Goal: Feedback & Contribution: Contribute content

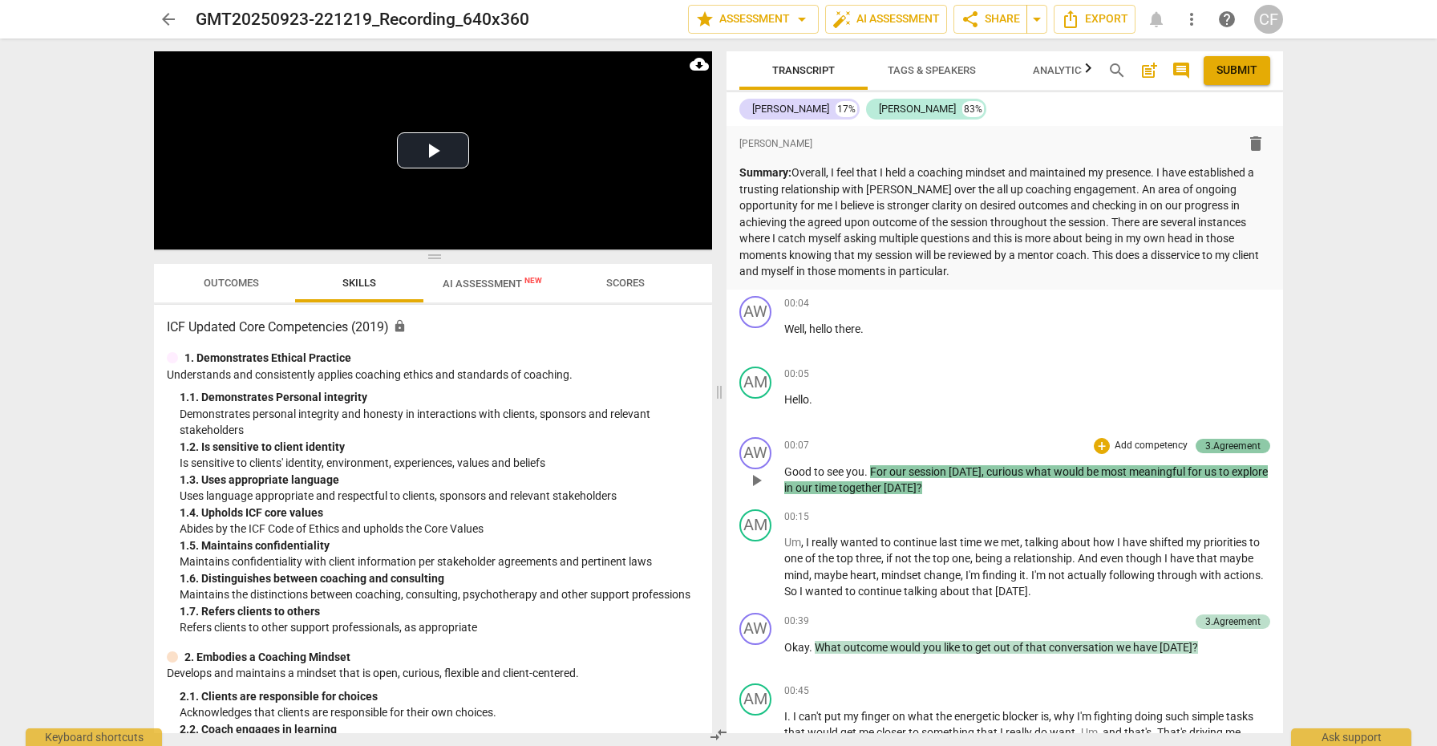
click at [1226, 440] on div "3.Agreement" at bounding box center [1232, 446] width 55 height 14
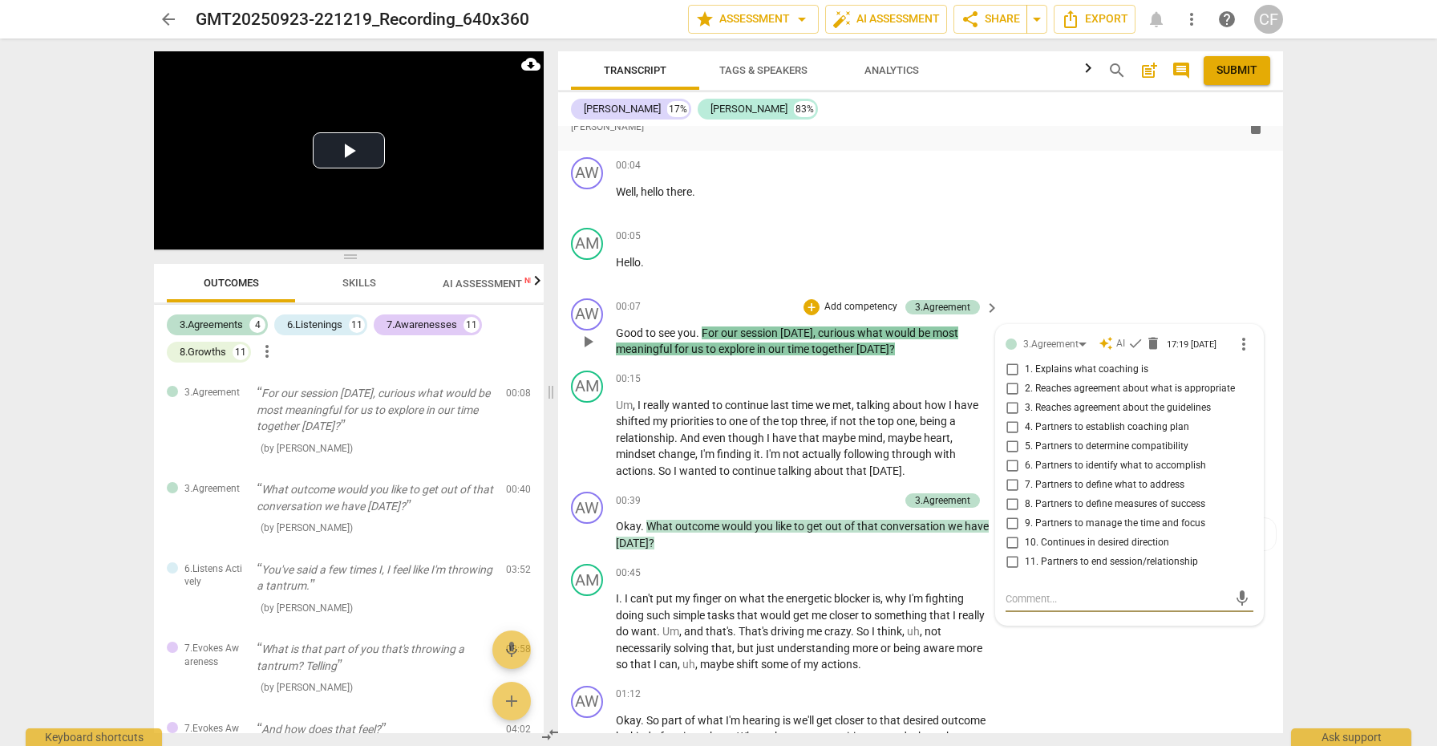
scroll to position [107, 0]
click at [348, 142] on button "Play Video" at bounding box center [349, 150] width 72 height 36
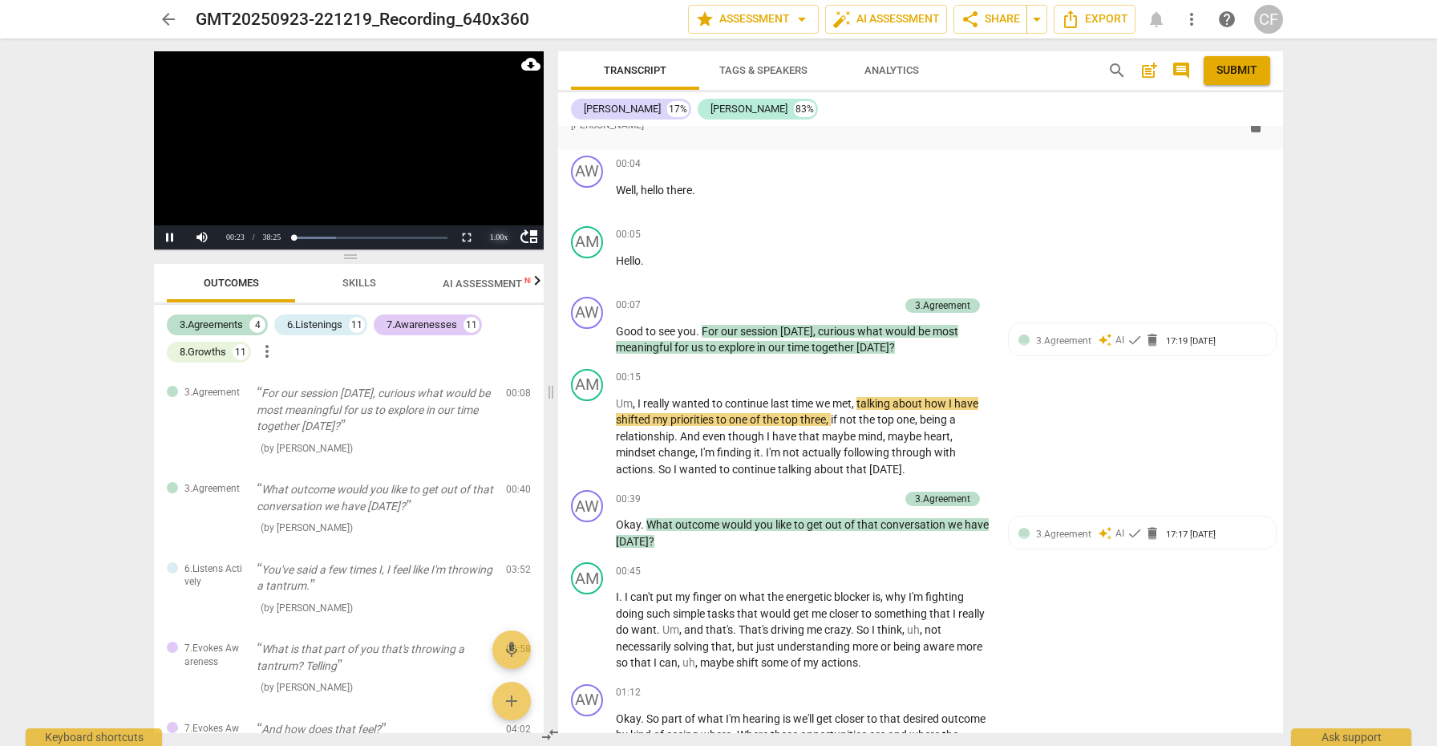
click at [499, 235] on div "1.00 x" at bounding box center [499, 237] width 32 height 24
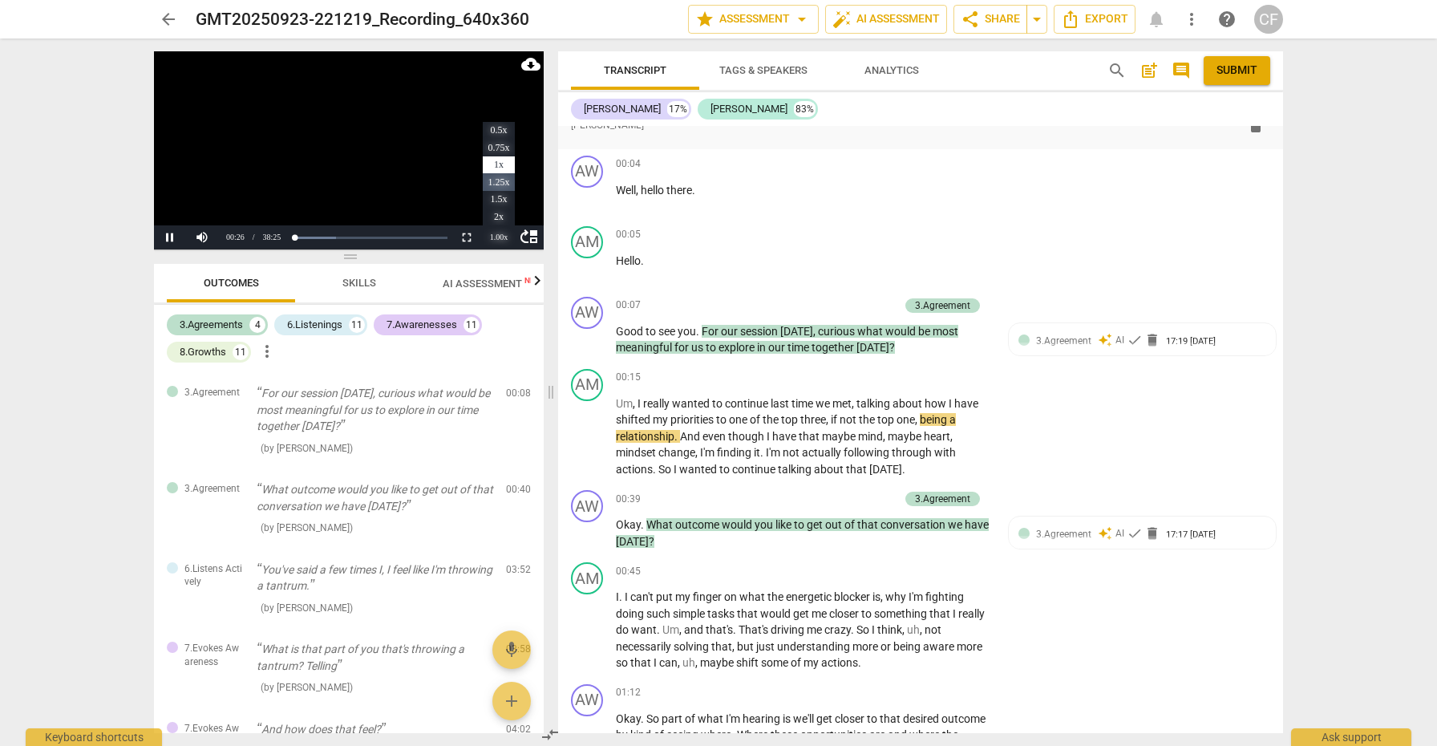
click at [501, 180] on li "1.25x" at bounding box center [499, 182] width 32 height 18
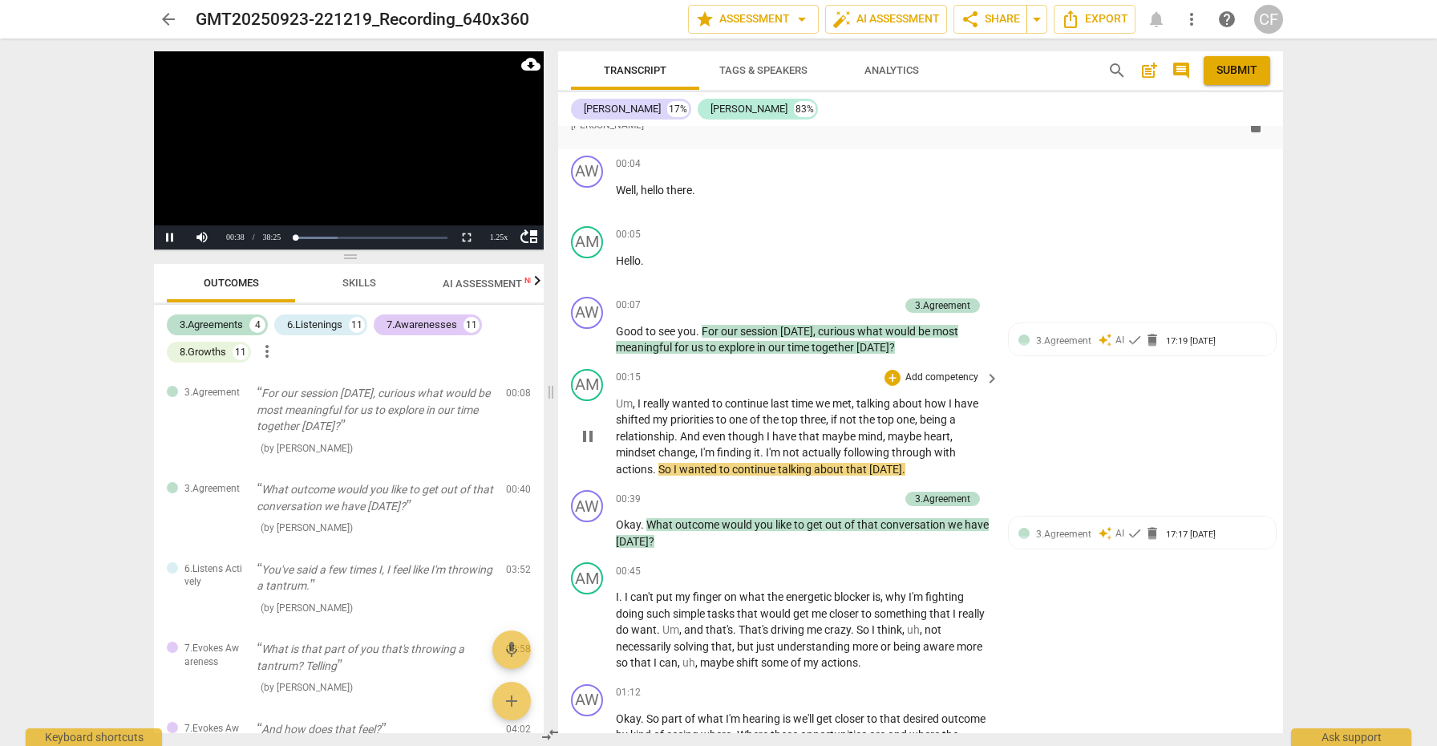
click at [588, 430] on span "pause" at bounding box center [587, 436] width 19 height 19
click at [583, 528] on span "play_arrow" at bounding box center [587, 533] width 19 height 19
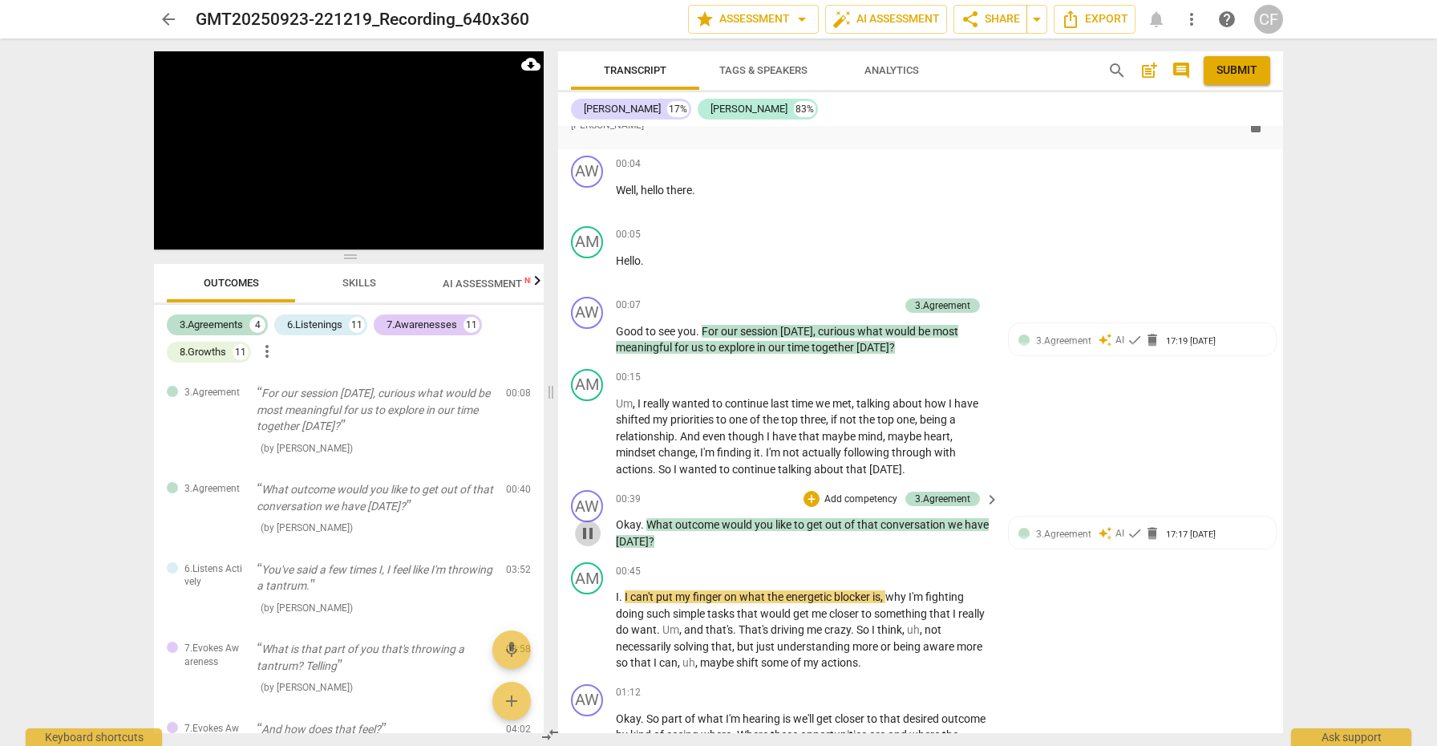
click at [593, 527] on span "pause" at bounding box center [587, 533] width 19 height 19
click at [593, 527] on span "play_arrow" at bounding box center [587, 533] width 19 height 19
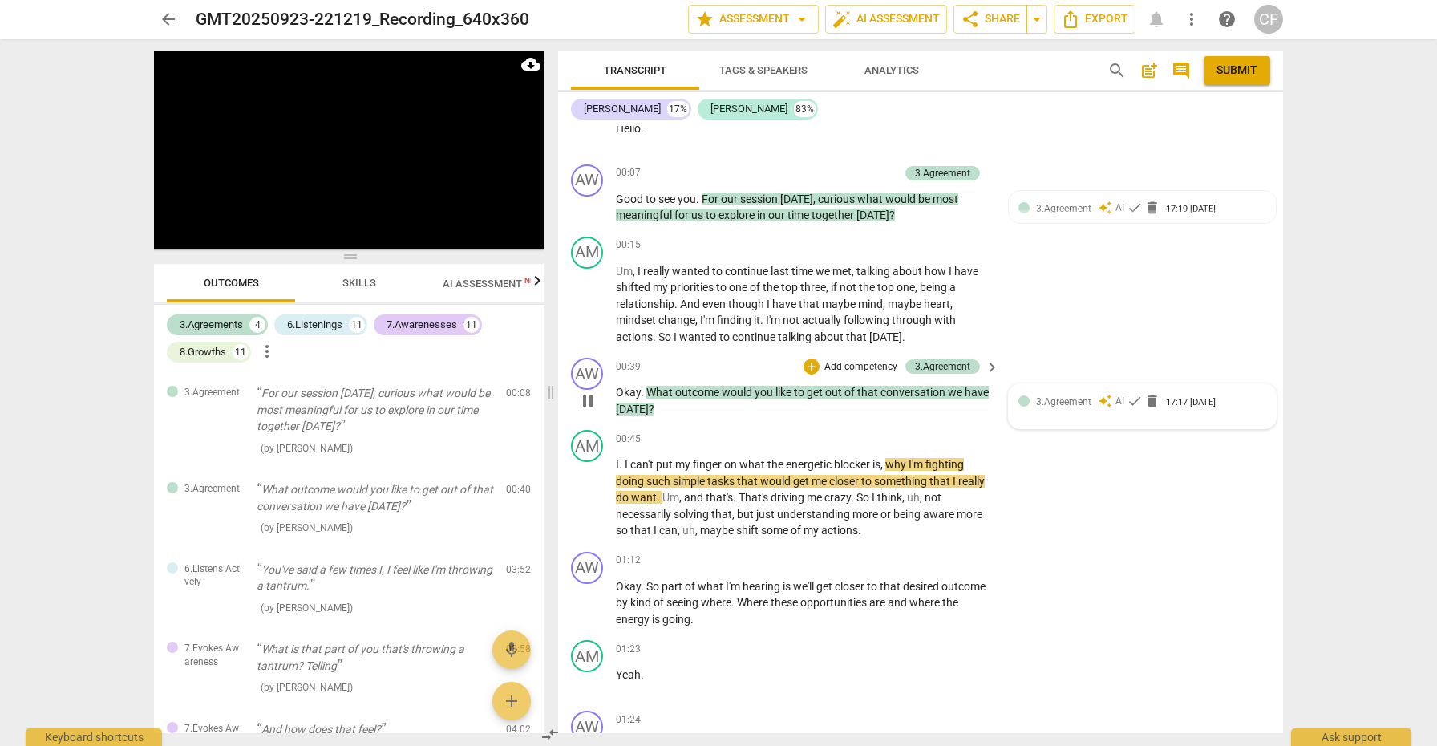
scroll to position [275, 0]
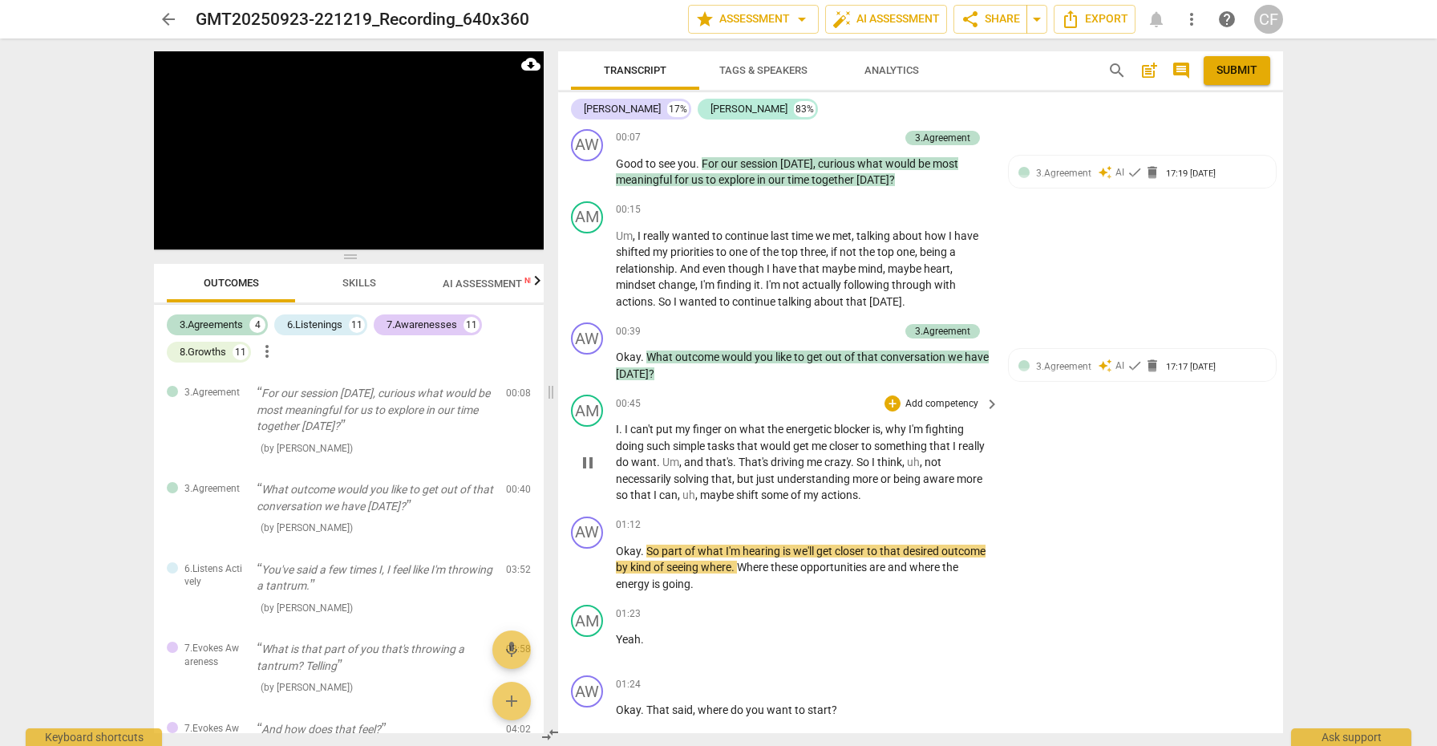
click at [582, 455] on span "pause" at bounding box center [587, 462] width 19 height 19
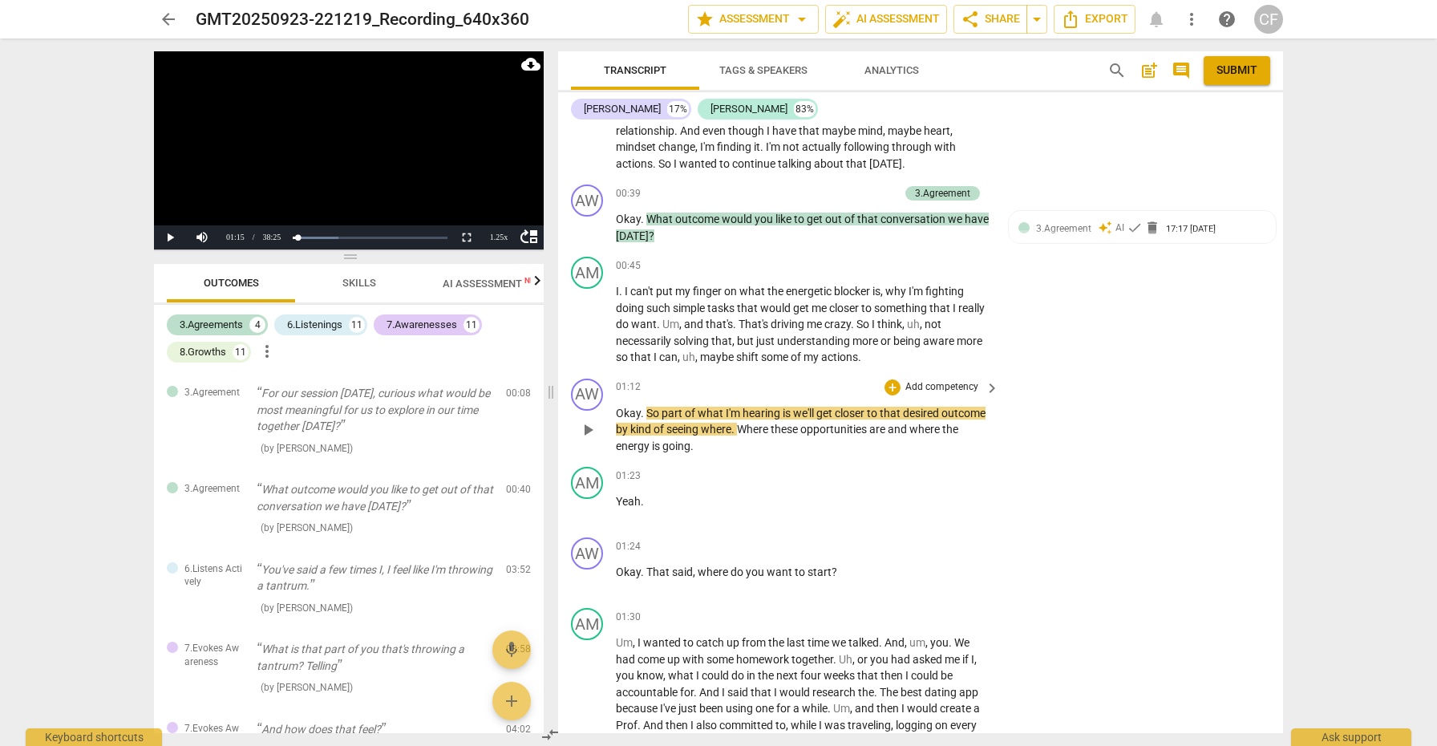
scroll to position [415, 0]
click at [892, 378] on div "+" at bounding box center [892, 386] width 16 height 16
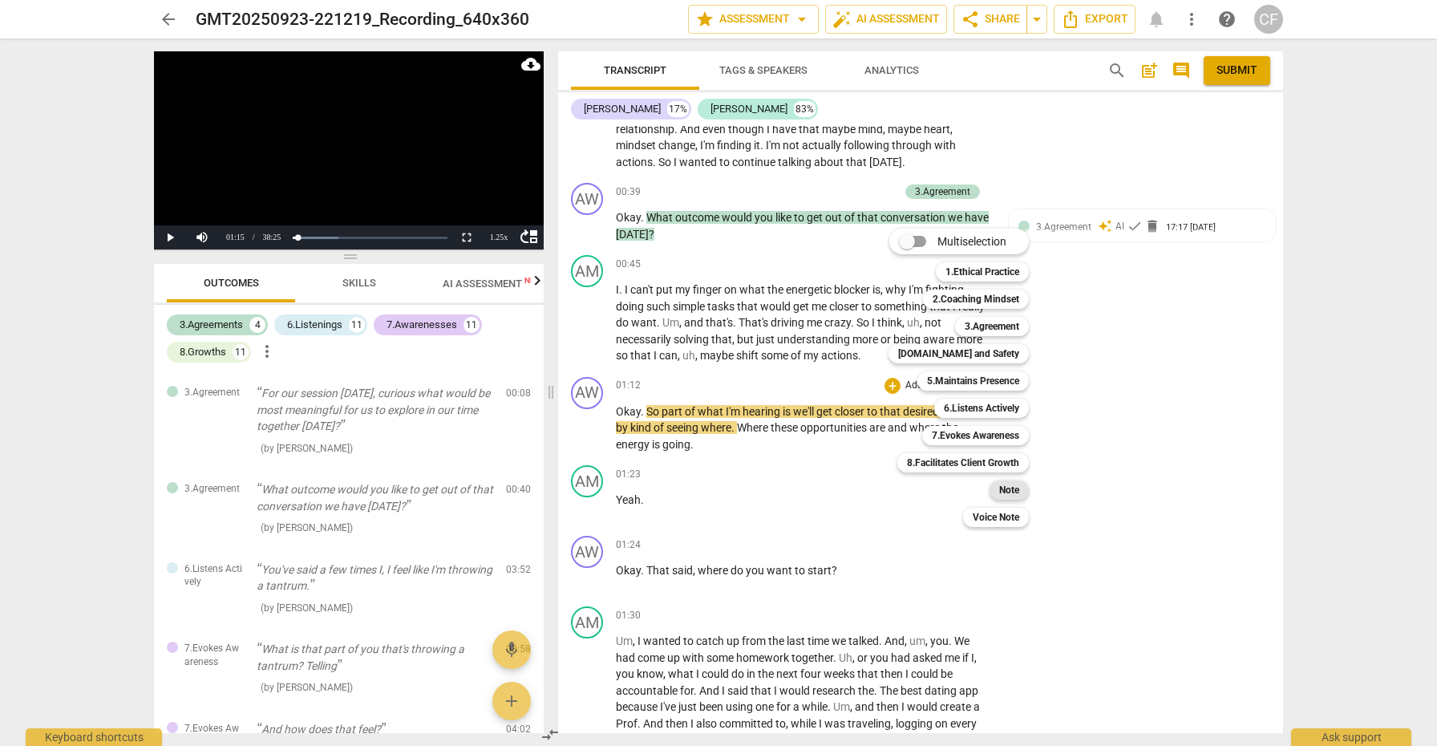
click at [1010, 488] on b "Note" at bounding box center [1009, 489] width 20 height 19
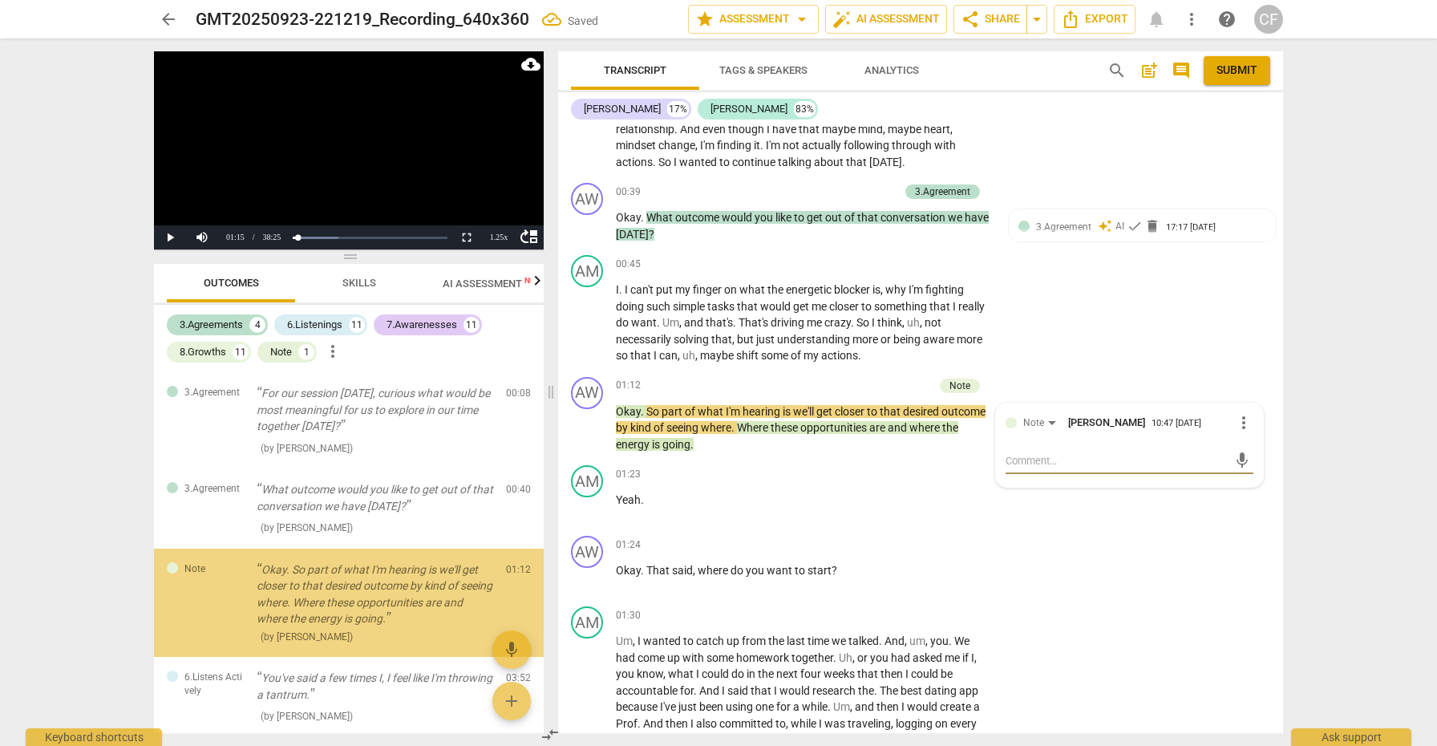
scroll to position [47, 0]
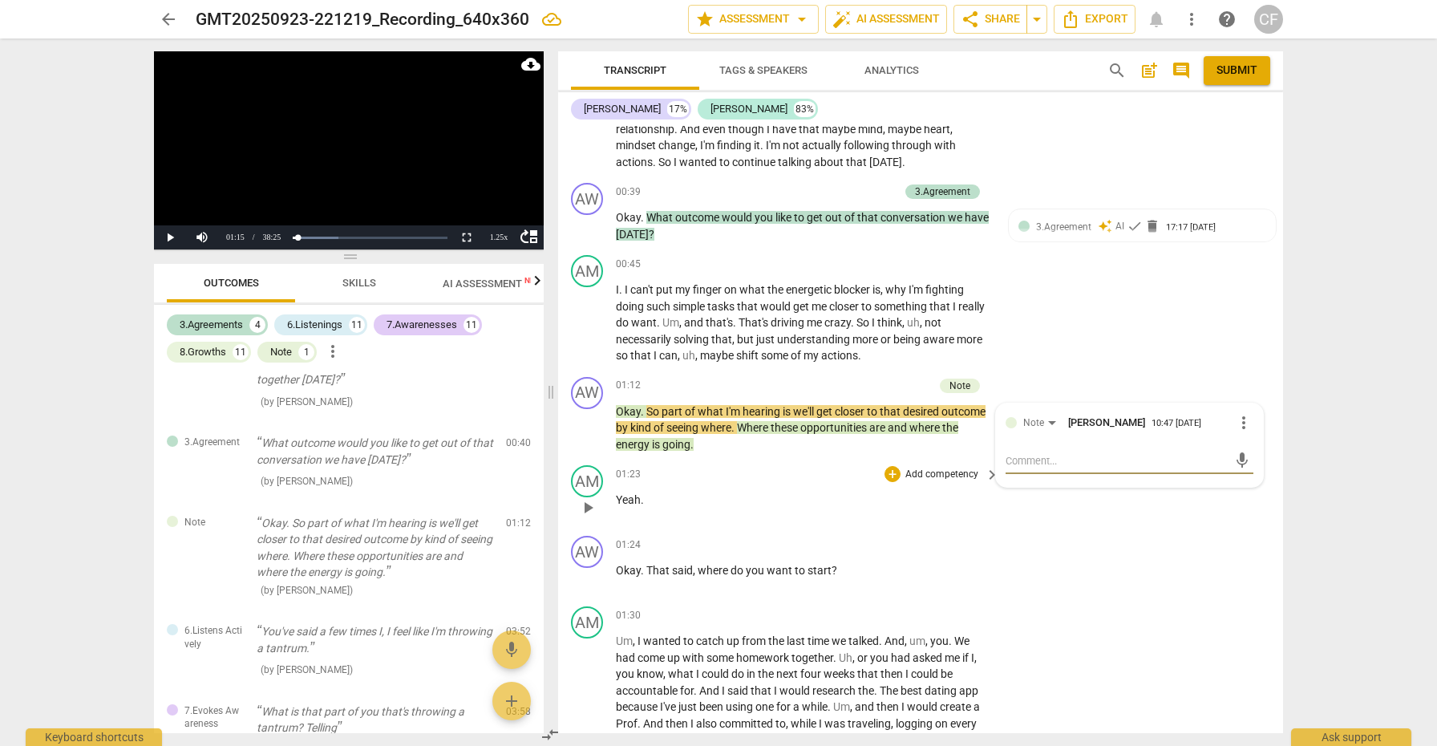
type textarea "I"
type textarea "I m"
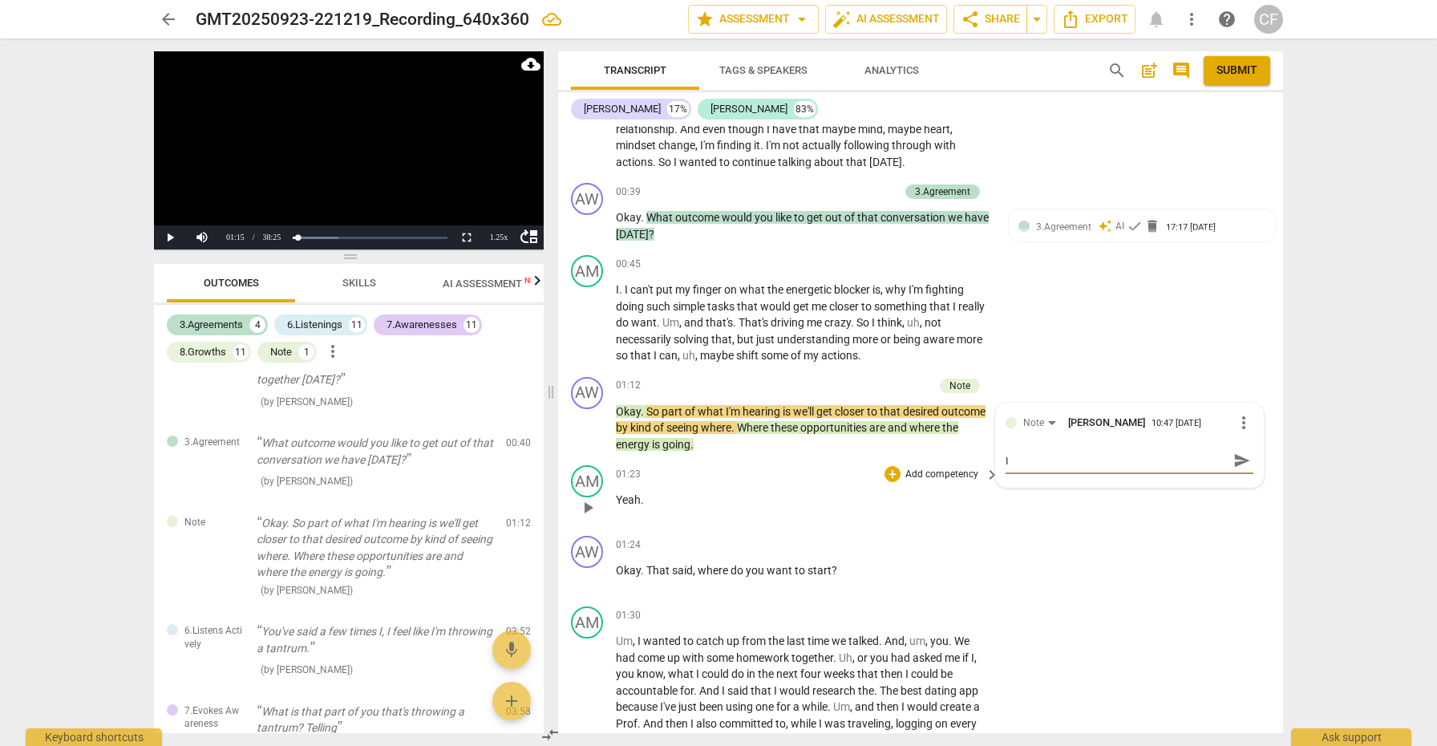
type textarea "I m"
type textarea "I mi"
type textarea "I mig"
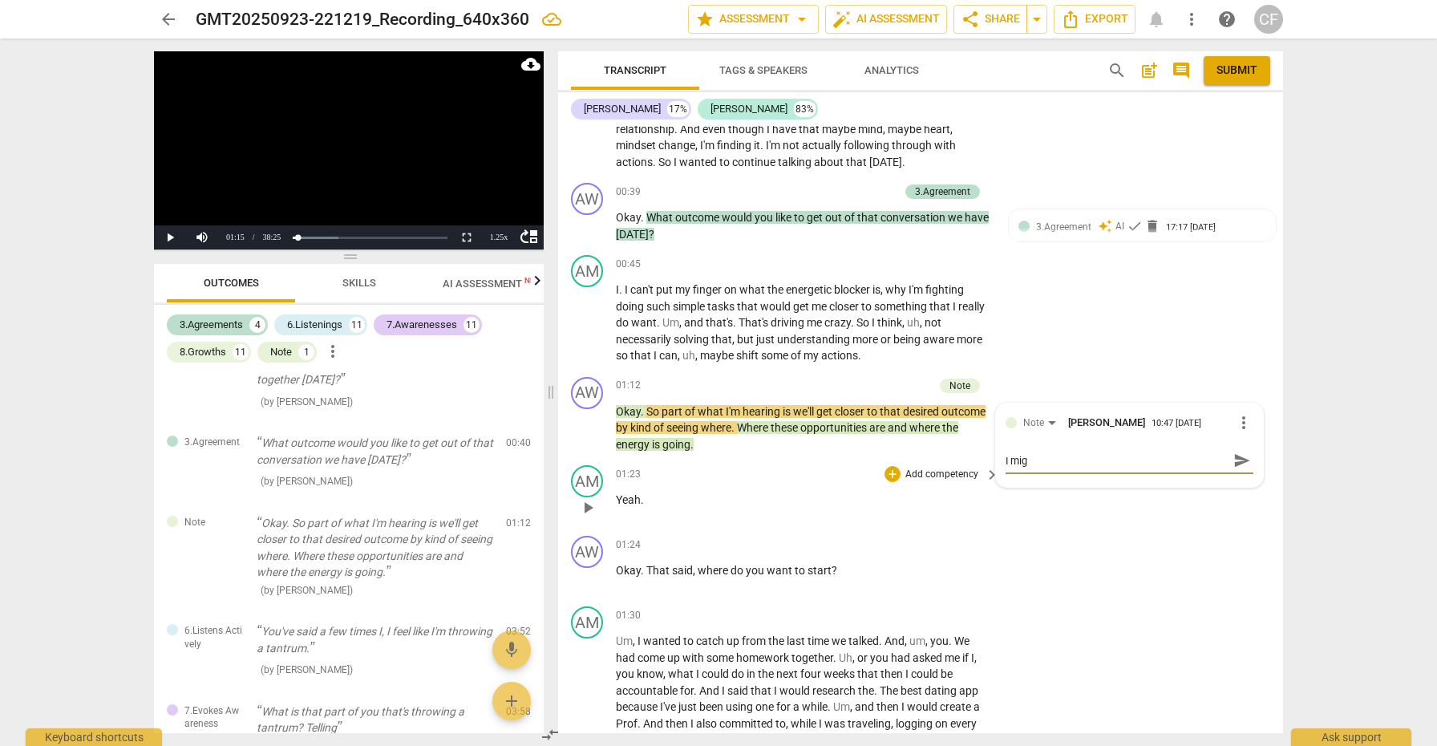
type textarea "I migh"
type textarea "I might"
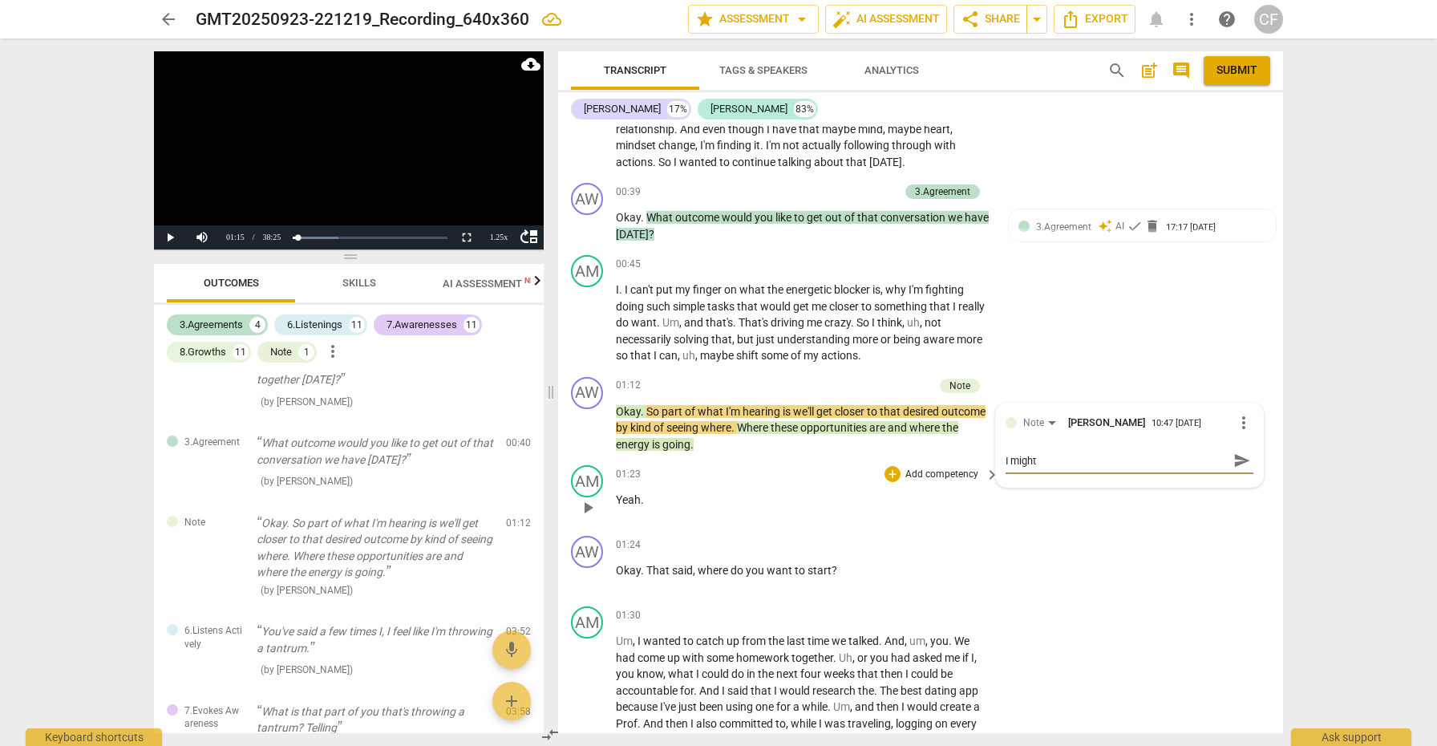
type textarea "I might"
type textarea "I might h"
type textarea "I might ha"
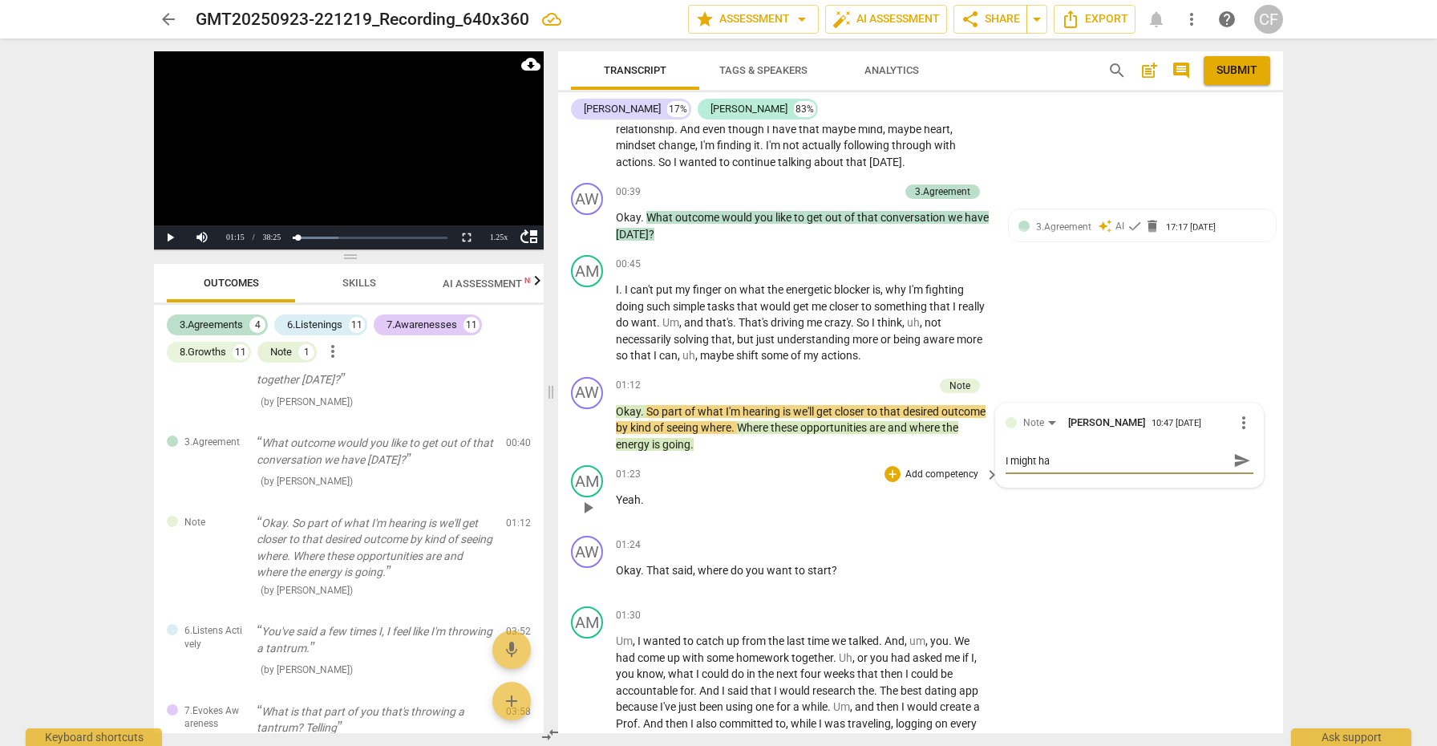
type textarea "I might hav"
type textarea "I might have"
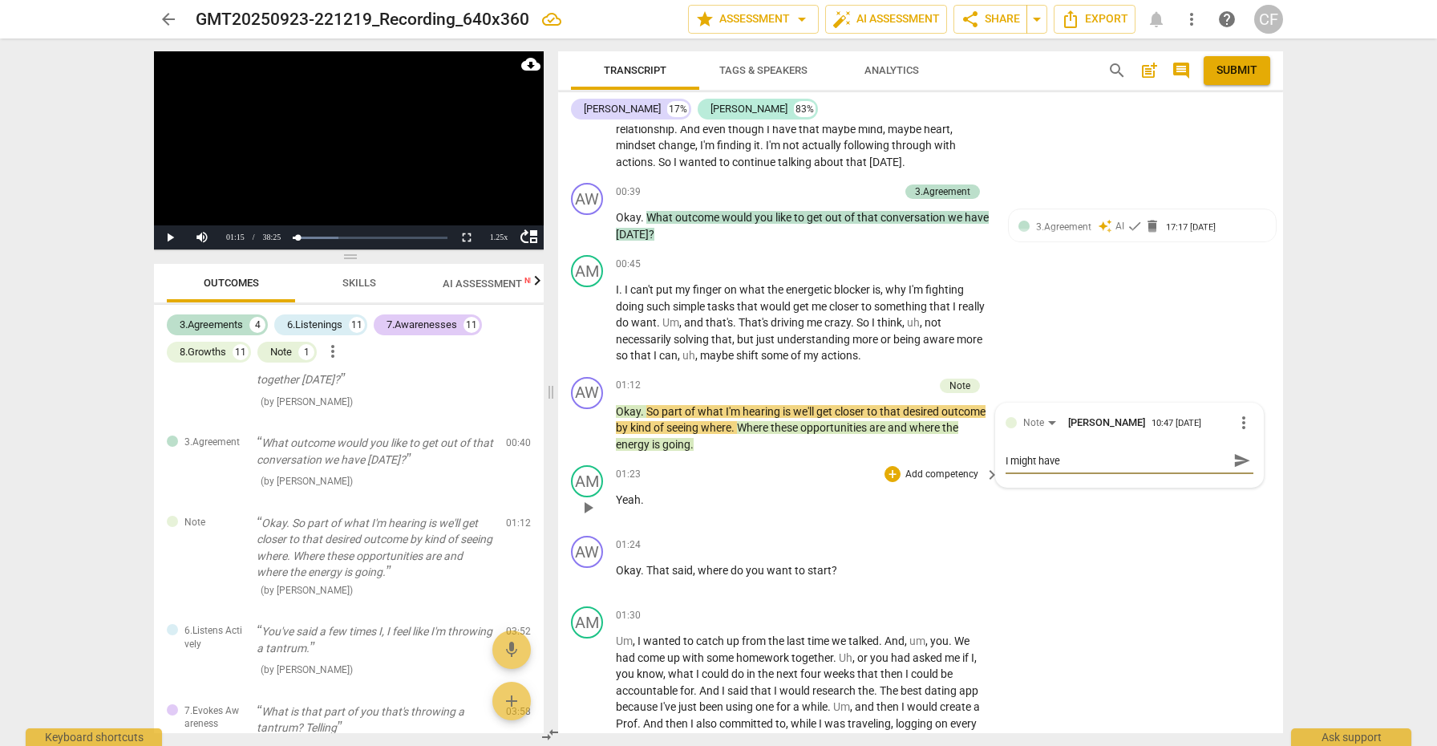
type textarea "I might have"
type textarea "I might have e"
type textarea "I might have ex"
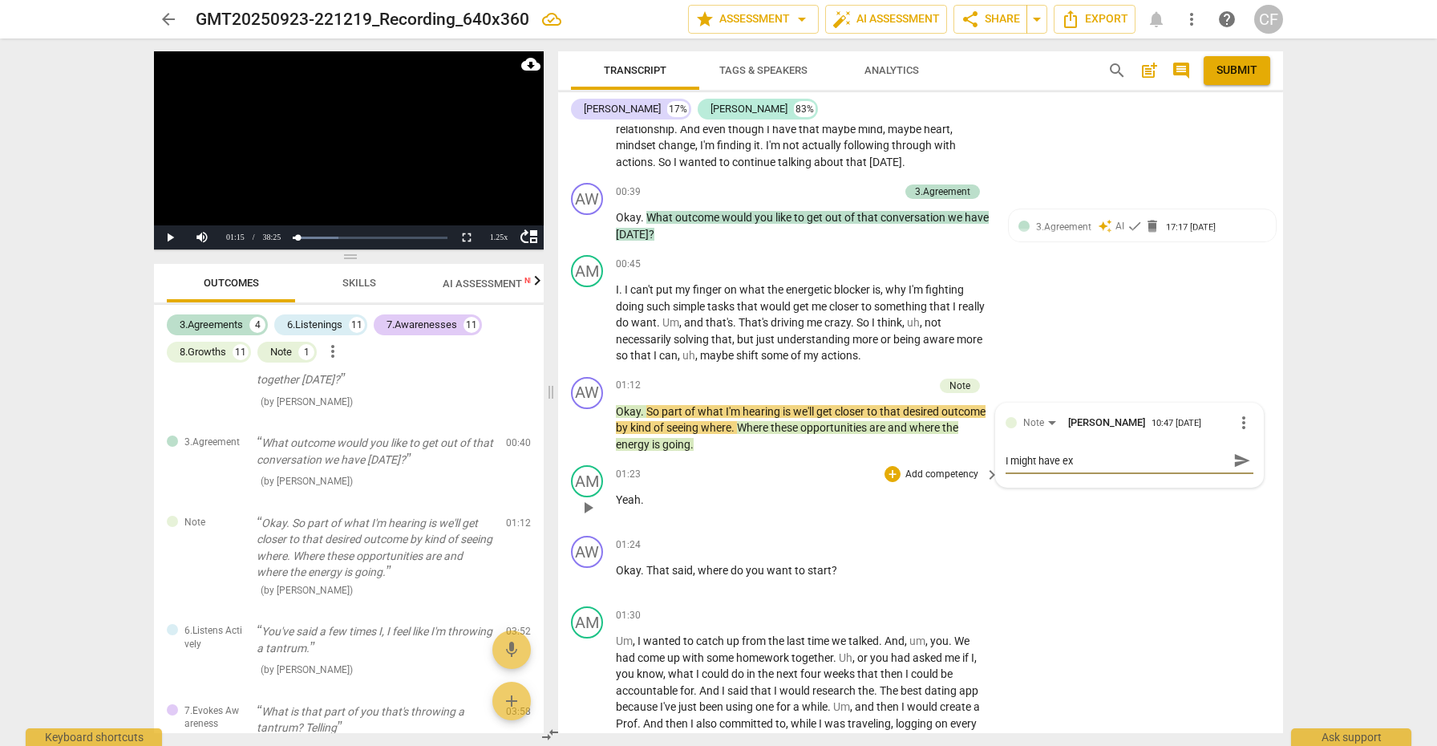
type textarea "I might have exp"
type textarea "I might have expl"
type textarea "I might have explo"
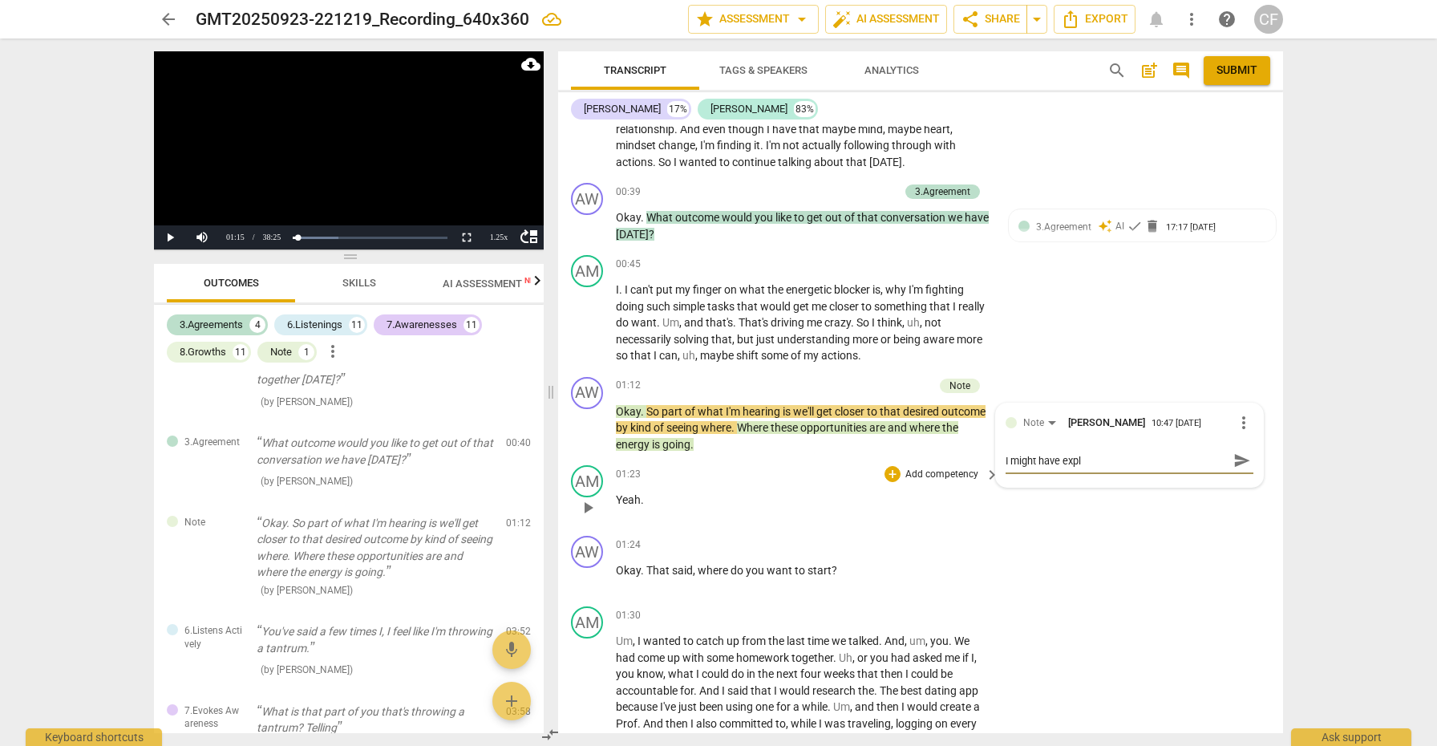
type textarea "I might have explo"
type textarea "I might have explor"
type textarea "I might have explore"
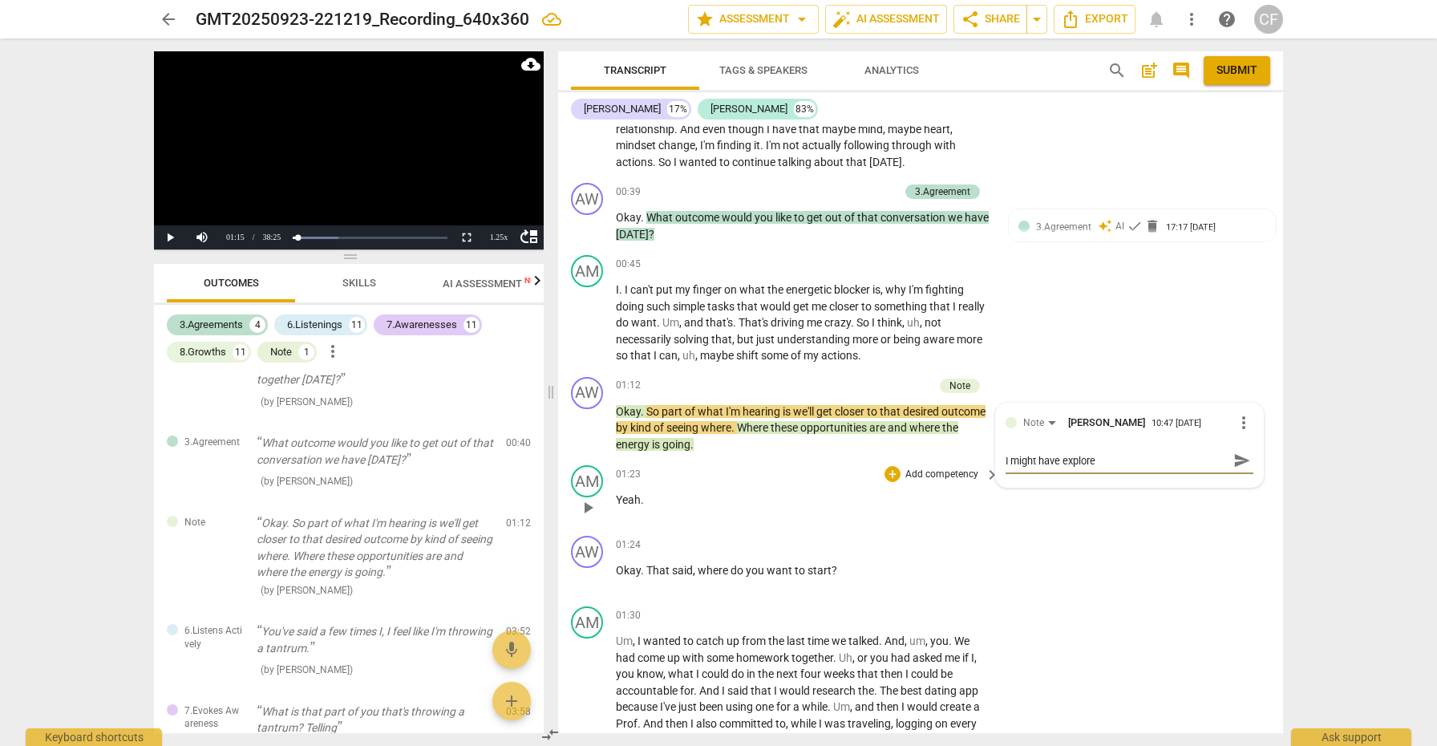
type textarea "I might have explored"
type textarea "I might have explored t"
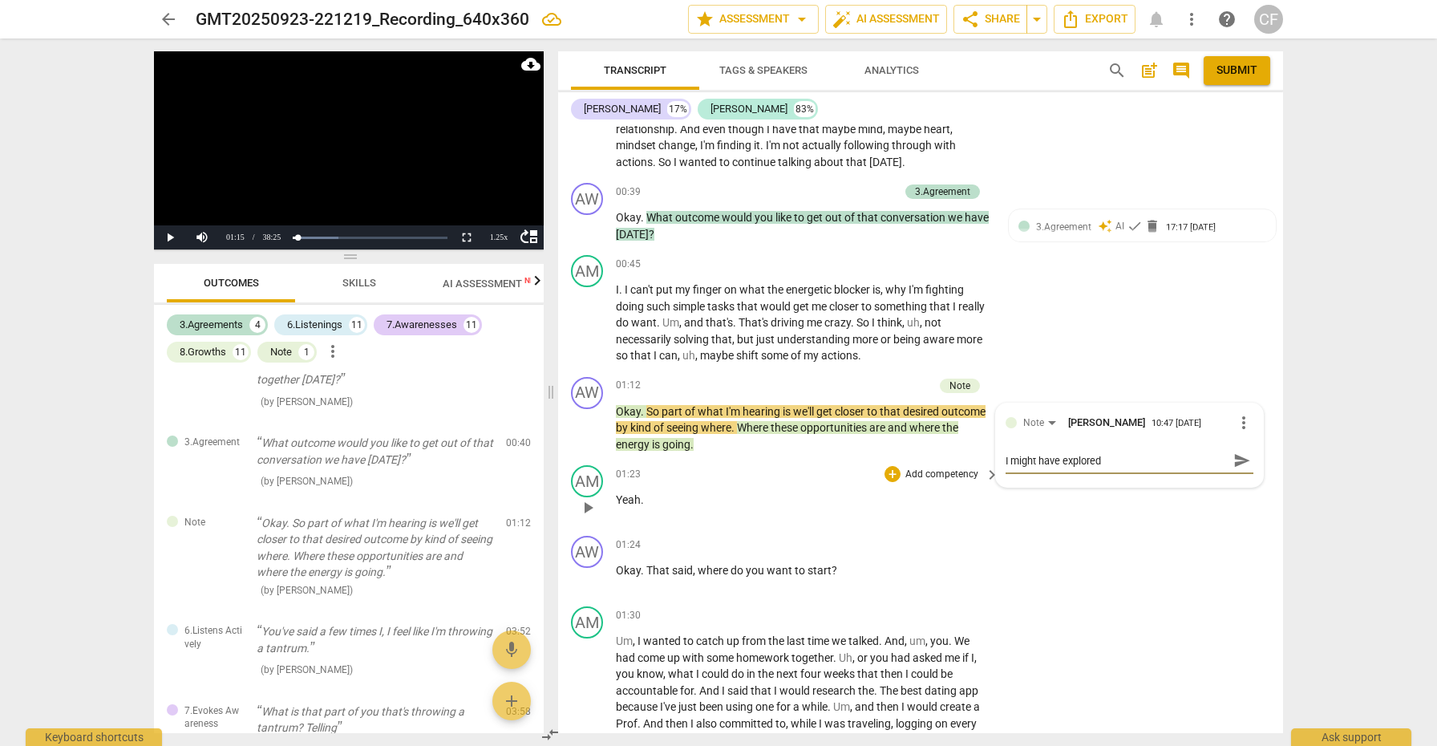
type textarea "I might have explored t"
type textarea "I might have explored th"
type textarea "I might have explored t"
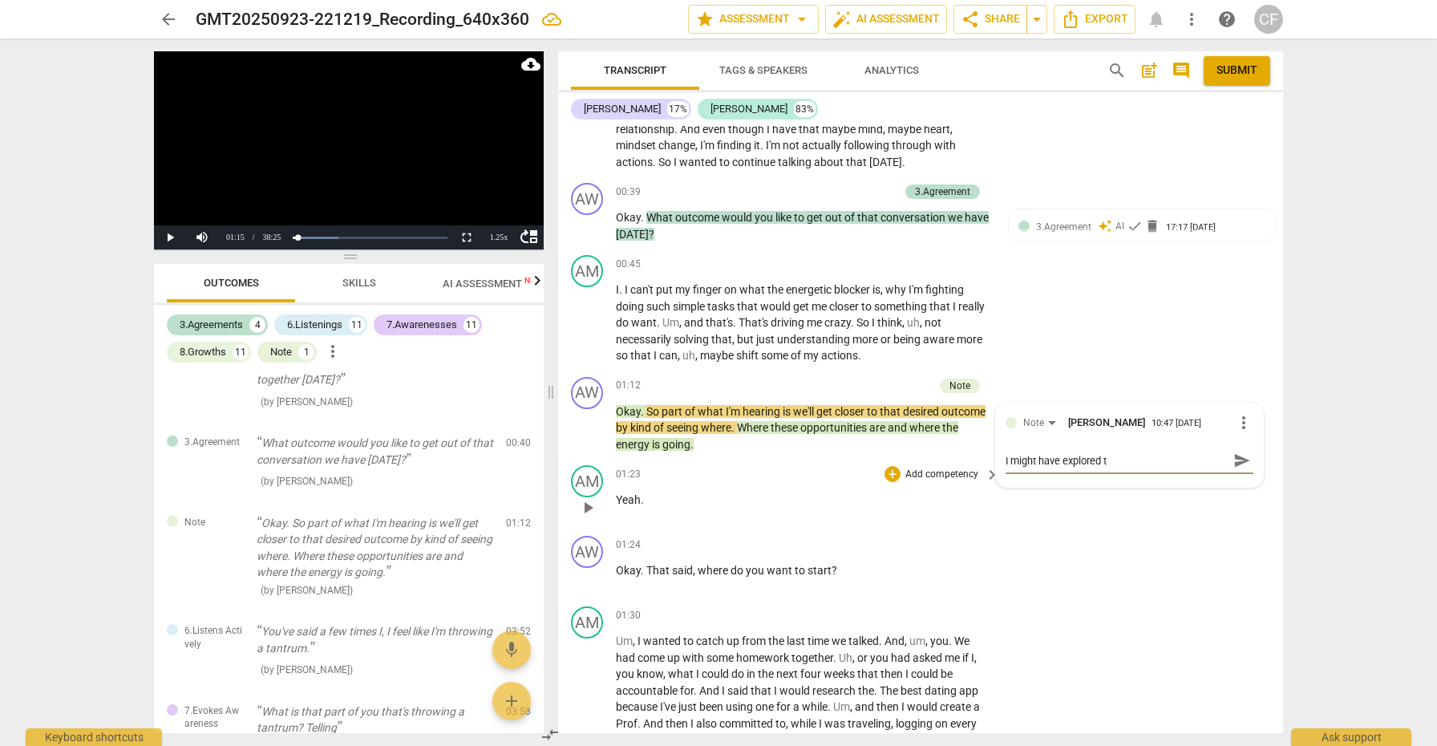
type textarea "I might have explored"
type textarea "I might have explored""
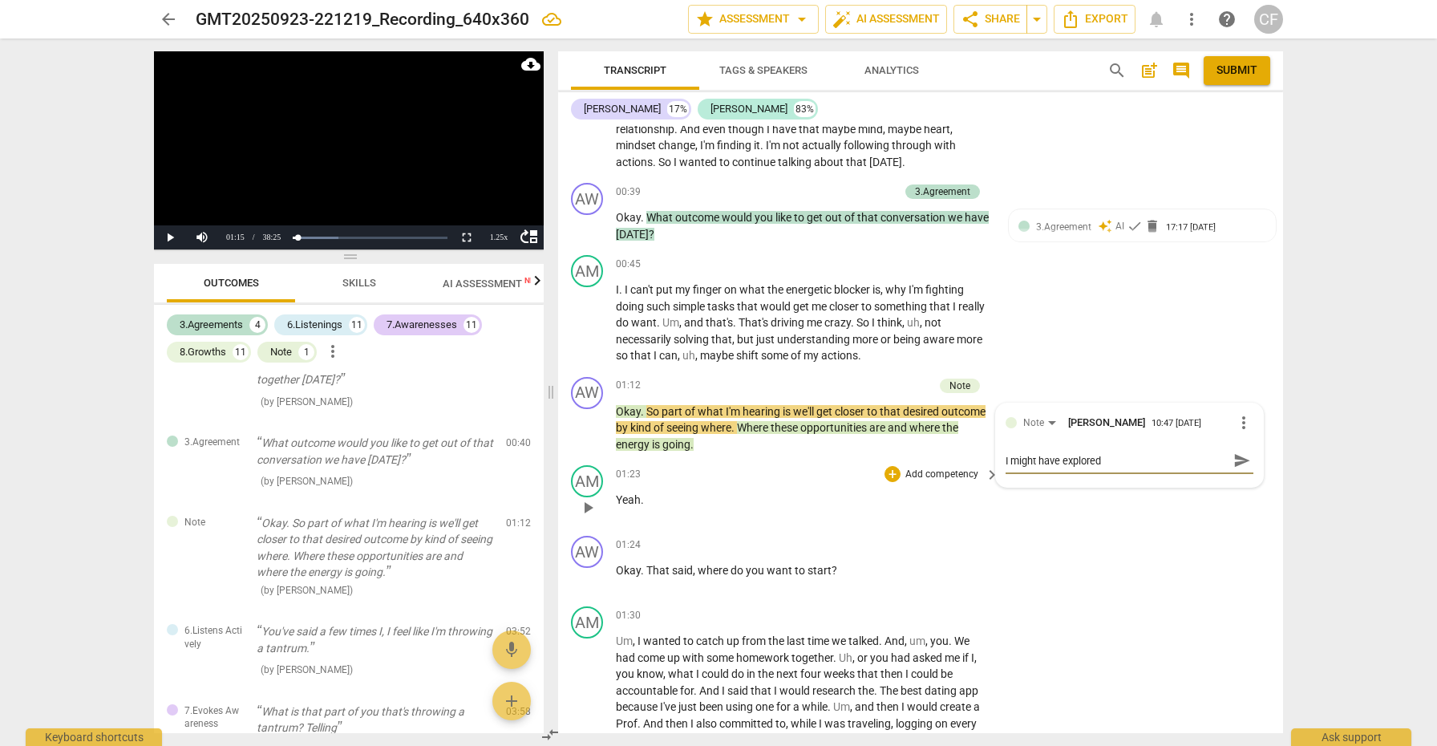
type textarea "I might have explored""
type textarea "I might have explored"
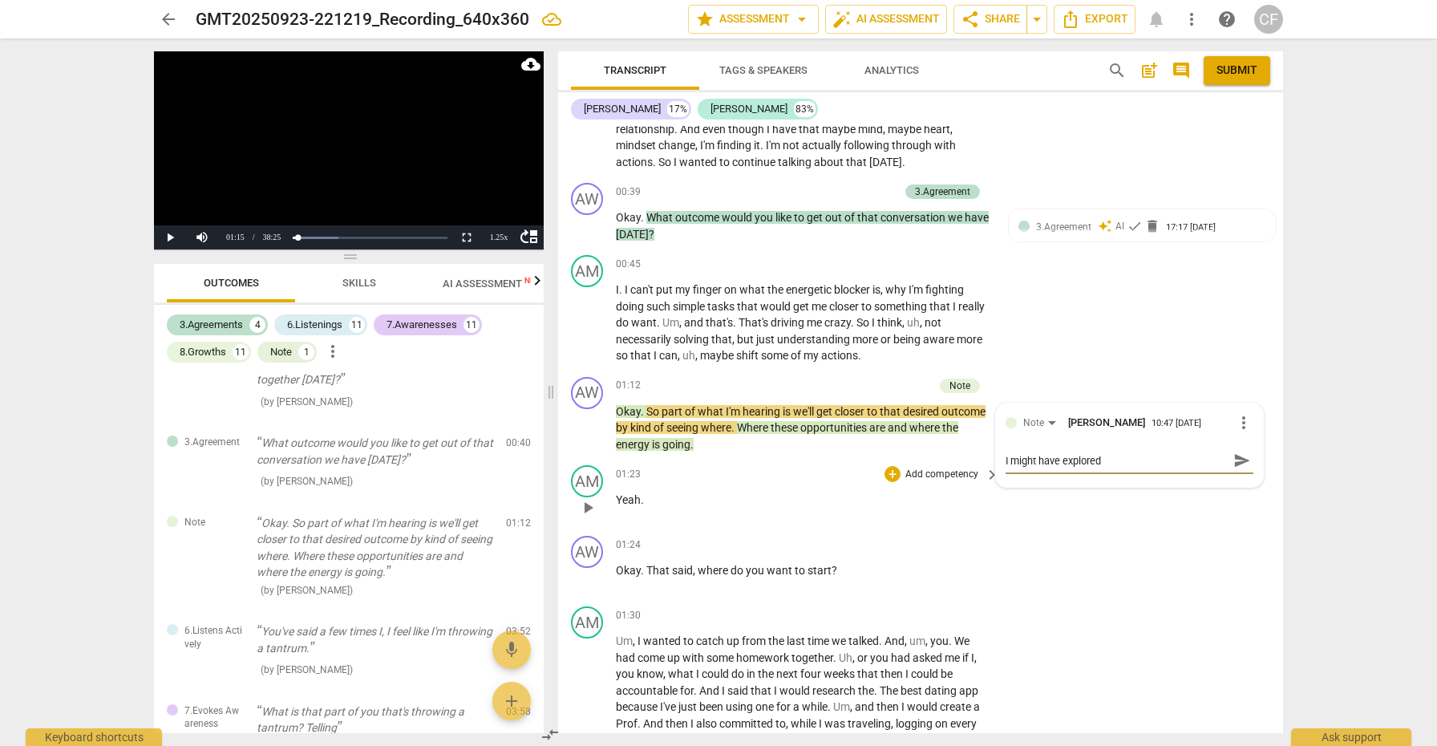
type textarea "I might have explored ""
type textarea "I might have explored "t"
type textarea "I might have explored "th"
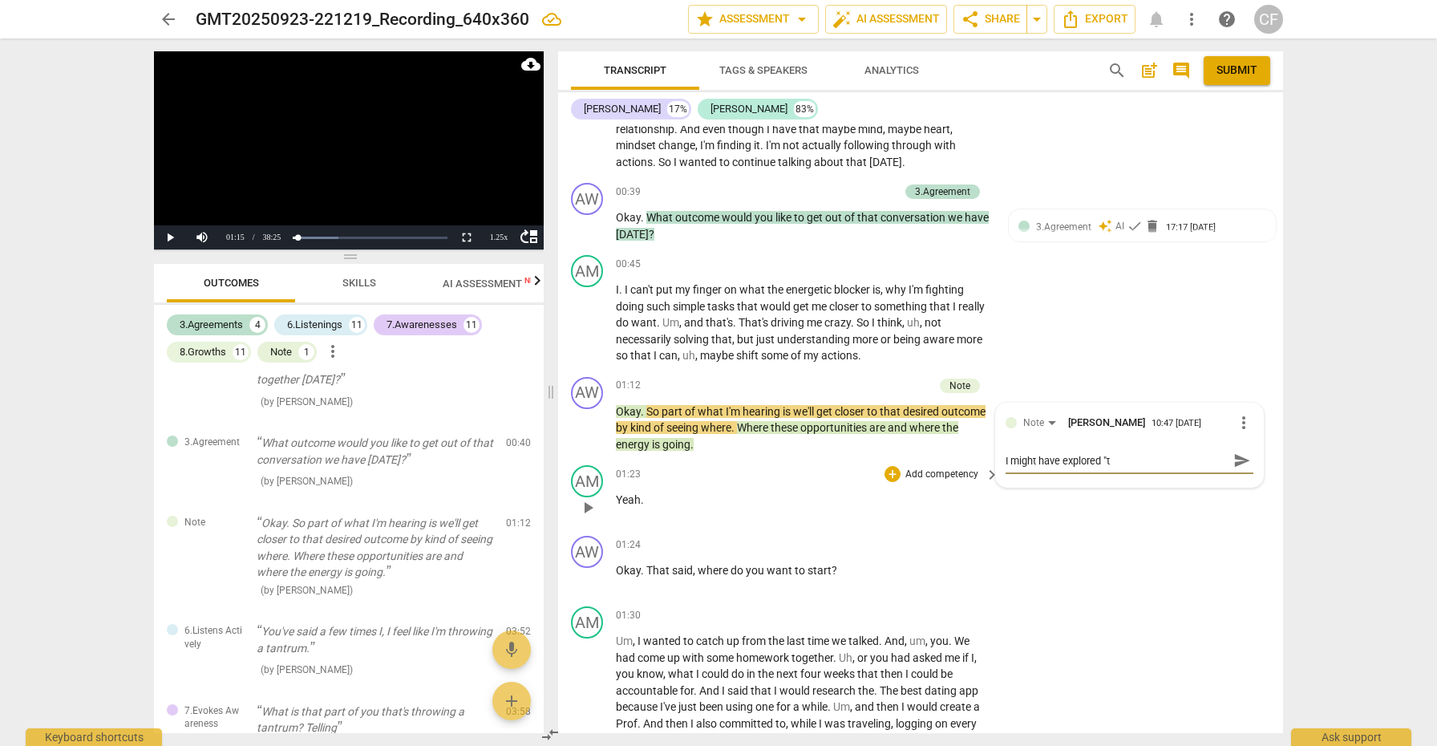
type textarea "I might have explored "th"
type textarea "I might have explored "tha"
type textarea "I might have explored "that"
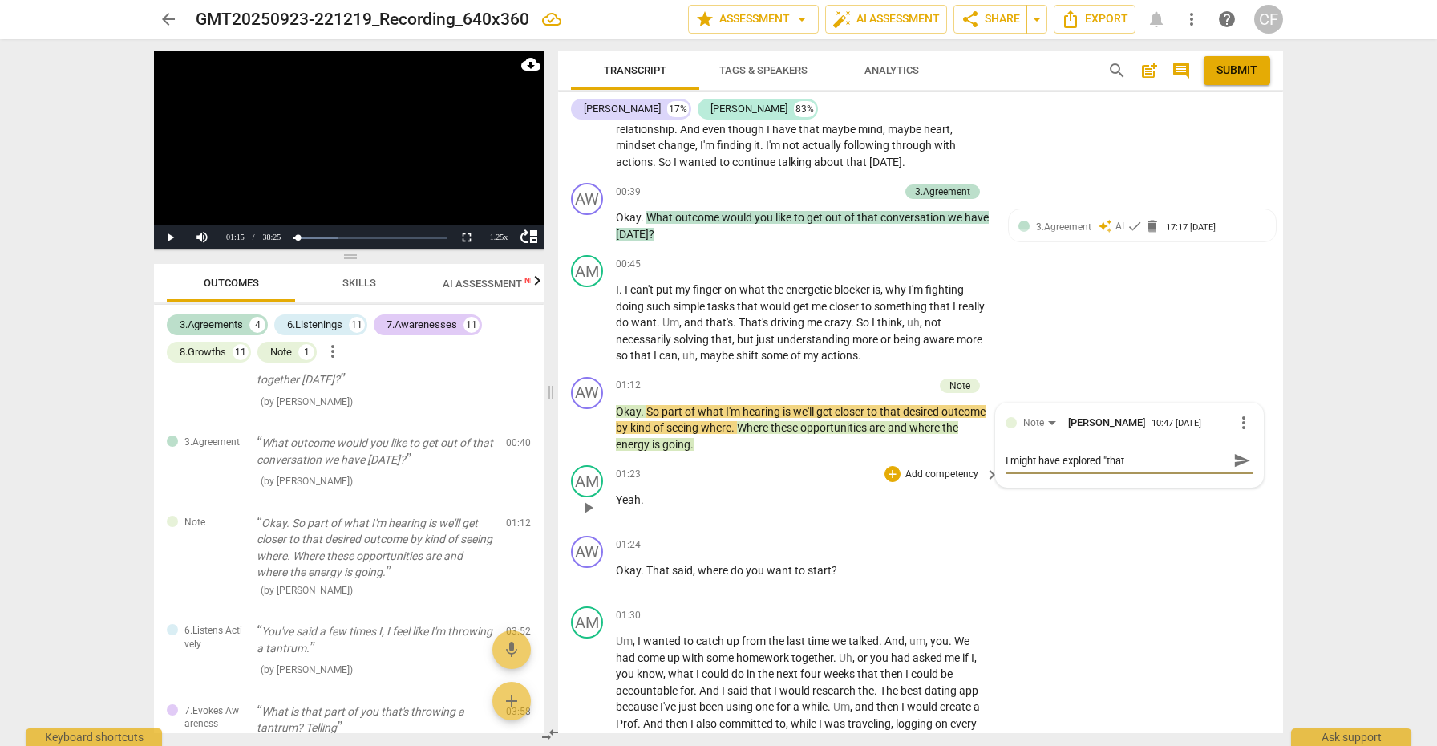
type textarea "I might have explored "that'"
type textarea "I might have explored "that's"
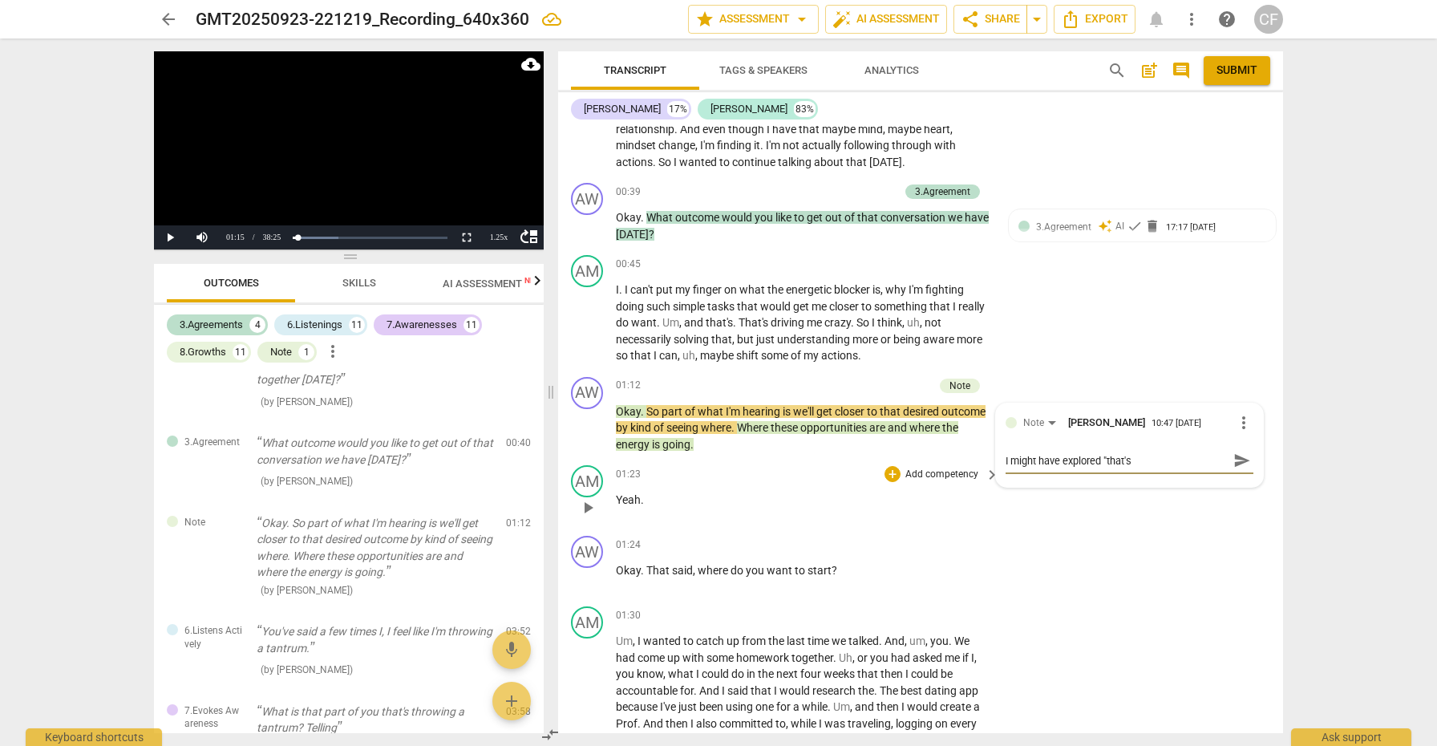
type textarea "I might have explored "that's"
type textarea "I might have explored "that's d"
type textarea "I might have explored "that's dr"
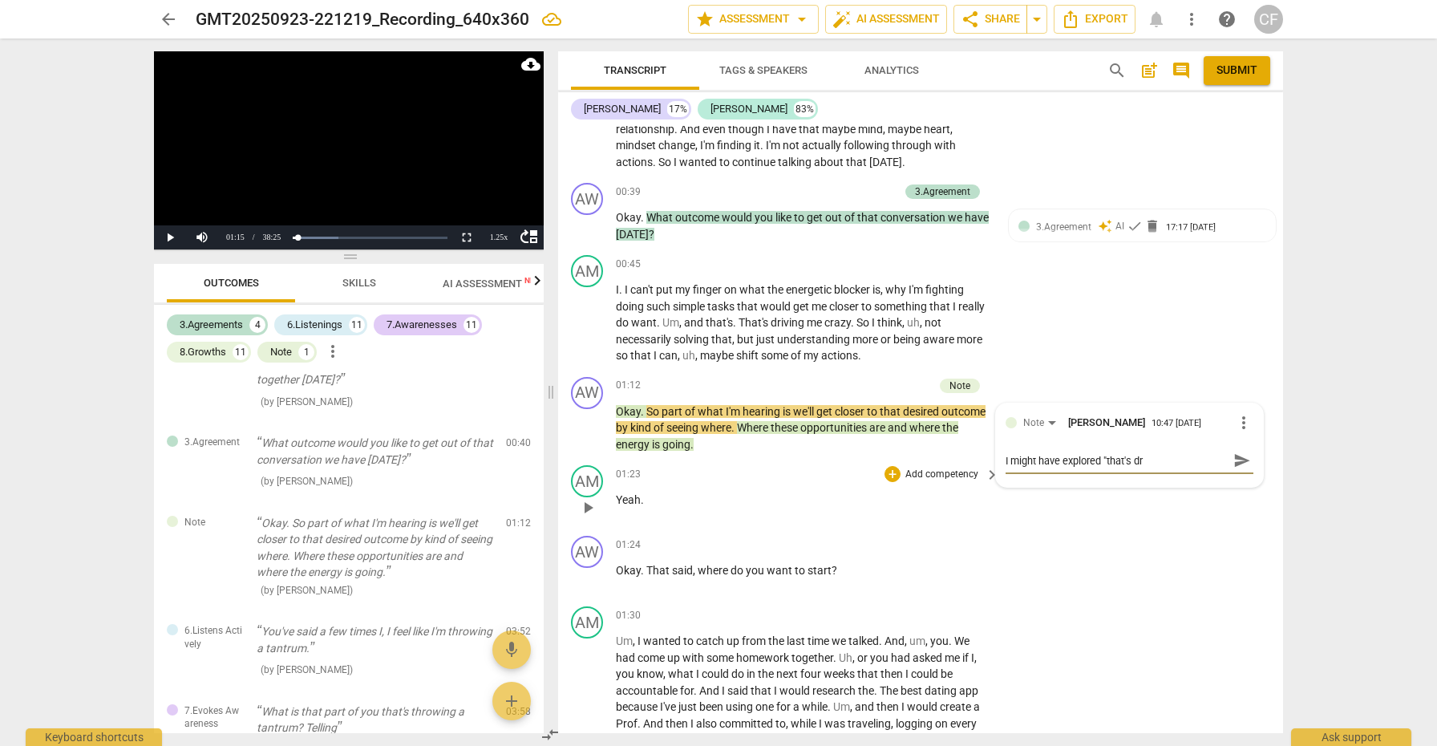
type textarea "I might have explored "that's dri"
type textarea "I might have explored "that's drib"
type textarea "I might have explored "that's dribi"
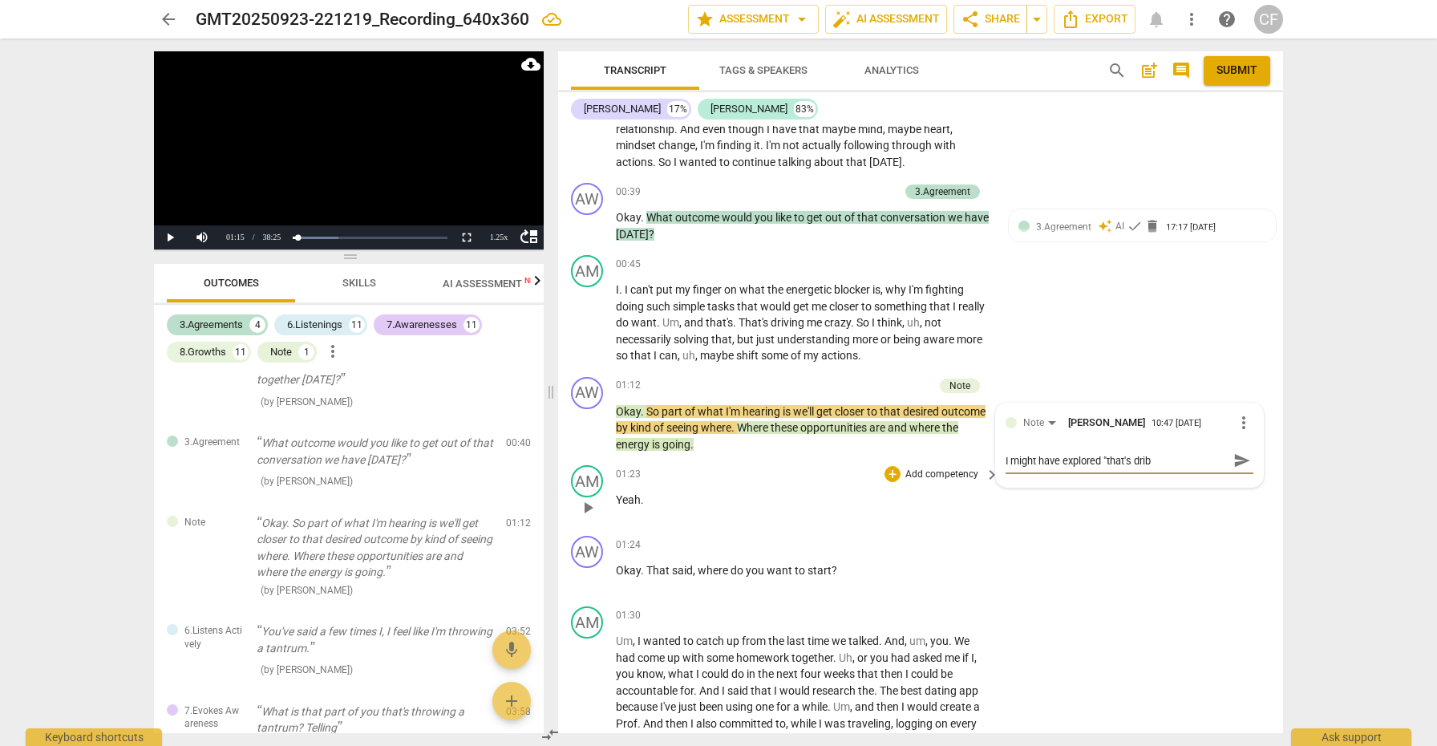
type textarea "I might have explored "that's dribi"
type textarea "I might have explored "that's dribin"
type textarea "I might have explored "that's dribi"
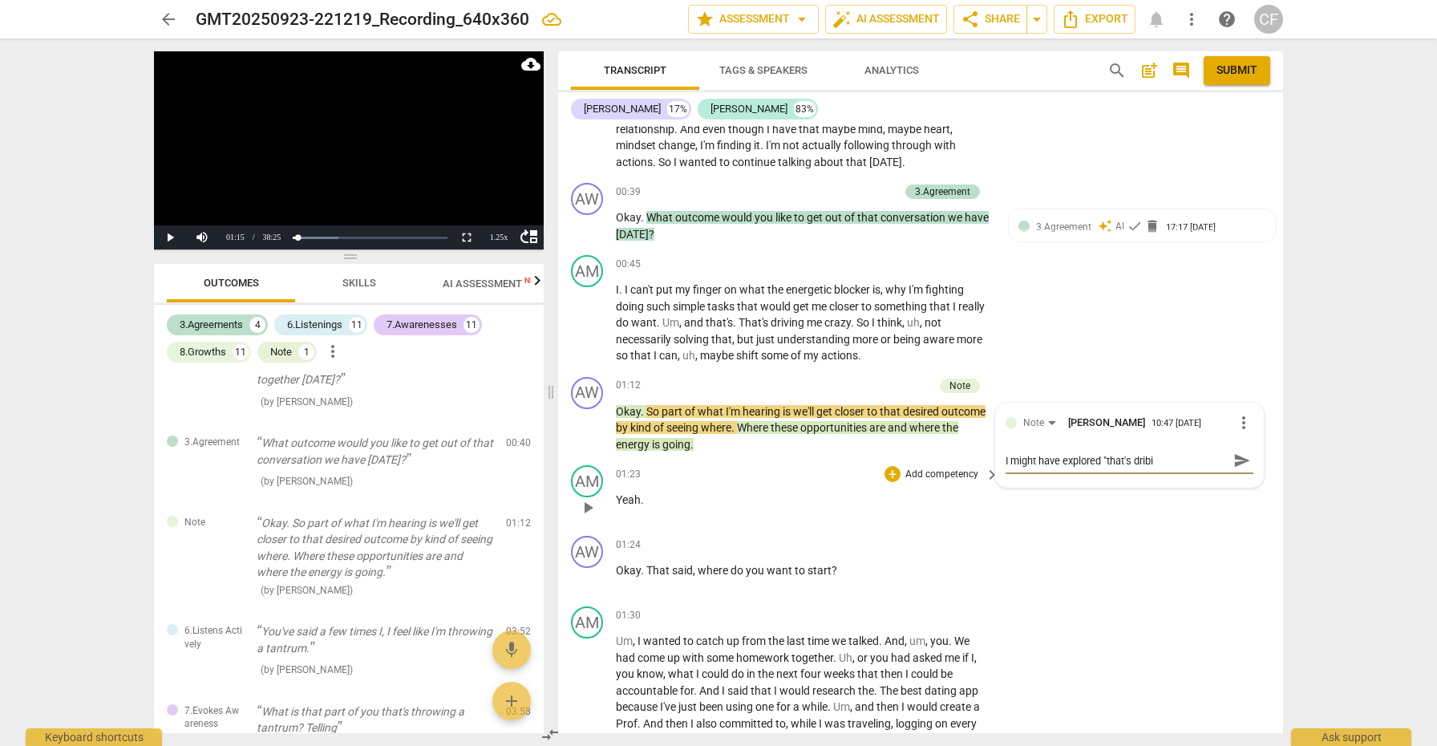
type textarea "I might have explored "that's drib"
type textarea "I might have explored "that's dri"
type textarea "I might have explored "that's dr"
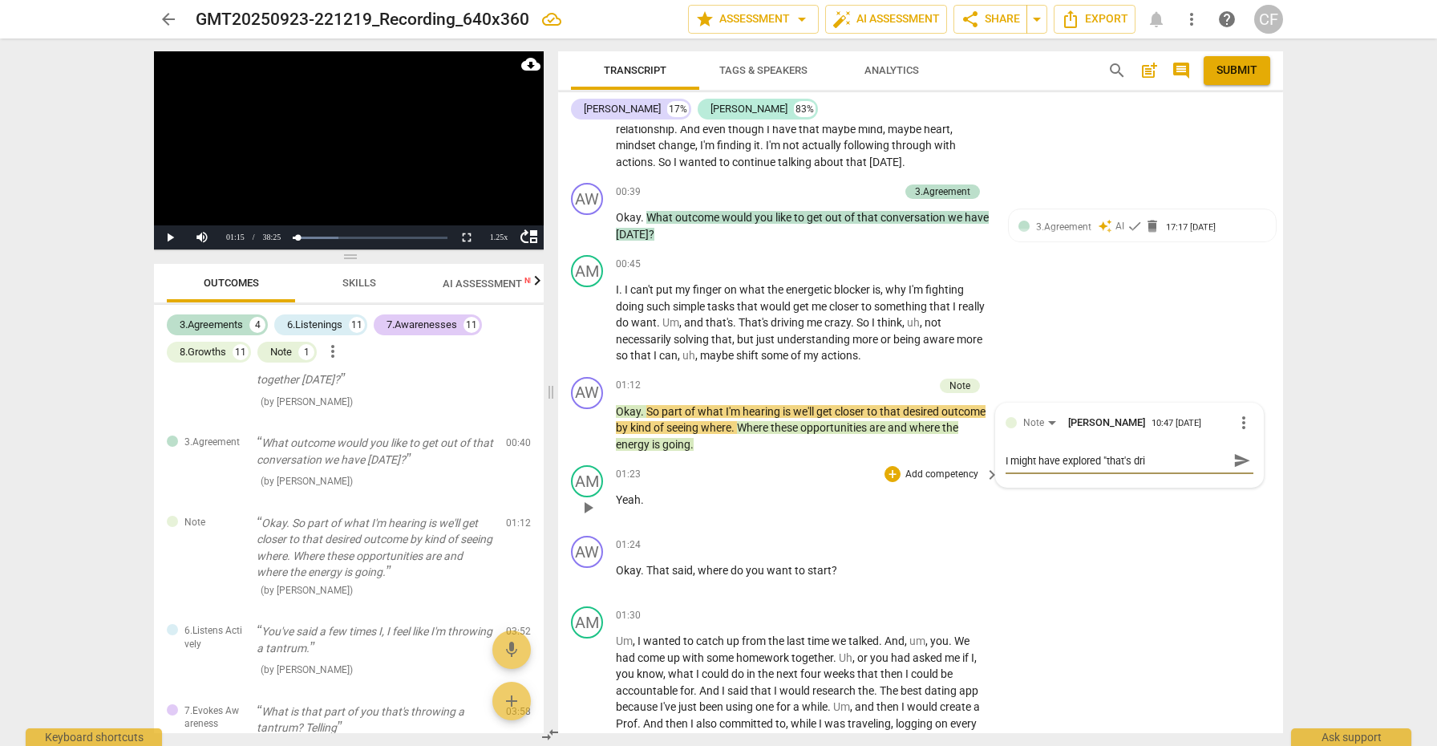
type textarea "I might have explored "that's dr"
type textarea "I might have explored "that's dri"
type textarea "I might have explored "that's driv"
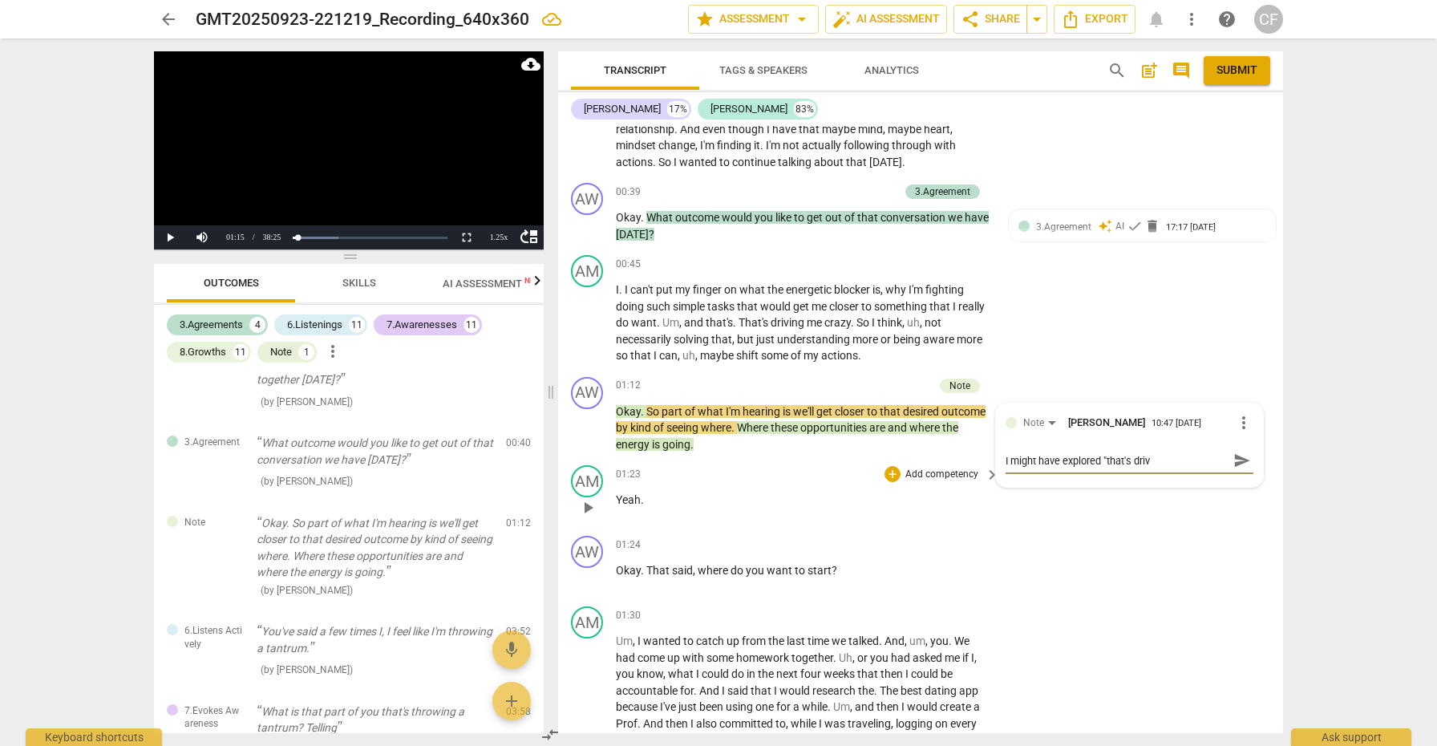
type textarea "I might have explored "that's drivi"
type textarea "I might have explored "that's drivin"
type textarea "I might have explored "that's driving"
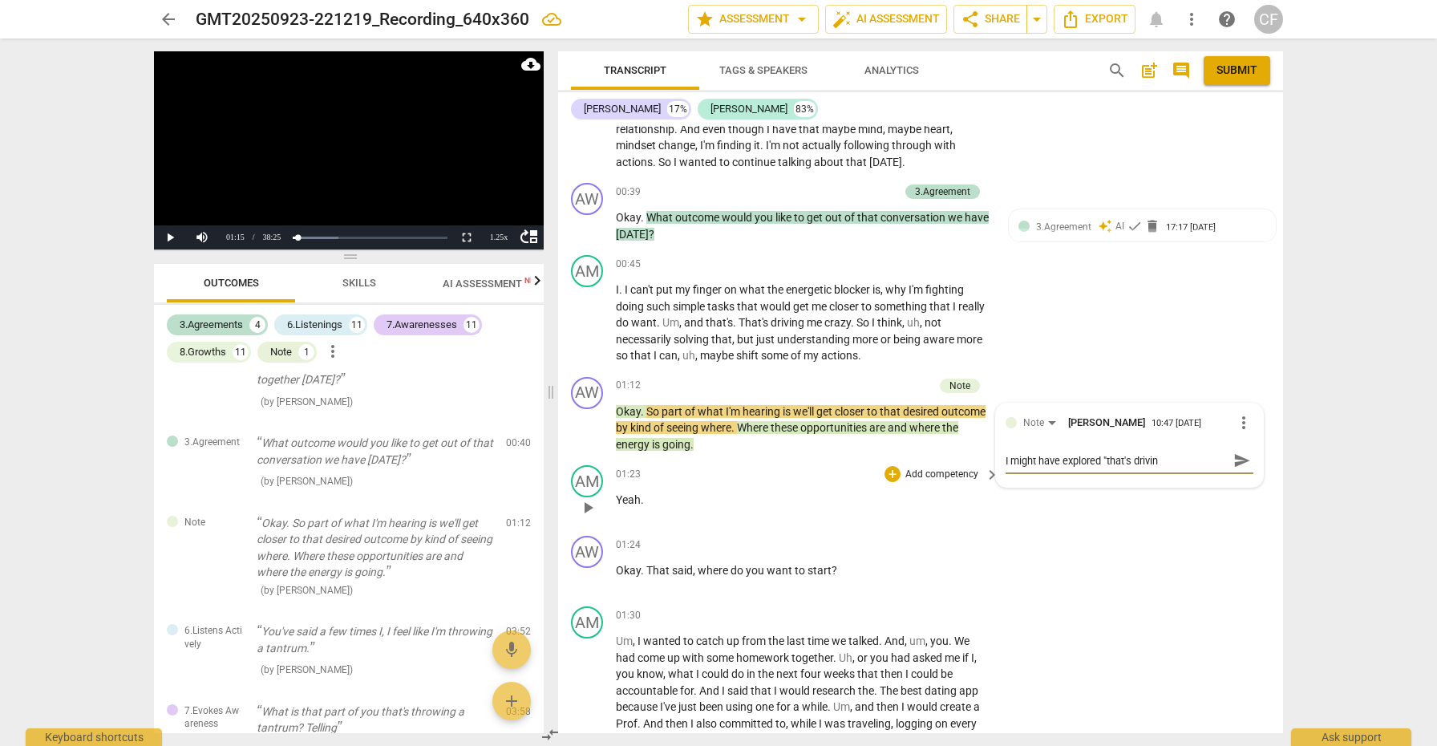
type textarea "I might have explored "that's driving"
type textarea "I might have explored "that's driving m"
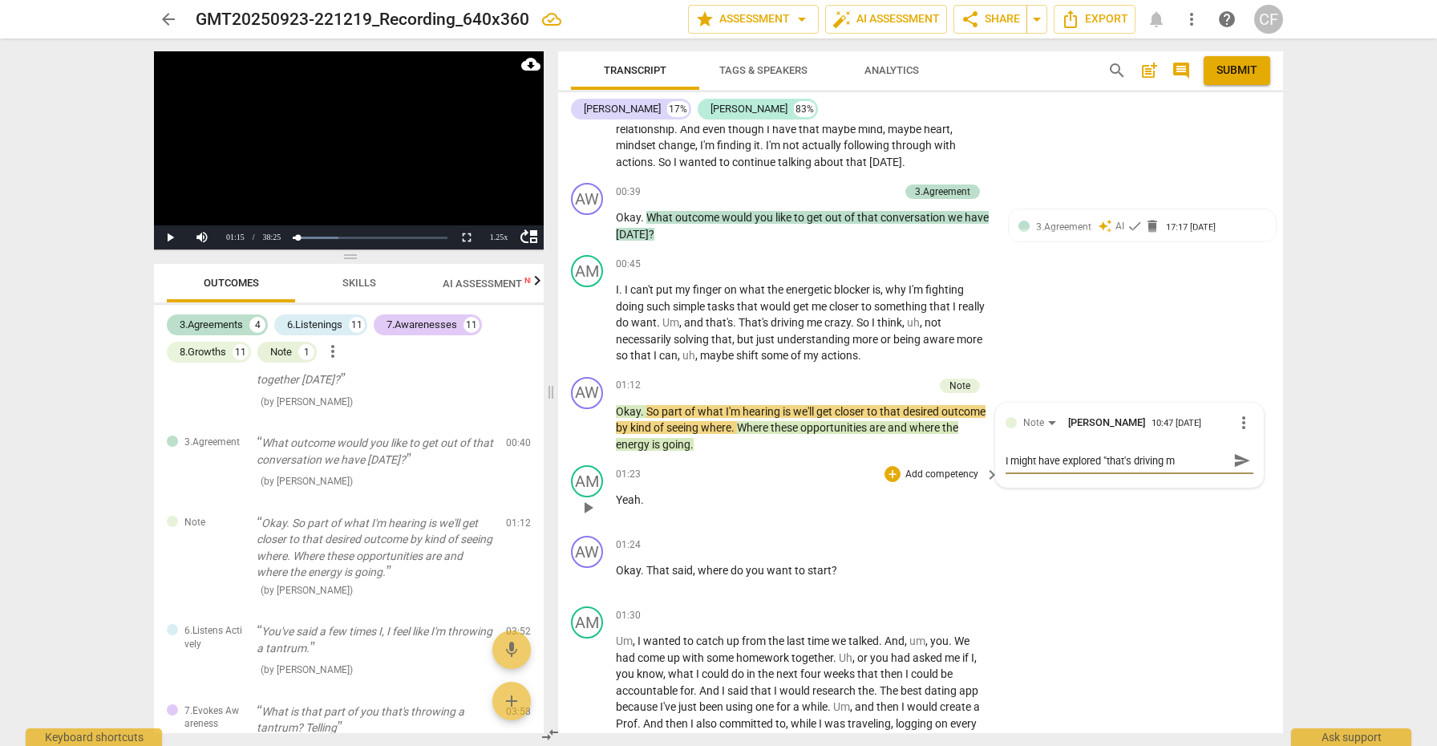
type textarea "I might have explored "that's driving me"
type textarea "I might have explored "that's driving me c"
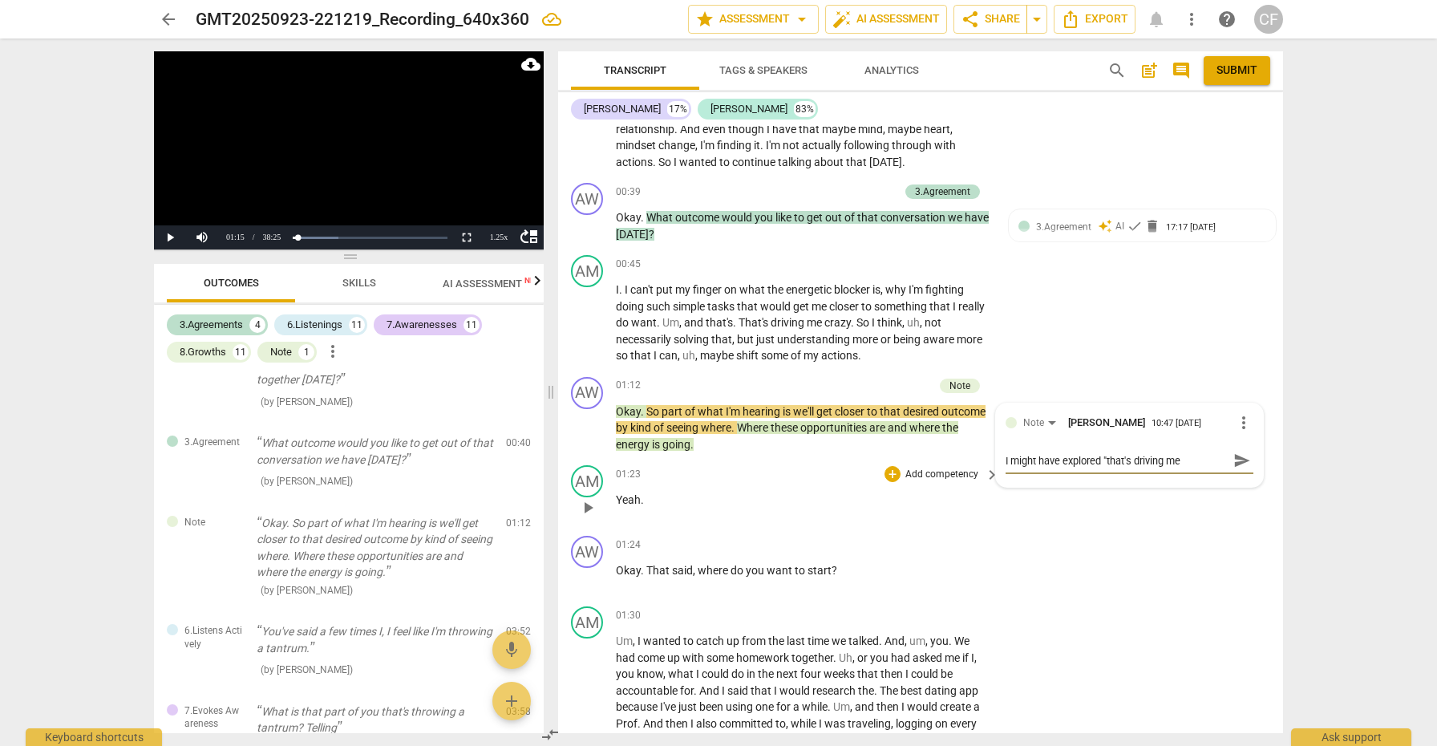
type textarea "I might have explored "that's driving me c"
type textarea "I might have explored "that's driving me cr"
type textarea "I might have explored "that's driving me cra"
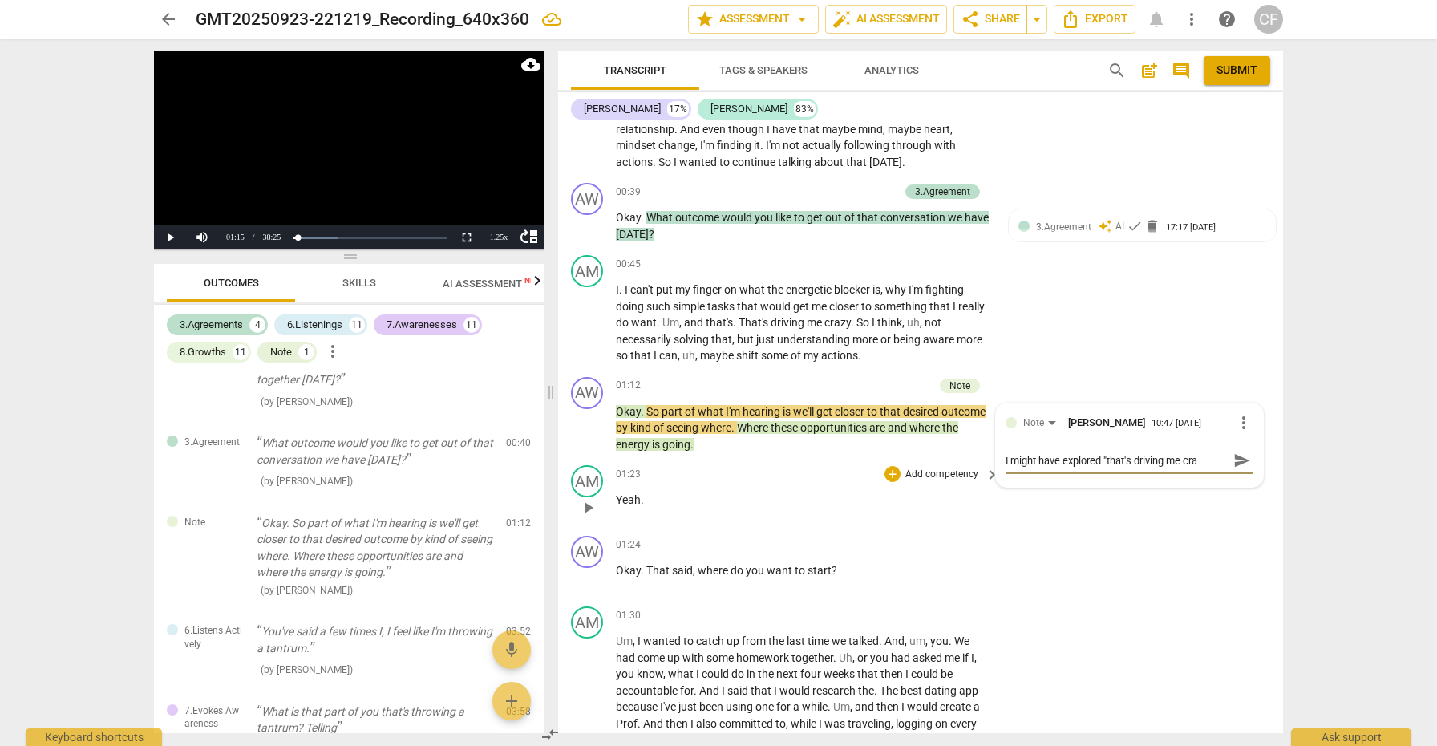
type textarea "I might have explored "that's driving me craz"
type textarea "I might have explored "that's driving me crazy"
type textarea "I might have explored "that's driving me crazy""
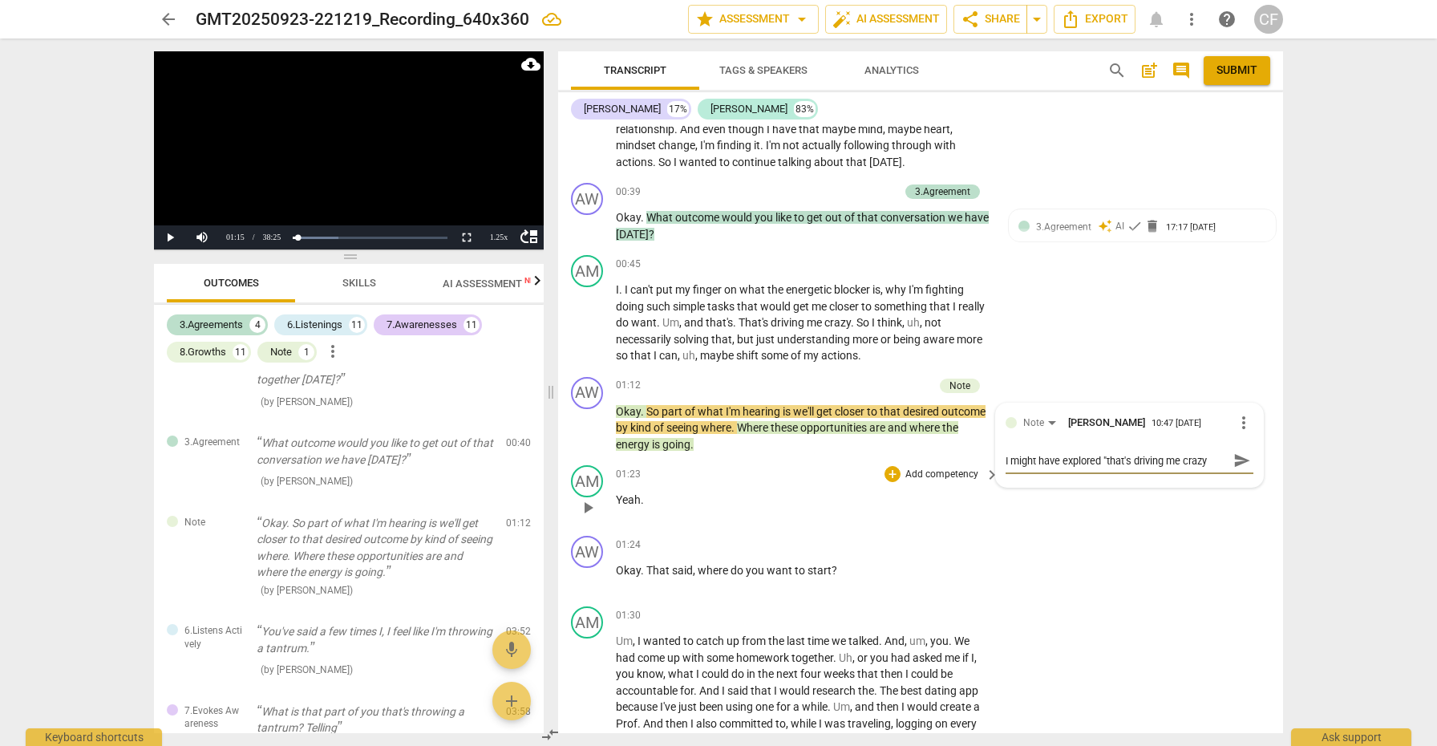
type textarea "I might have explored "that's driving me crazy""
type textarea "I might have explored "that's driving me crazy"/"
type textarea "I might have explored "that's driving me crazy""
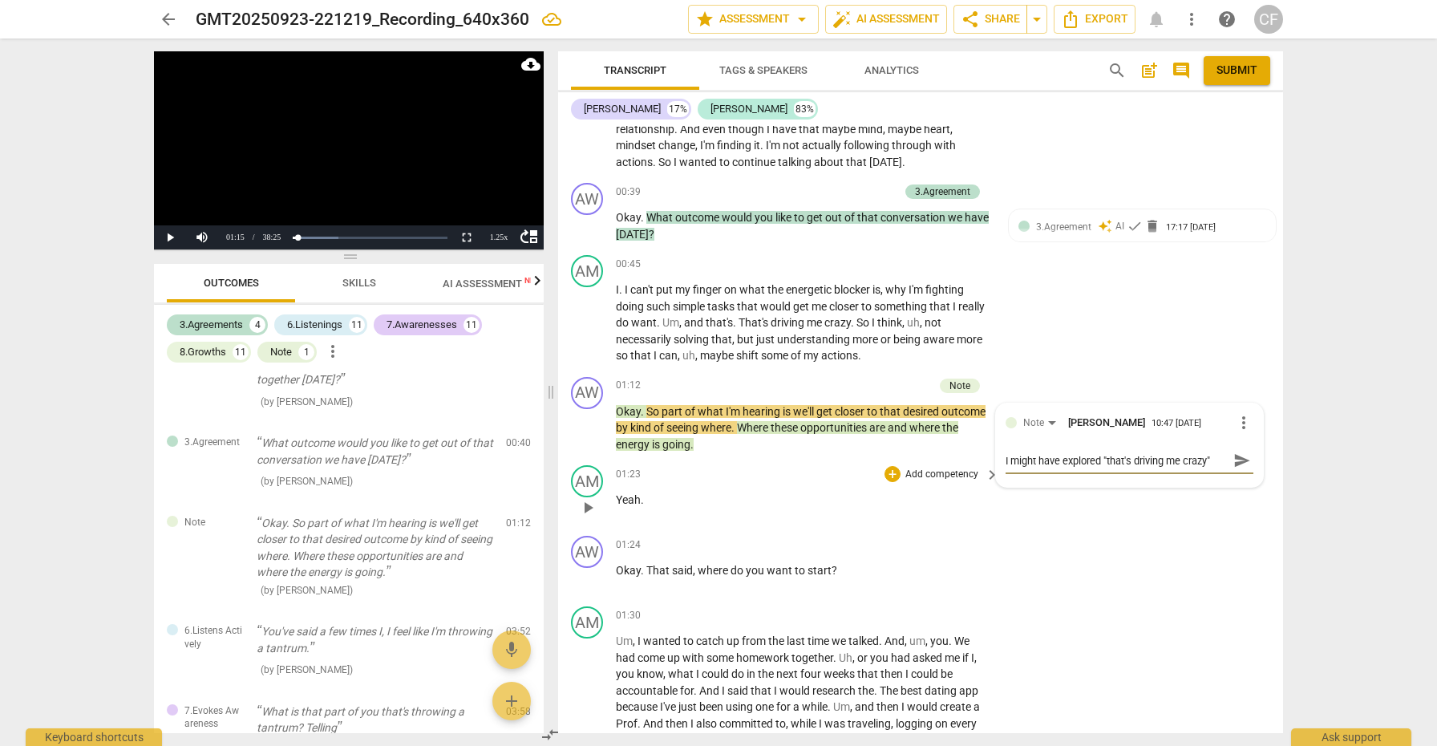
type textarea "I might have explored "that's driving me crazy"."
type textarea "I might have explored "that's driving me crazy". M"
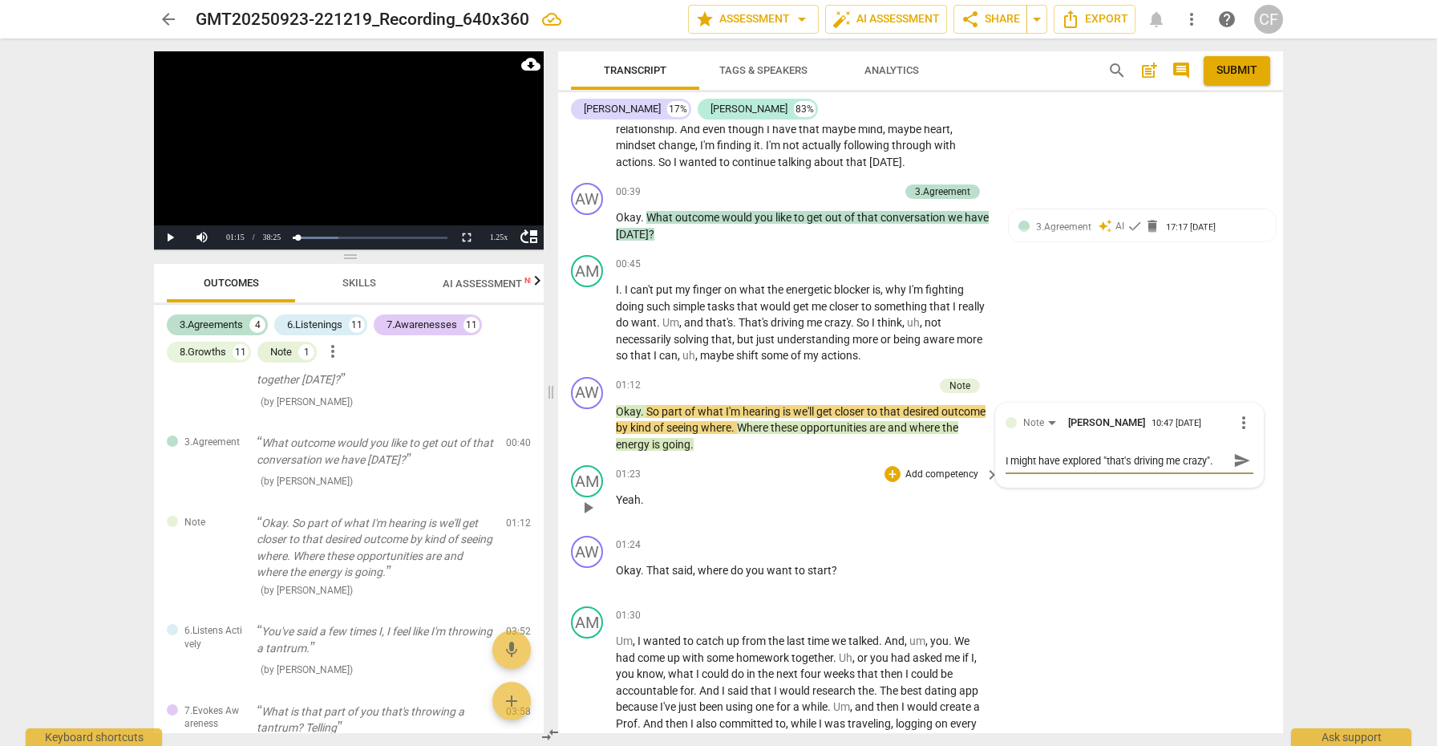
type textarea "I might have explored "that's driving me crazy". M"
type textarea "I might have explored "that's driving me crazy". Ma"
type textarea "I might have explored "that's driving me crazy". May"
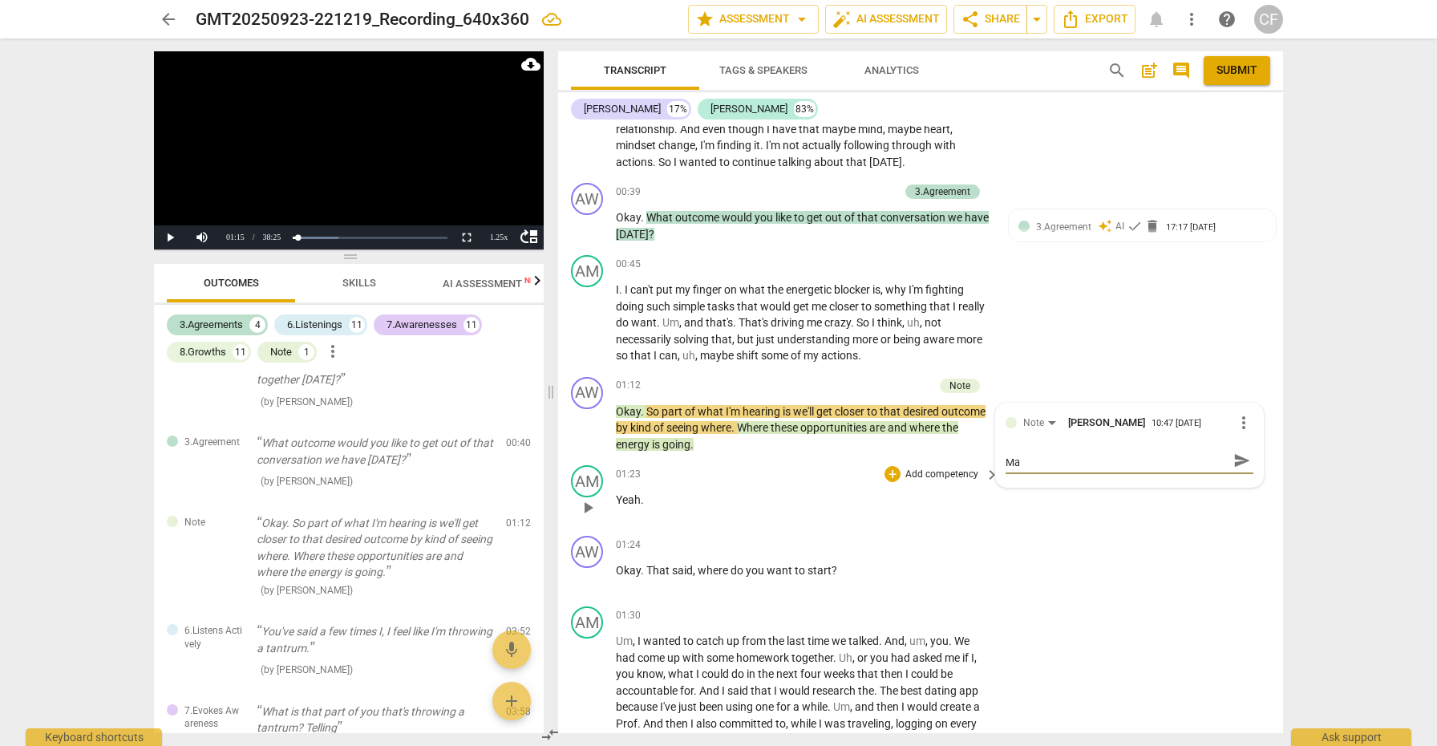
type textarea "I might have explored "that's driving me crazy". May"
type textarea "I might have explored "that's driving me crazy". Mayb"
type textarea "I might have explored "that's driving me crazy". Maybe"
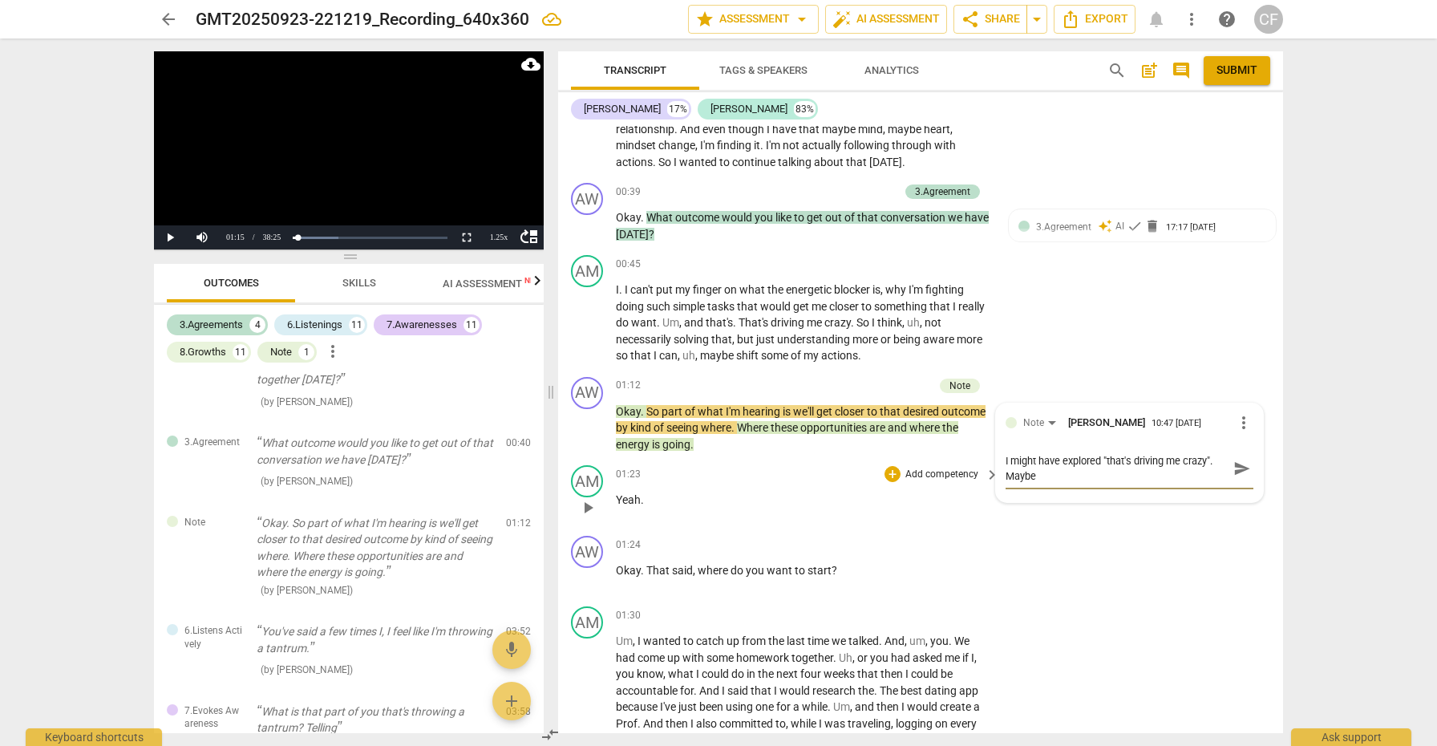
scroll to position [0, 0]
type textarea "I might have explored "that's driving me crazy". Maybe:"
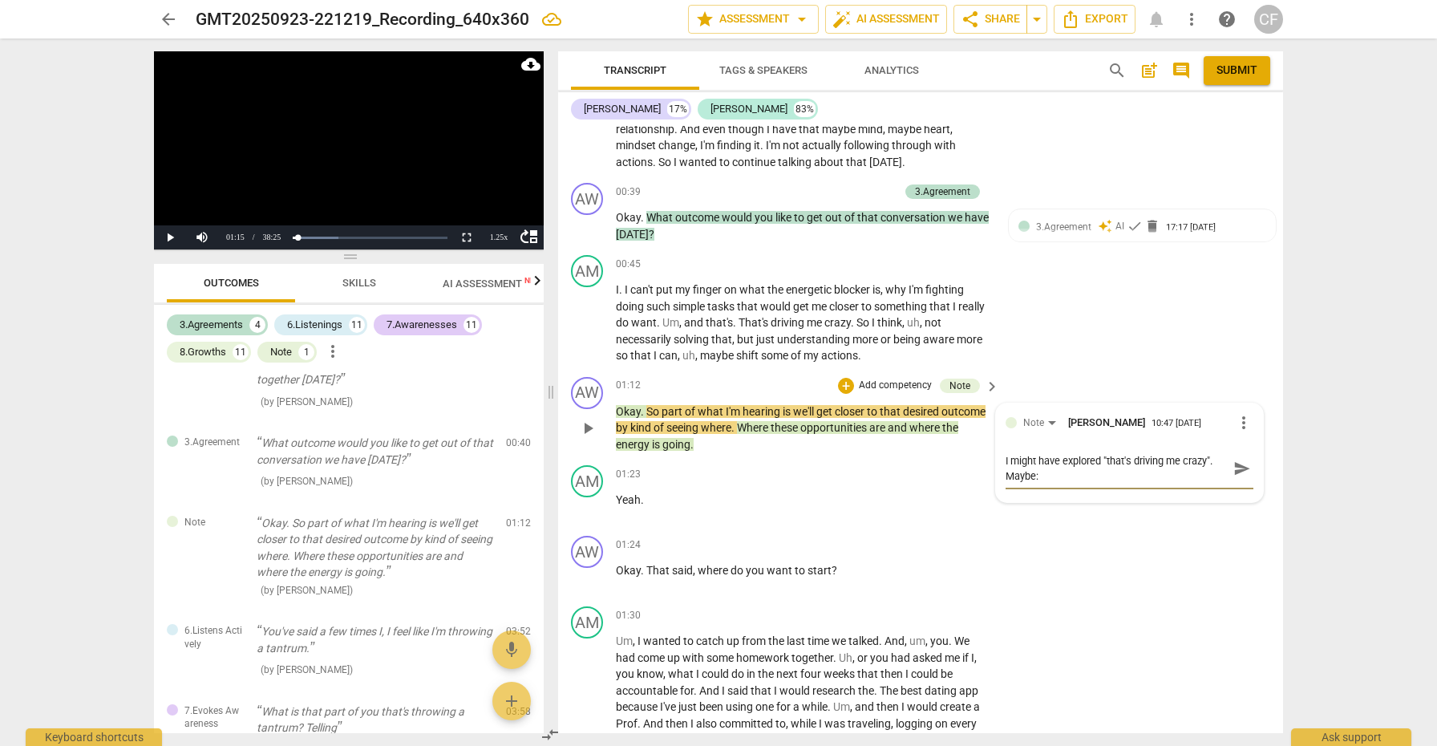
type textarea "I might have explored "that's driving me crazy". Maybe: ""
type textarea "I might have explored "that's driving me crazy". Maybe: "w"
type textarea "I might have explored "that's driving me crazy". Maybe: "wh"
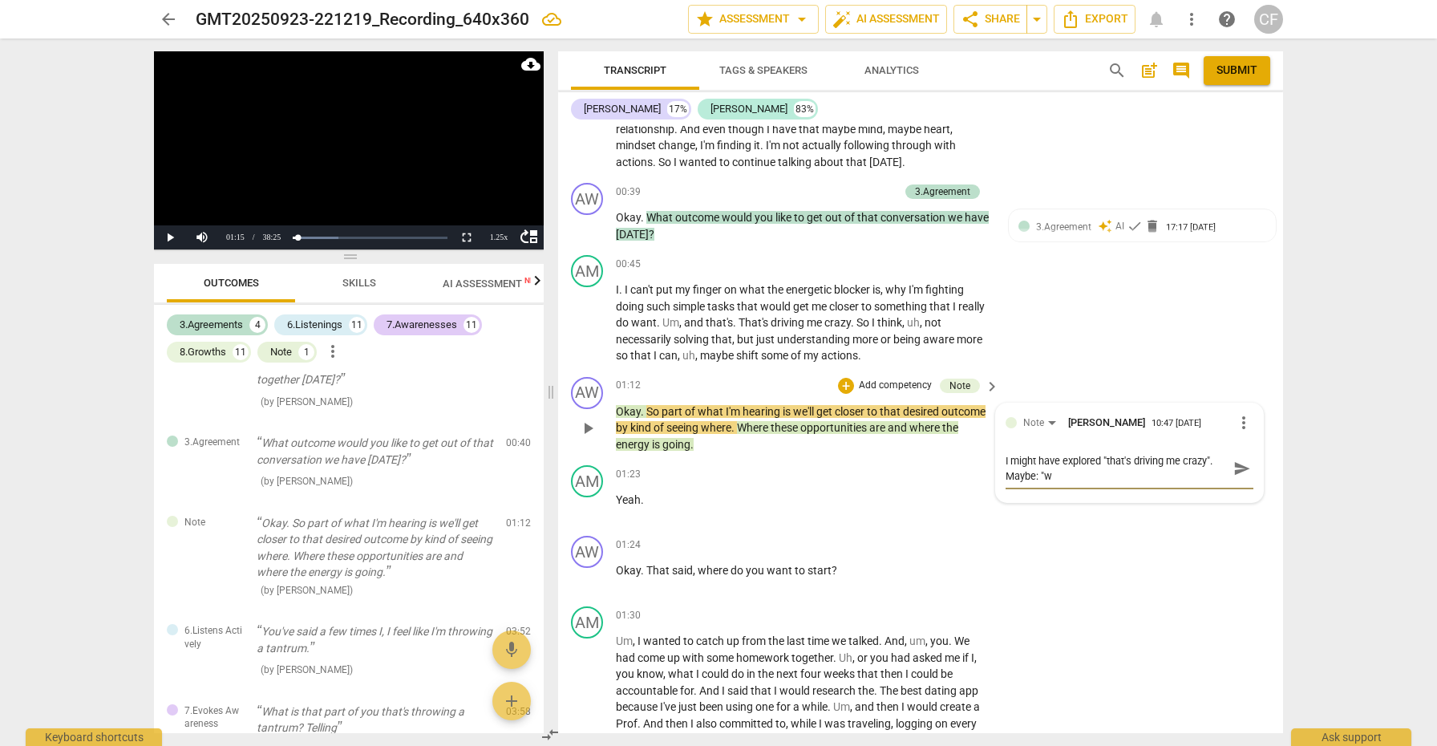
type textarea "I might have explored "that's driving me crazy". Maybe: "wh"
type textarea "I might have explored "that's driving me crazy". Maybe: "wha"
type textarea "I might have explored "that's driving me crazy". Maybe: "what"
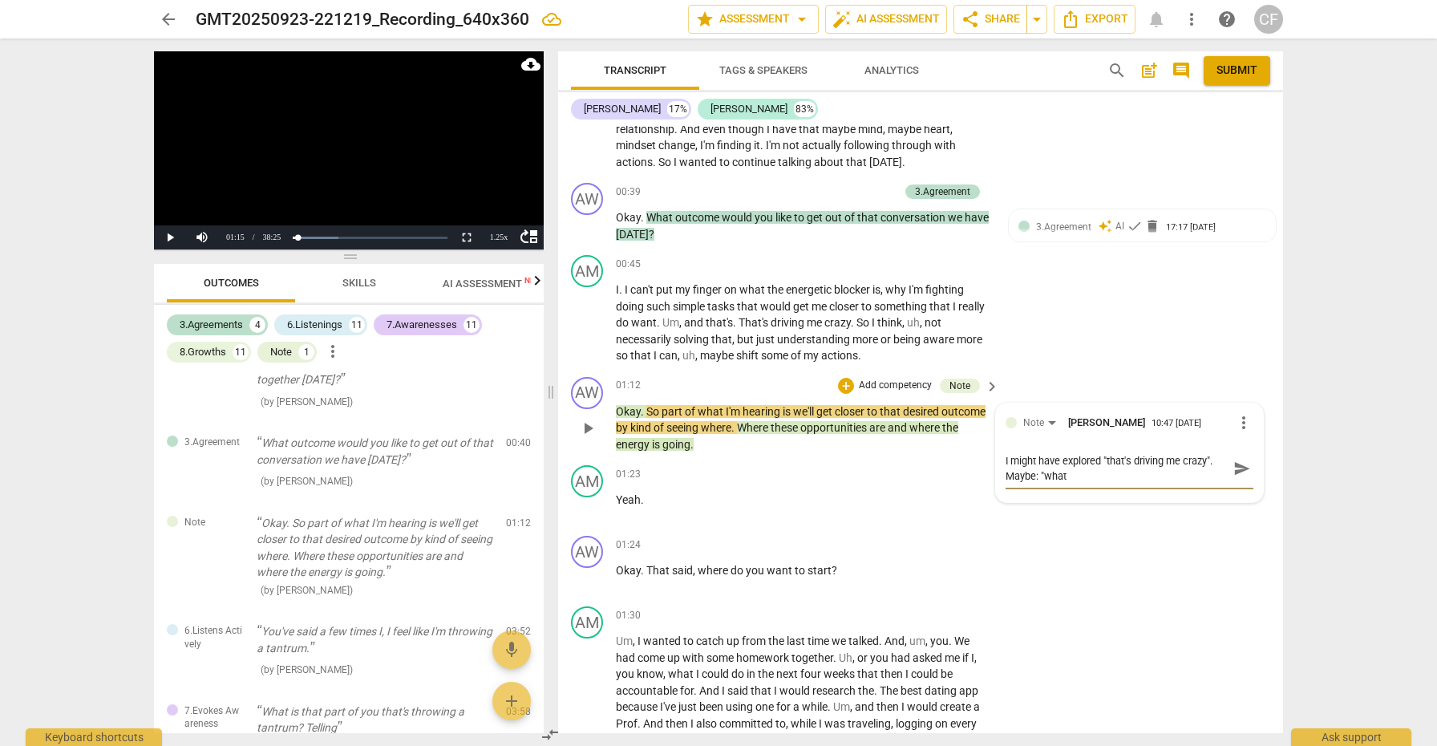
type textarea "I might have explored "that's driving me crazy". Maybe: "what"
type textarea "I might have explored "that's driving me crazy". Maybe: "what i"
type textarea "I might have explored "that's driving me crazy". Maybe: "what is"
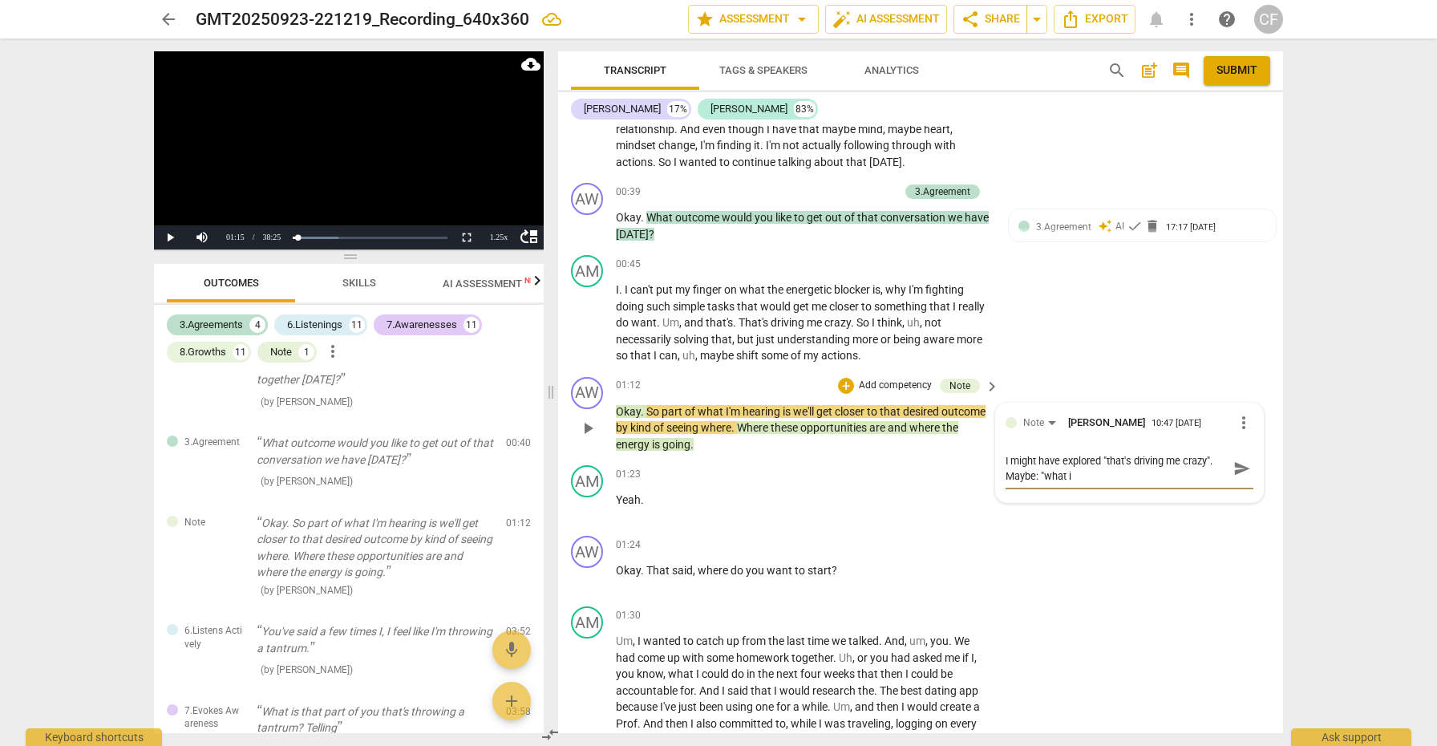
type textarea "I might have explored "that's driving me crazy". Maybe: "what is"
type textarea "I might have explored "that's driving me crazy". Maybe: "what is t"
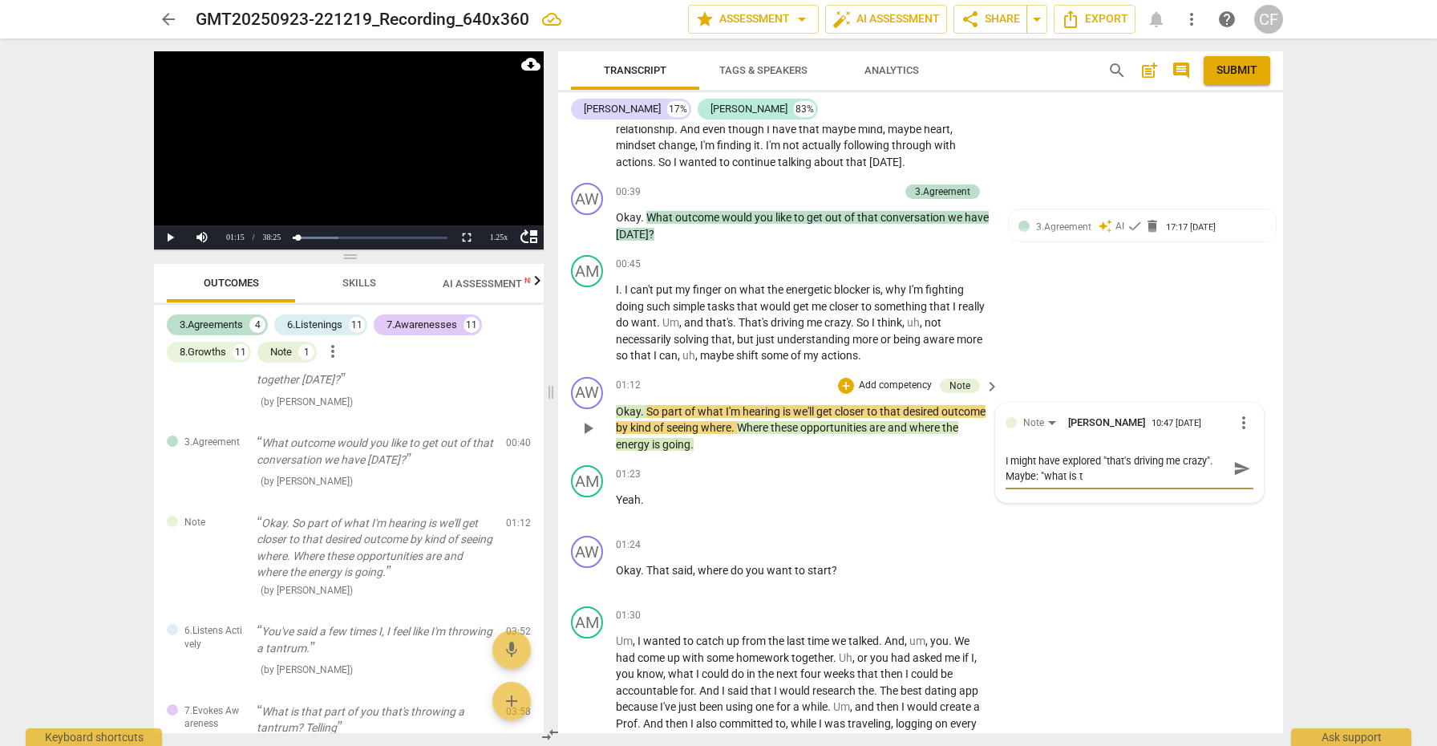
type textarea "I might have explored "that's driving me crazy". Maybe: "what is th"
type textarea "I might have explored "that's driving me crazy". Maybe: "what is the"
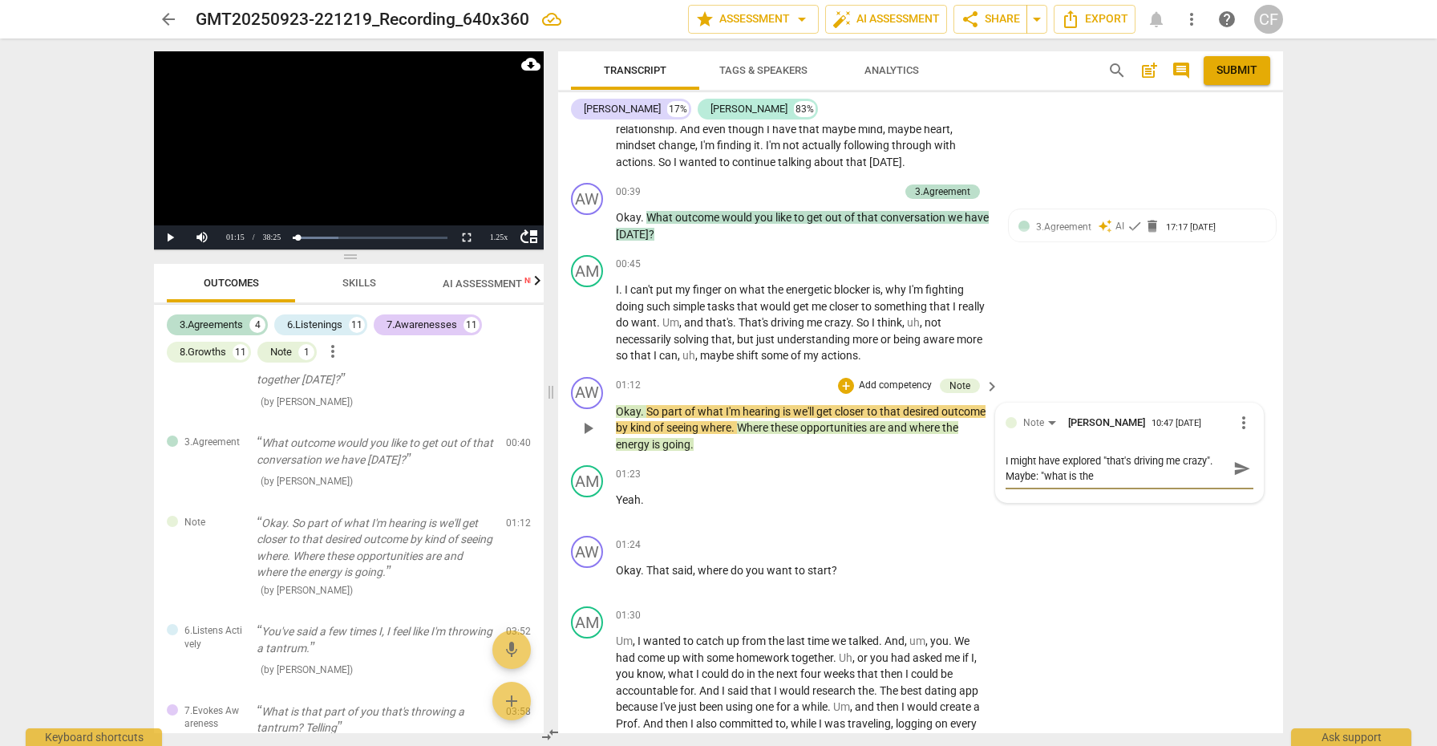
type textarea "I might have explored "that's driving me crazy". Maybe: "what is the"
type textarea "I might have explored "that's driving me crazy". Maybe: "what is the i"
type textarea "I might have explored "that's driving me crazy". Maybe: "what is the in"
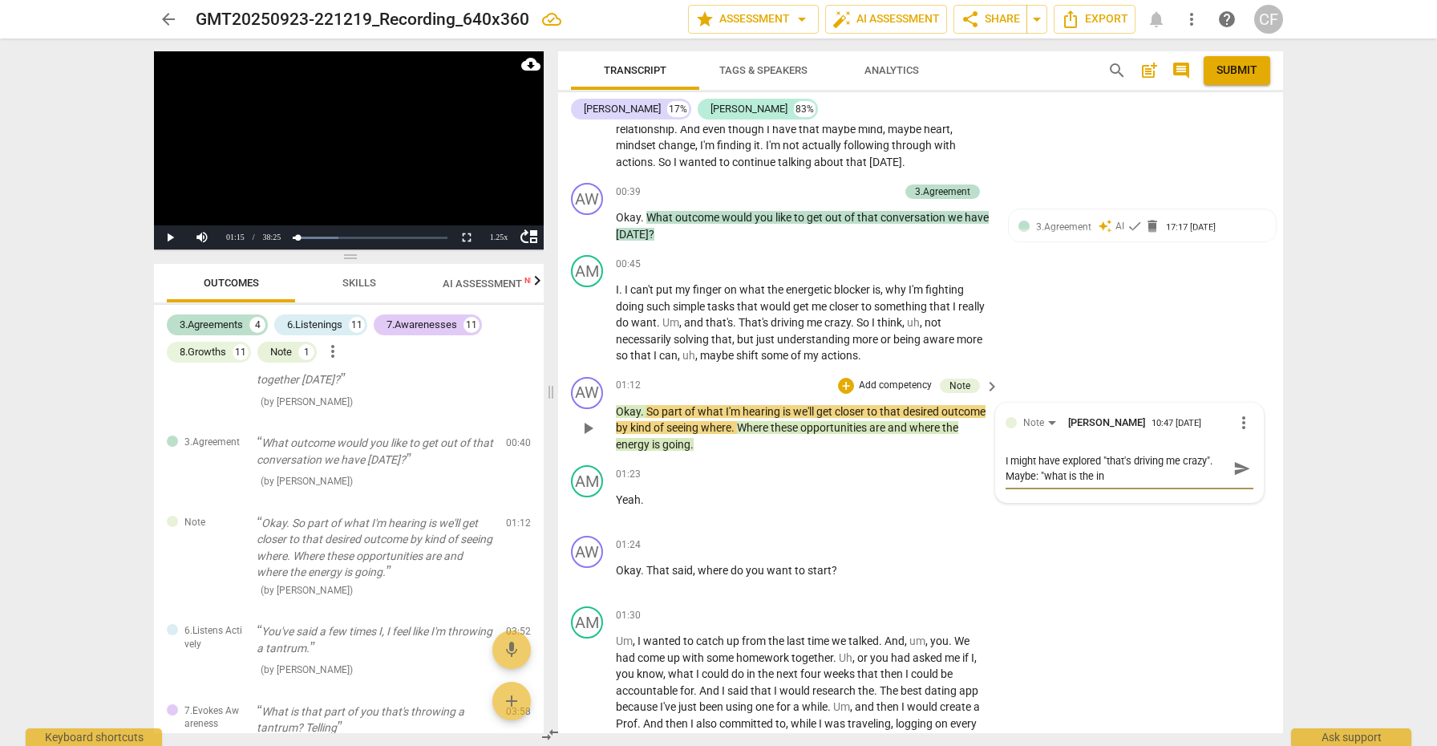
type textarea "I might have explored "that's driving me crazy". Maybe: "what is the int"
type textarea "I might have explored "that's driving me crazy". Maybe: "what is the inte"
type textarea "I might have explored "that's driving me crazy". Maybe: "what is the inter"
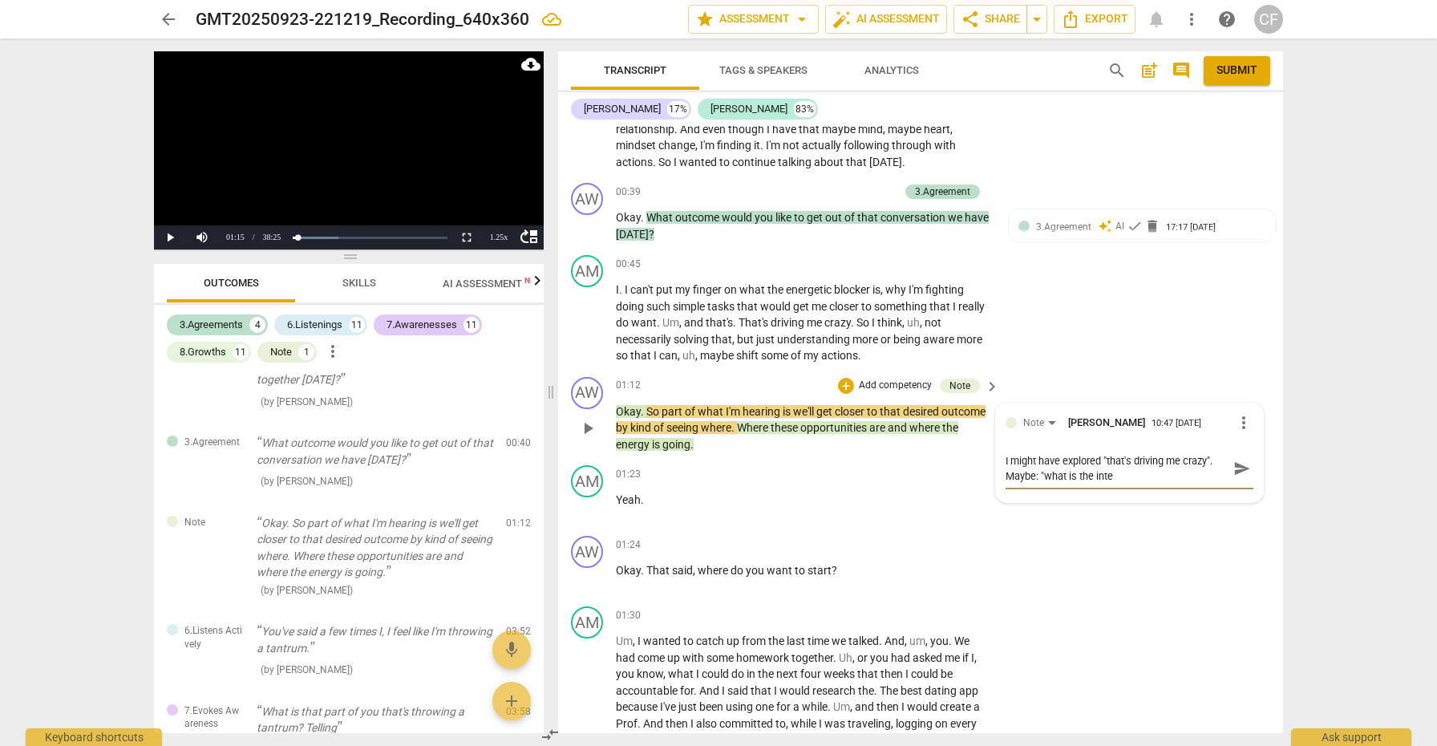
type textarea "I might have explored "that's driving me crazy". Maybe: "what is the inter"
type textarea "I might have explored "that's driving me crazy". Maybe: "what is the intern"
type textarea "I might have explored "that's driving me crazy". Maybe: "what is the interna"
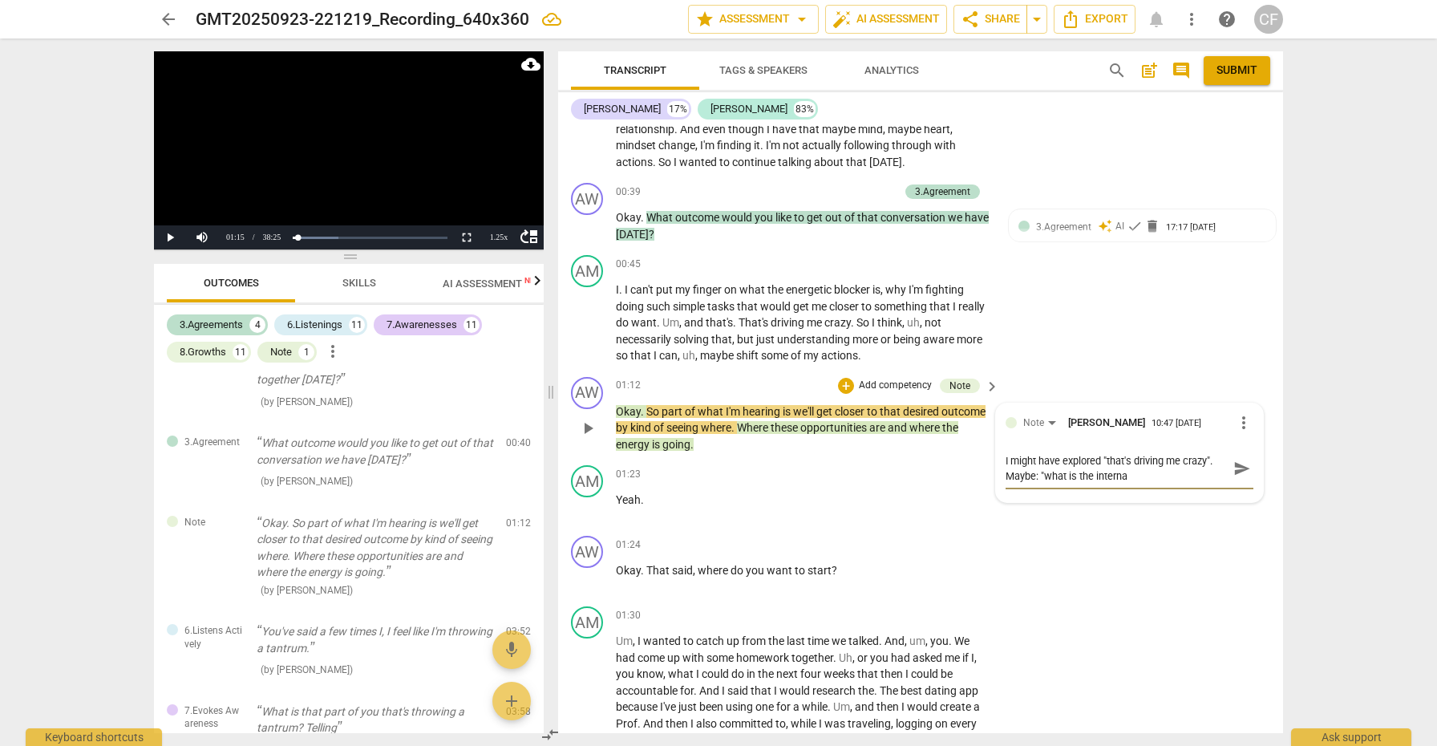
type textarea "I might have explored "that's driving me crazy". Maybe: "what is the internal"
type textarea "I might have explored "that's driving me crazy". Maybe: "what is the internal e"
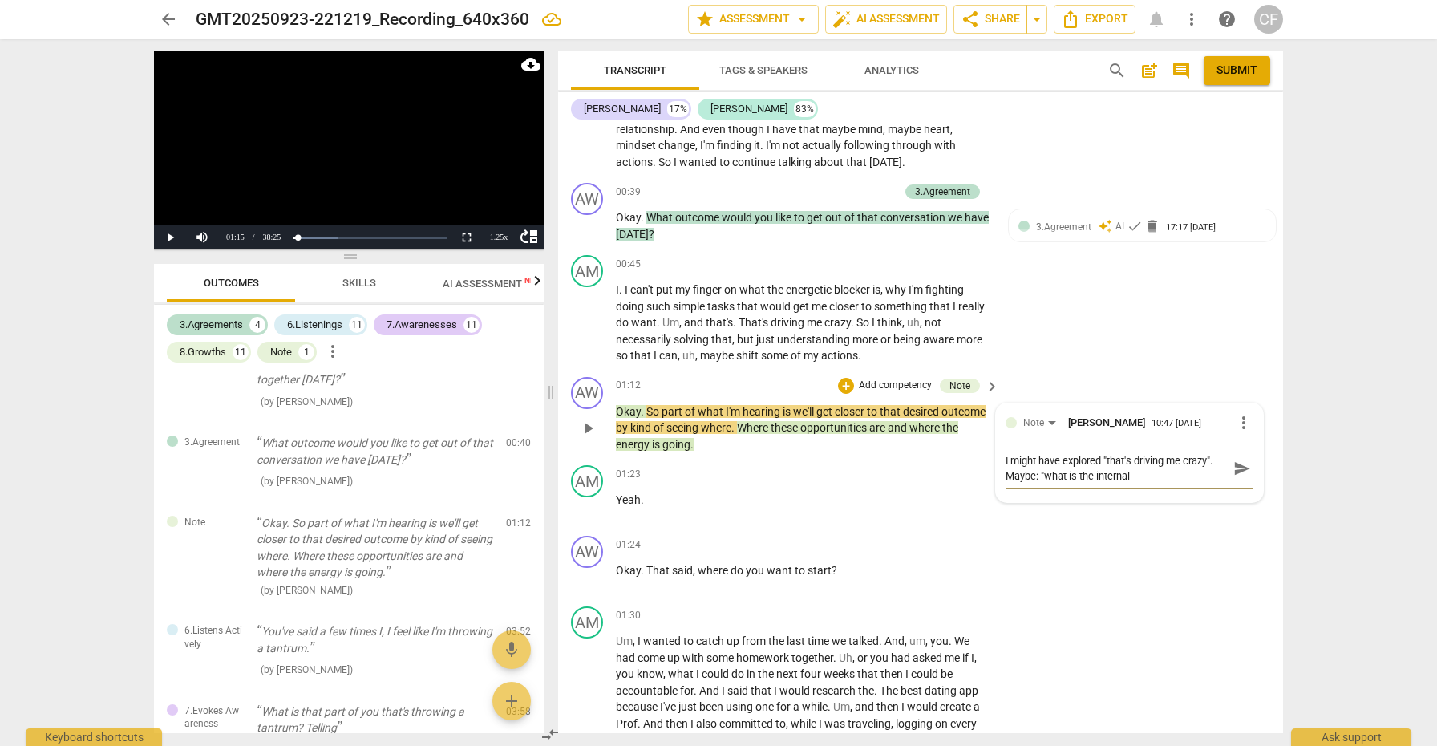
type textarea "I might have explored "that's driving me crazy". Maybe: "what is the internal e"
type textarea "I might have explored "that's driving me crazy". Maybe: "what is the internal ex"
type textarea "I might have explored "that's driving me crazy". Maybe: "what is the internal e…"
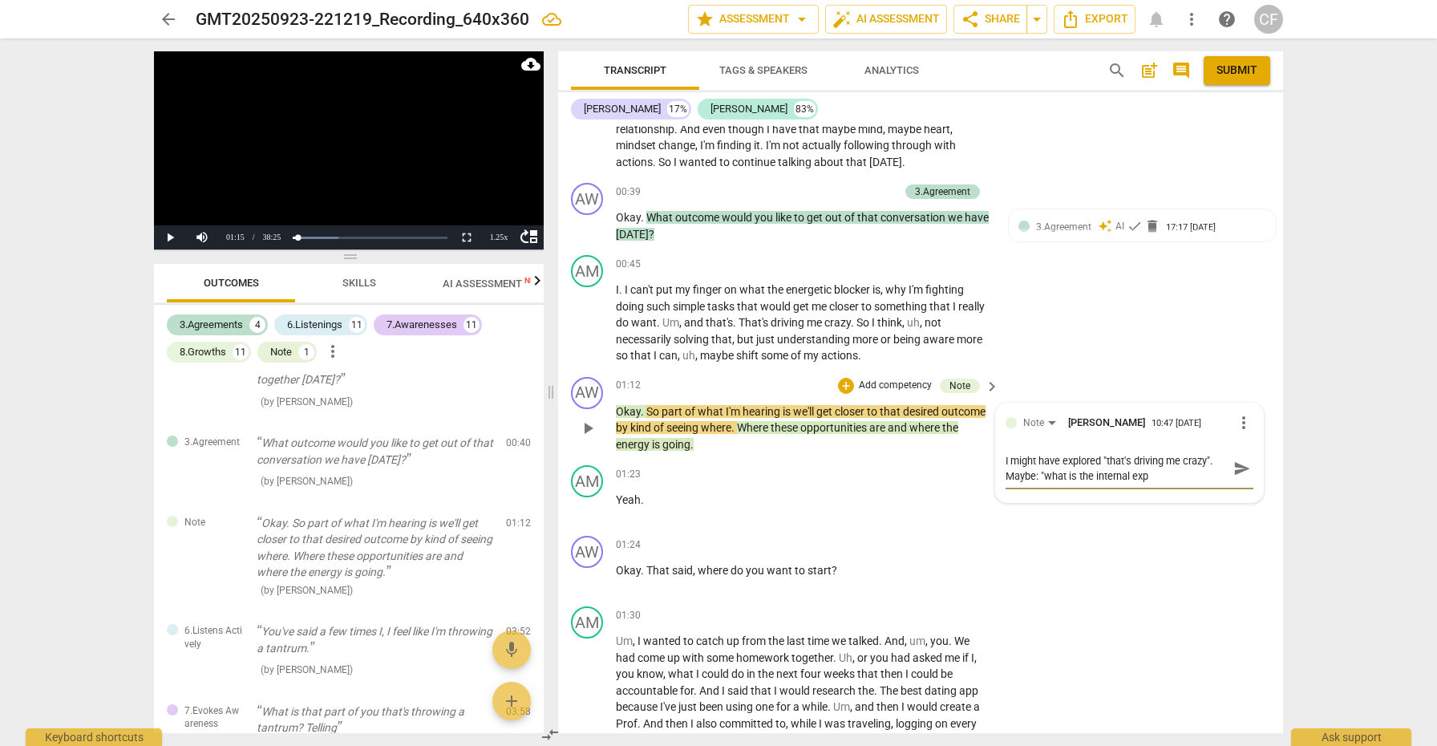
type textarea "I might have explored "that's driving me crazy". Maybe: "what is the internal e…"
click at [1239, 467] on span "send" at bounding box center [1242, 476] width 18 height 18
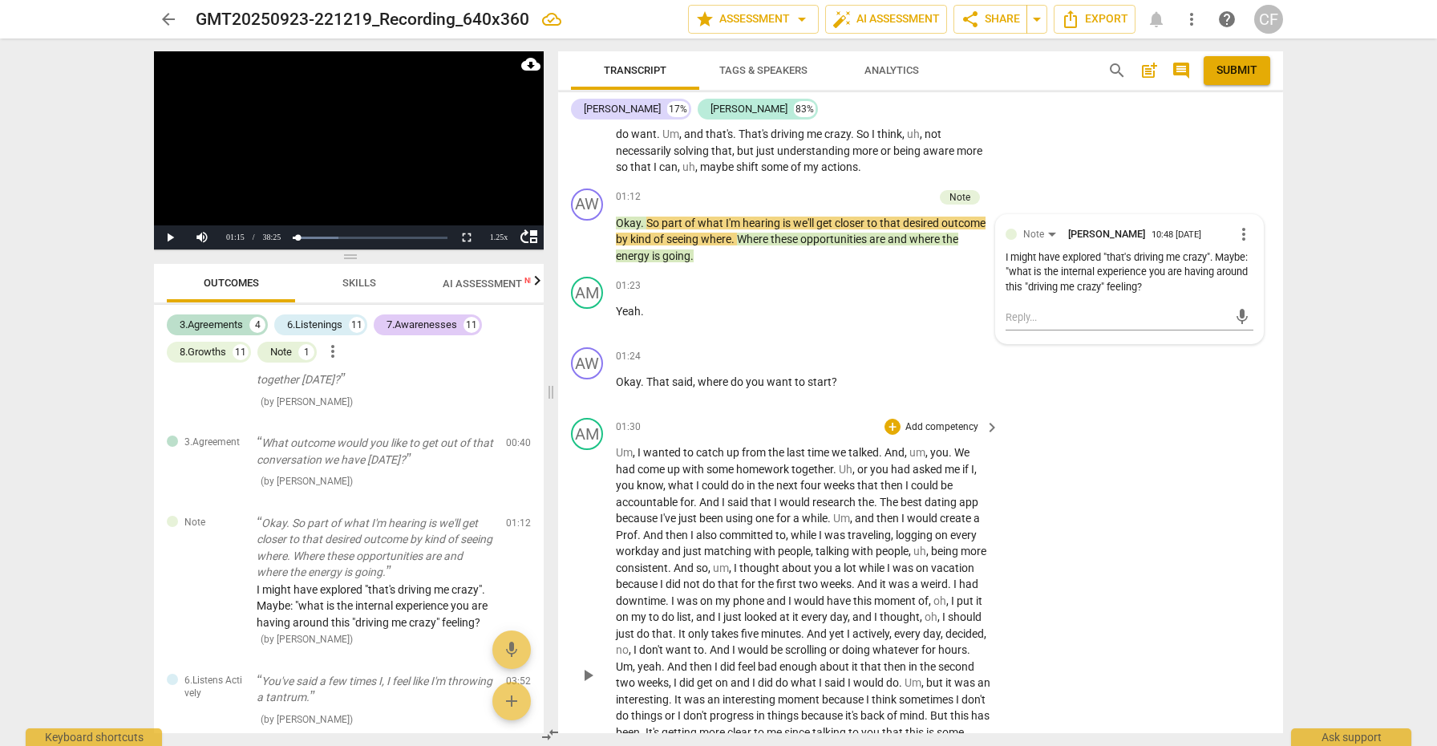
scroll to position [601, 0]
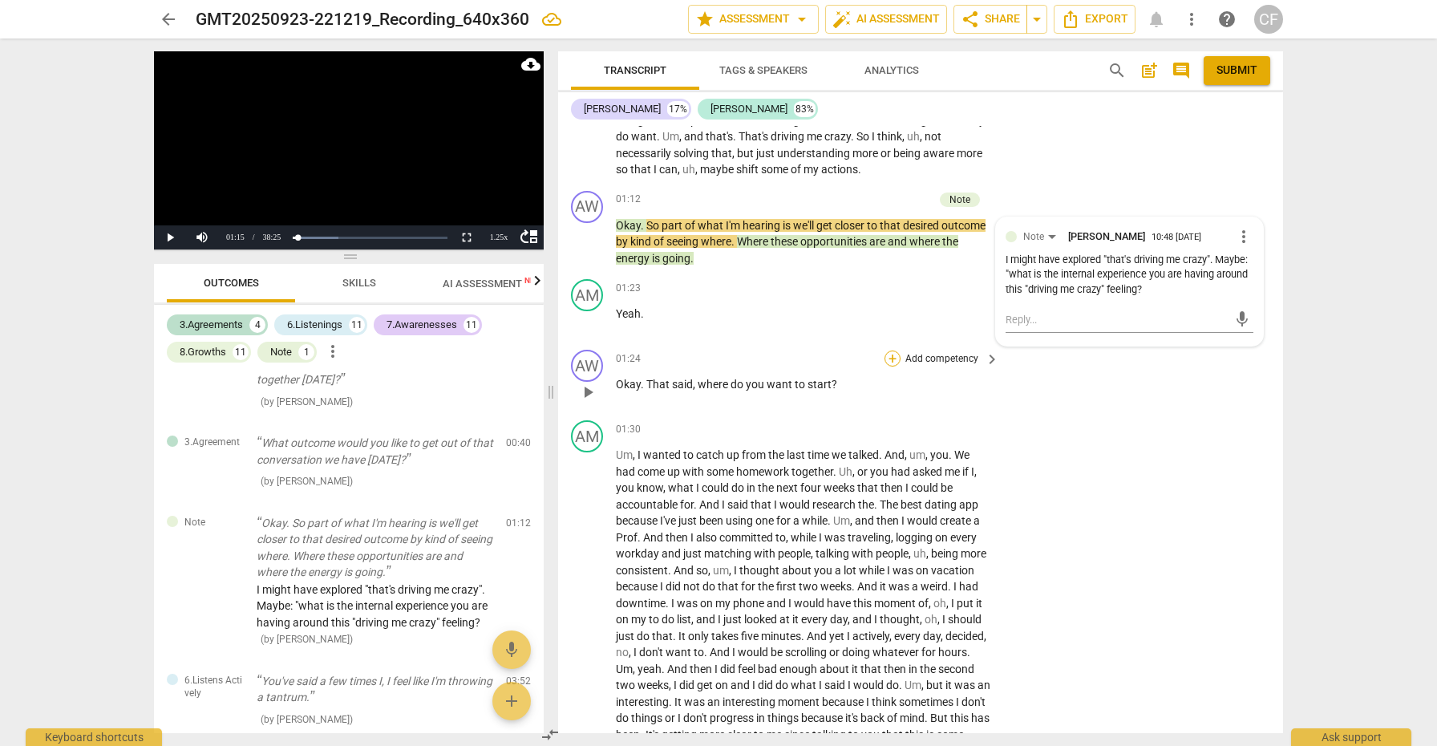
click at [888, 353] on div "+" at bounding box center [892, 358] width 16 height 16
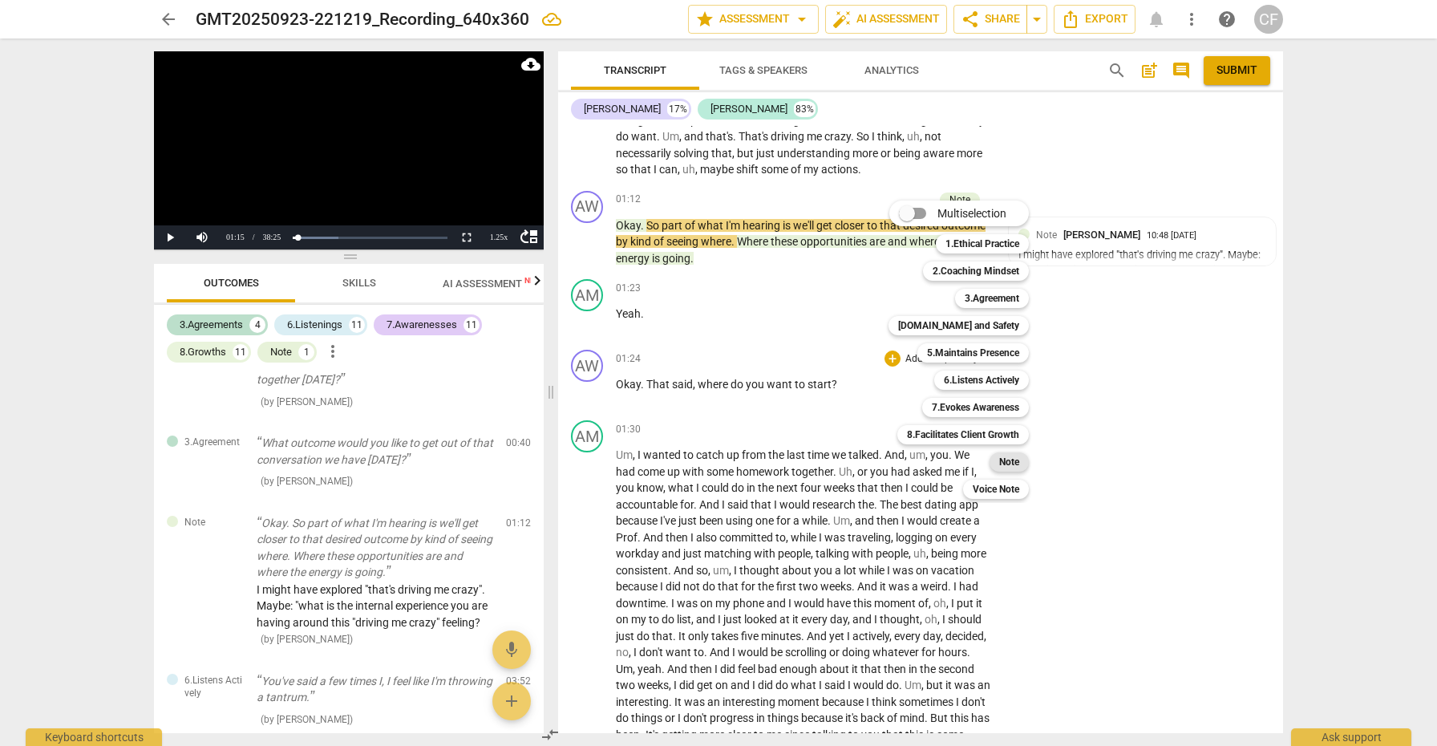
click at [1011, 461] on b "Note" at bounding box center [1009, 461] width 20 height 19
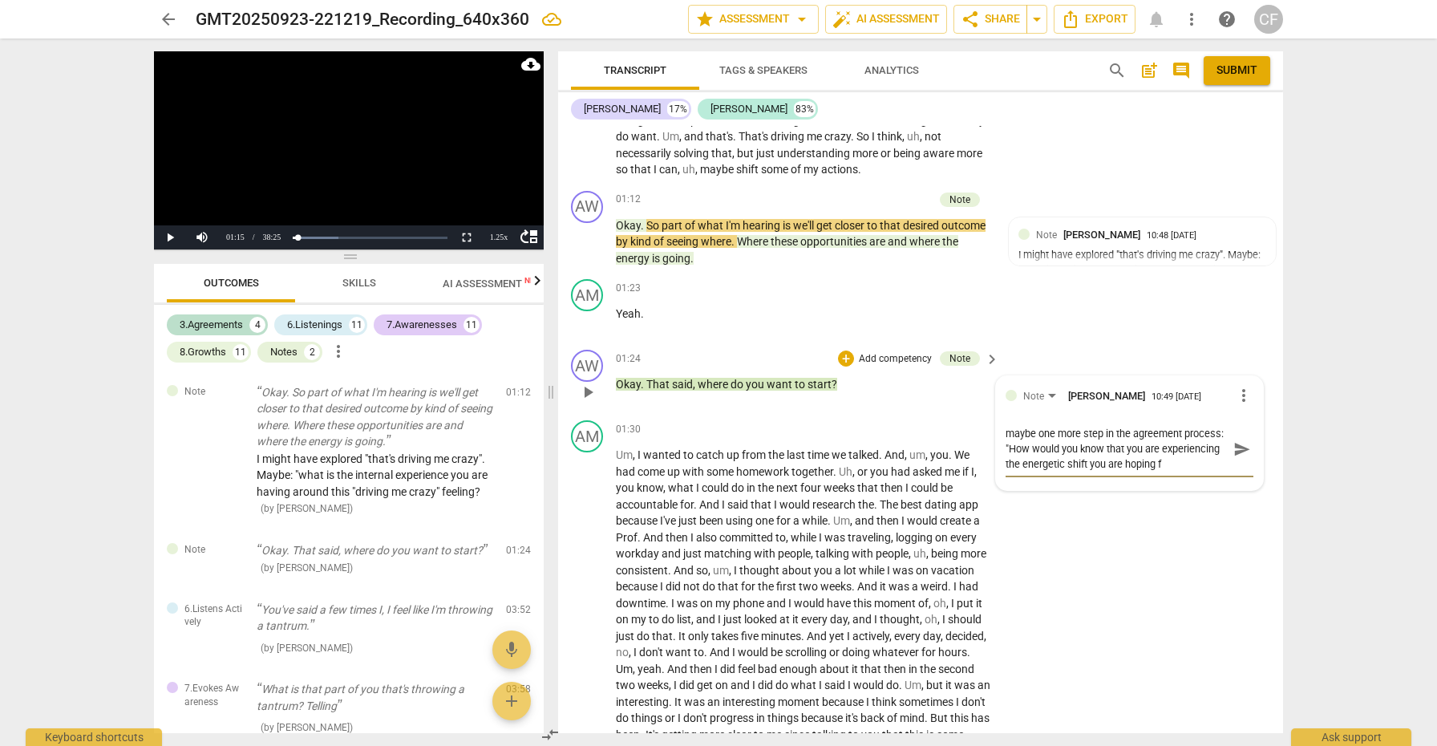
scroll to position [14, 0]
click at [1240, 440] on span "send" at bounding box center [1242, 449] width 18 height 18
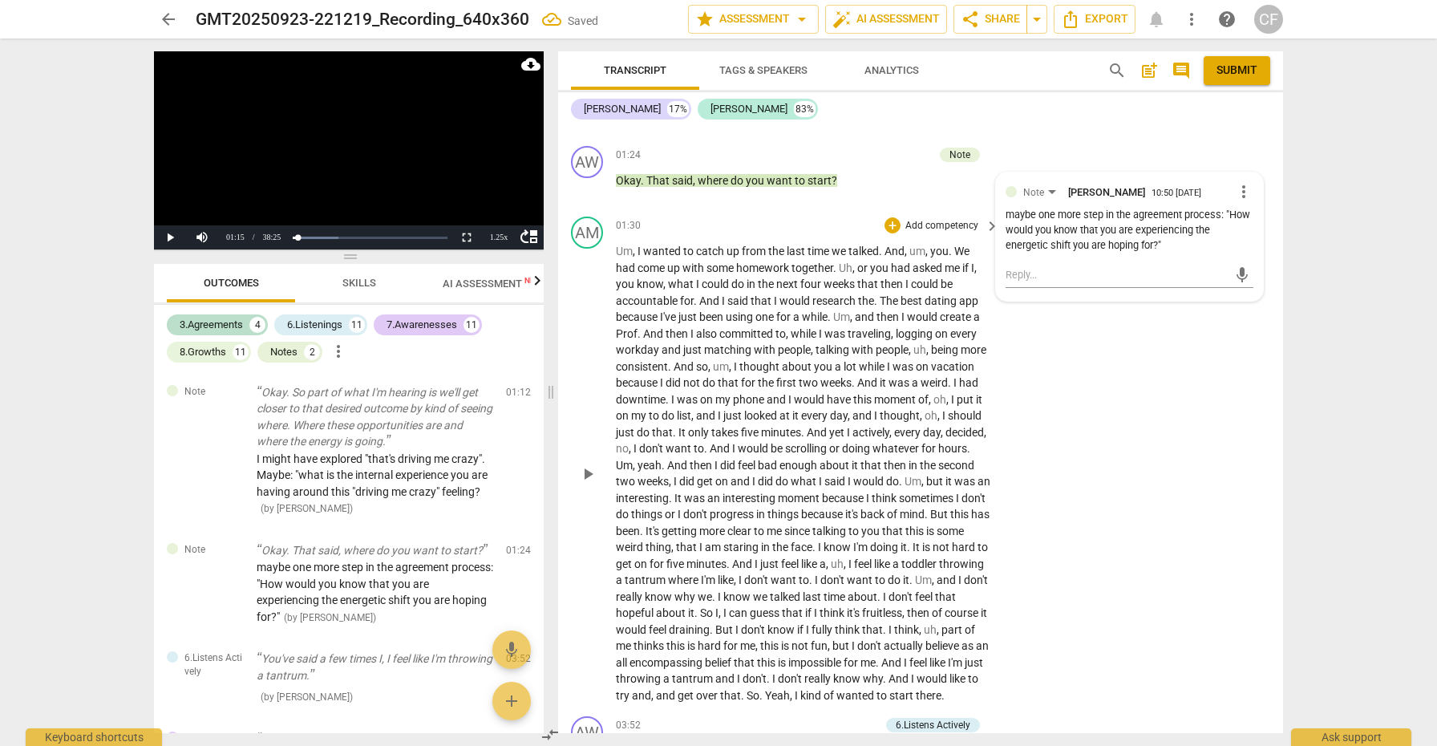
scroll to position [812, 0]
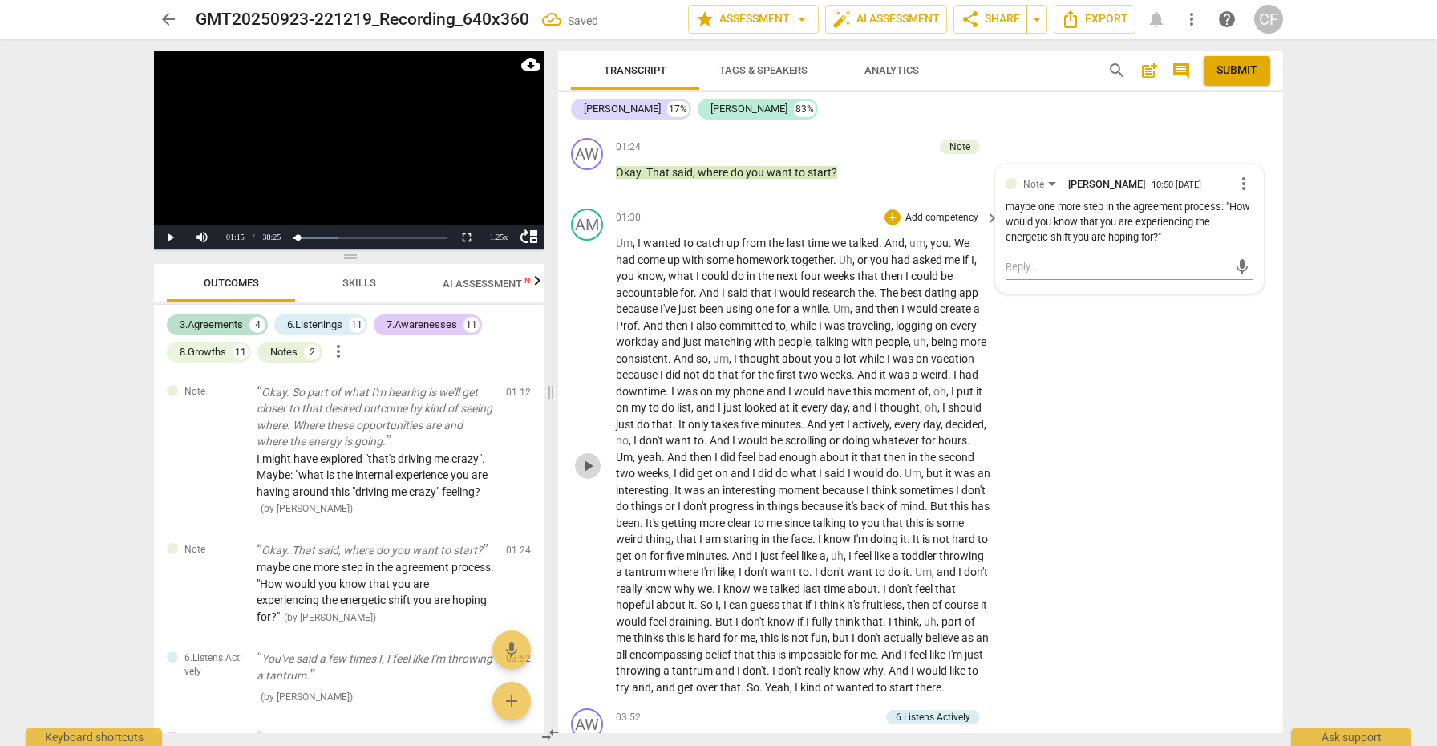
click at [593, 456] on span "play_arrow" at bounding box center [587, 465] width 19 height 19
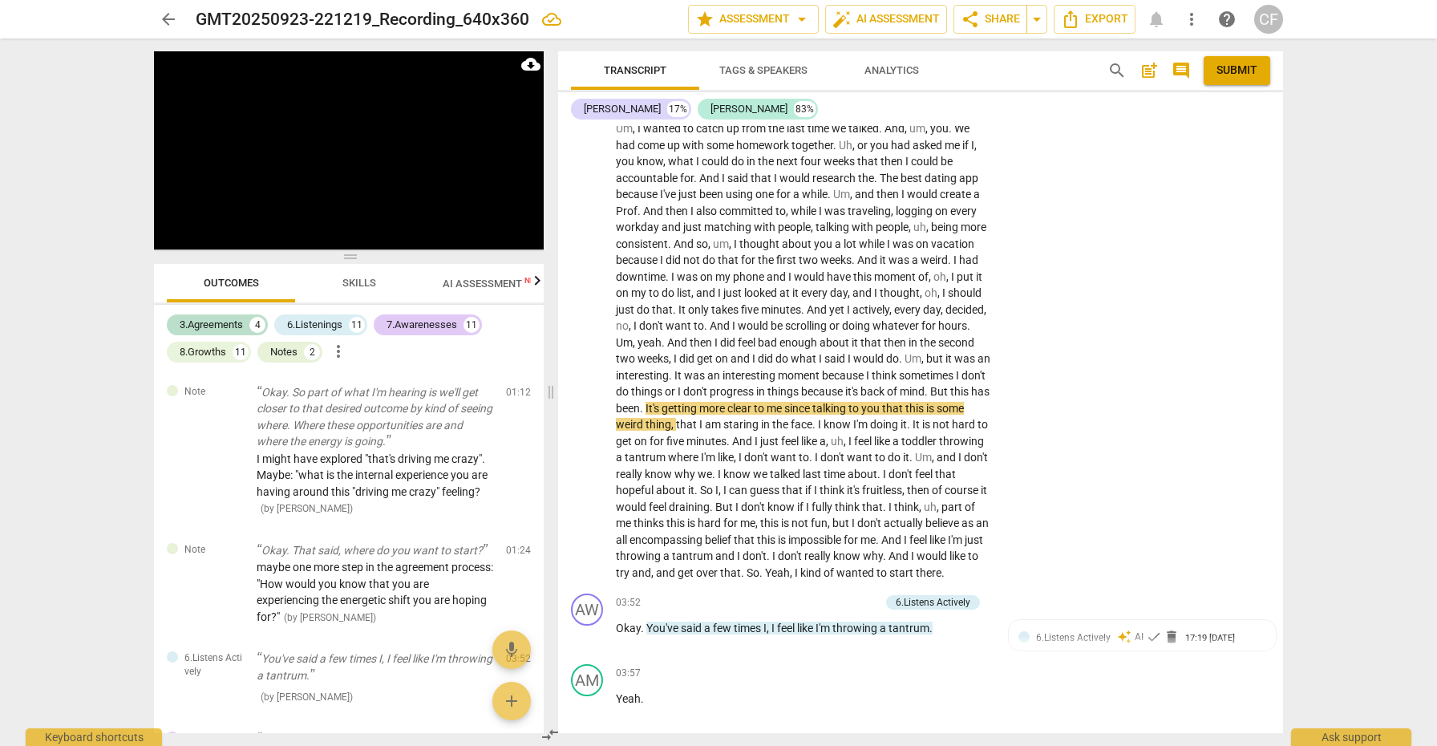
scroll to position [909, 0]
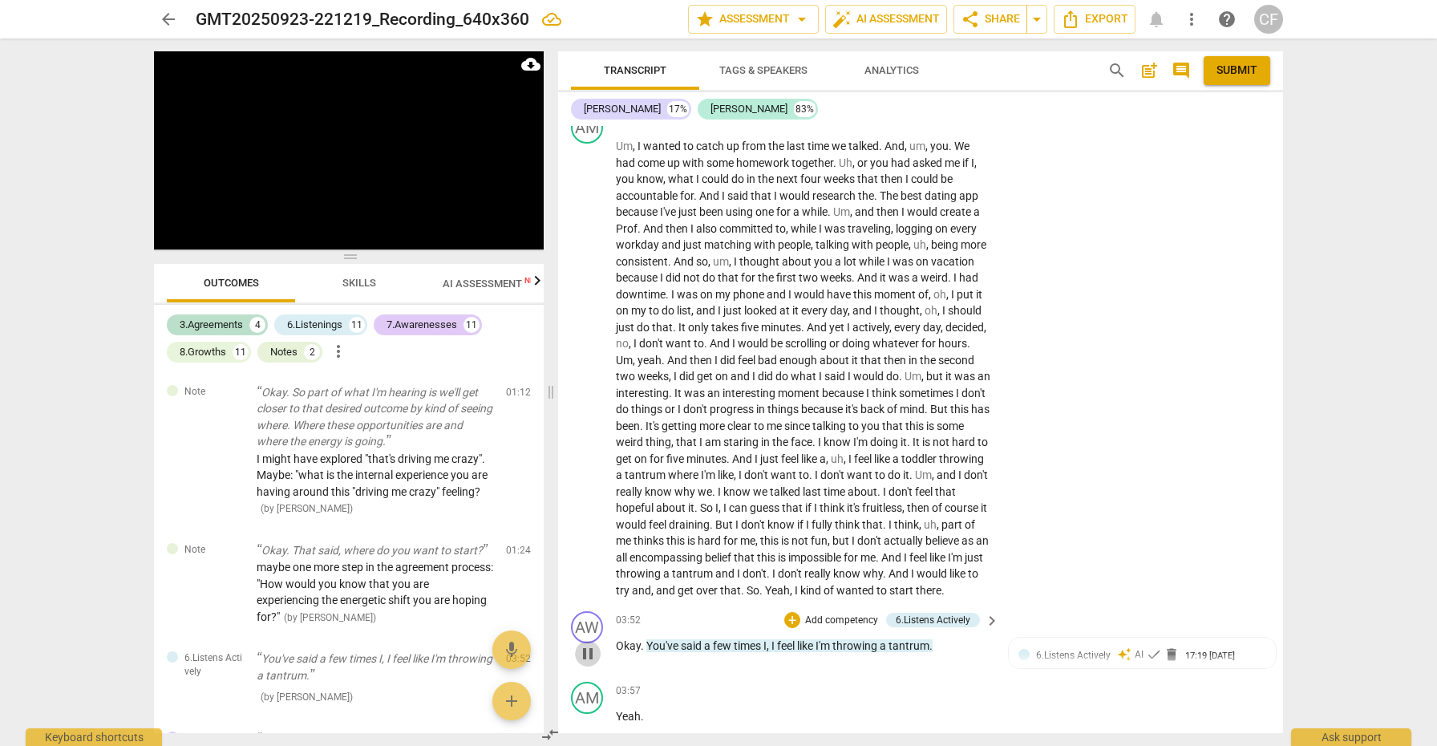
click at [585, 657] on span "pause" at bounding box center [587, 653] width 19 height 19
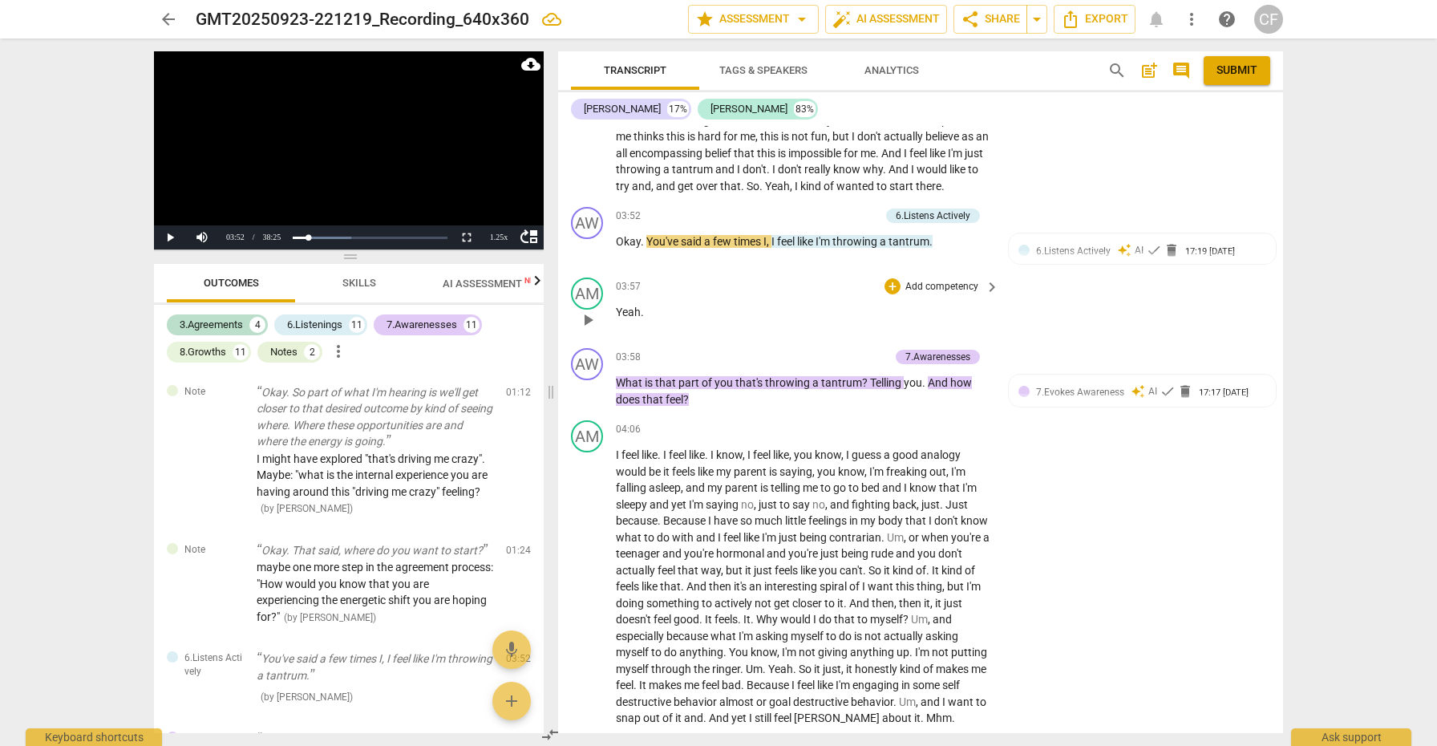
scroll to position [1317, 0]
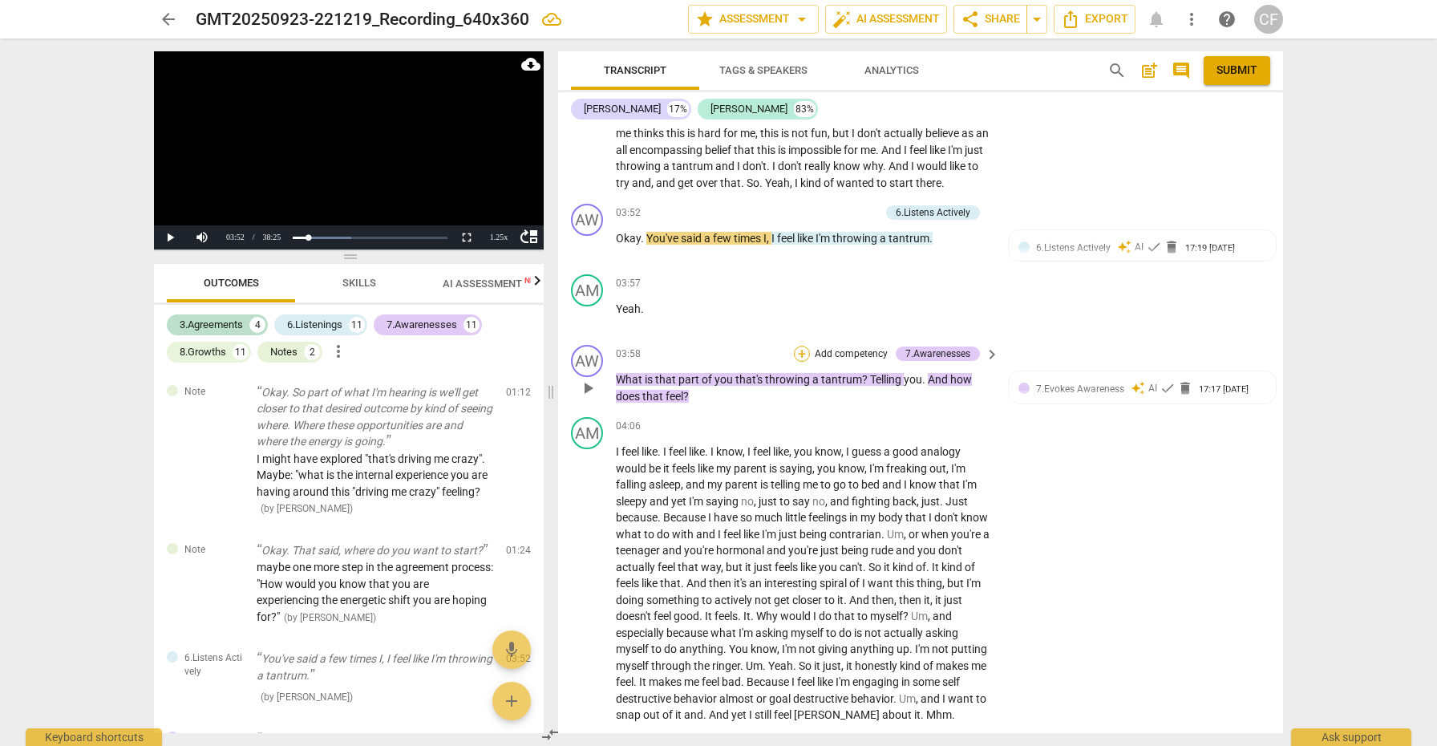
click at [795, 350] on div "+" at bounding box center [802, 354] width 16 height 16
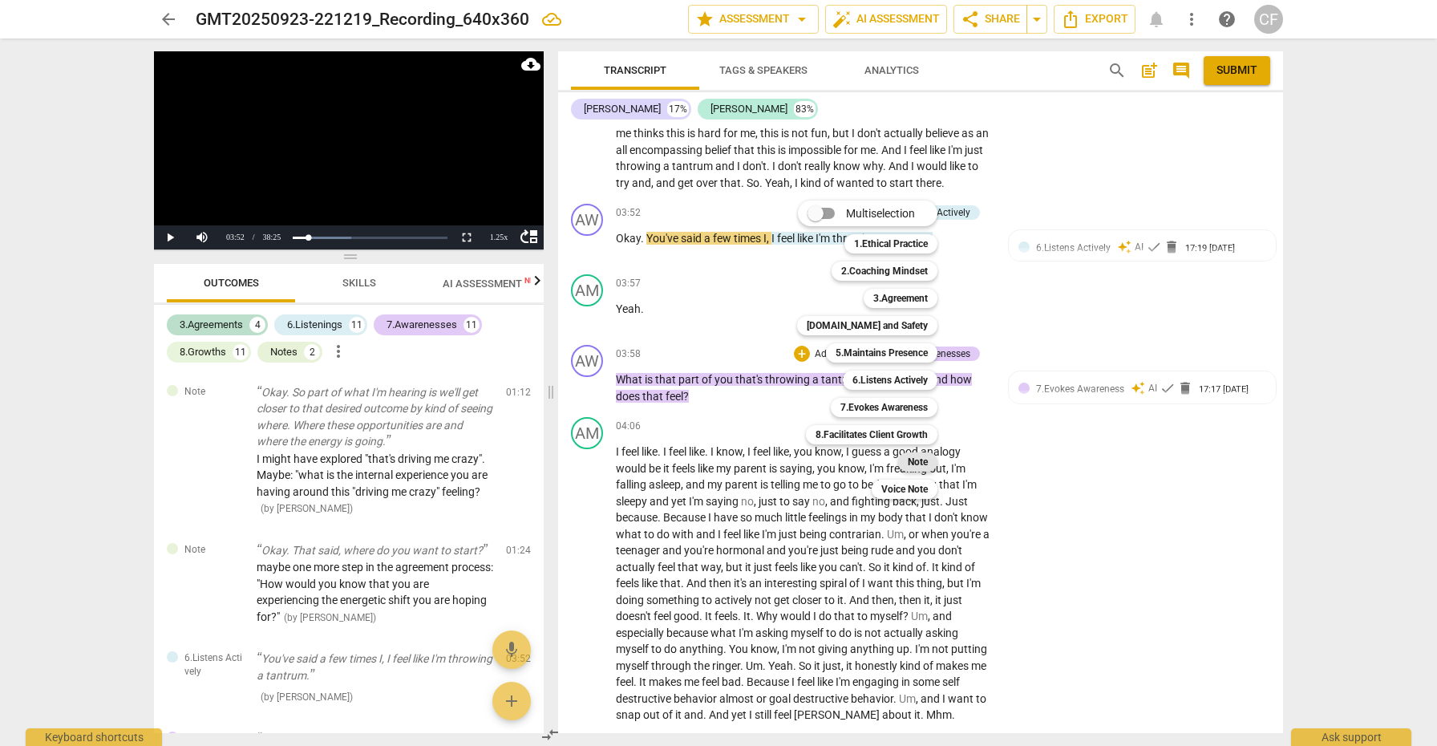
click at [917, 461] on b "Note" at bounding box center [918, 461] width 20 height 19
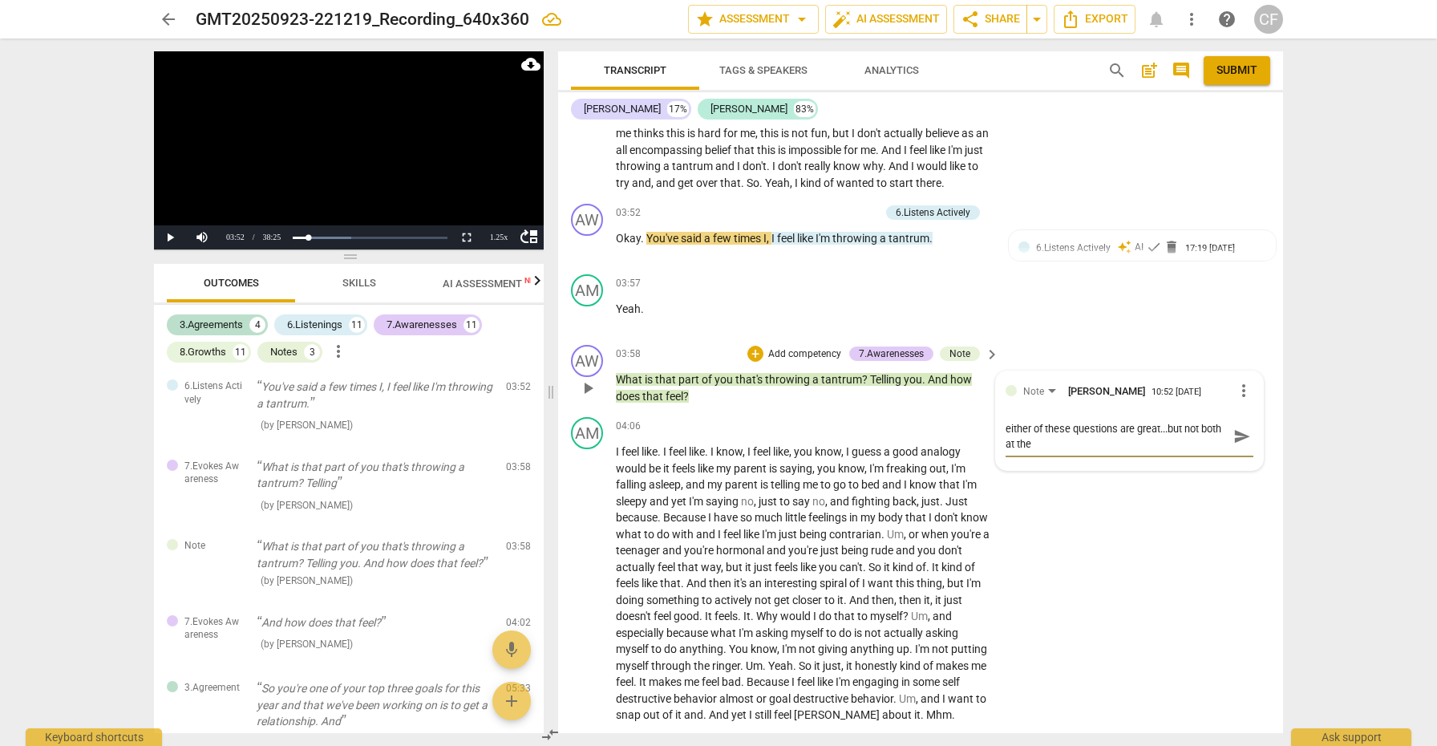
scroll to position [0, 0]
click at [1236, 432] on span "send" at bounding box center [1242, 436] width 18 height 18
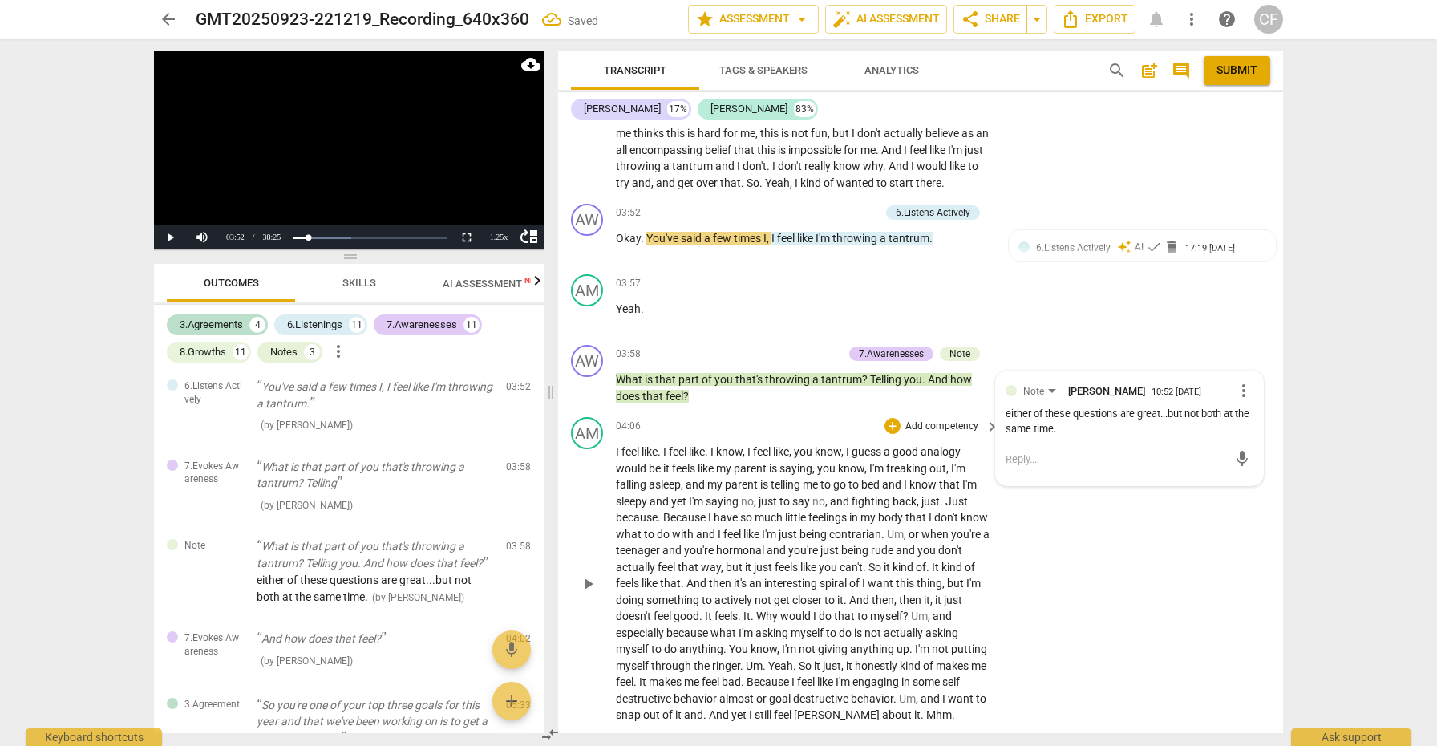
scroll to position [1467, 0]
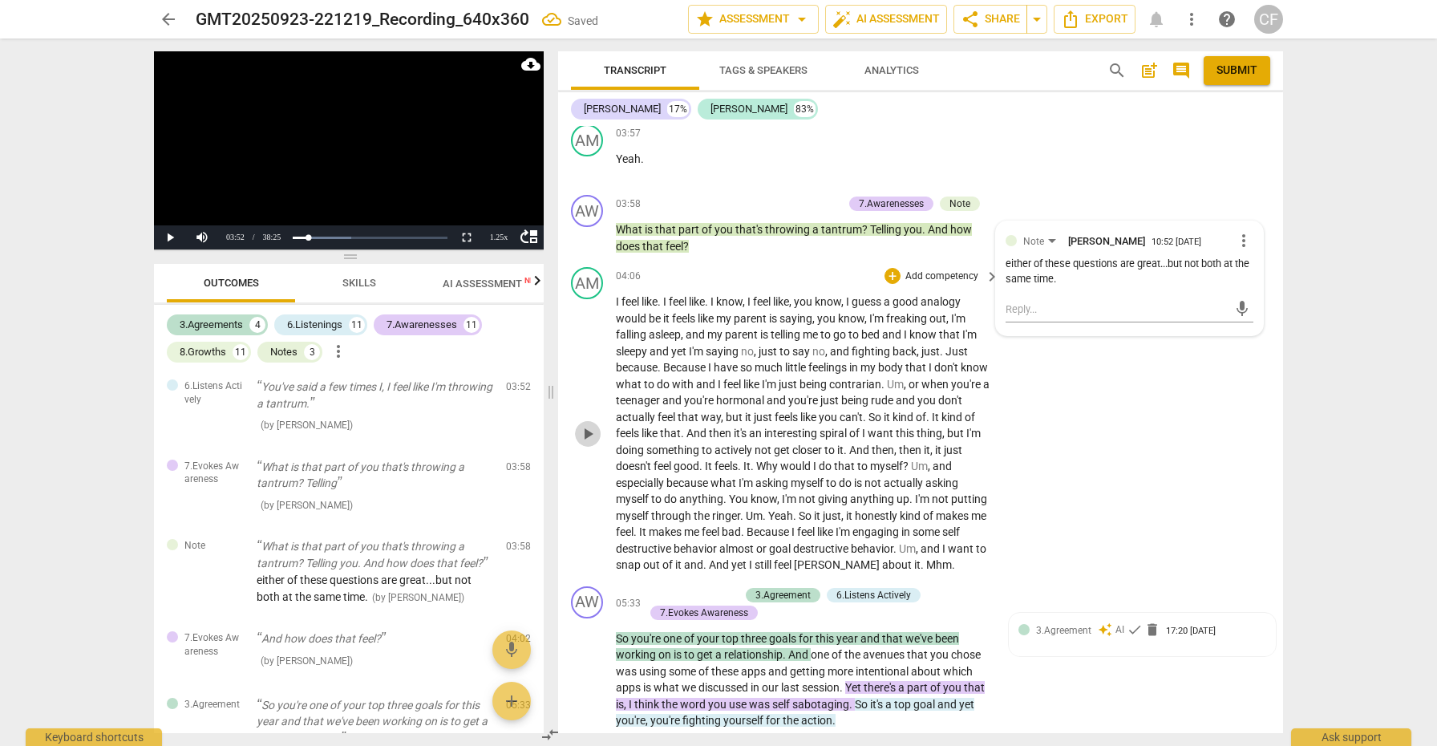
click at [594, 424] on span "play_arrow" at bounding box center [587, 433] width 19 height 19
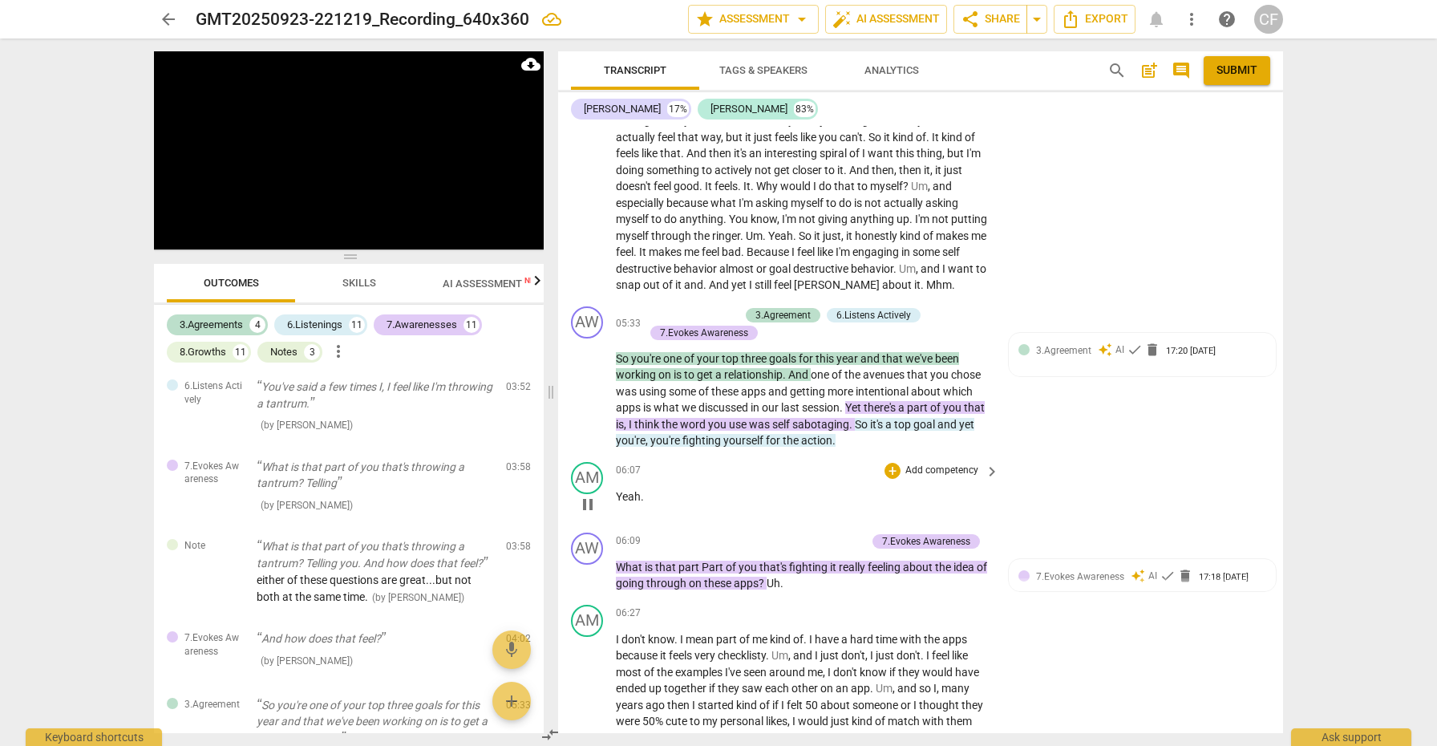
scroll to position [1748, 0]
click at [650, 306] on div "+" at bounding box center [652, 314] width 16 height 16
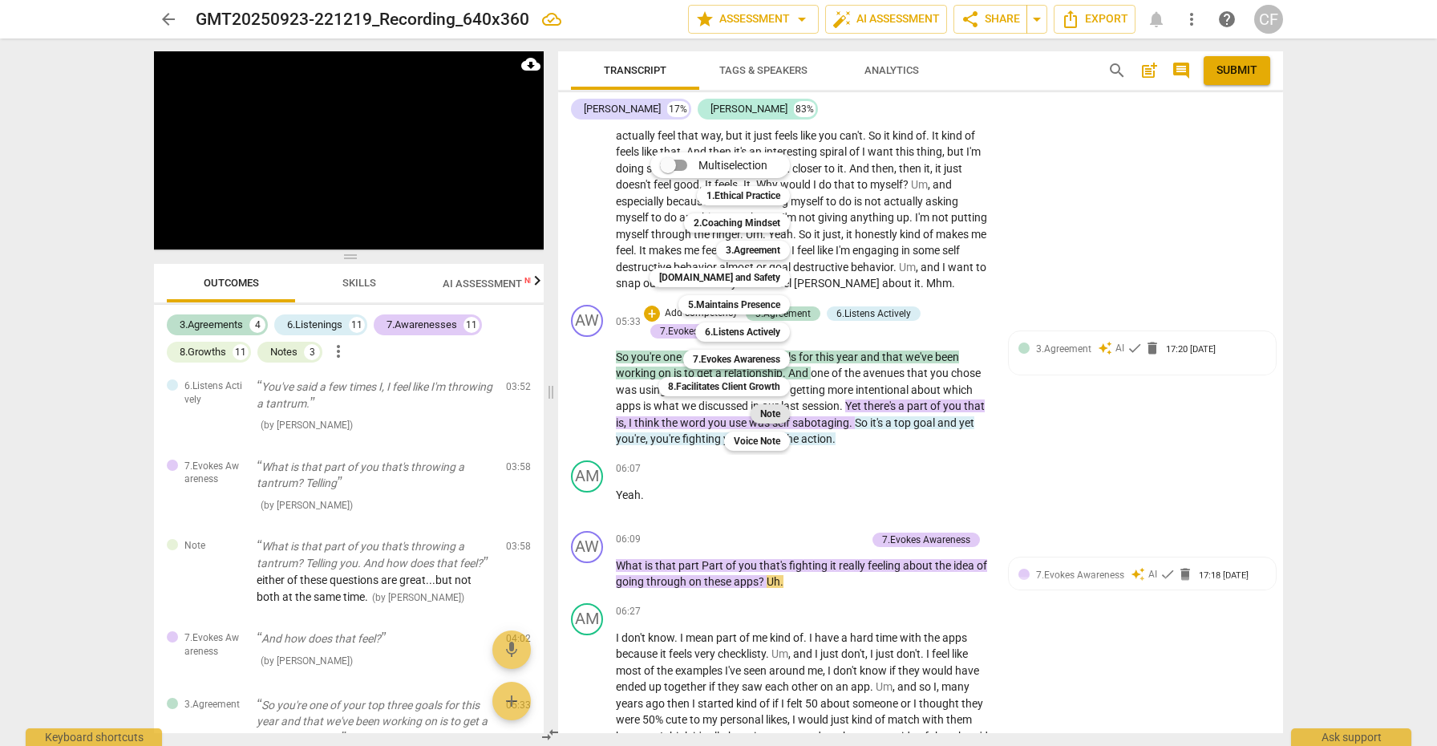
click at [775, 413] on b "Note" at bounding box center [770, 413] width 20 height 19
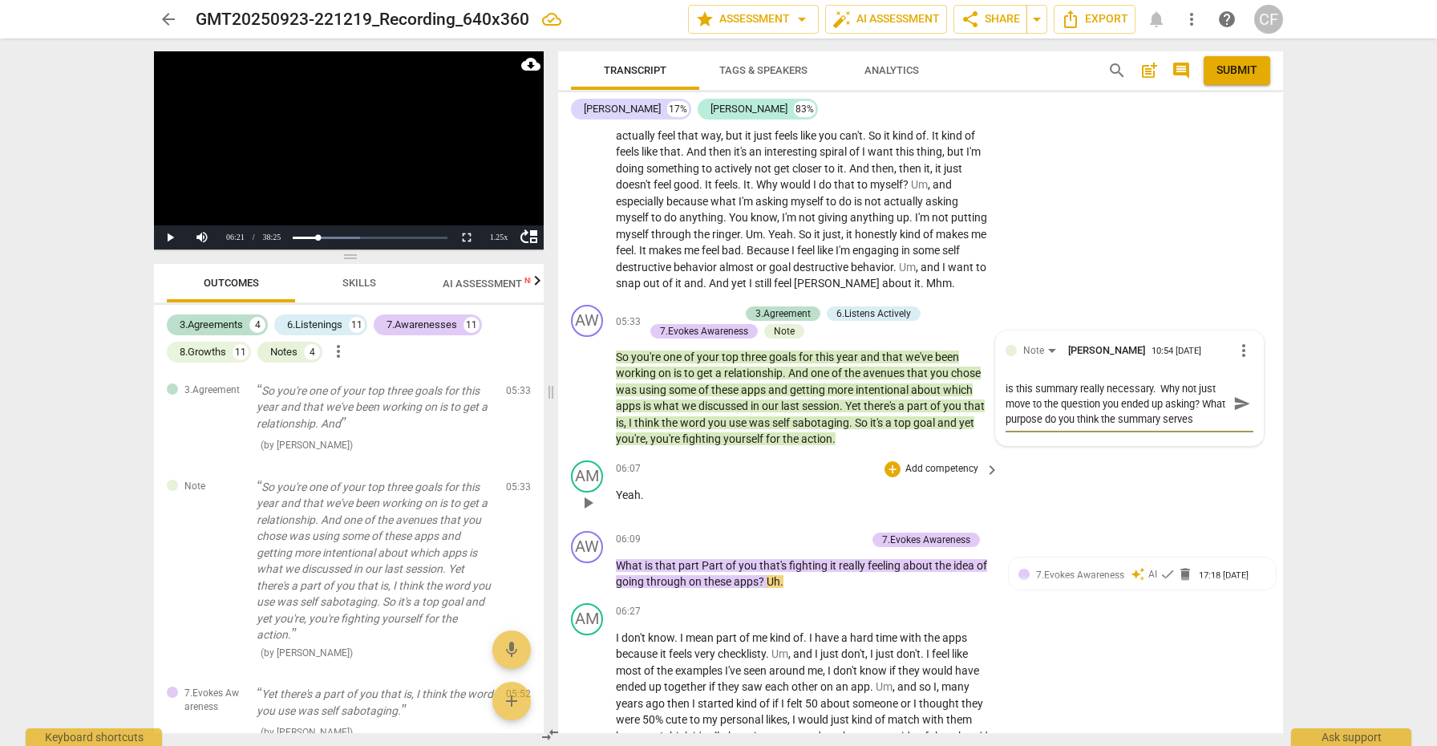
scroll to position [14, 0]
click at [1240, 395] on span "send" at bounding box center [1242, 404] width 18 height 18
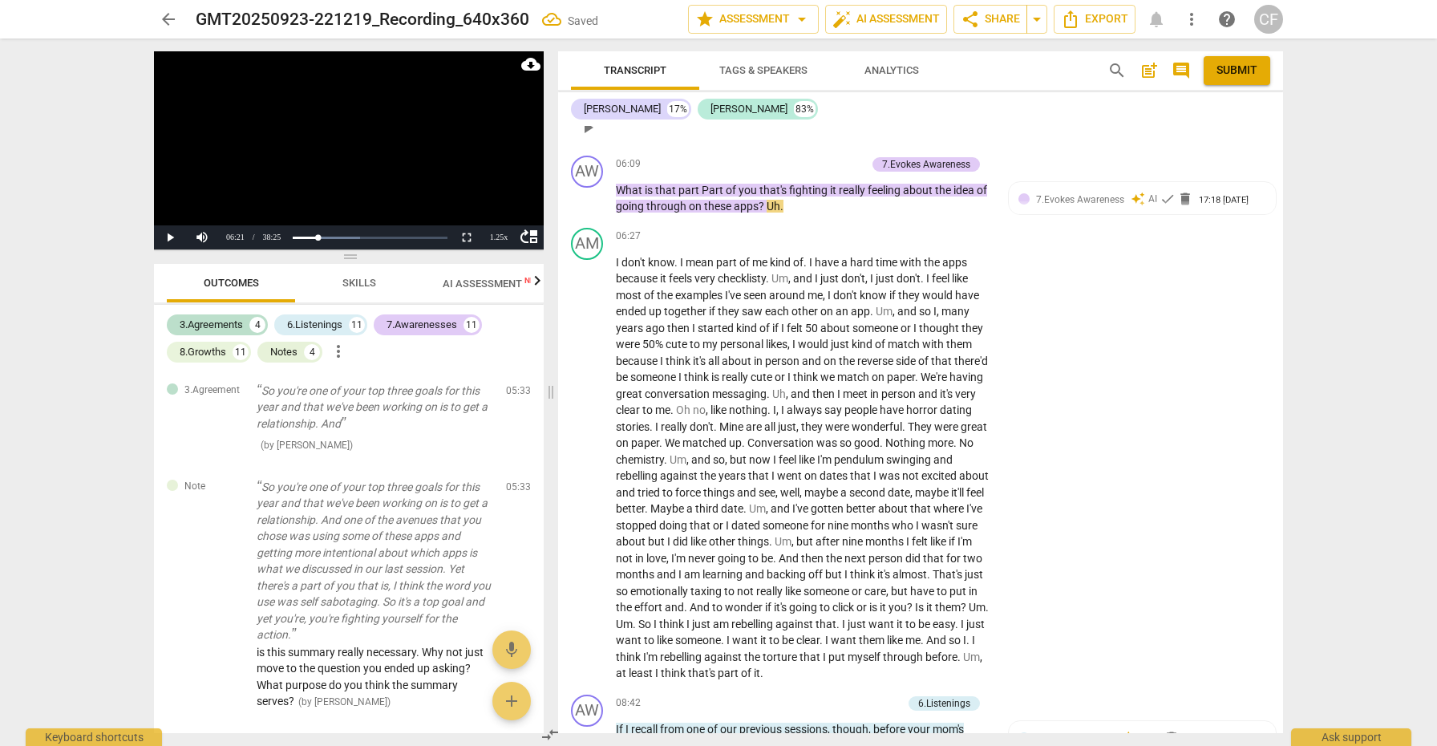
scroll to position [2151, 0]
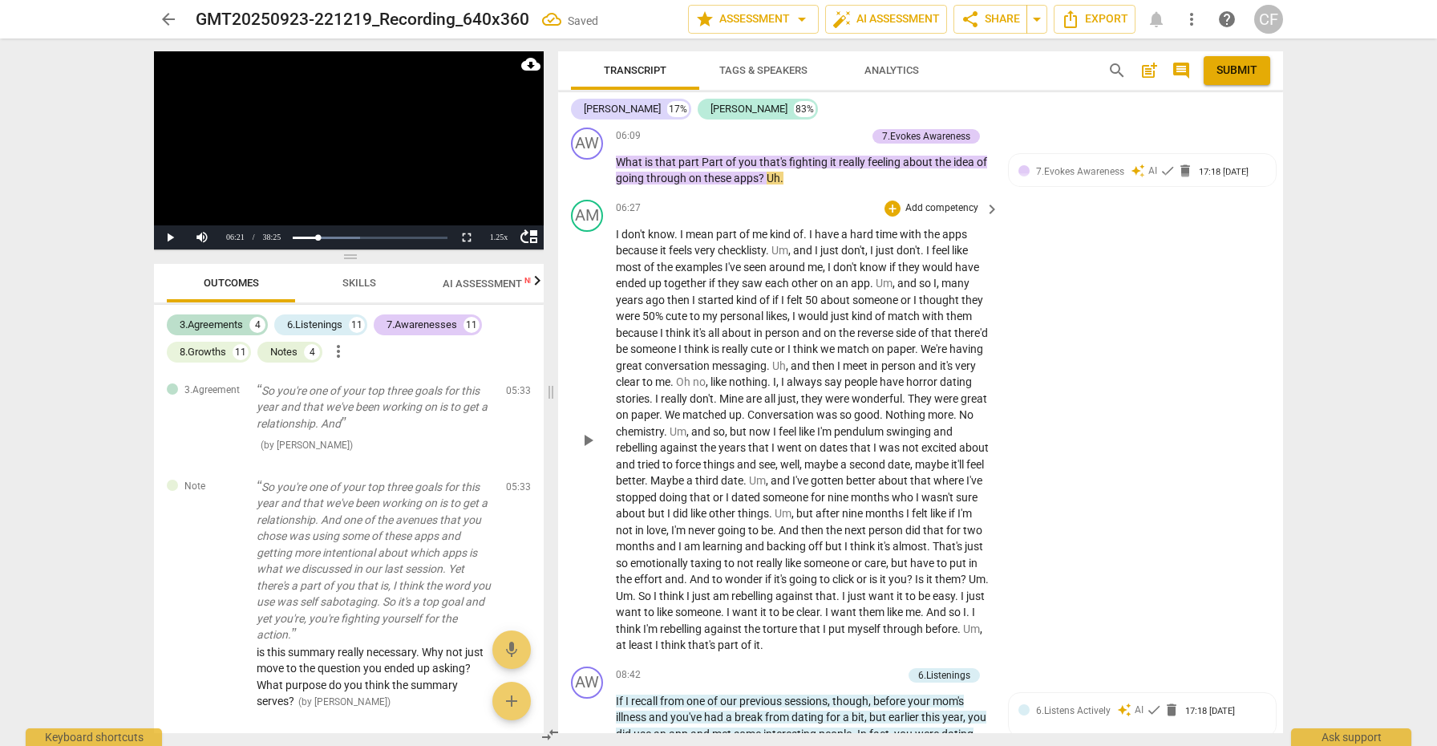
click at [589, 431] on span "play_arrow" at bounding box center [587, 440] width 19 height 19
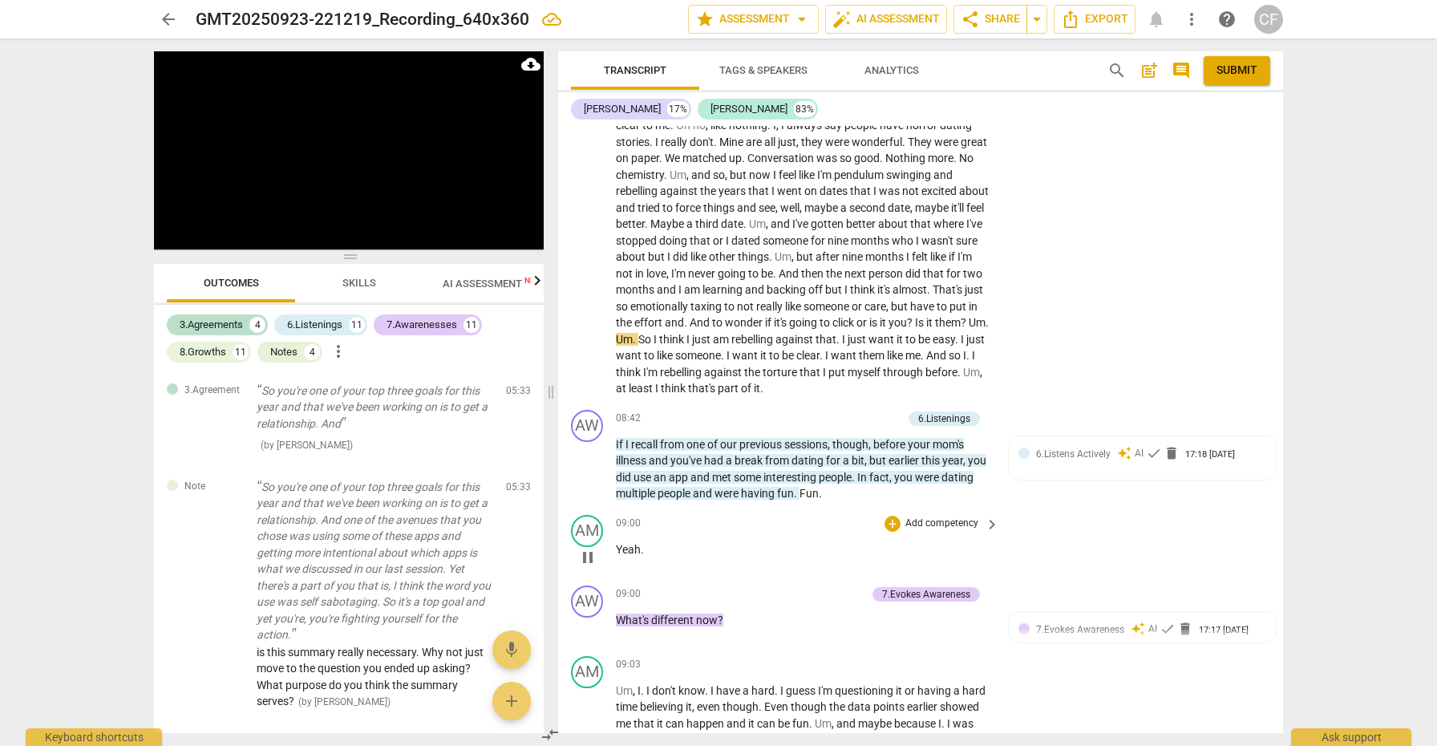
scroll to position [2410, 0]
click at [589, 458] on span "pause" at bounding box center [587, 467] width 19 height 19
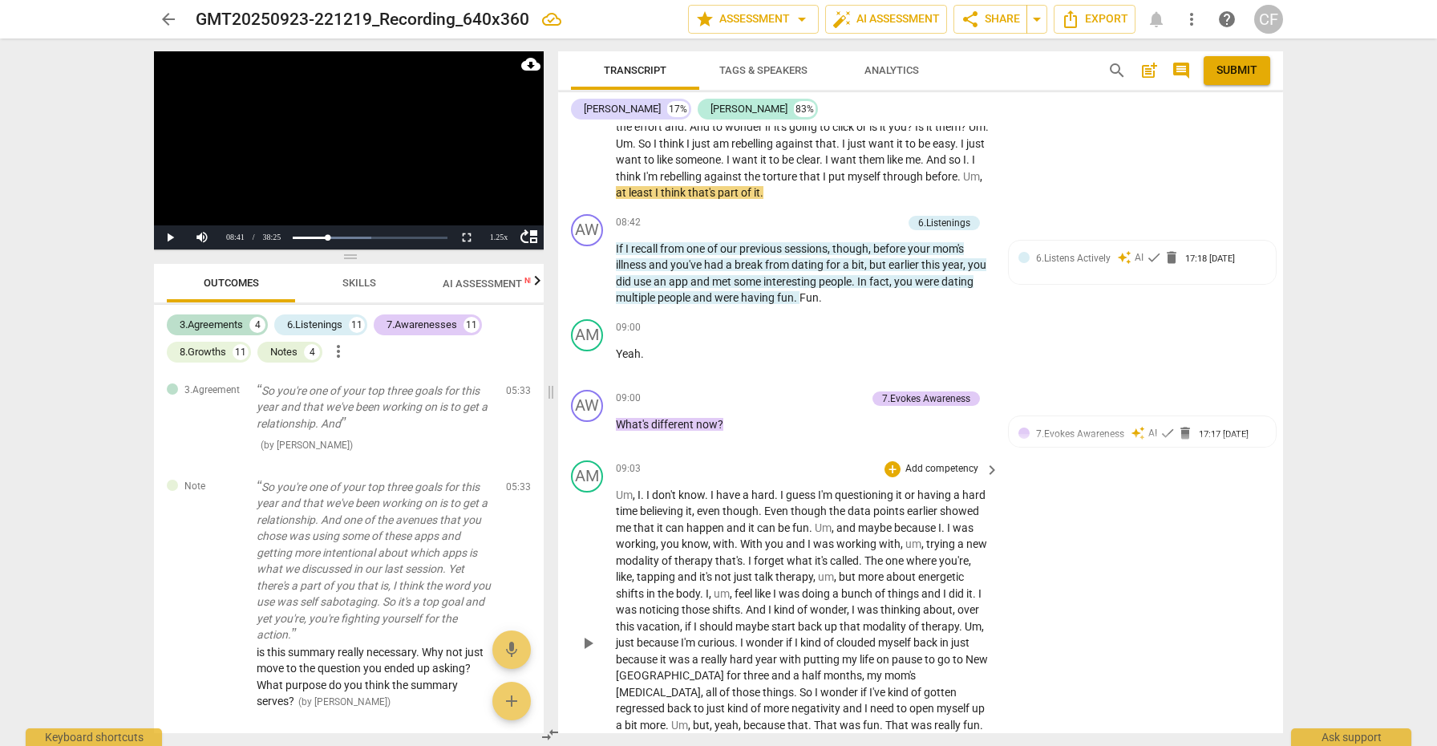
scroll to position [2608, 0]
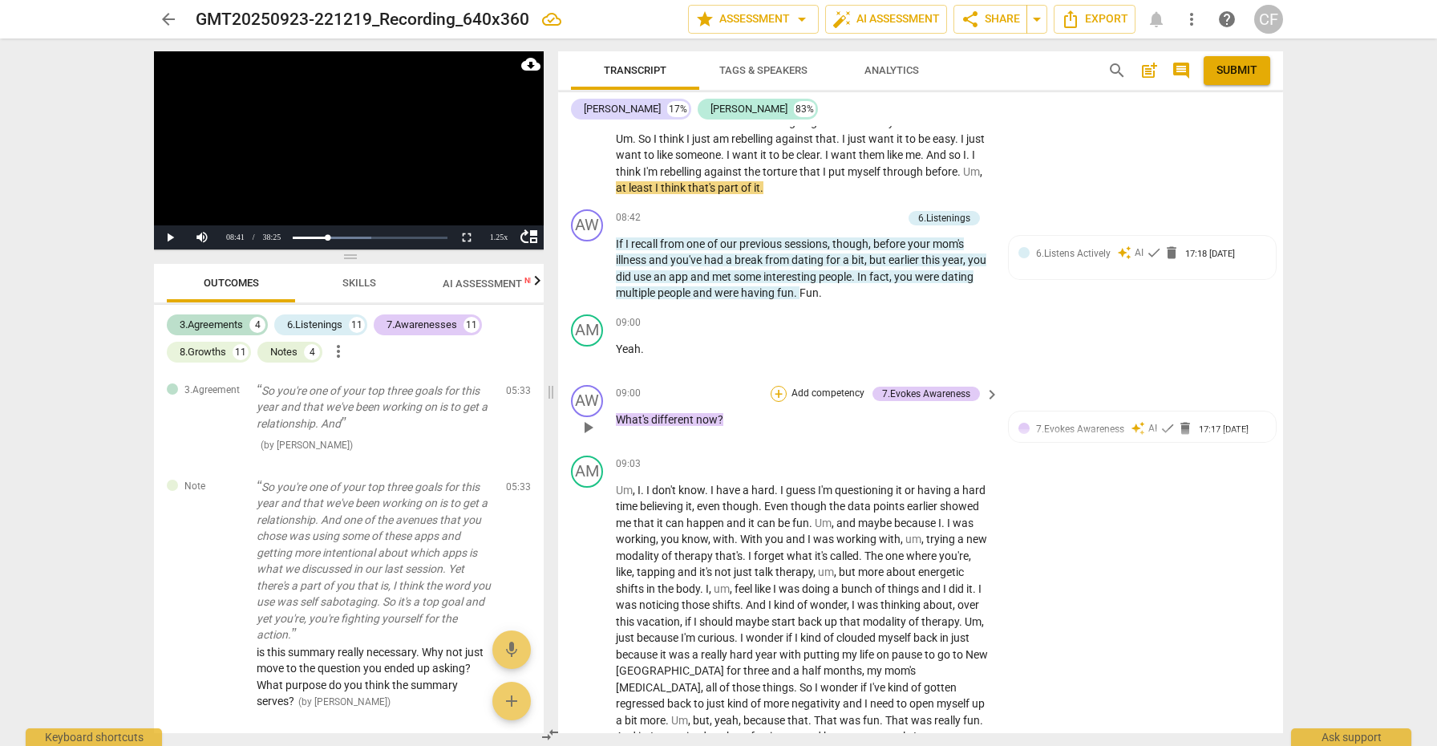
click at [779, 386] on div "+" at bounding box center [779, 394] width 16 height 16
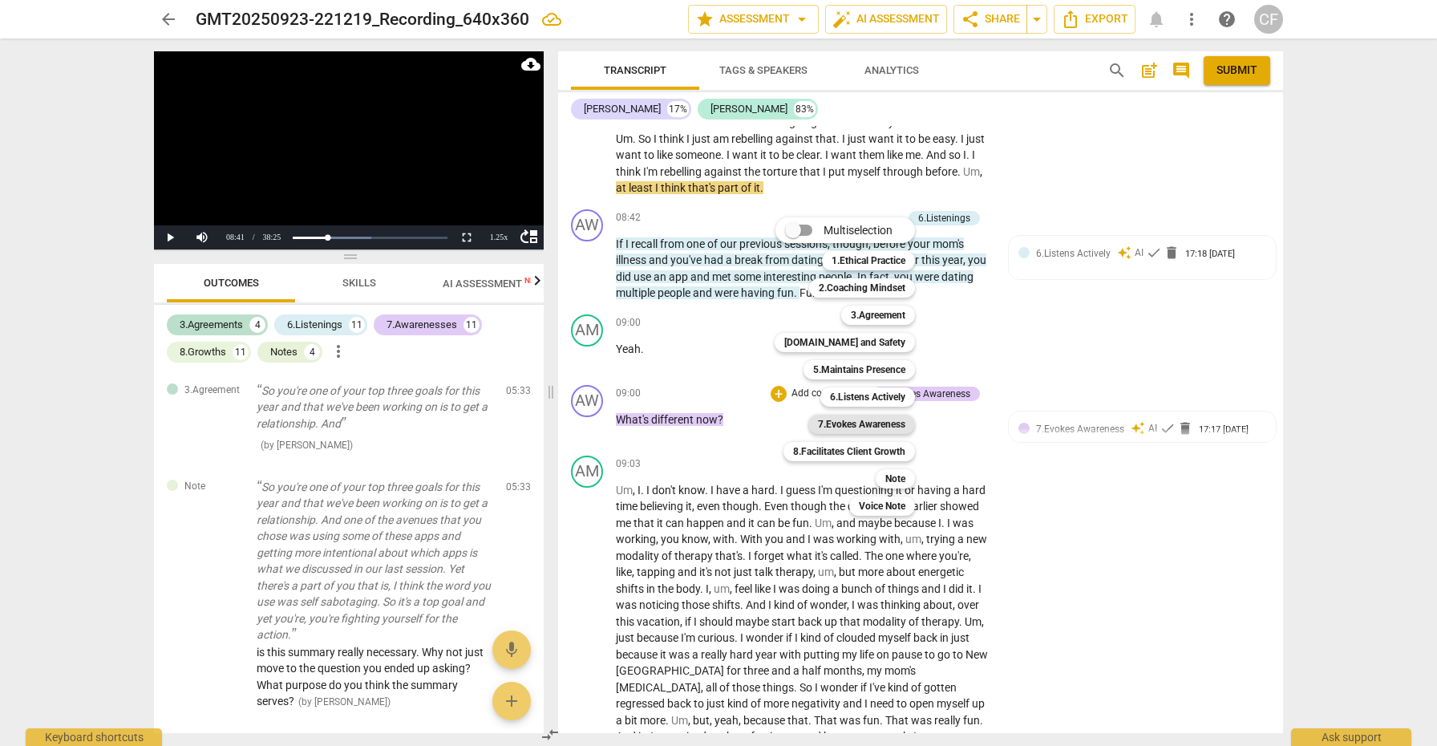
click at [870, 422] on b "7.Evokes Awareness" at bounding box center [861, 424] width 87 height 19
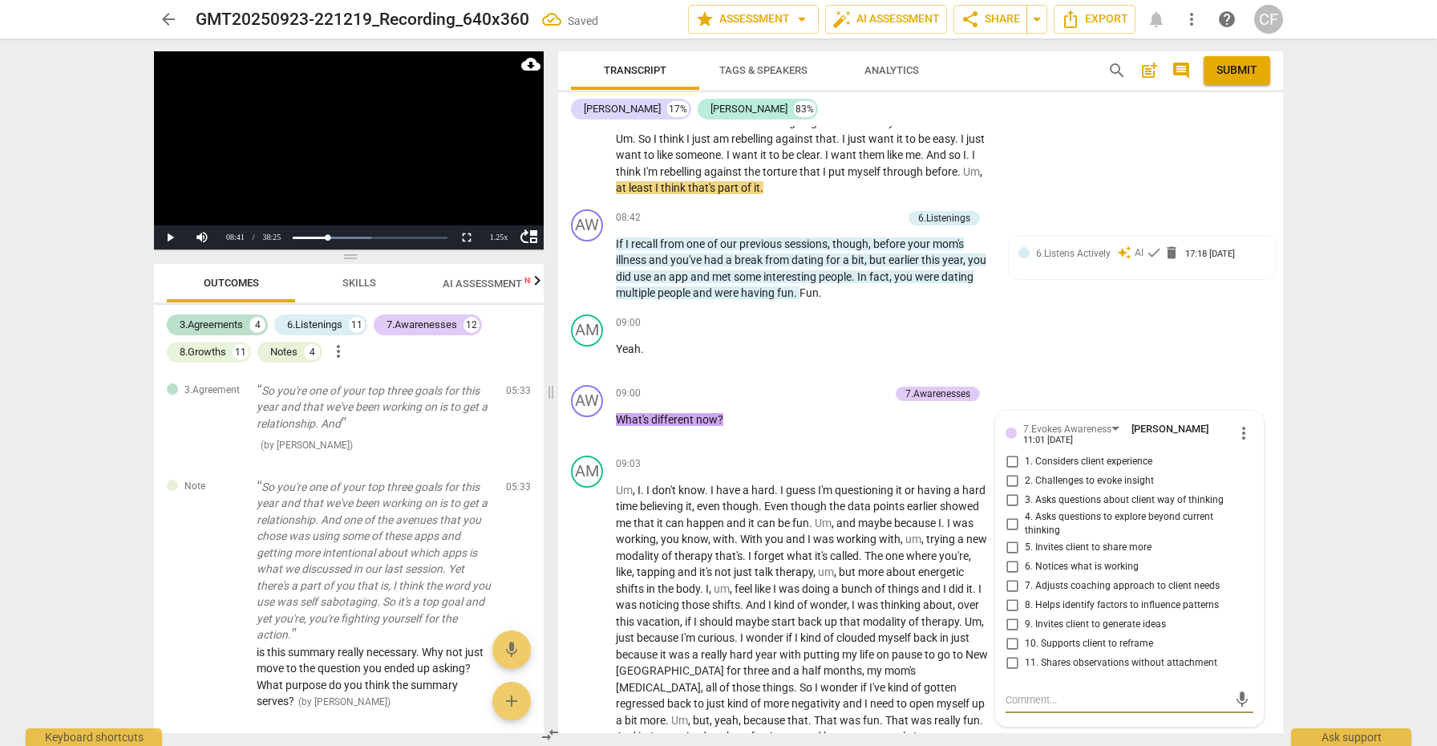
scroll to position [1467, 0]
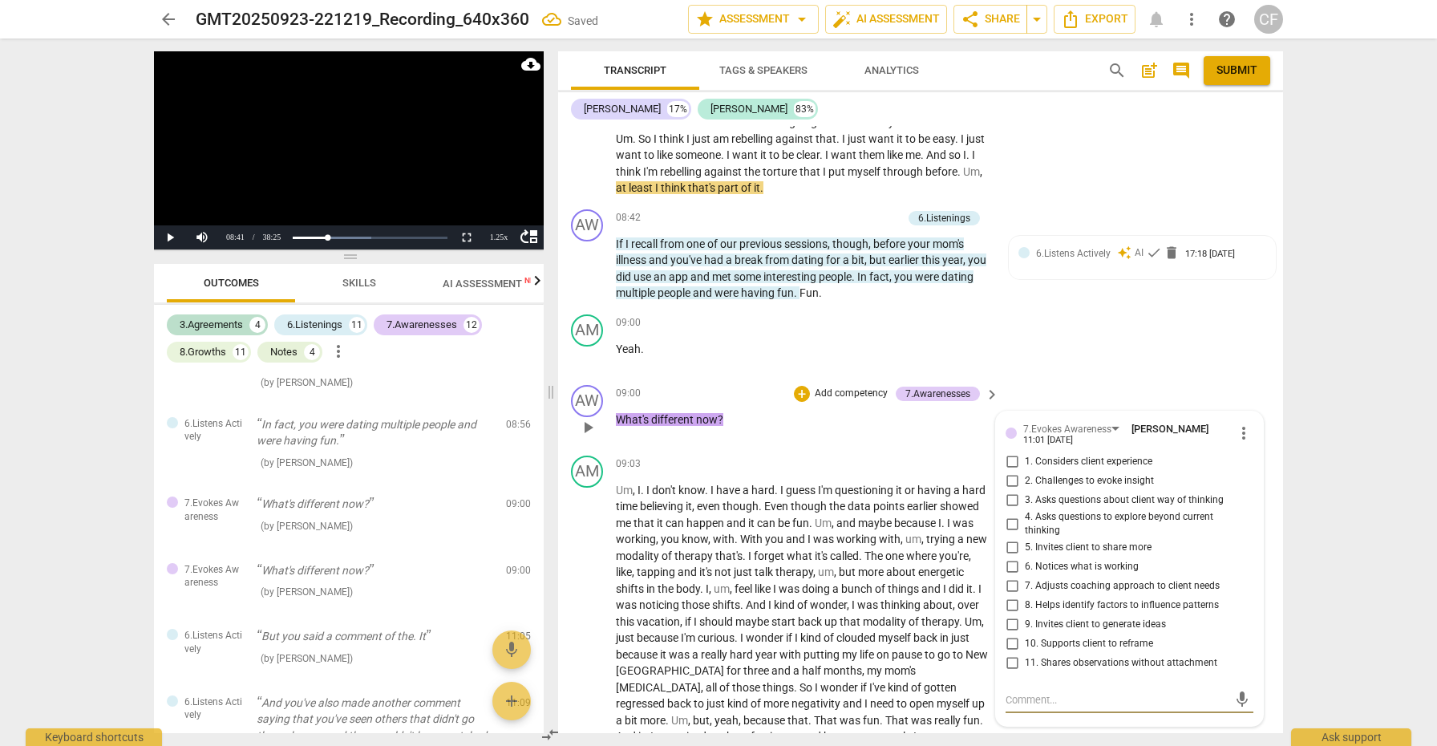
click at [1006, 514] on input "4. Asks questions to explore beyond current thinking" at bounding box center [1012, 523] width 26 height 19
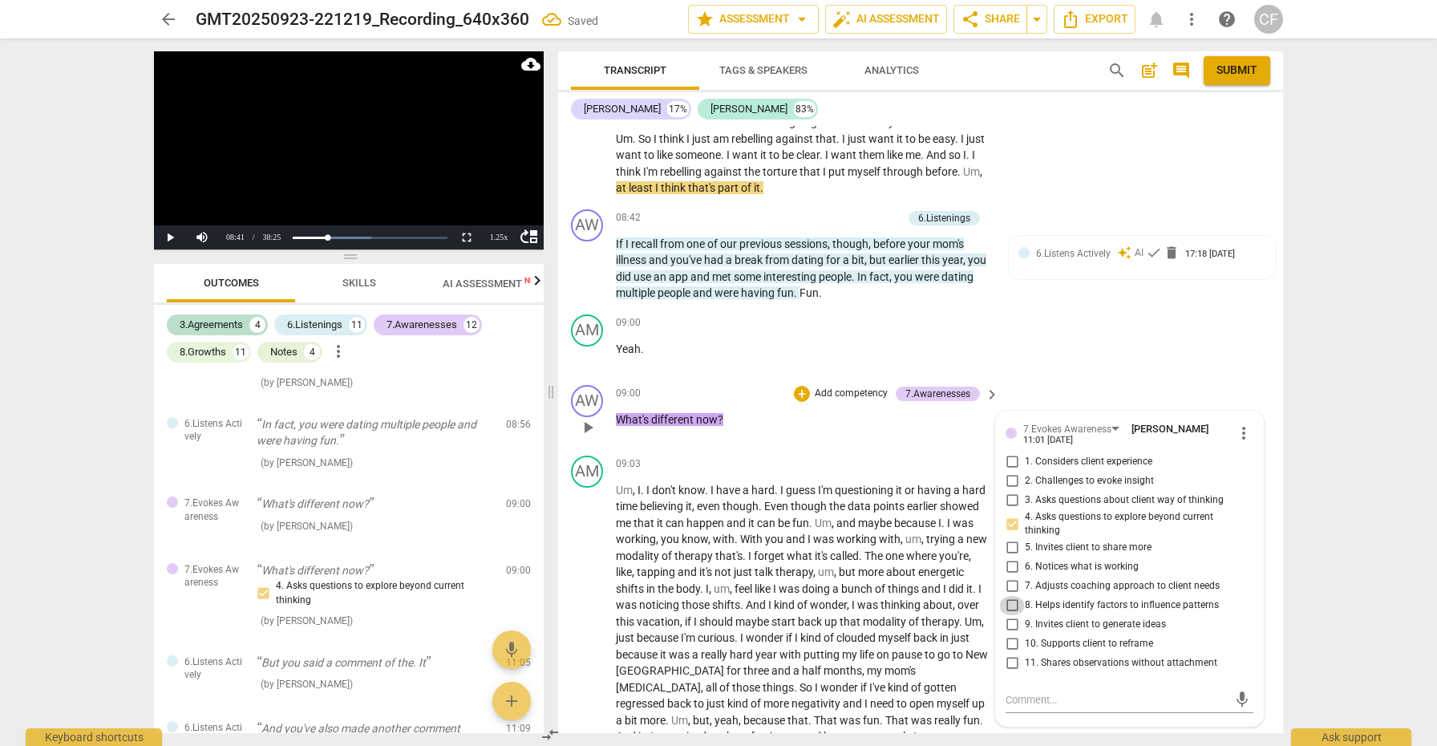
click at [1008, 596] on input "8. Helps identify factors to influence patterns" at bounding box center [1012, 605] width 26 height 19
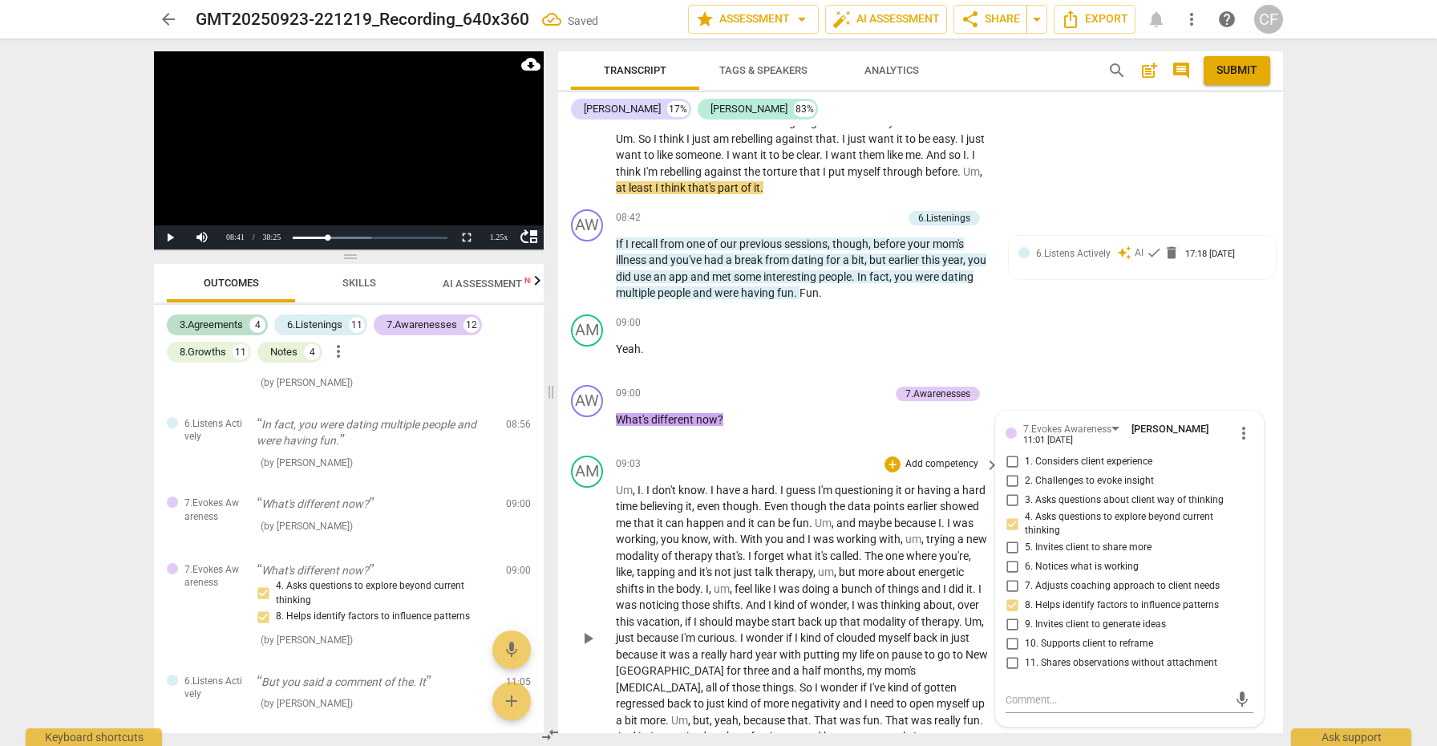
click at [581, 629] on span "play_arrow" at bounding box center [587, 638] width 19 height 19
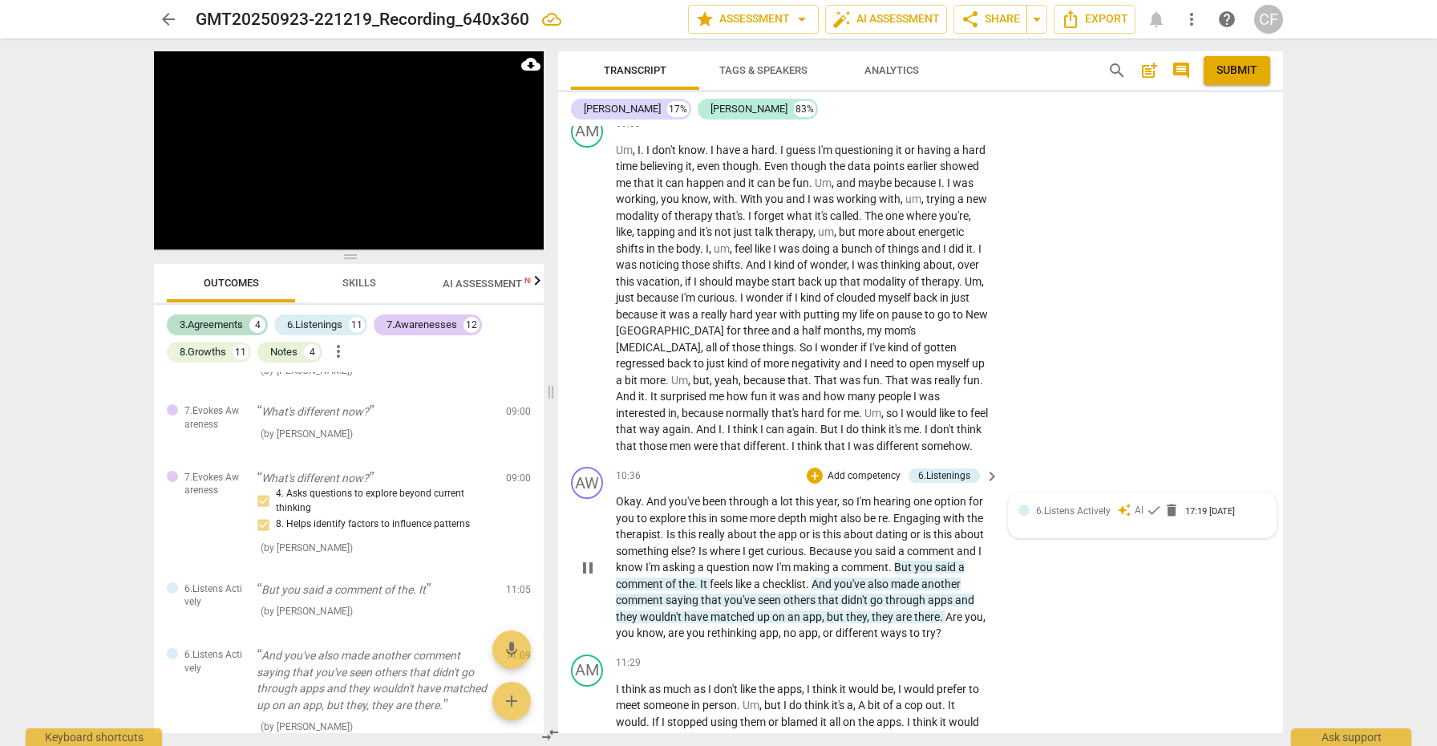
scroll to position [2952, 0]
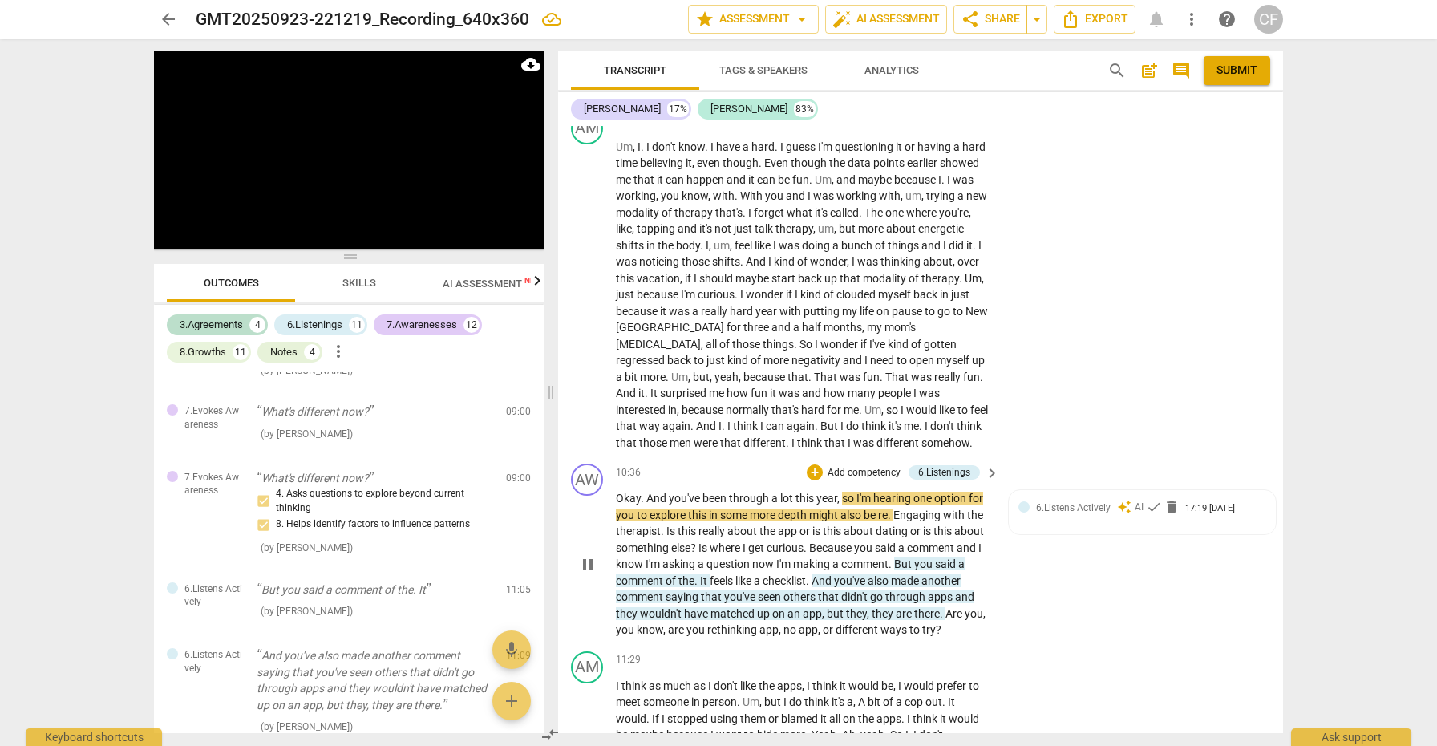
click at [1039, 593] on div "AW play_arrow pause 10:36 + Add competency 6.Listenings keyboard_arrow_right Ok…" at bounding box center [920, 551] width 725 height 188
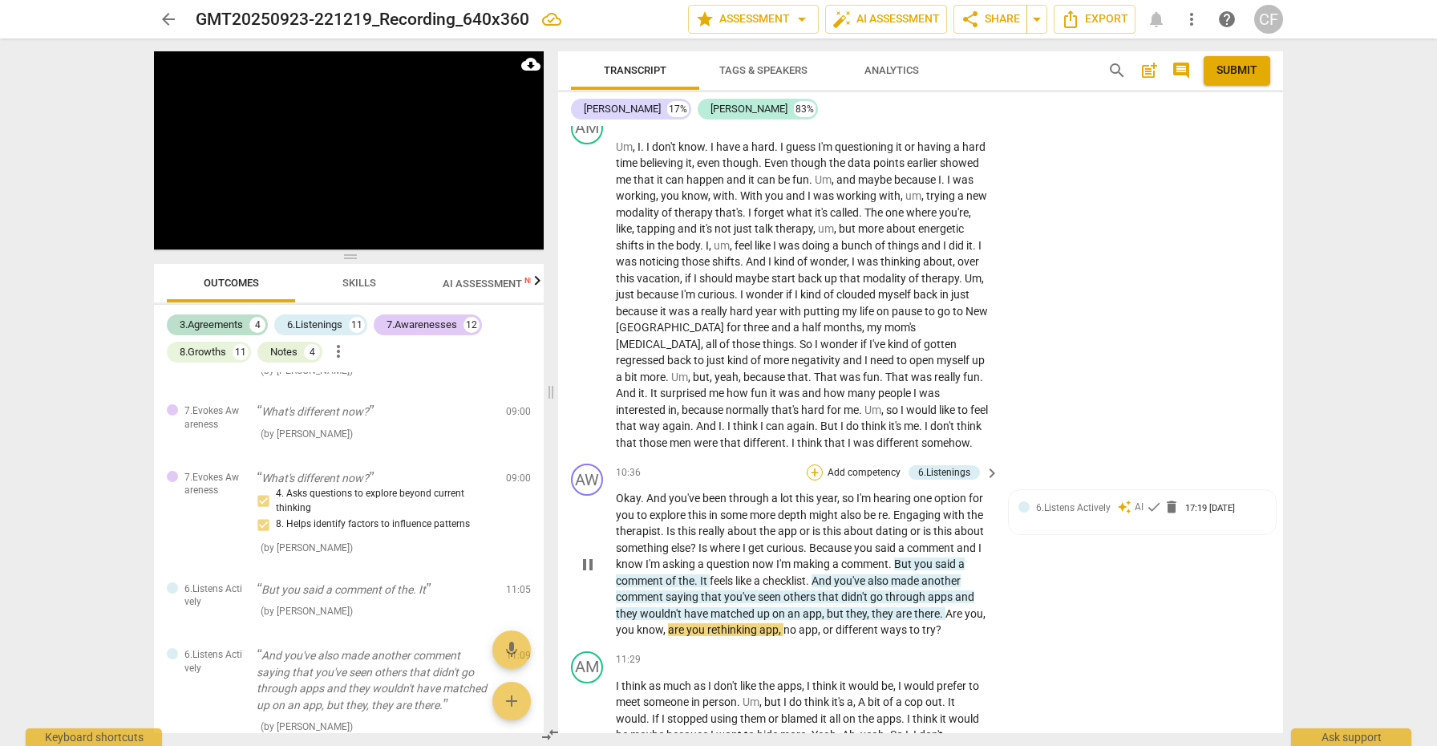
click at [811, 464] on div "+" at bounding box center [815, 472] width 16 height 16
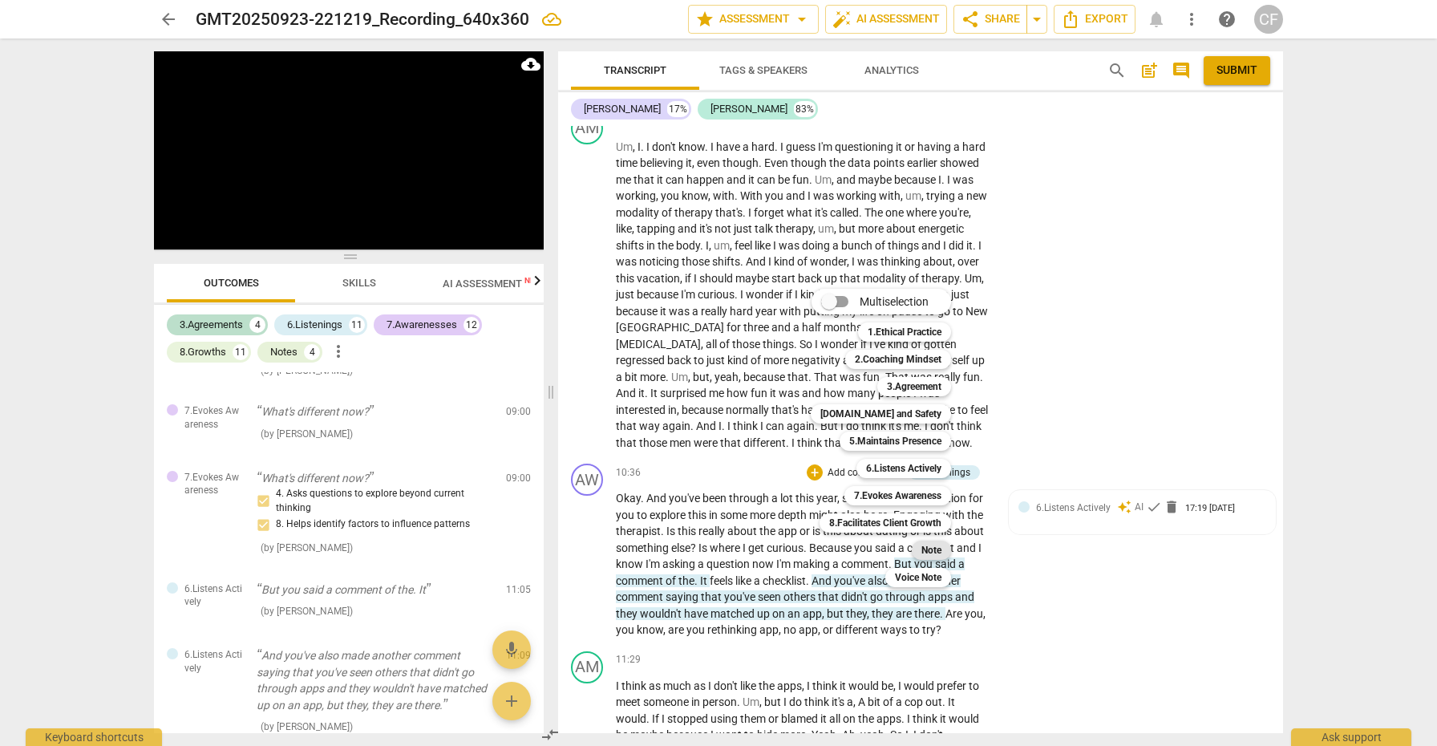
click at [937, 548] on b "Note" at bounding box center [931, 549] width 20 height 19
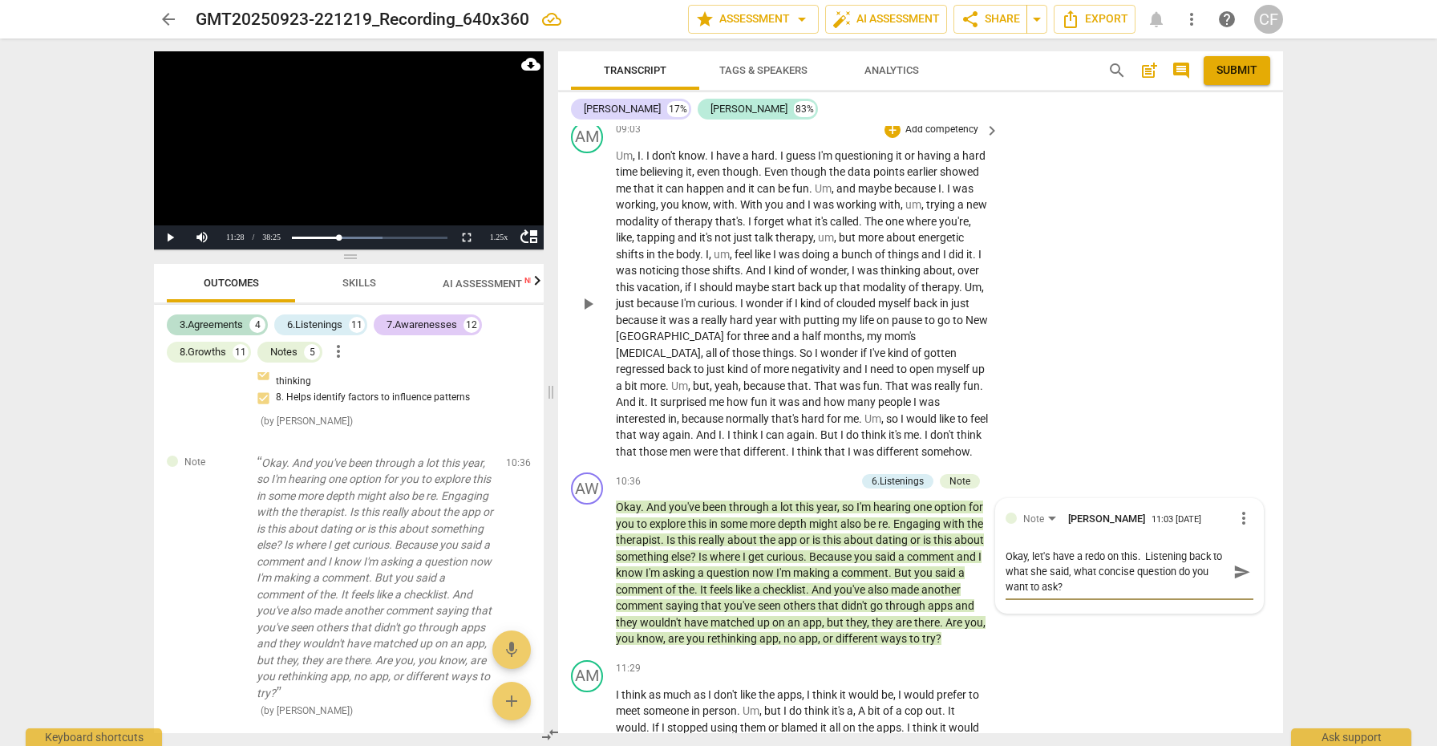
scroll to position [2951, 0]
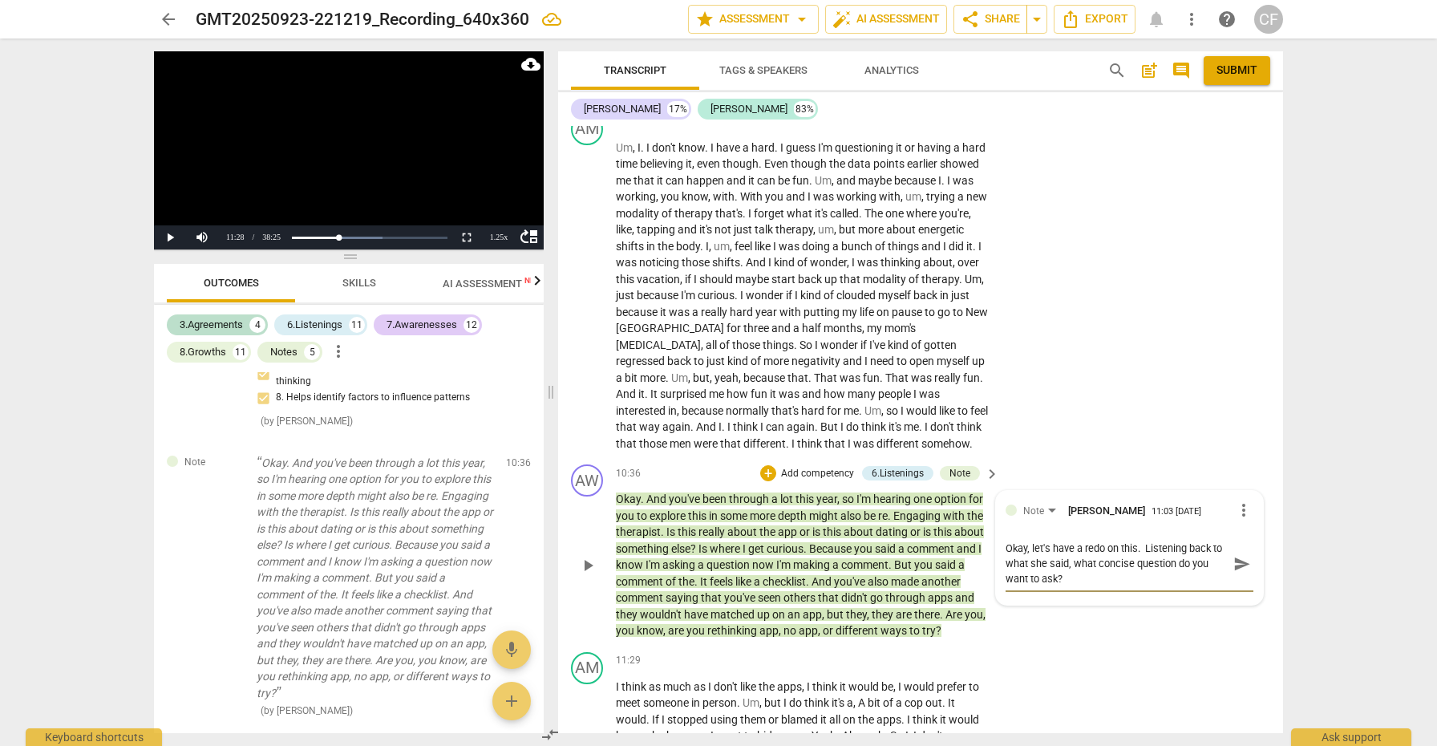
click at [1235, 555] on span "send" at bounding box center [1242, 564] width 18 height 18
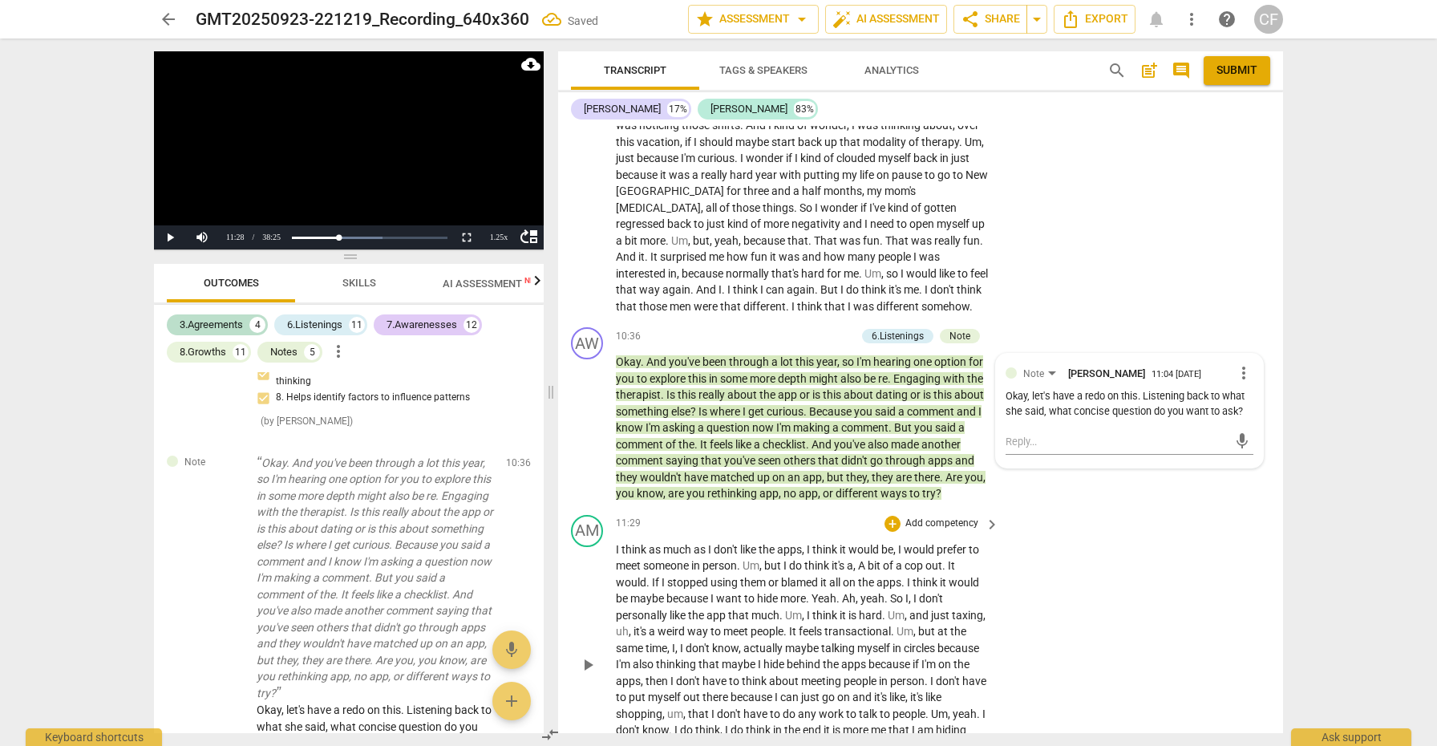
scroll to position [3027, 0]
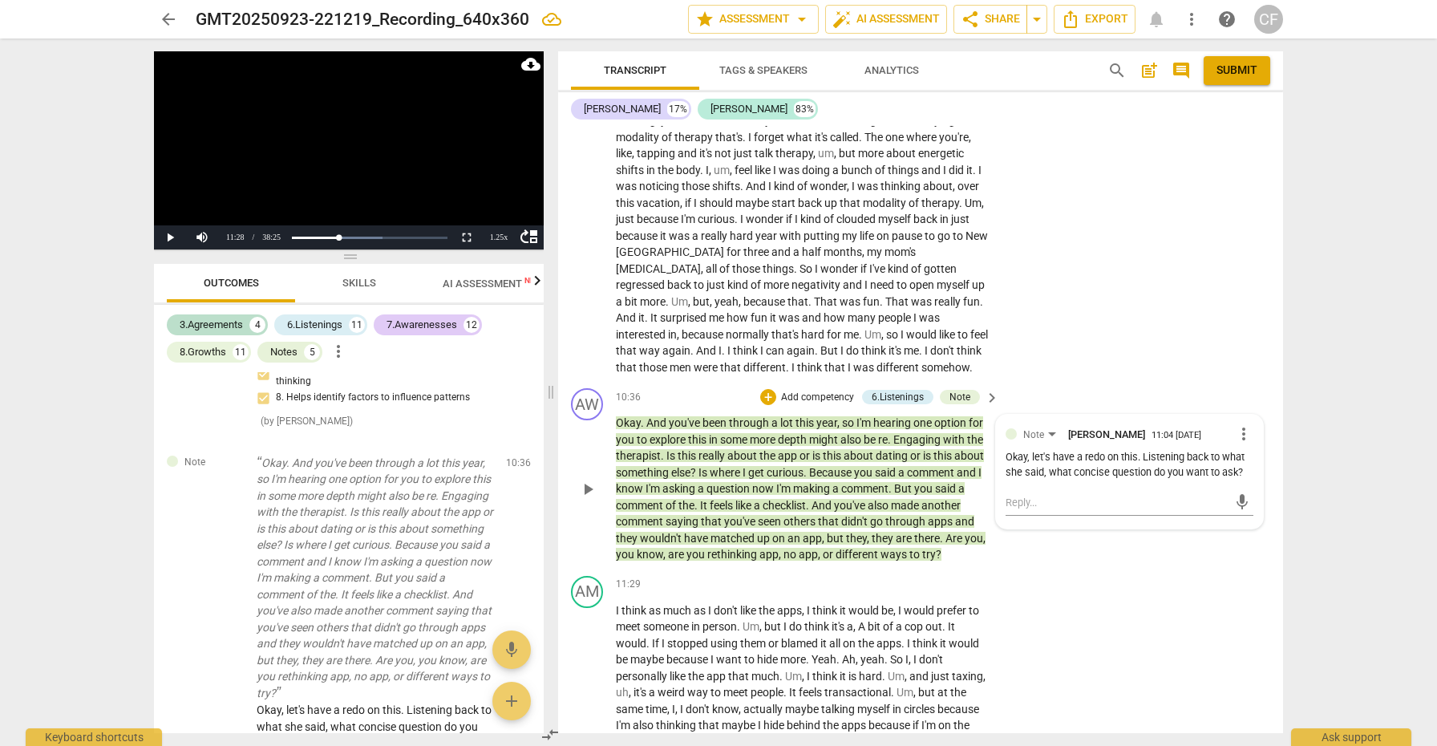
click at [1160, 450] on div "Okay, let's have a redo on this. Listening back to what she said, what concise …" at bounding box center [1130, 465] width 248 height 30
click at [1239, 424] on span "more_vert" at bounding box center [1243, 433] width 19 height 19
click at [1241, 397] on li "Edit" at bounding box center [1255, 400] width 55 height 30
click at [1046, 469] on textarea "Okay, let's have a redo on this. Listening back to what she said, what concise …" at bounding box center [1130, 487] width 248 height 46
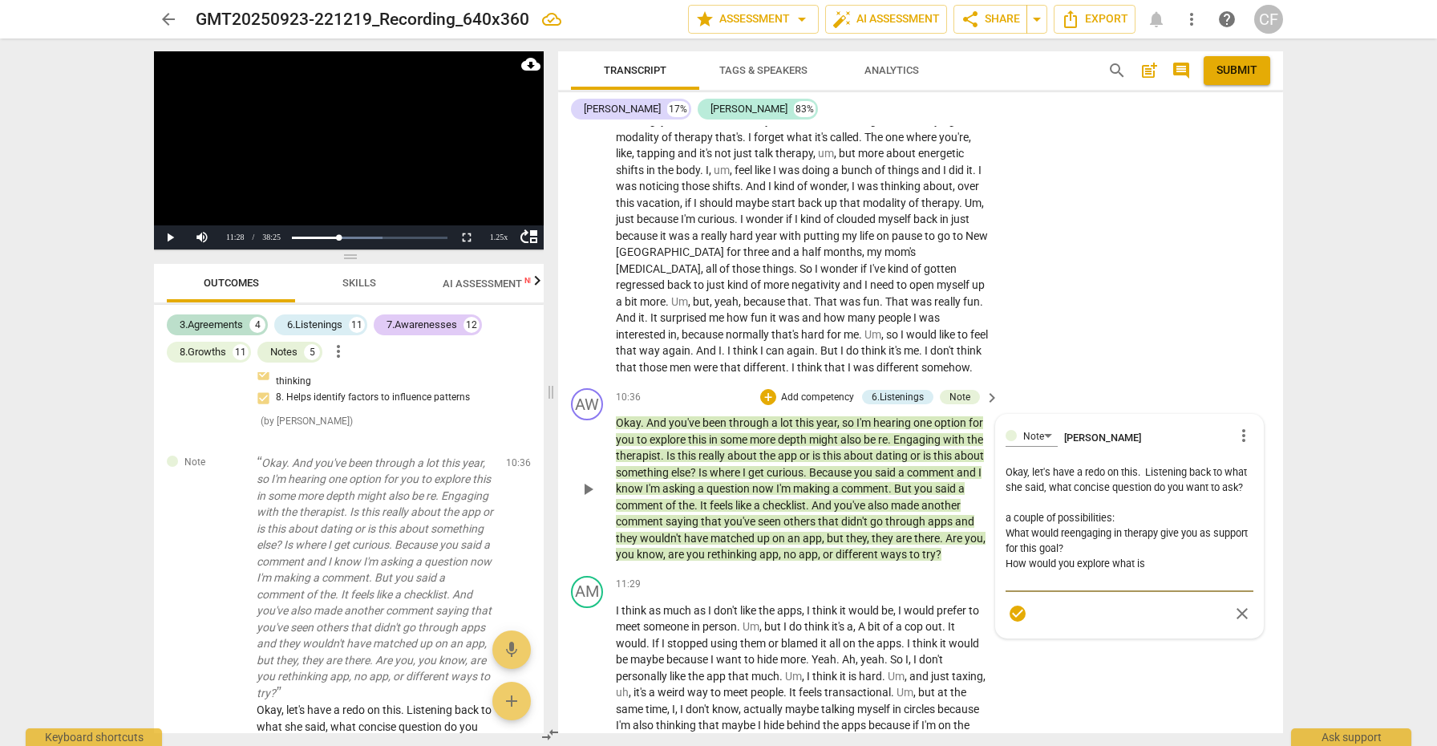
click at [1071, 544] on textarea "Okay, let's have a redo on this. Listening back to what she said, what concise …" at bounding box center [1130, 525] width 248 height 122
click at [1156, 546] on textarea "Okay, let's have a redo on this. Listening back to what she said, what concise …" at bounding box center [1130, 525] width 248 height 122
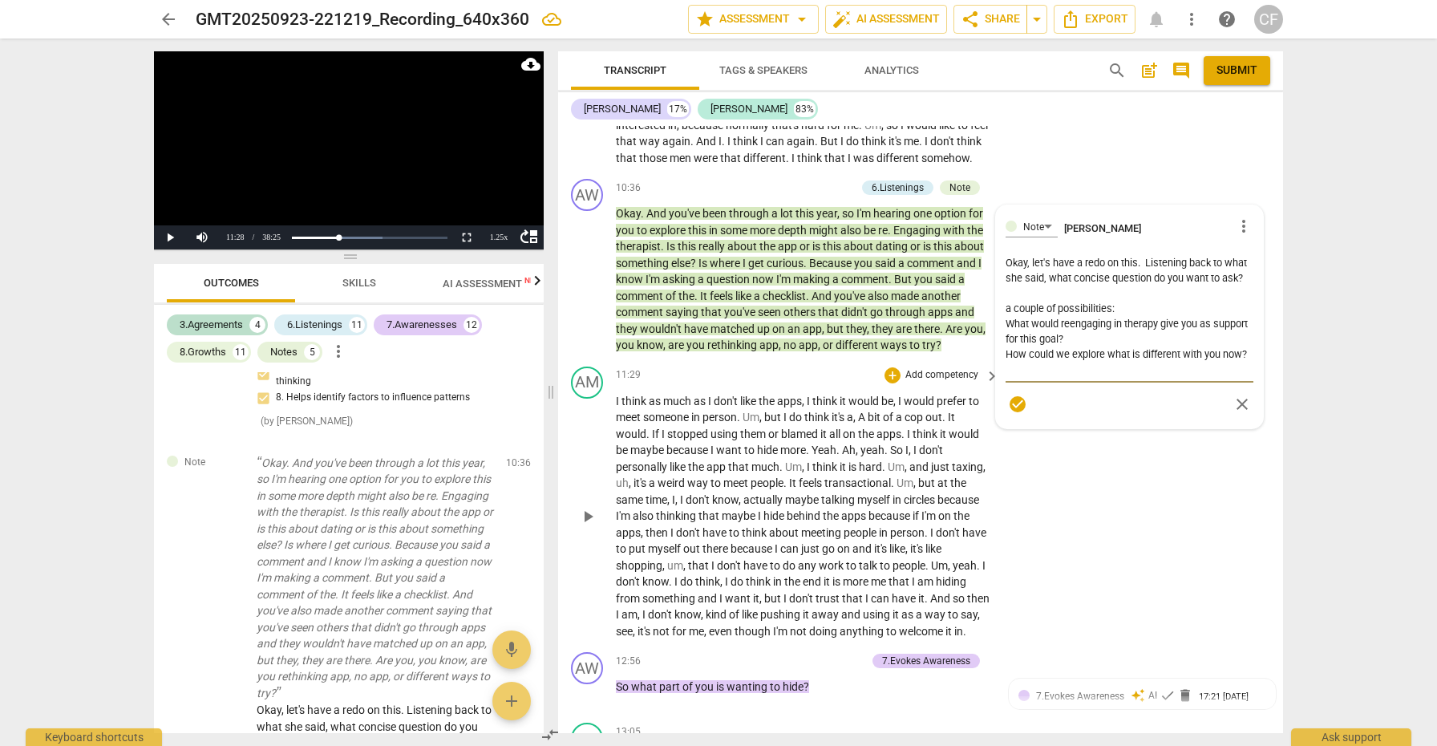
scroll to position [3237, 0]
click at [589, 506] on span "play_arrow" at bounding box center [587, 515] width 19 height 19
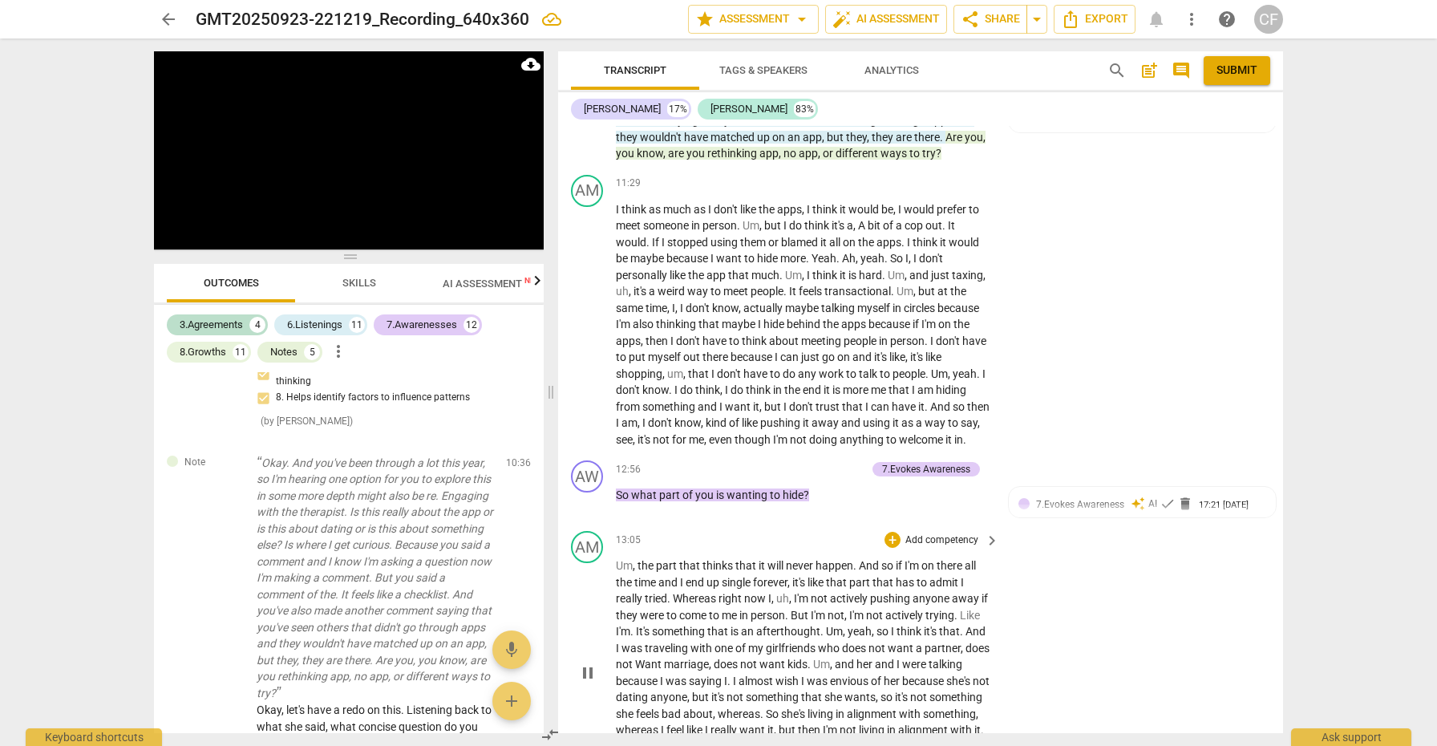
scroll to position [3437, 0]
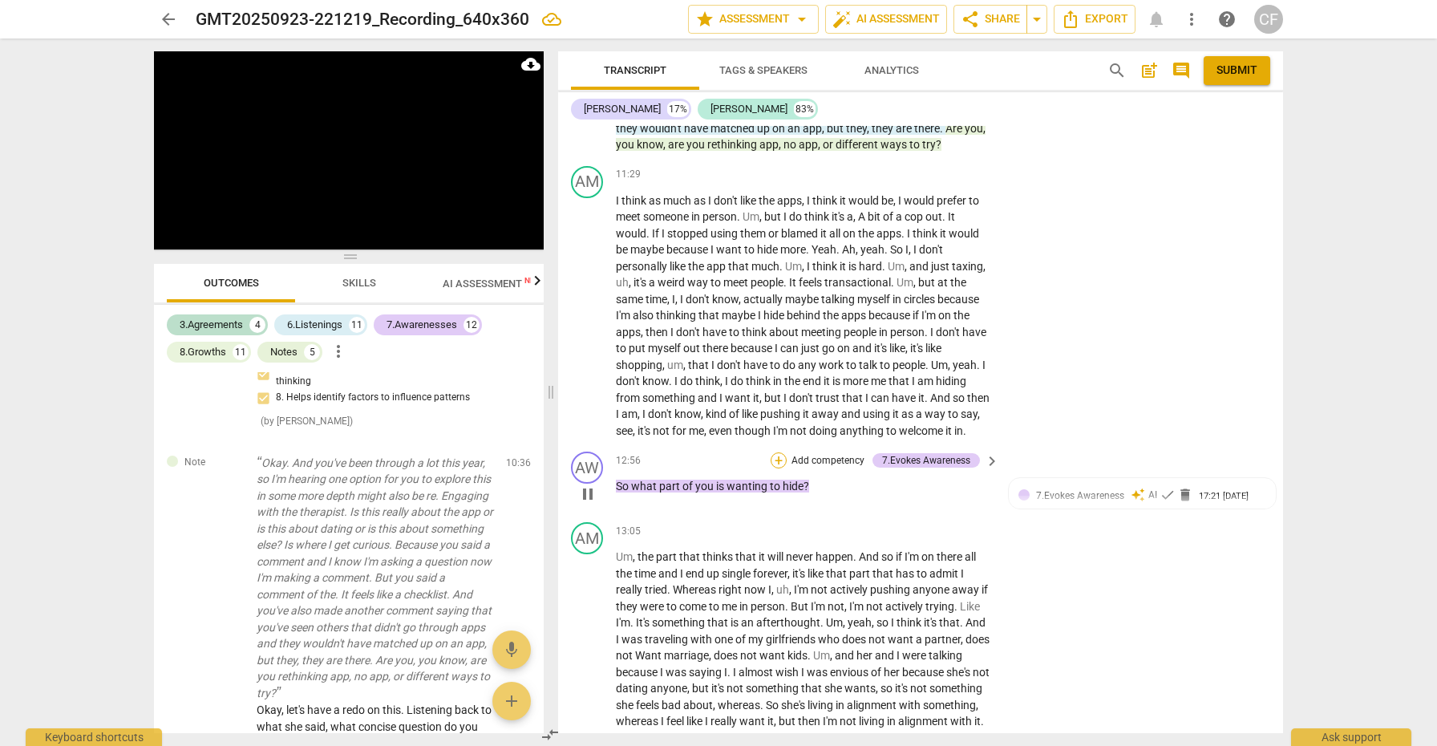
click at [771, 452] on div "+" at bounding box center [779, 460] width 16 height 16
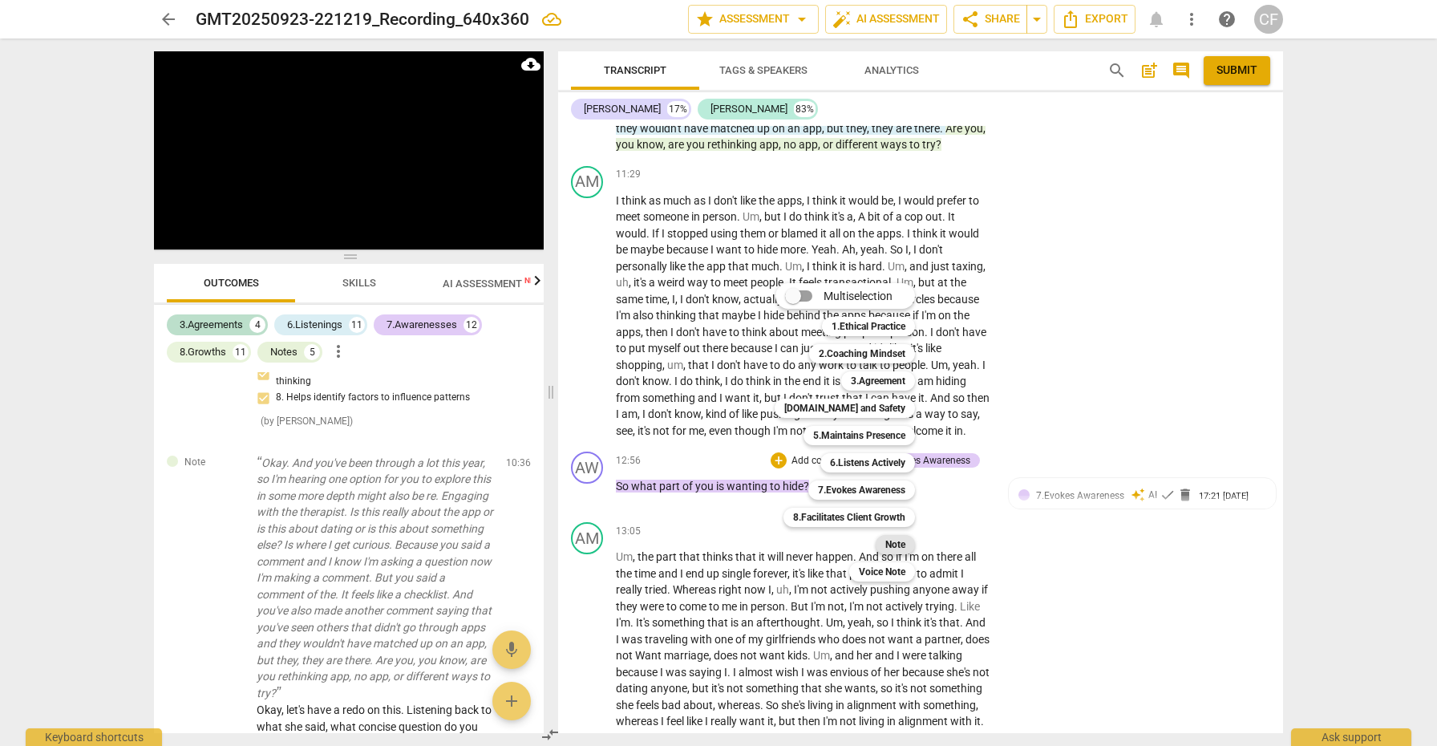
click at [893, 540] on b "Note" at bounding box center [895, 544] width 20 height 19
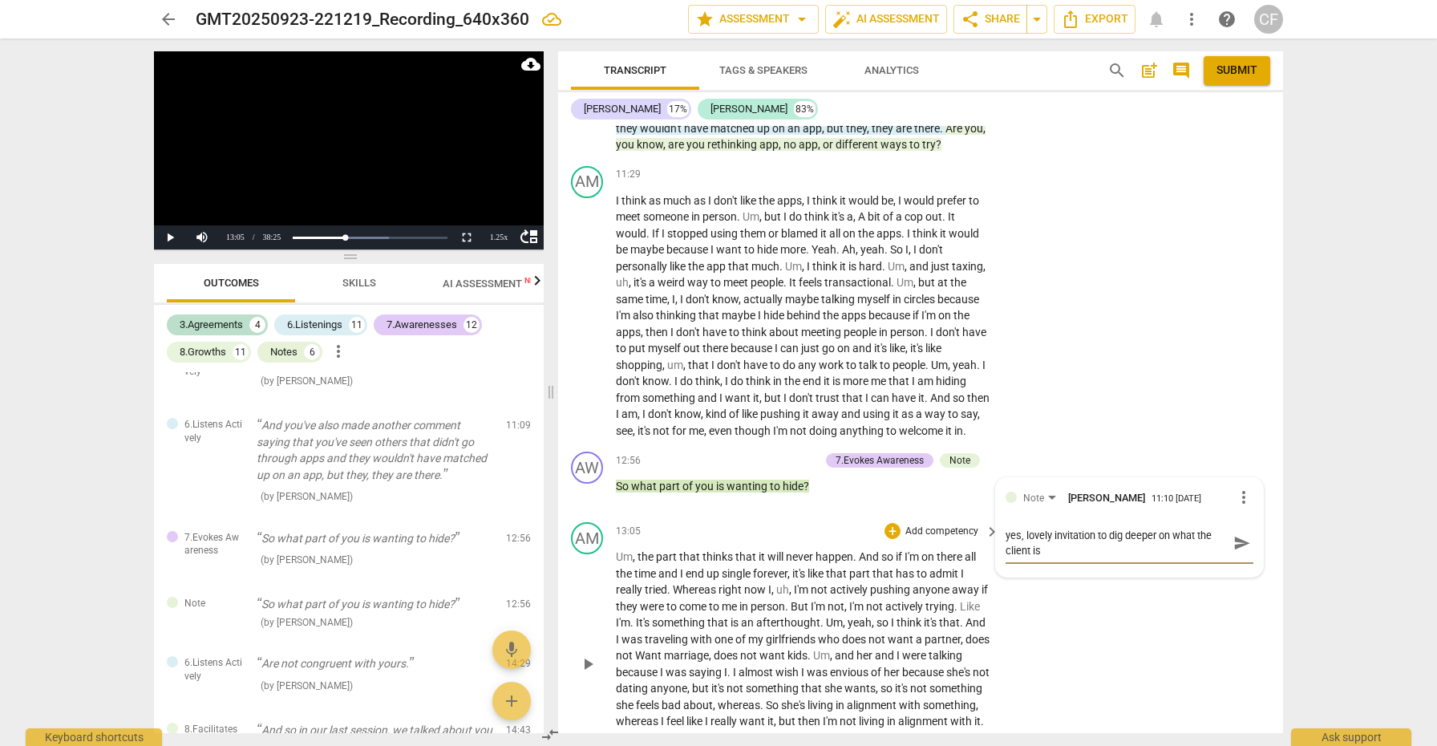
scroll to position [0, 0]
click at [1233, 534] on span "send" at bounding box center [1242, 543] width 18 height 18
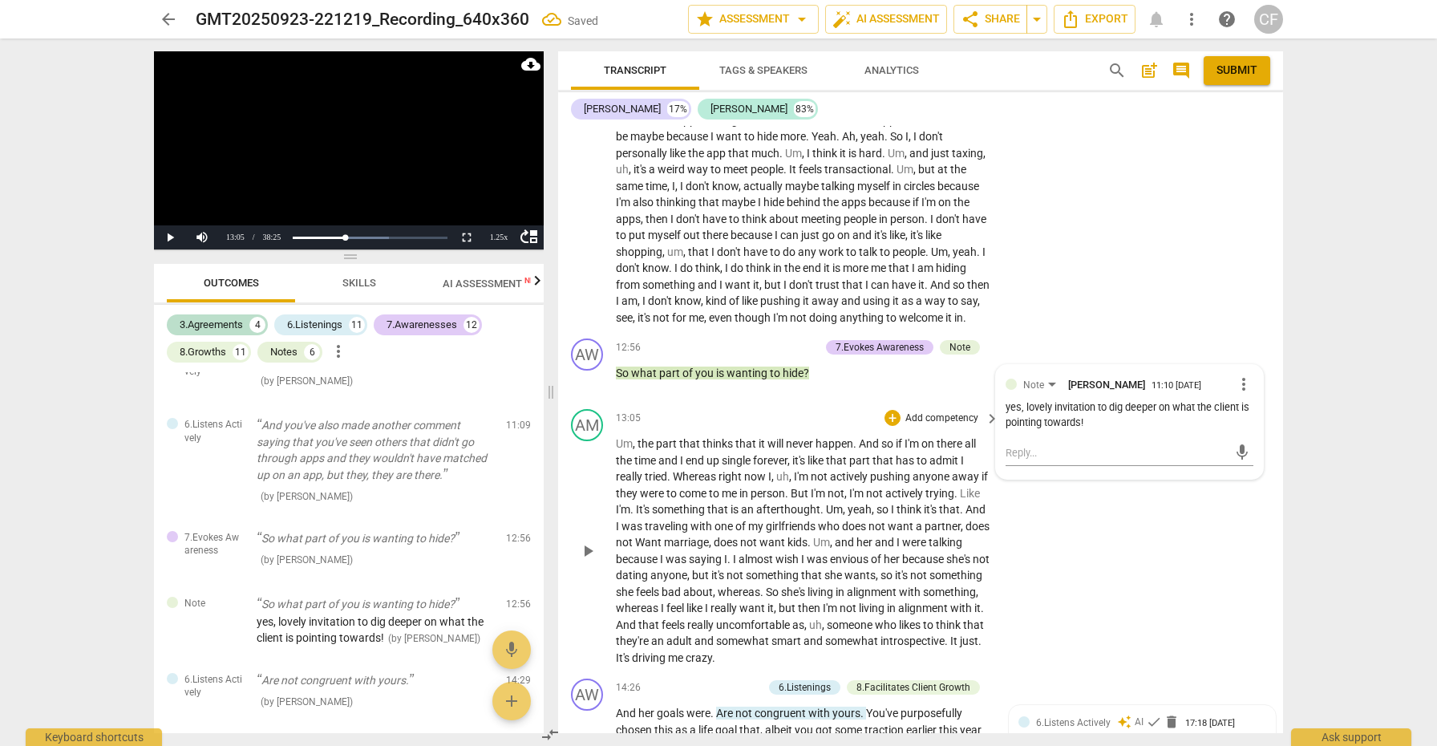
scroll to position [3555, 0]
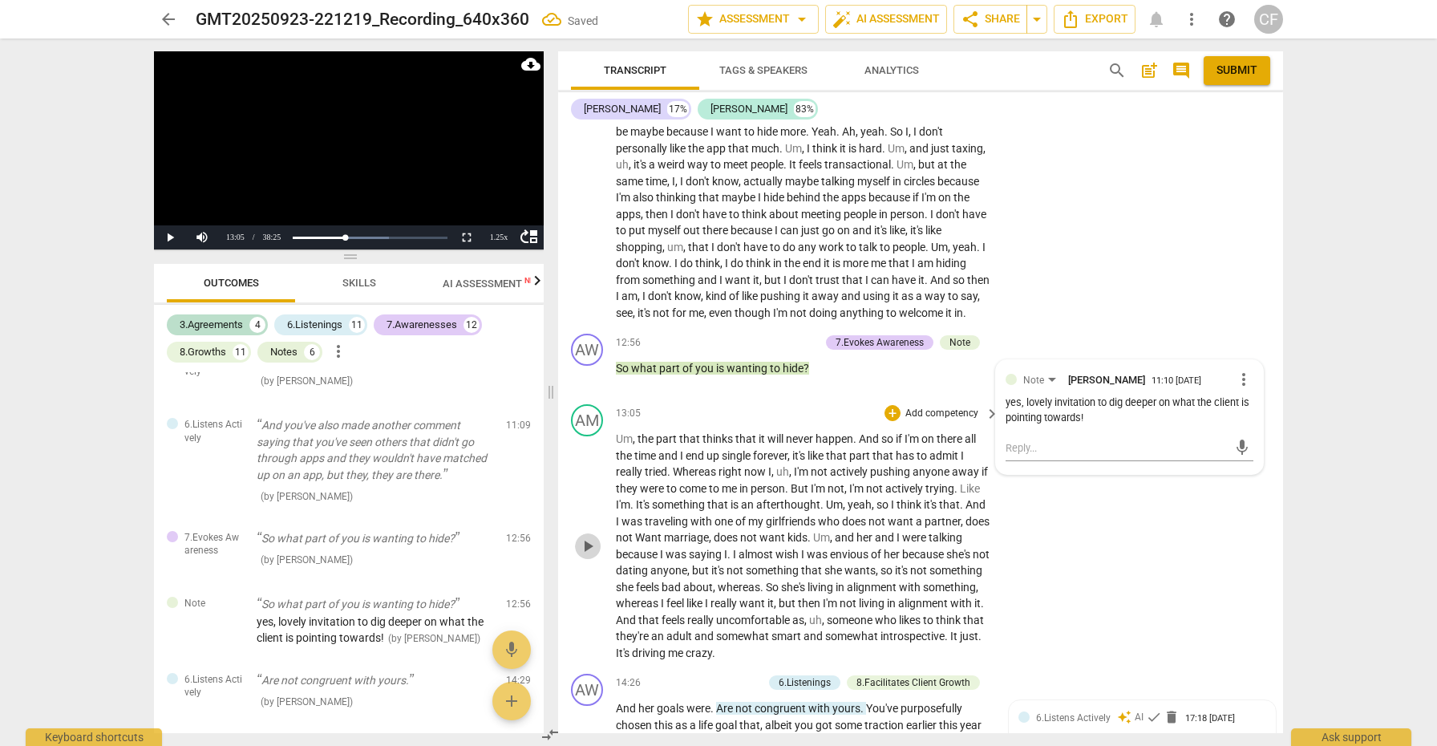
click at [582, 536] on span "play_arrow" at bounding box center [587, 545] width 19 height 19
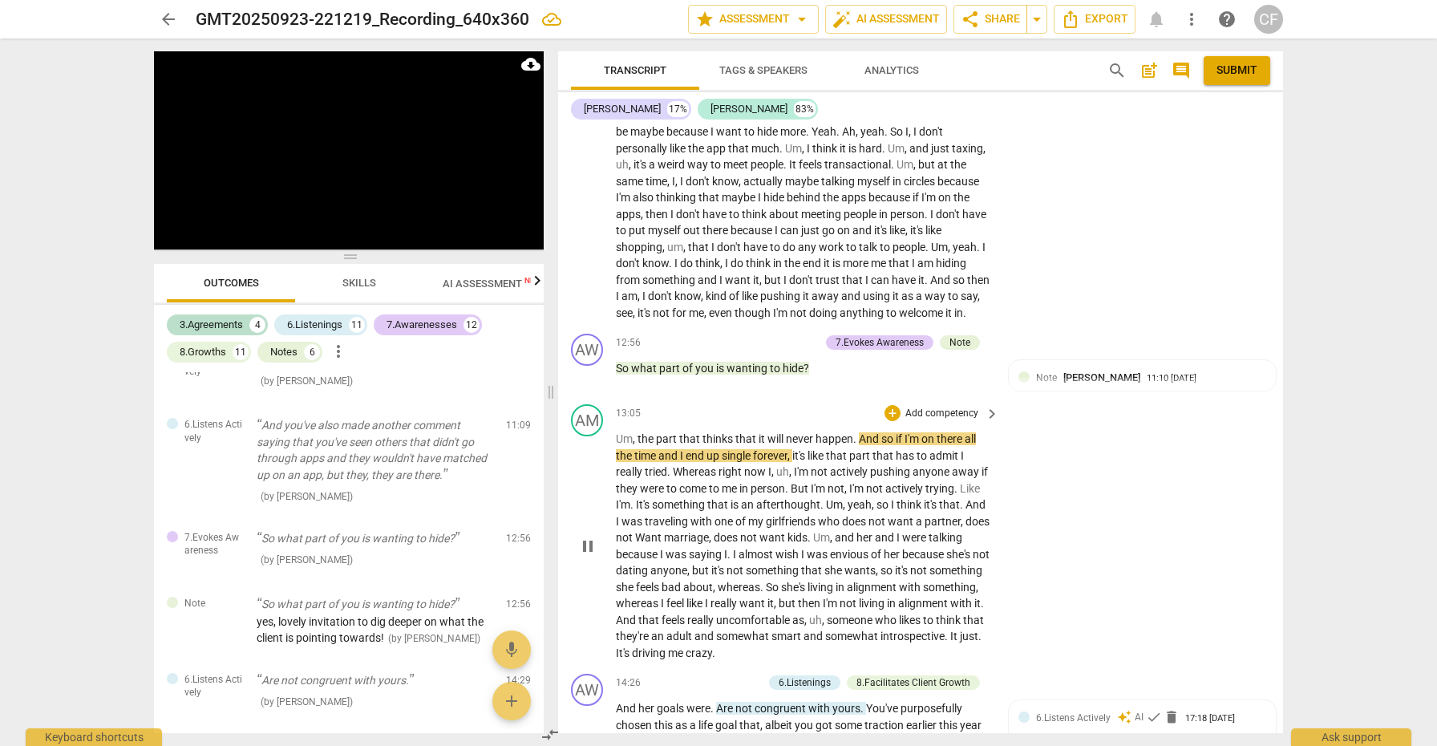
click at [582, 536] on span "pause" at bounding box center [587, 545] width 19 height 19
click at [593, 536] on span "play_arrow" at bounding box center [587, 545] width 19 height 19
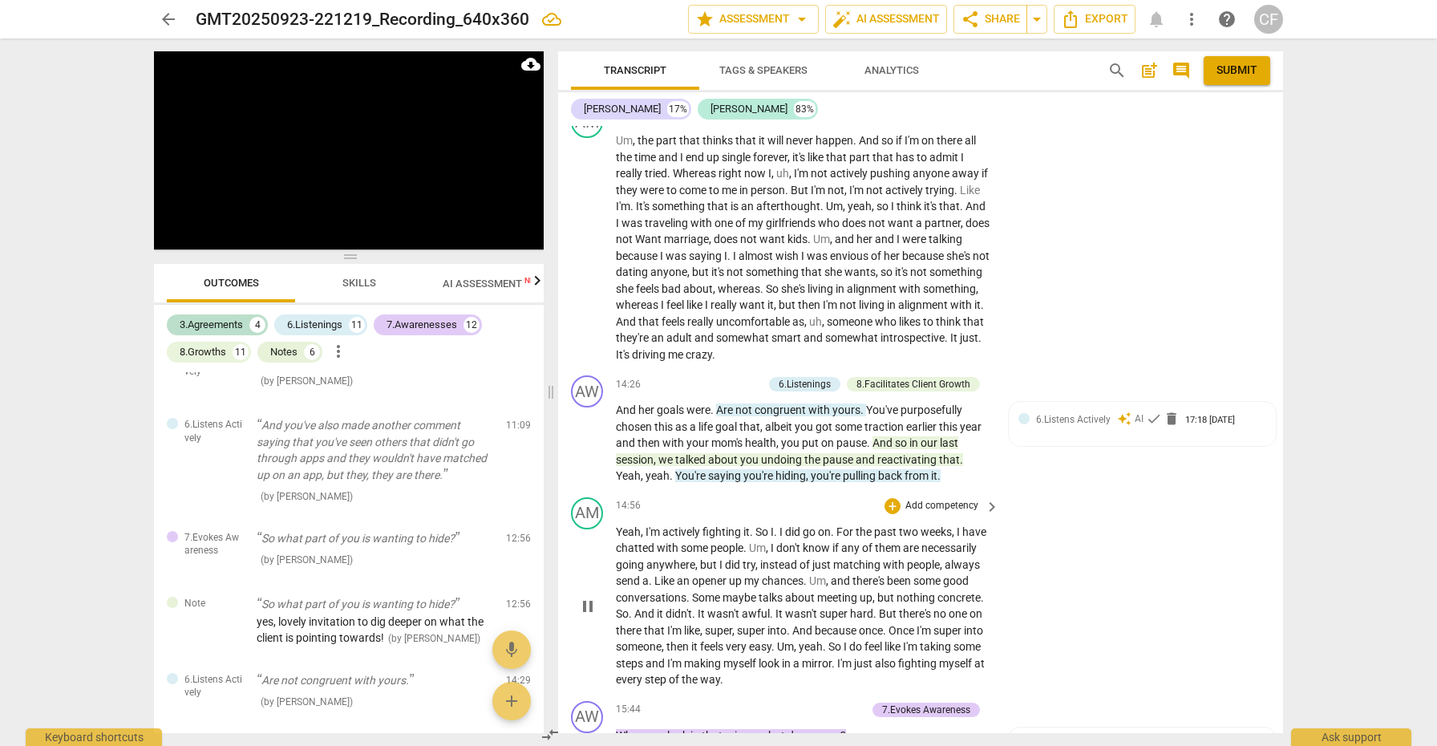
scroll to position [3830, 0]
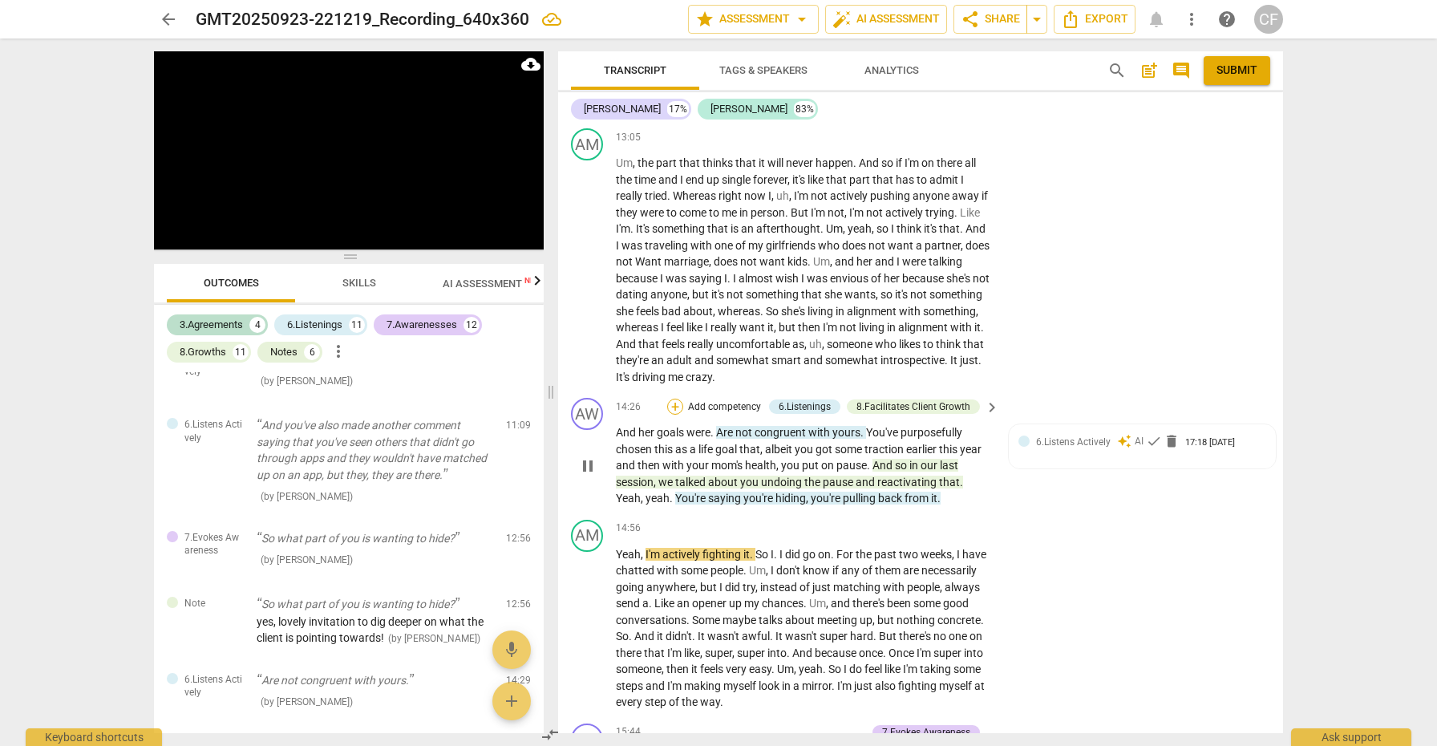
click at [674, 399] on div "+" at bounding box center [675, 407] width 16 height 16
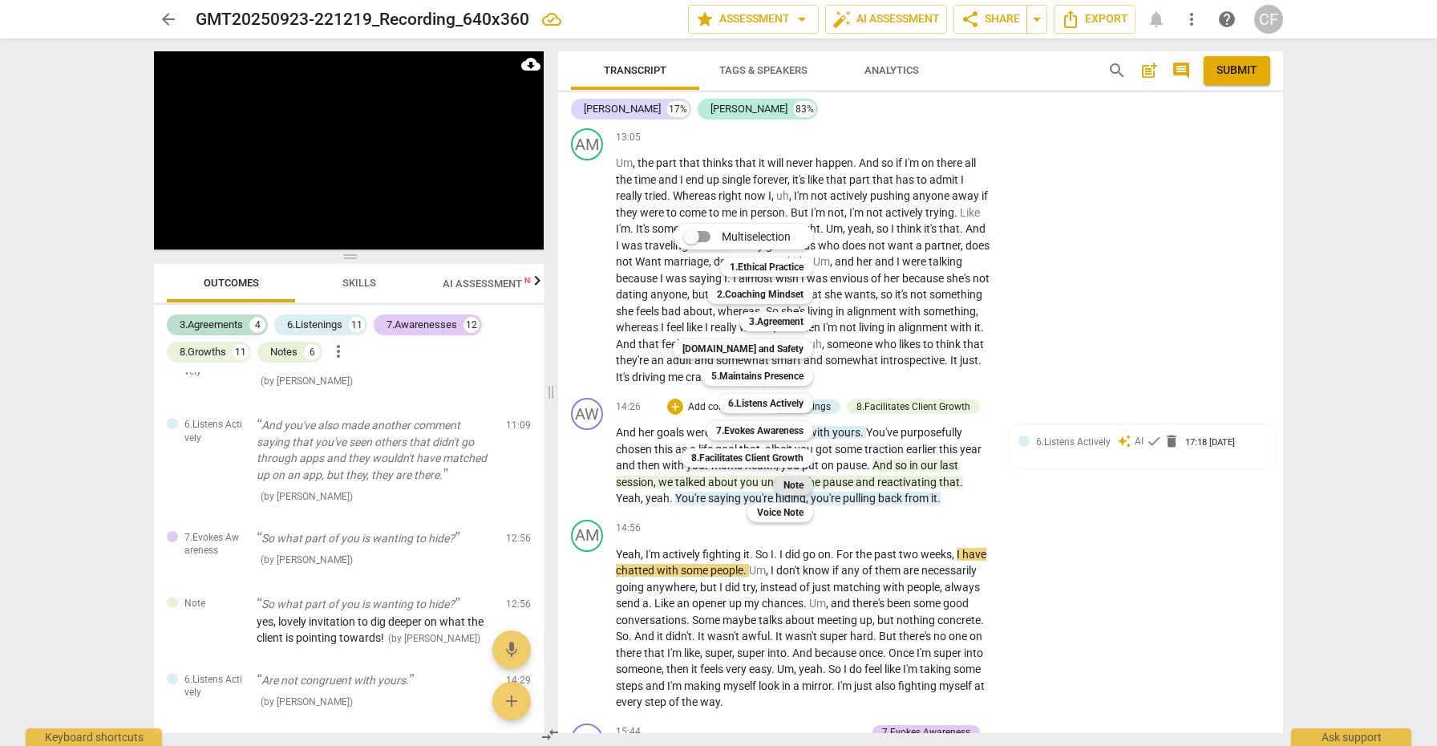
click at [796, 486] on b "Note" at bounding box center [793, 484] width 20 height 19
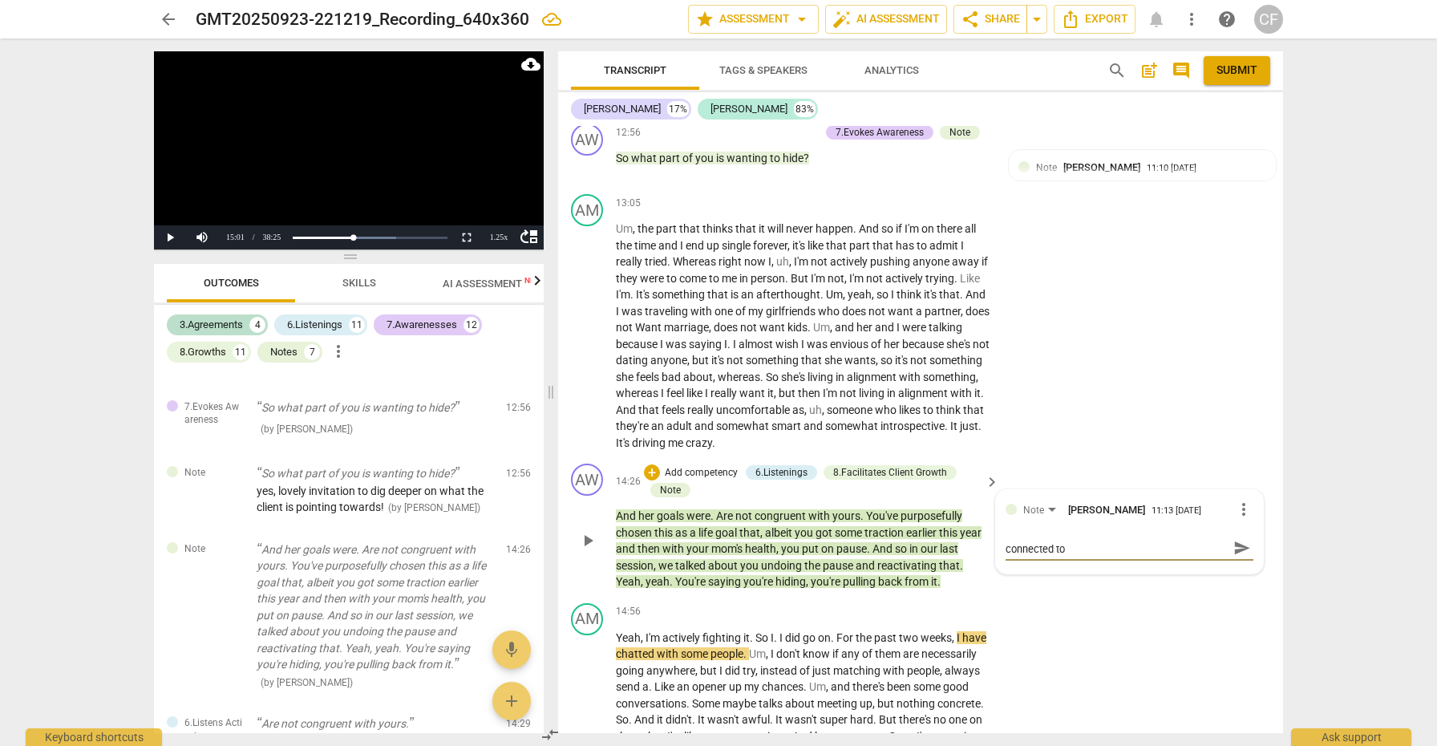
scroll to position [0, 0]
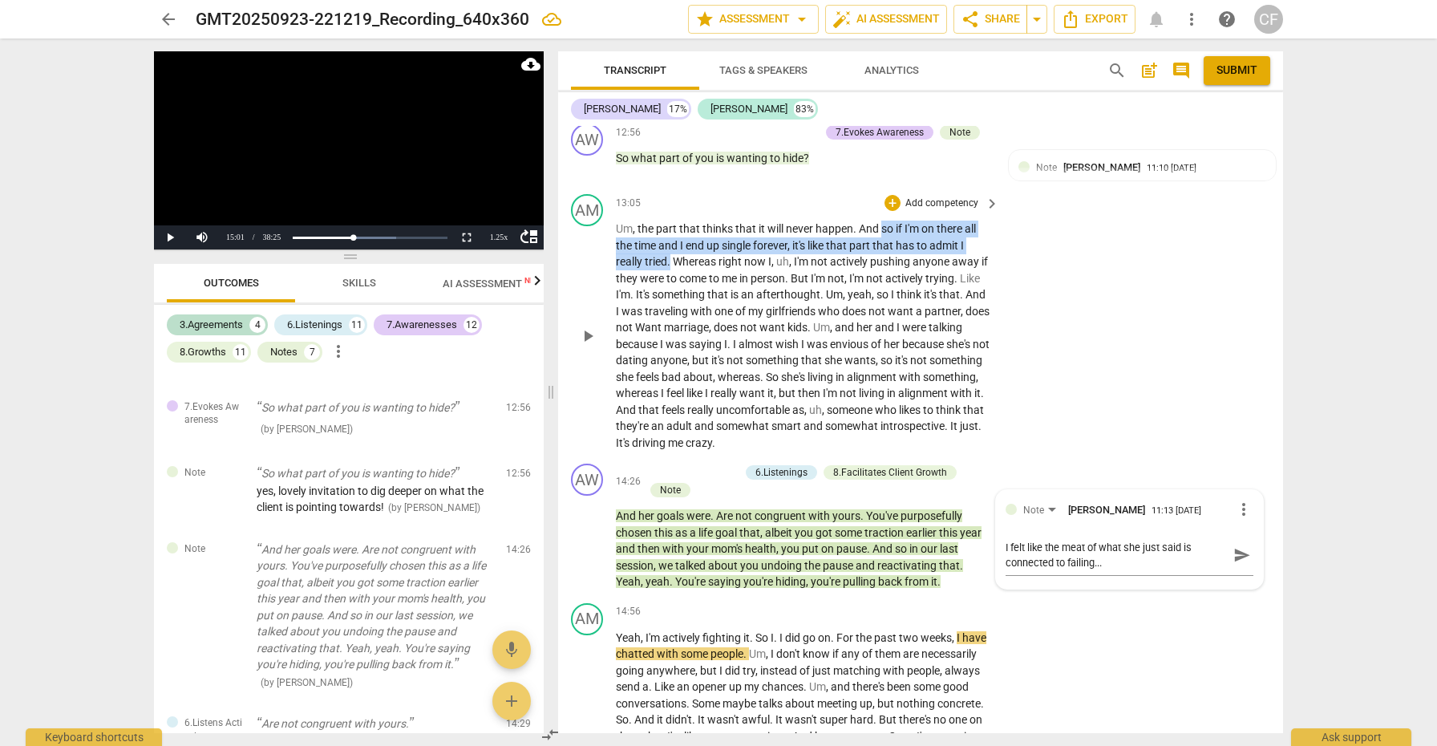
drag, startPoint x: 881, startPoint y: 200, endPoint x: 670, endPoint y: 235, distance: 213.8
click at [670, 235] on p "Um , the part that thinks that it will never happen . And so if I'm on there al…" at bounding box center [803, 336] width 375 height 230
copy p "so if I'm on there all the time and I end up single forever , it's like that pa…"
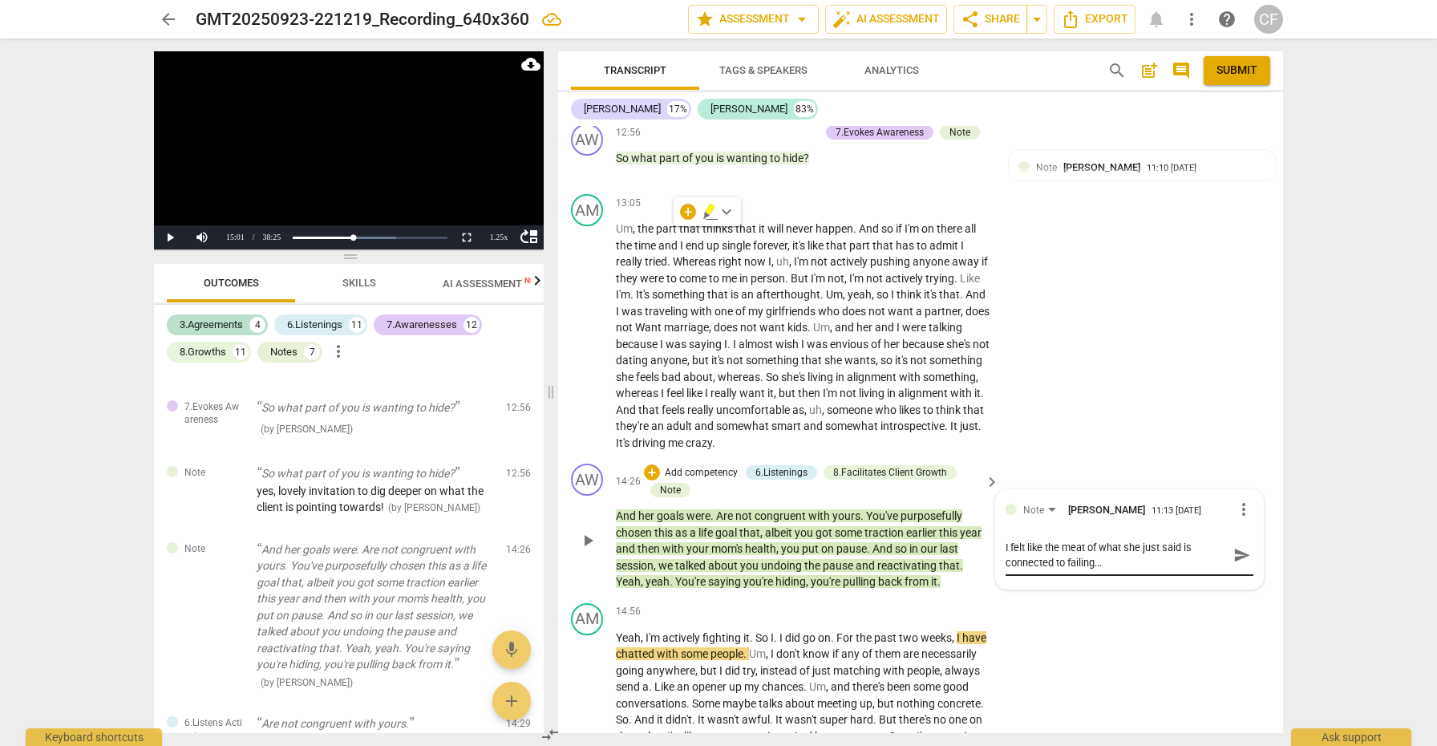
click at [1125, 540] on textarea "I felt like the meat of what she just said is connected to failing..." at bounding box center [1117, 555] width 222 height 30
paste textarea "so if I'm on there all the time and I end up single forever, it's like that par…"
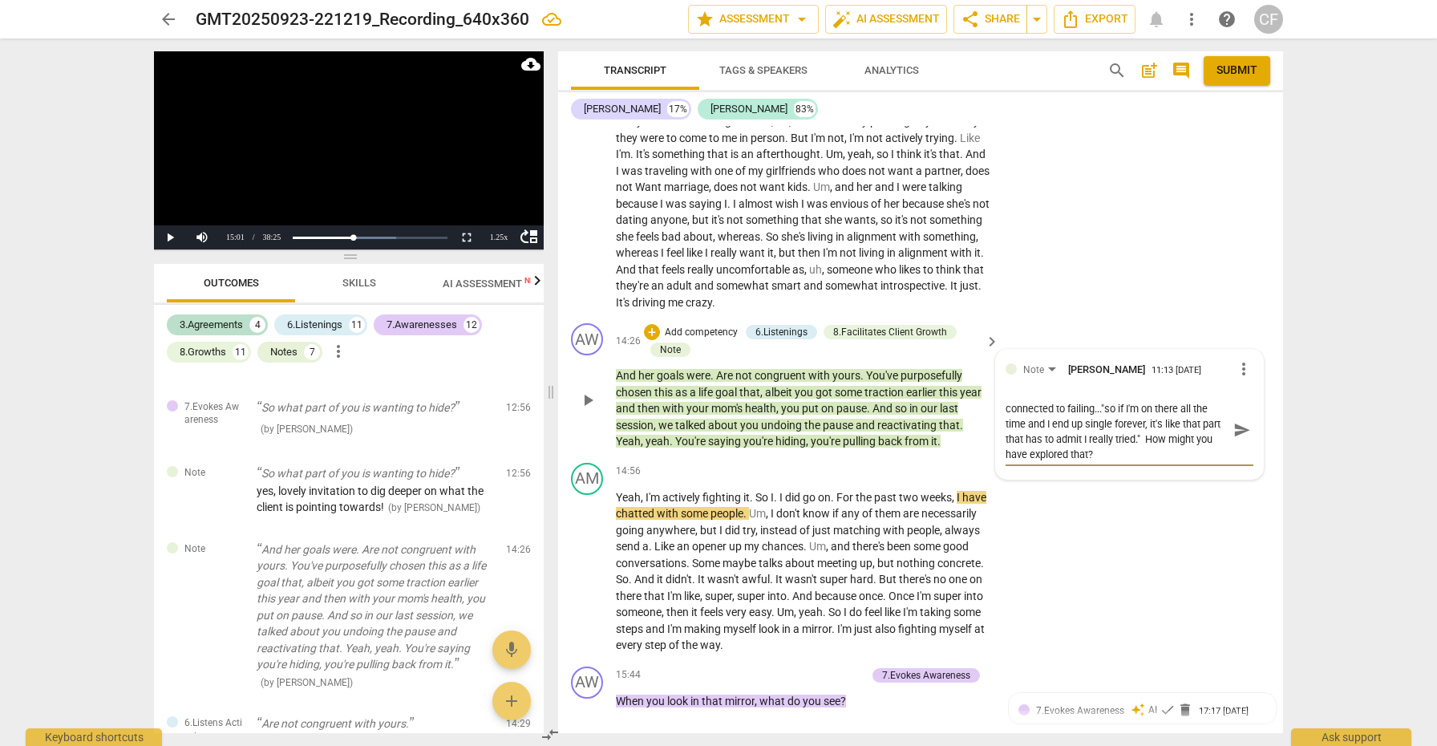
scroll to position [3914, 0]
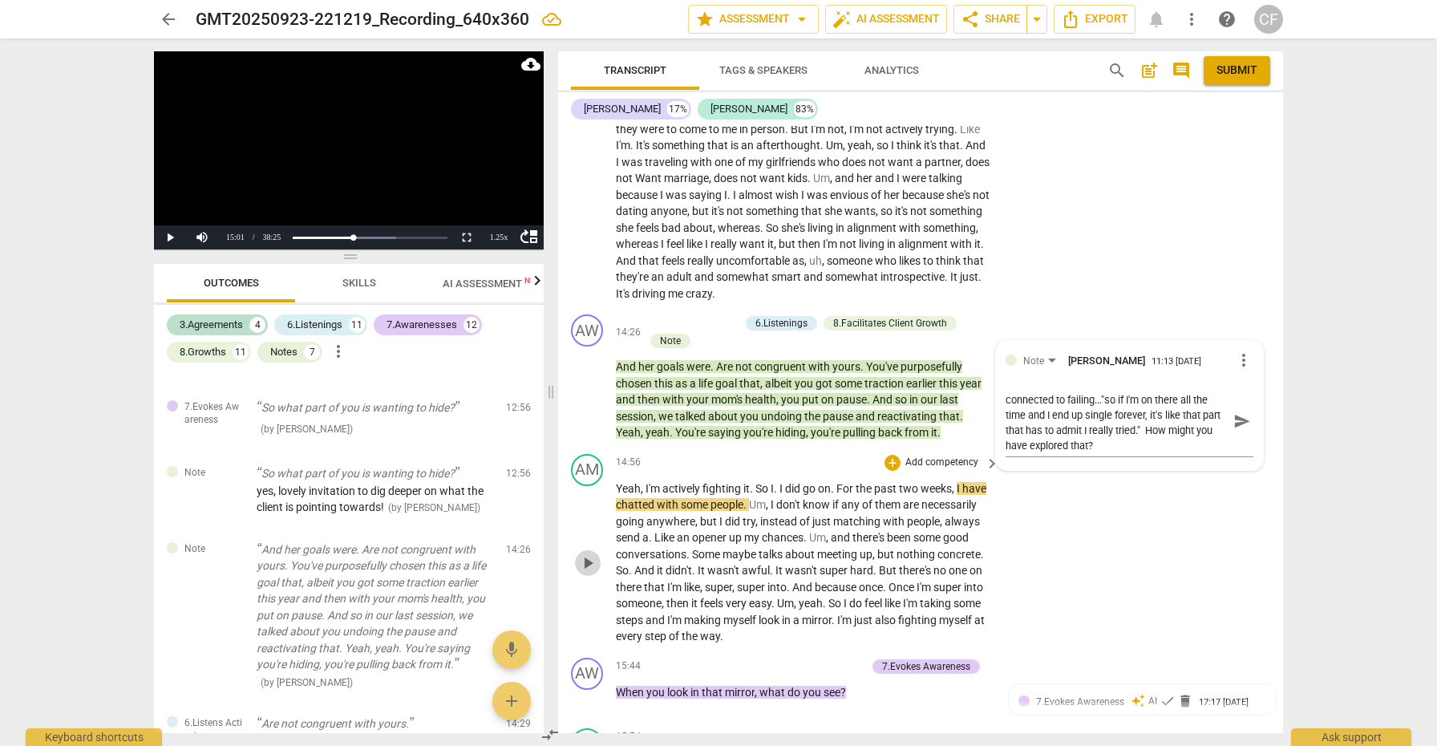
click at [591, 553] on span "play_arrow" at bounding box center [587, 562] width 19 height 19
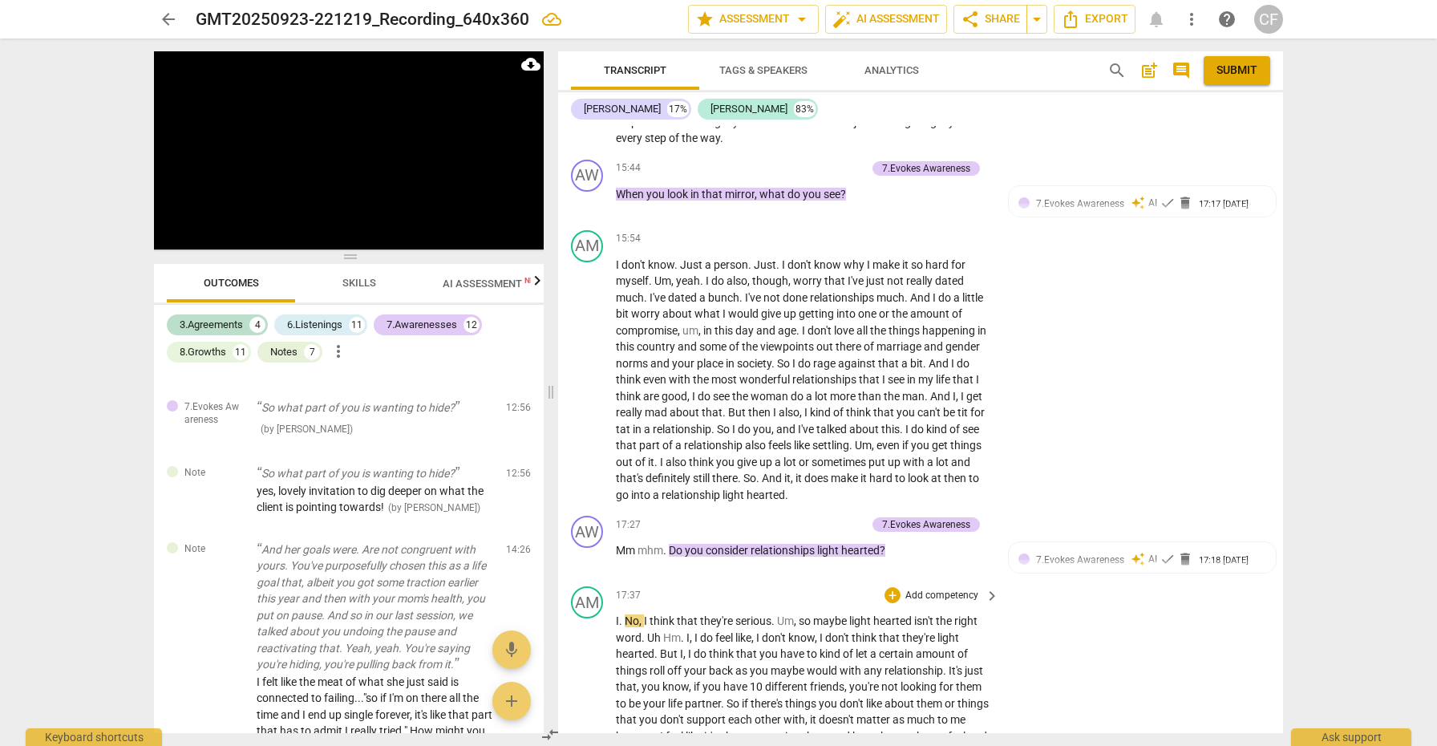
scroll to position [4407, 0]
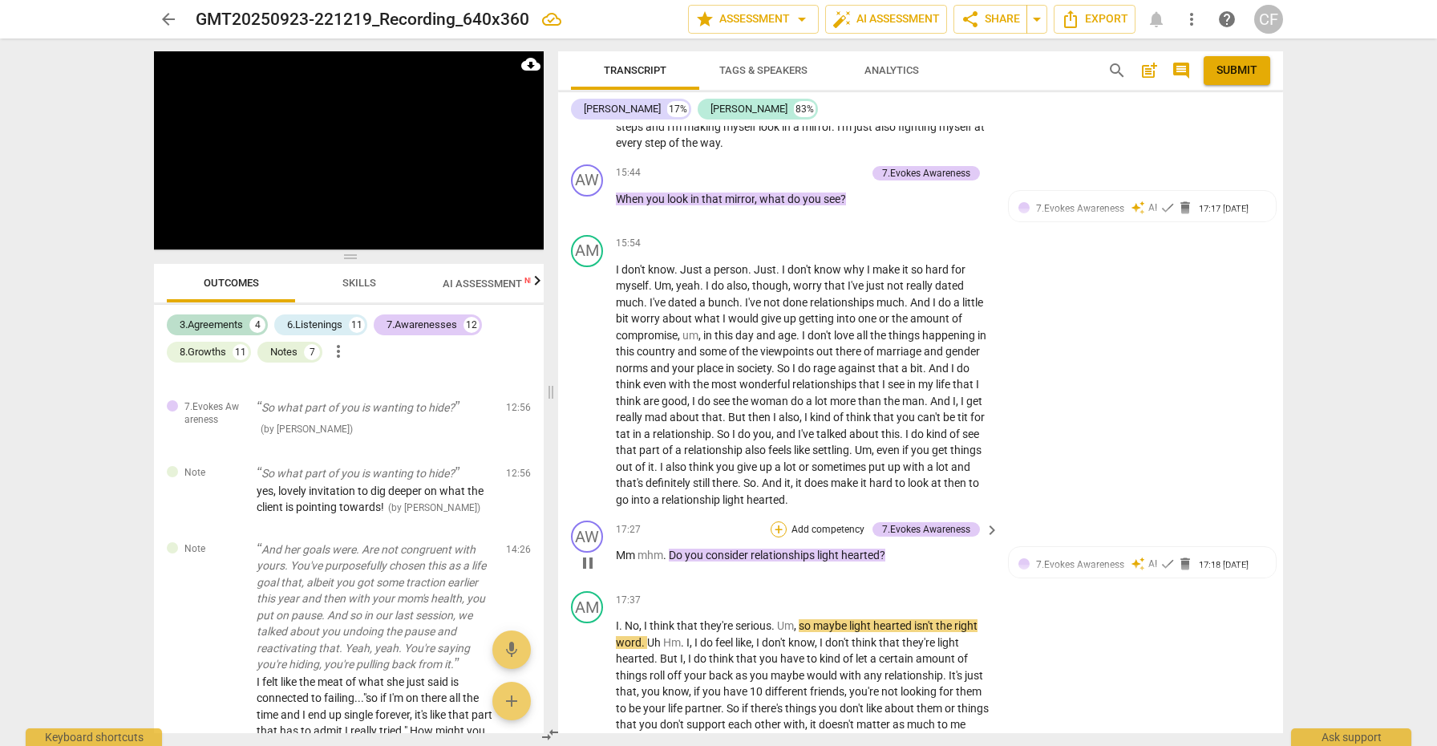
click at [772, 521] on div "+" at bounding box center [779, 529] width 16 height 16
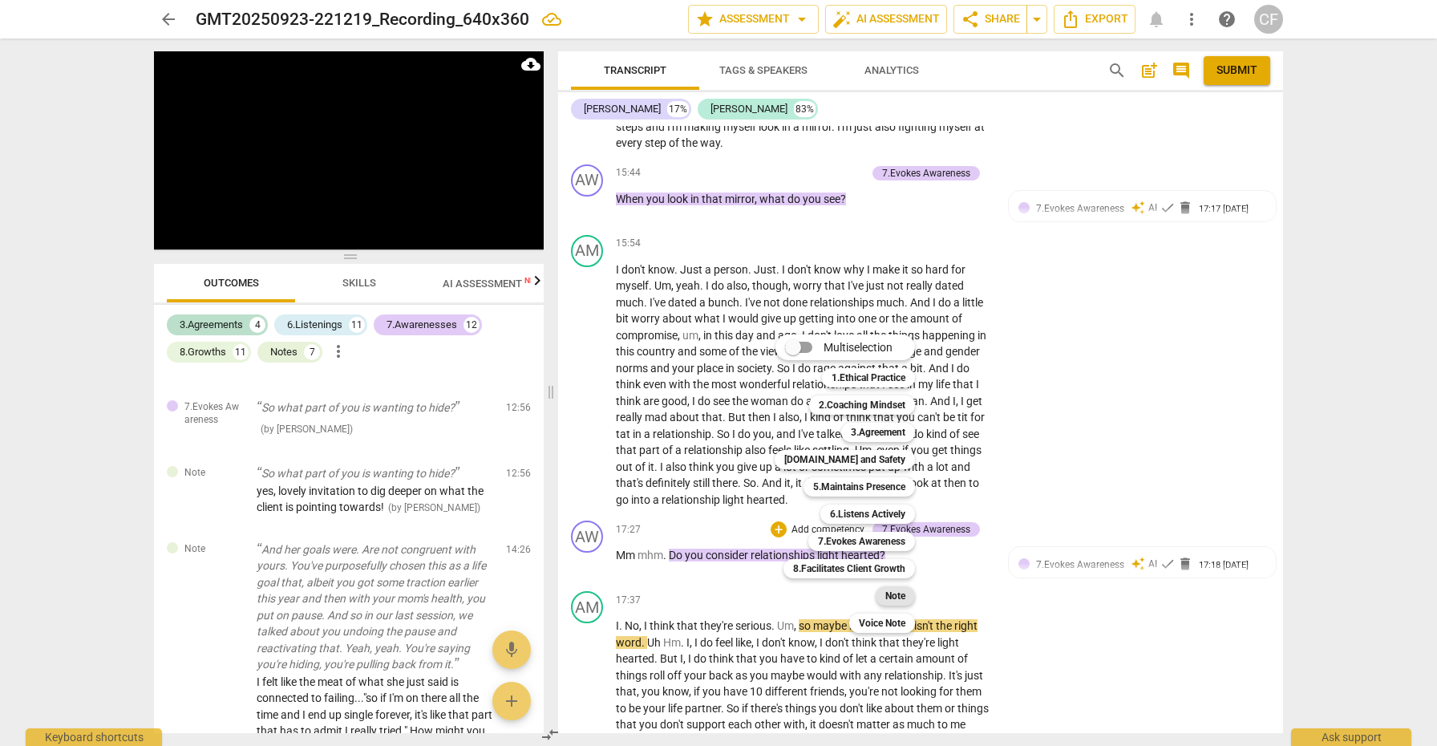
click at [900, 597] on b "Note" at bounding box center [895, 595] width 20 height 19
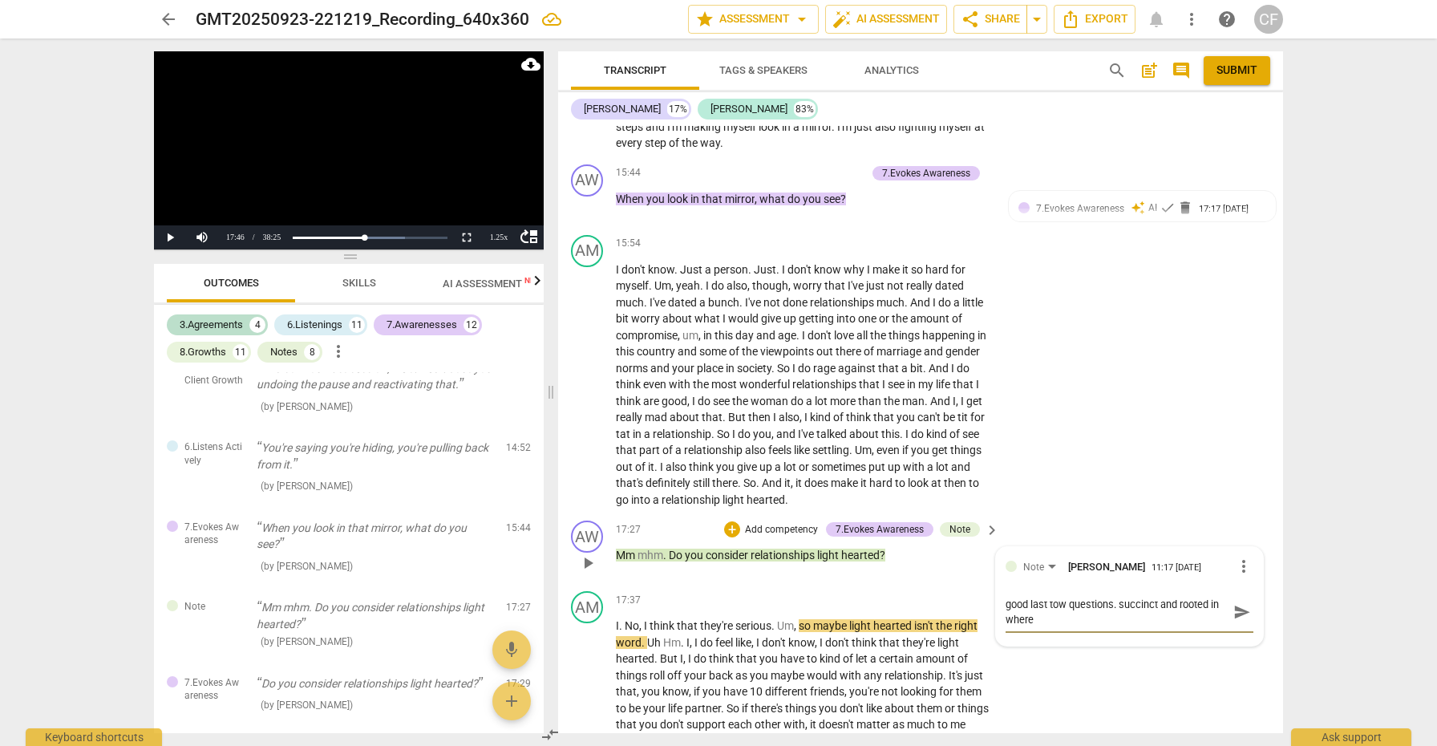
scroll to position [0, 0]
click at [1065, 597] on textarea "good last tow questions. succinct and rooted in where the client was taking the…" at bounding box center [1117, 612] width 222 height 30
click at [1233, 603] on span "send" at bounding box center [1242, 612] width 18 height 18
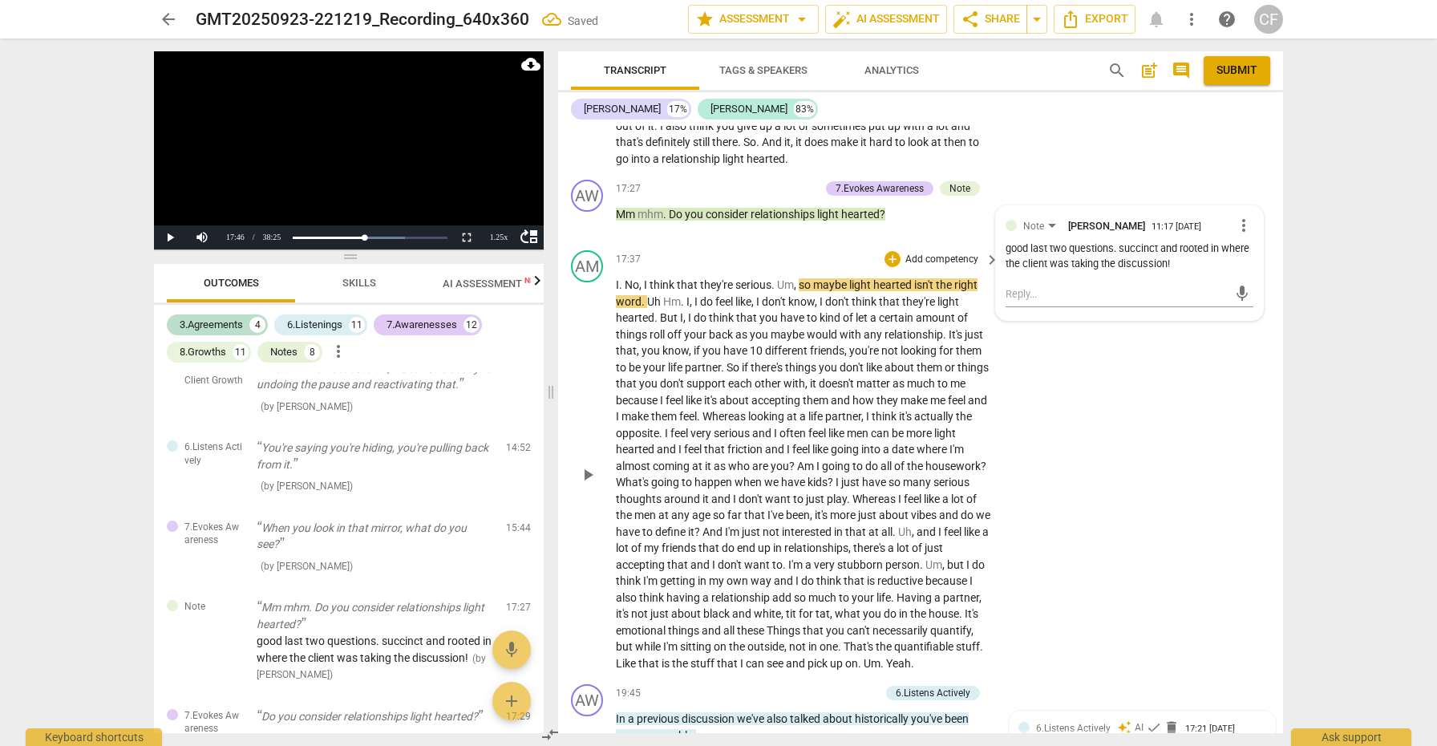
scroll to position [4763, 0]
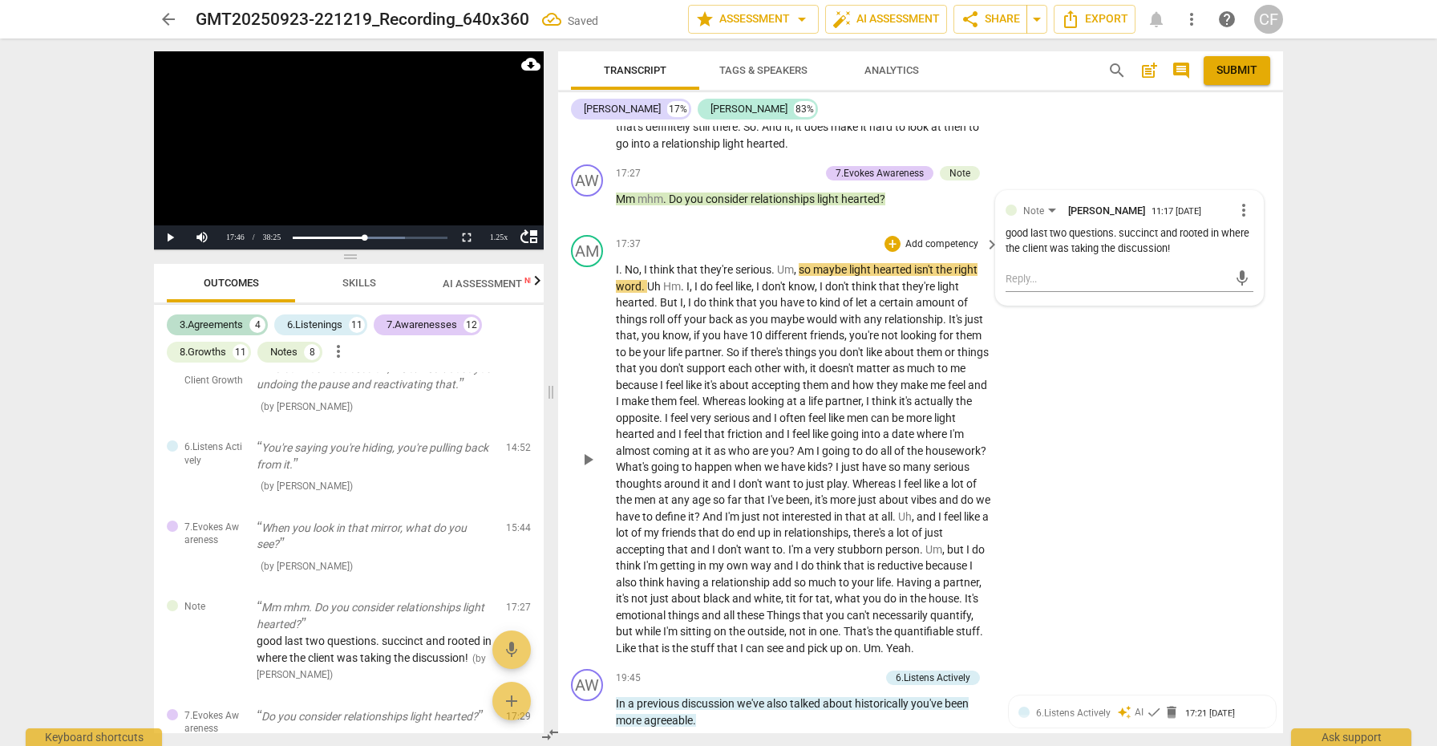
click at [586, 450] on span "play_arrow" at bounding box center [587, 459] width 19 height 19
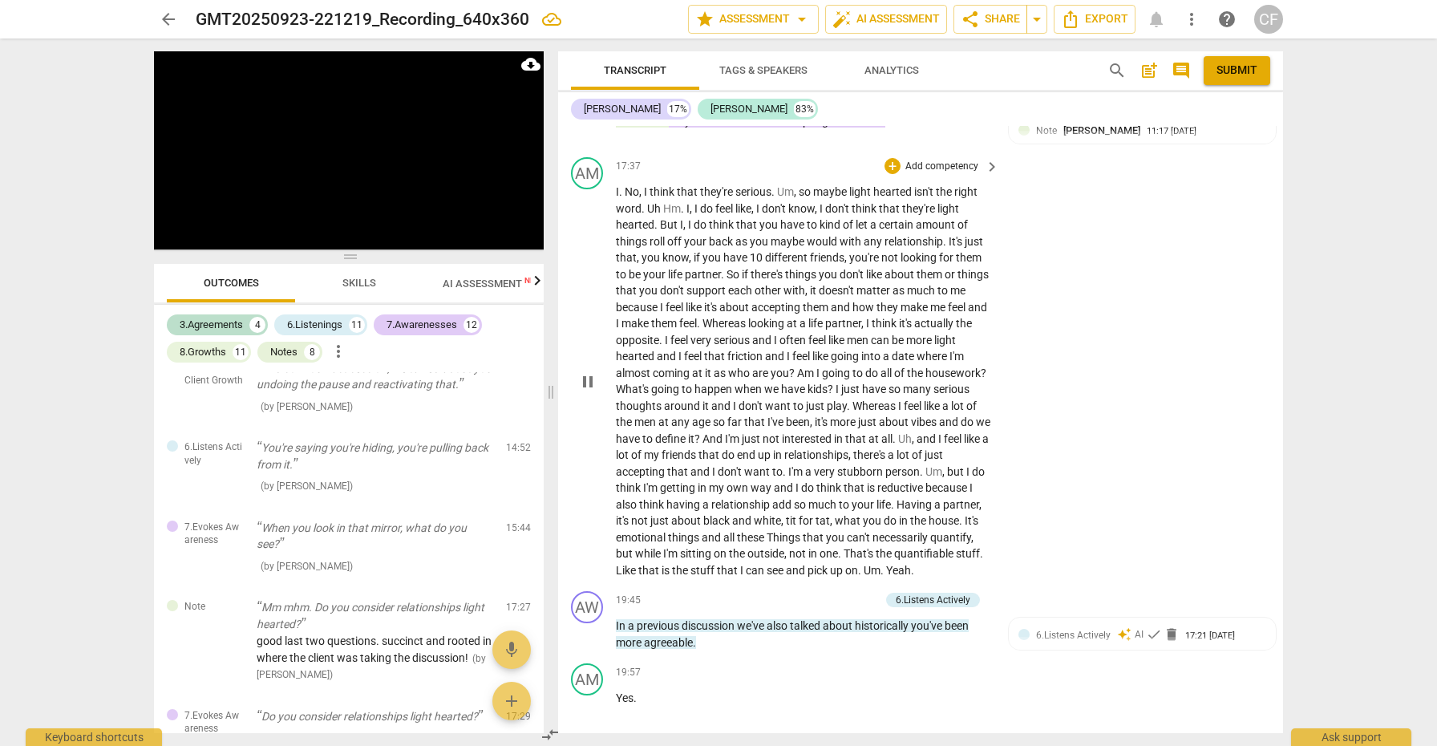
scroll to position [4851, 0]
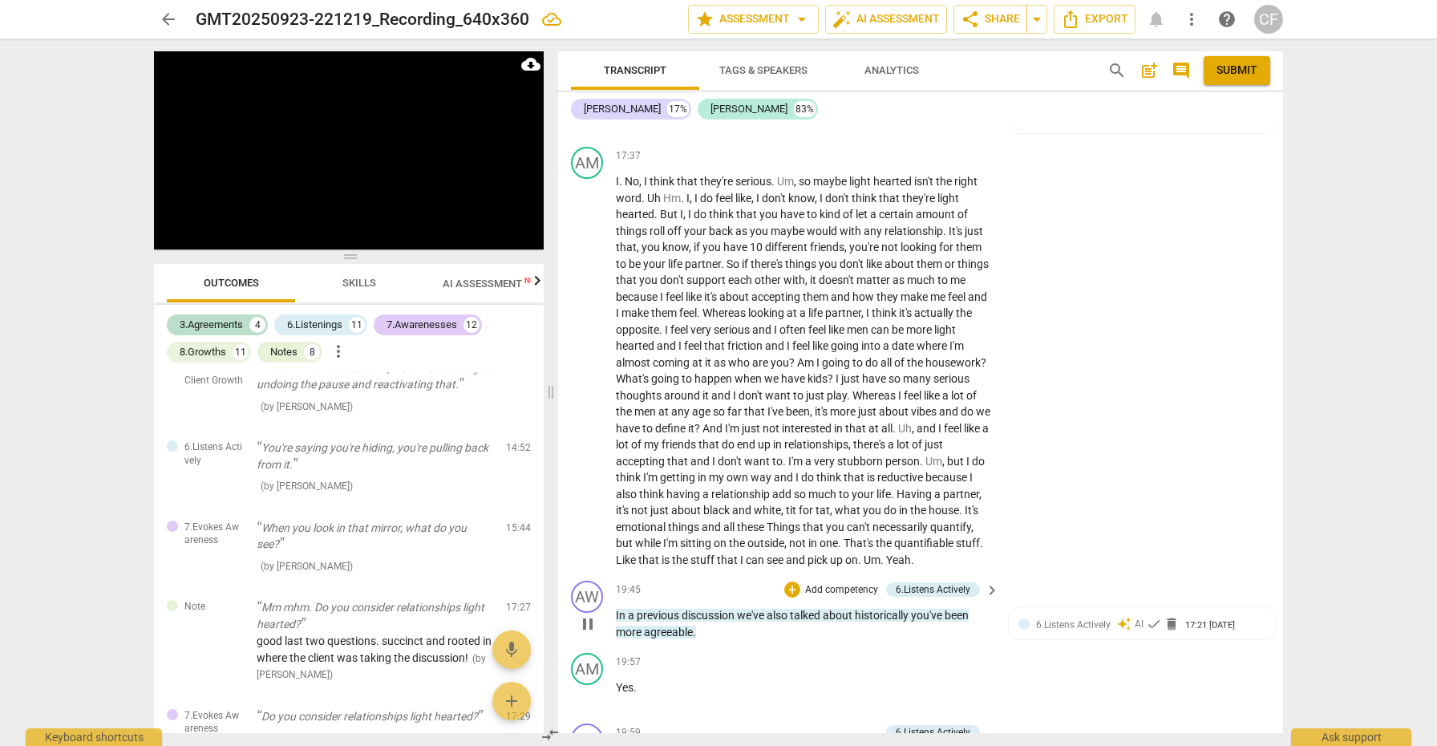
click at [596, 614] on span "pause" at bounding box center [587, 623] width 19 height 19
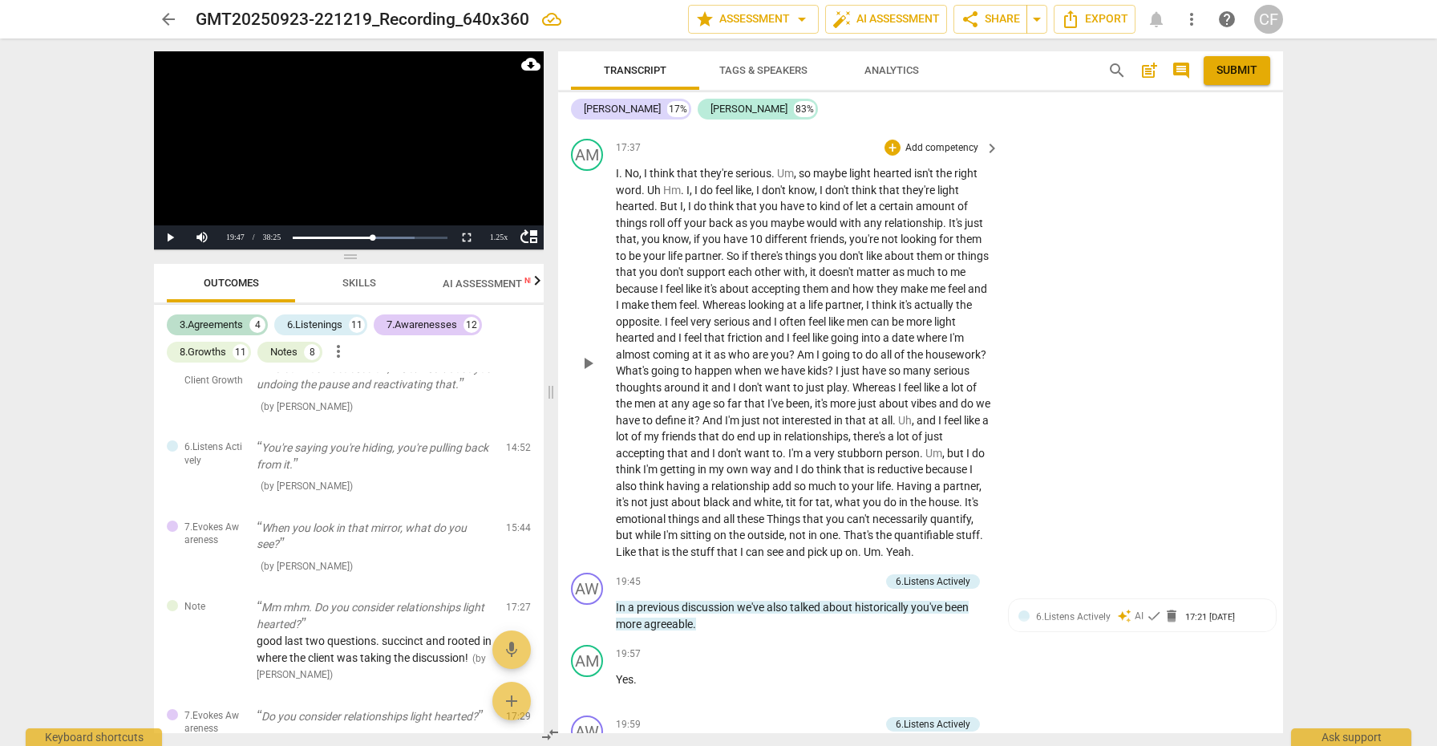
scroll to position [4865, 0]
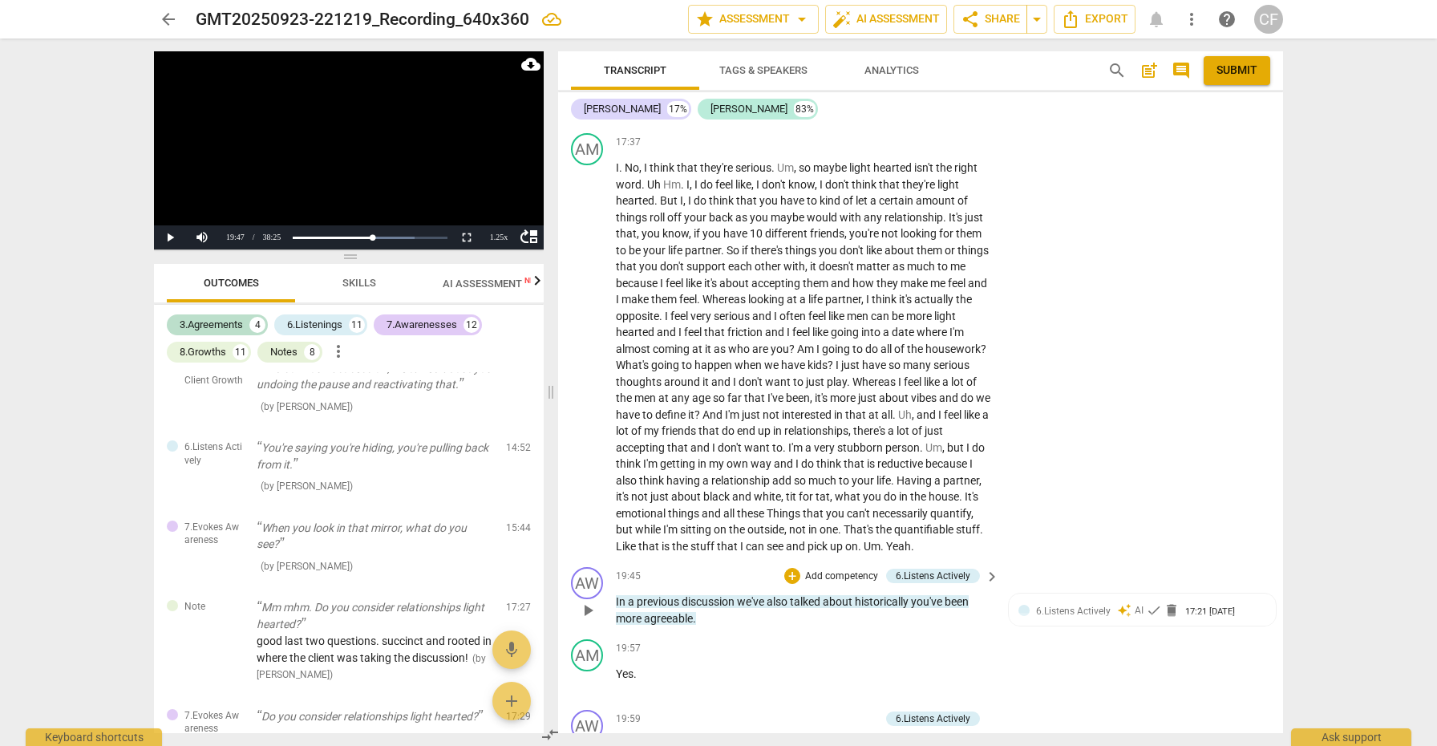
click at [587, 601] on span "play_arrow" at bounding box center [587, 610] width 19 height 19
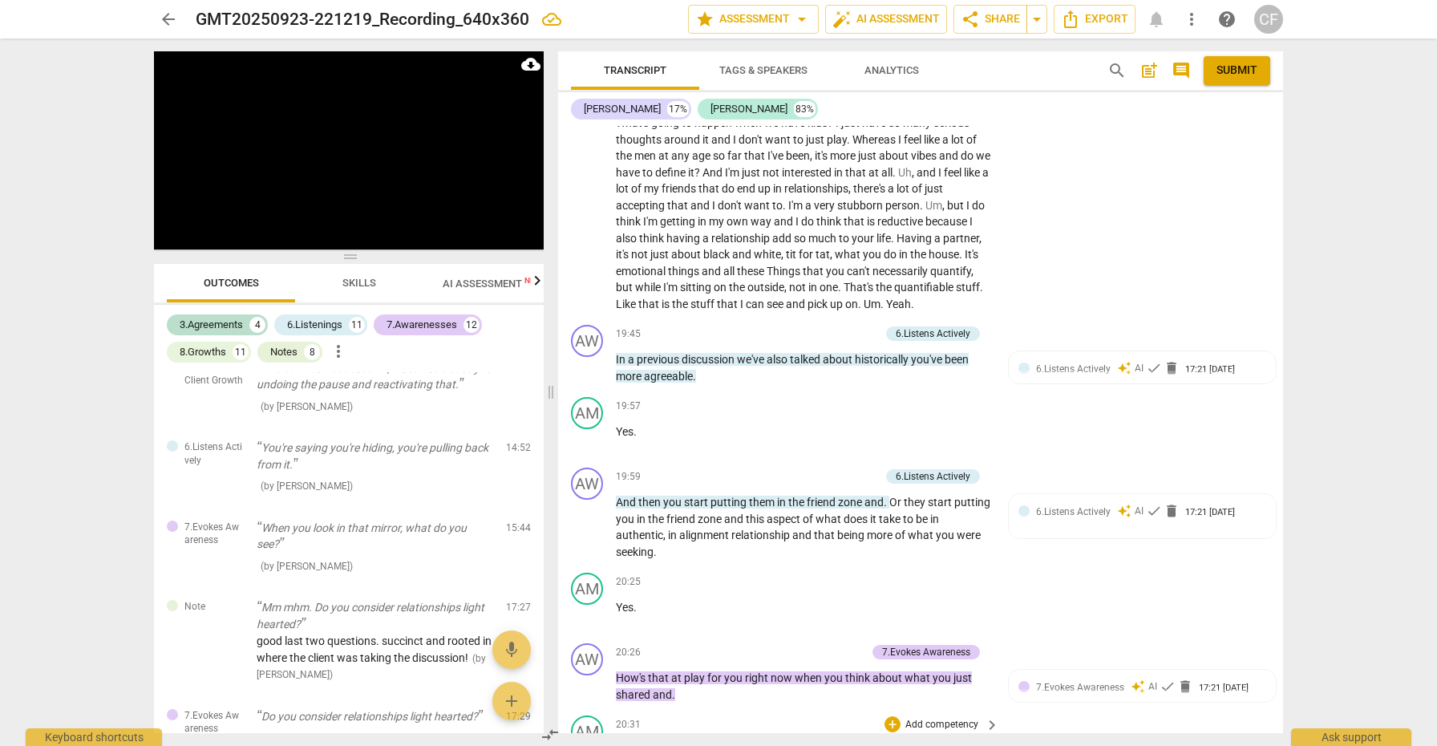
scroll to position [5121, 0]
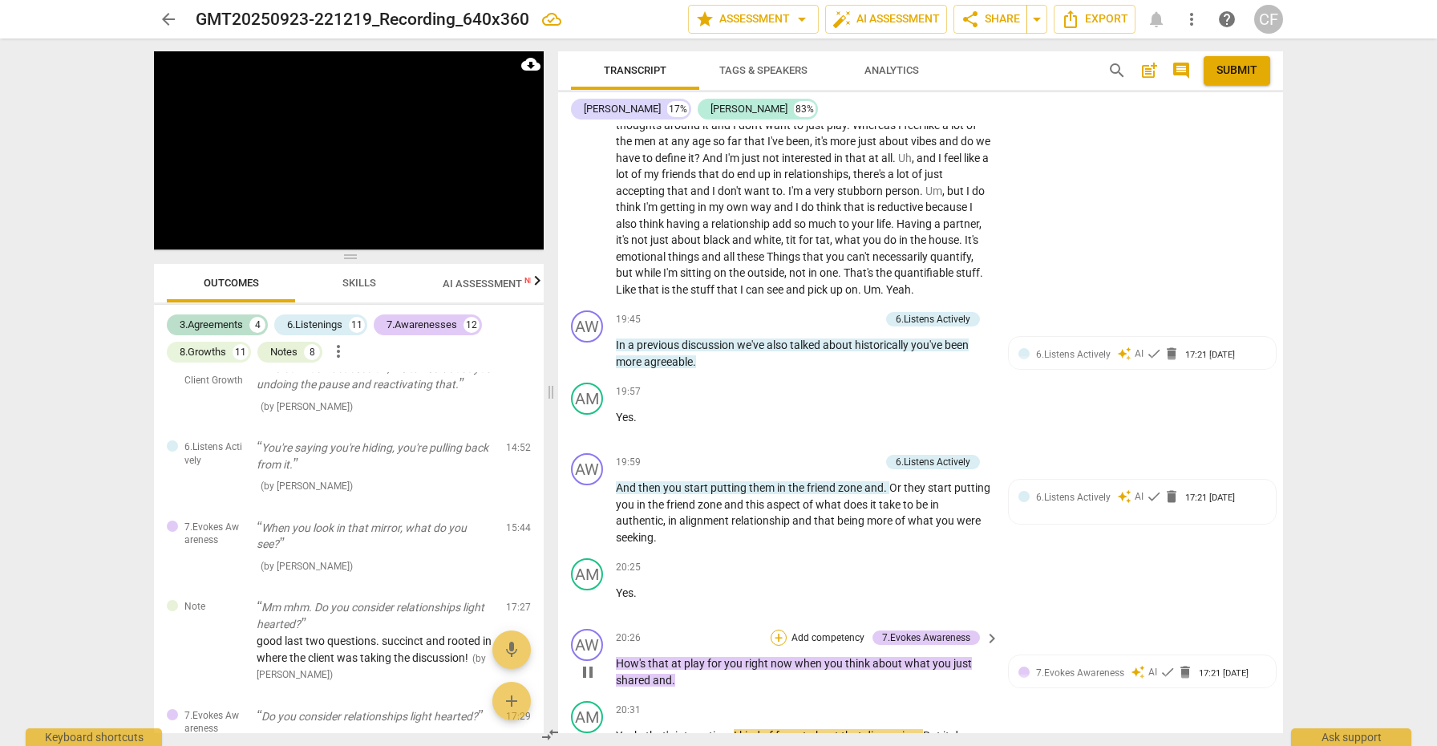
click at [779, 629] on div "+" at bounding box center [779, 637] width 16 height 16
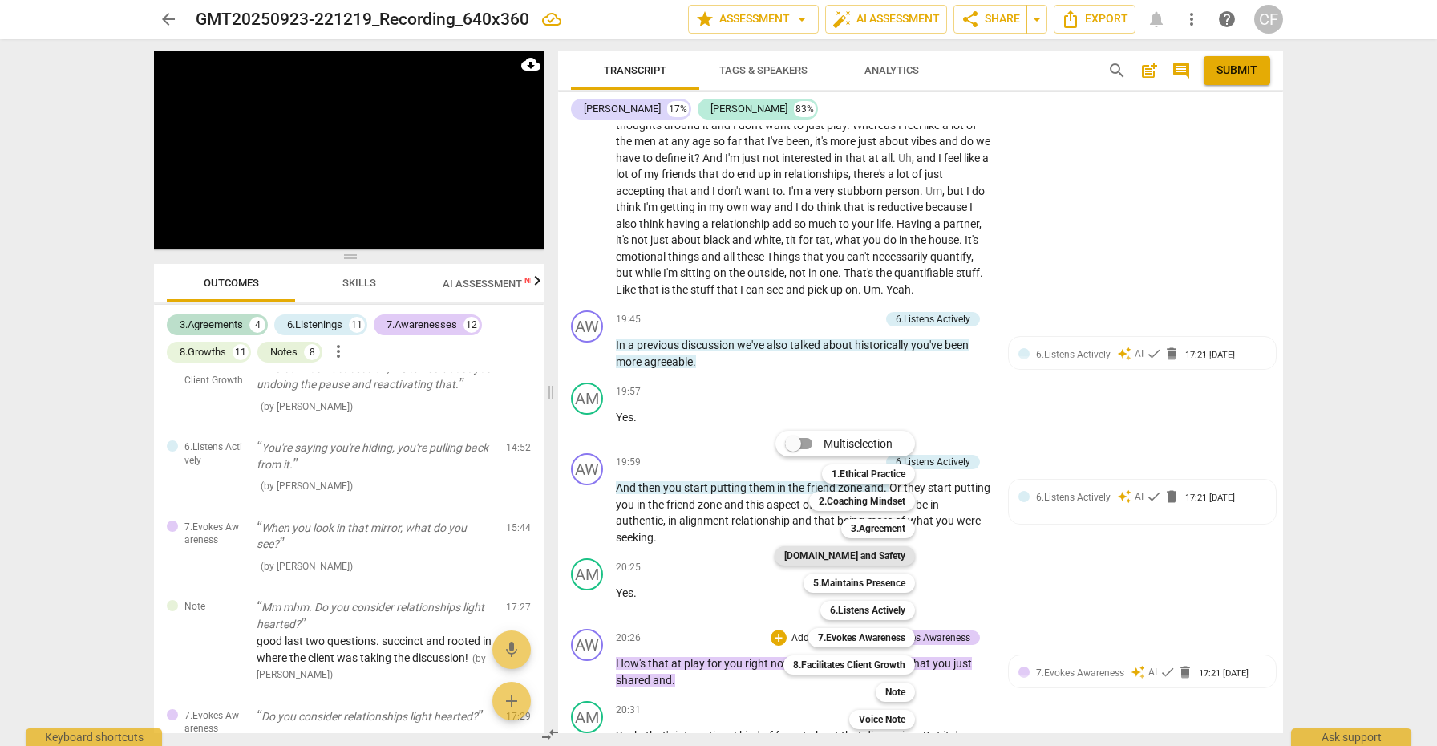
click at [874, 556] on b "[DOMAIN_NAME] and Safety" at bounding box center [844, 555] width 121 height 19
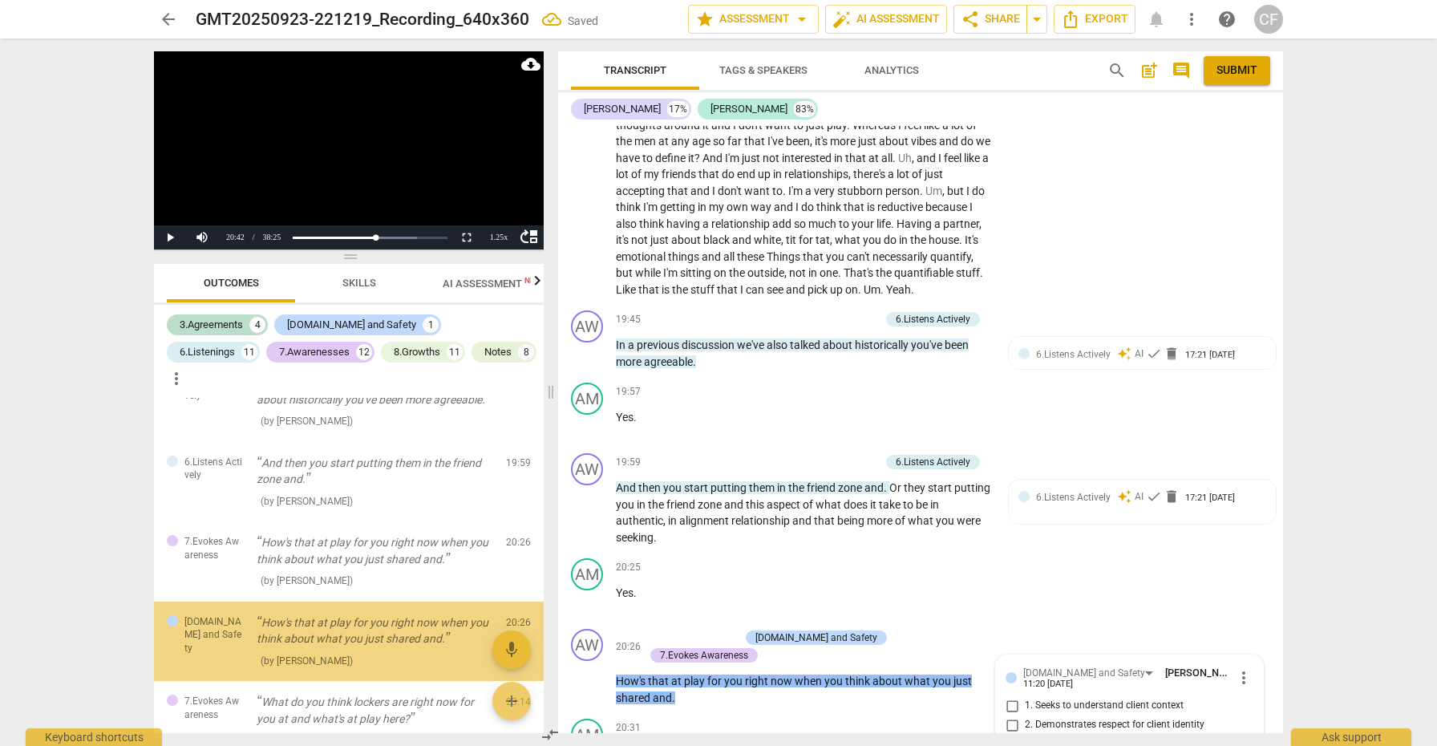
scroll to position [5488, 0]
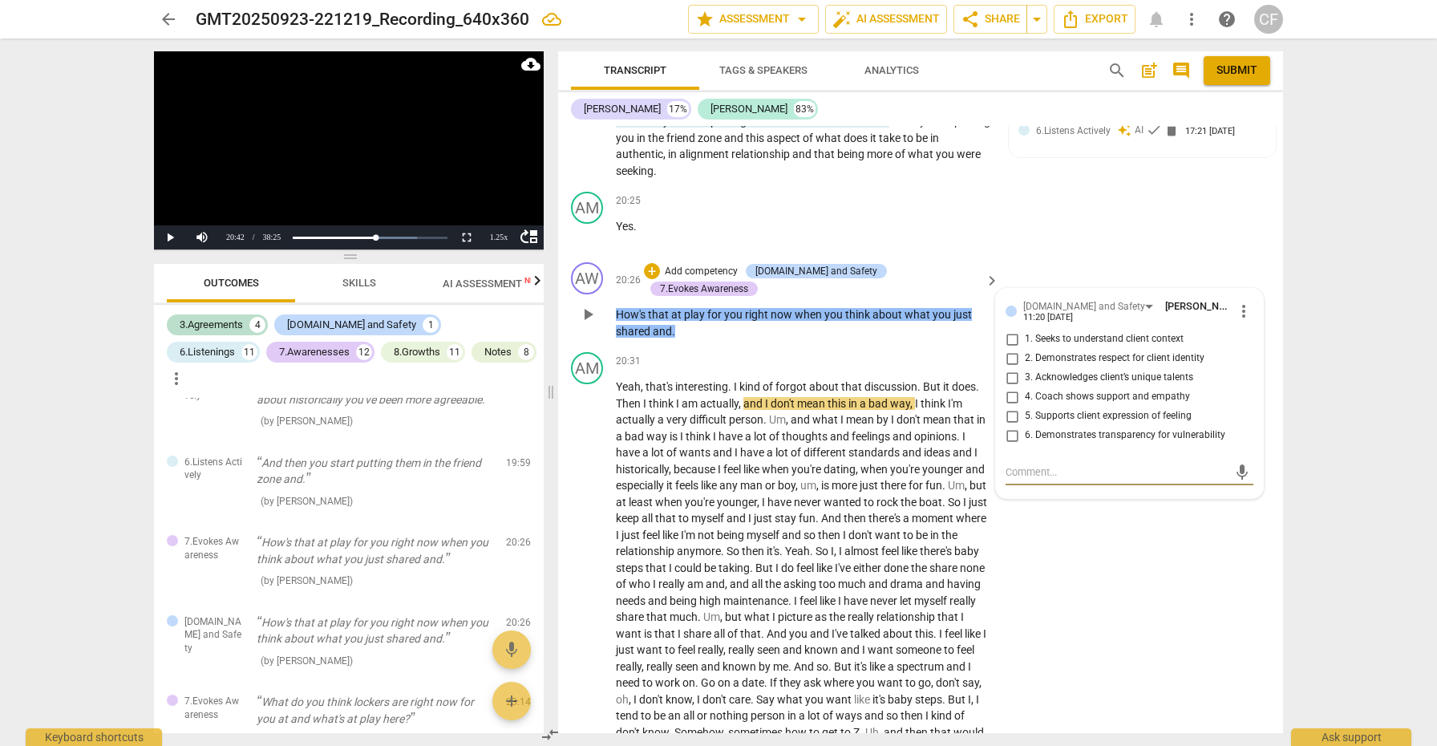
click at [1009, 349] on input "2. Demonstrates respect for client identity" at bounding box center [1012, 358] width 26 height 19
click at [1011, 407] on input "5. Supports client expression of feeling" at bounding box center [1012, 416] width 26 height 19
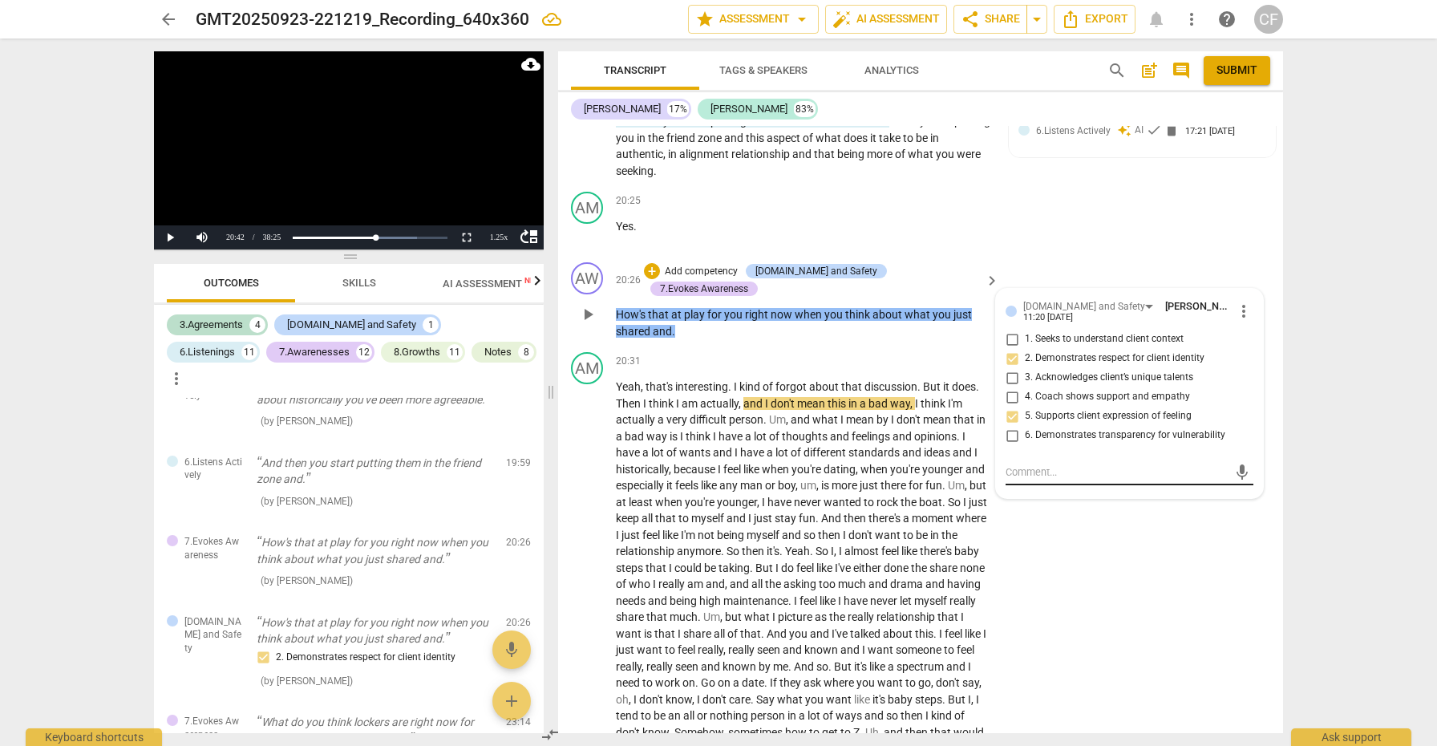
click at [1022, 464] on textarea at bounding box center [1117, 471] width 222 height 15
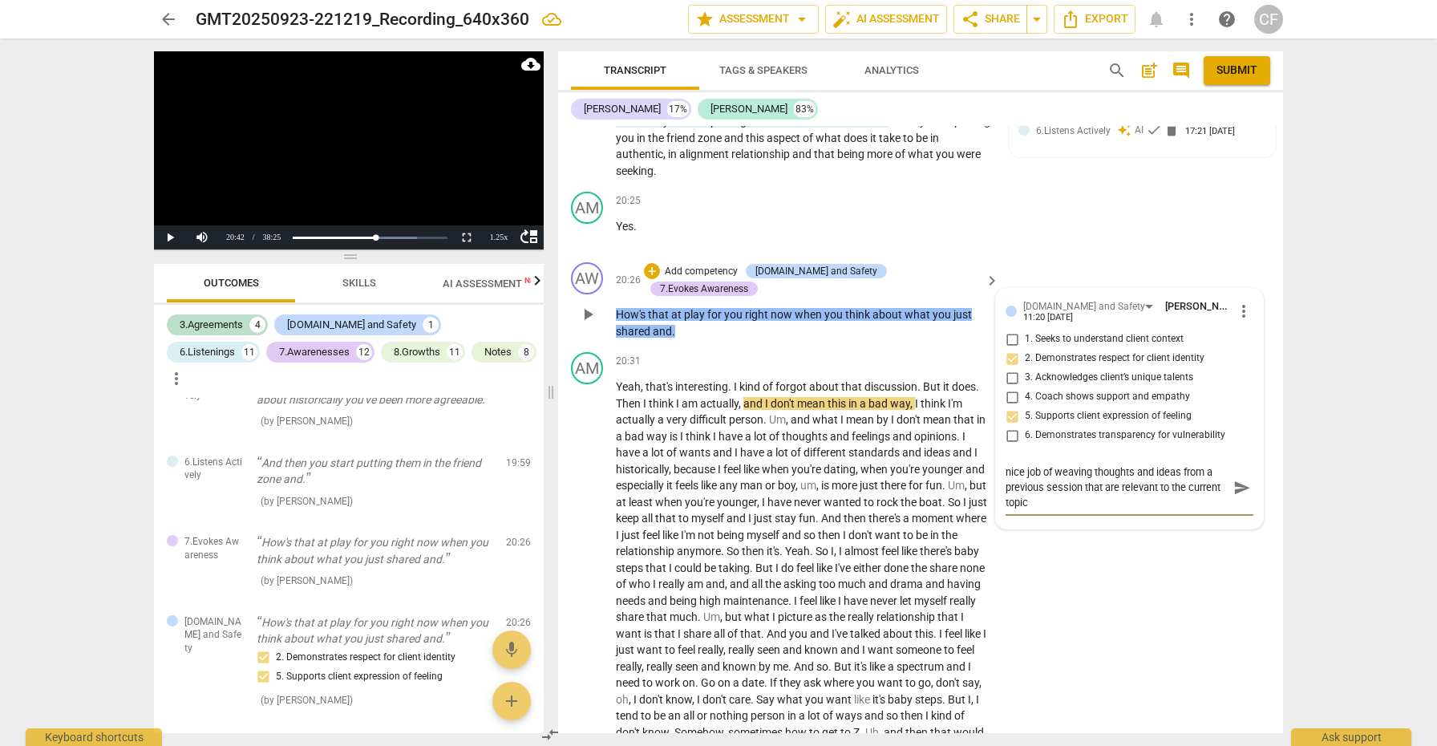
scroll to position [0, 0]
click at [1233, 479] on span "send" at bounding box center [1242, 488] width 18 height 18
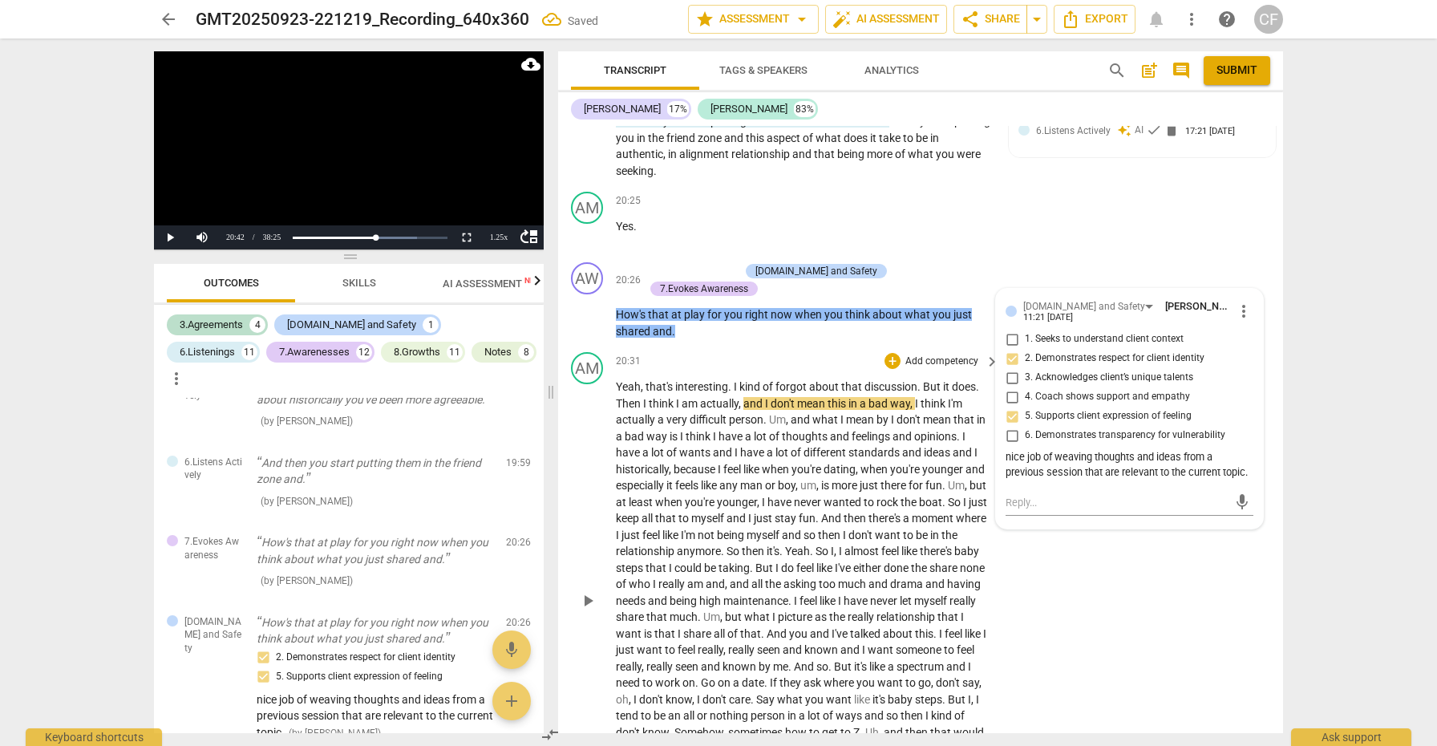
click at [589, 591] on span "play_arrow" at bounding box center [587, 600] width 19 height 19
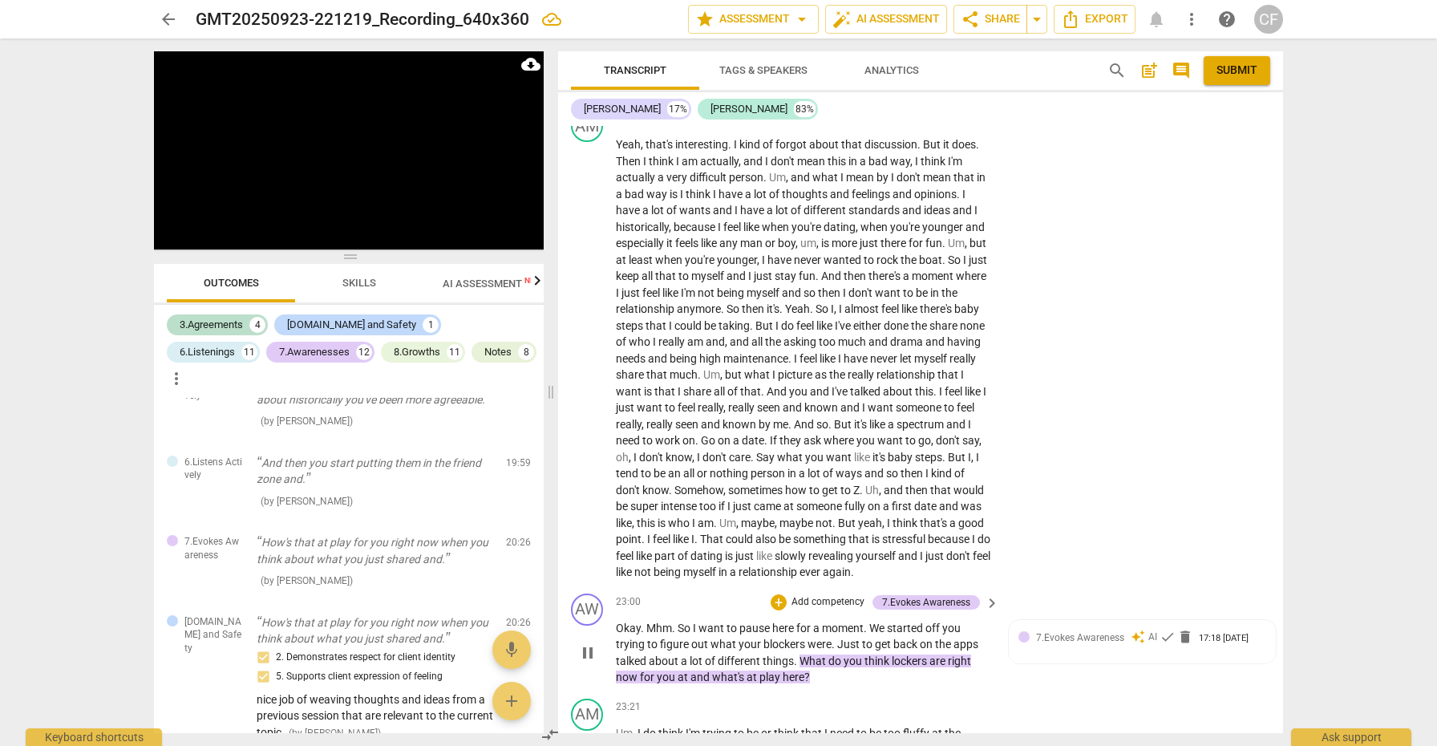
scroll to position [5732, 0]
click at [774, 593] on div "+" at bounding box center [779, 601] width 16 height 16
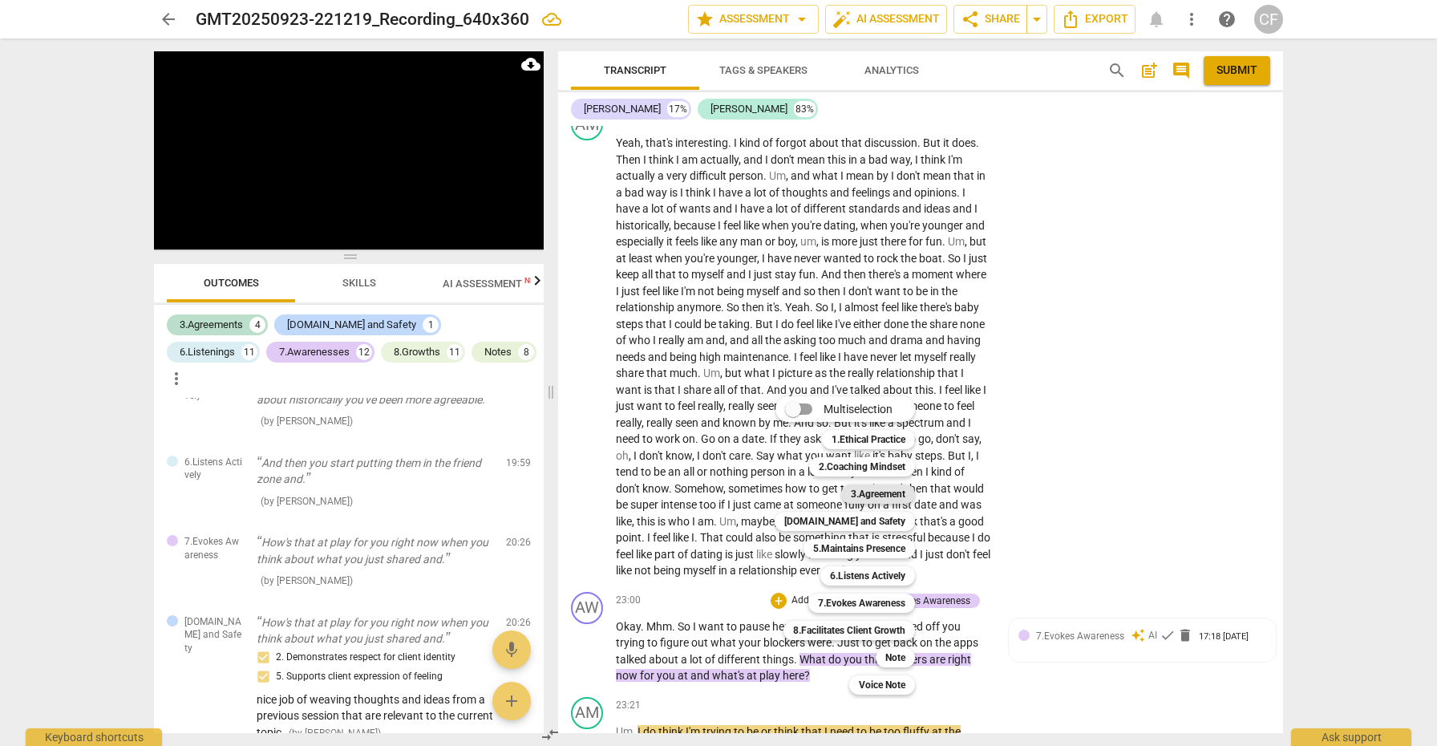
click at [864, 495] on b "3.Agreement" at bounding box center [878, 493] width 55 height 19
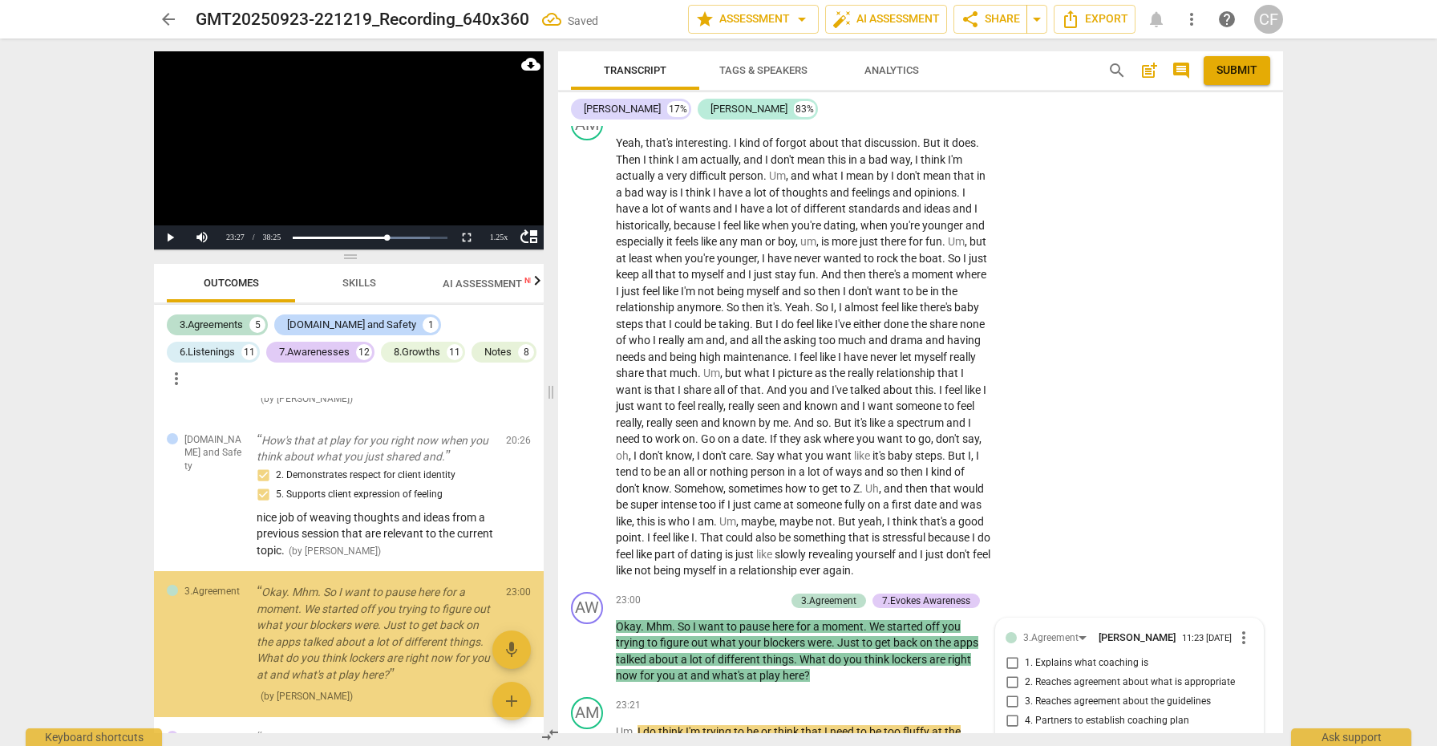
scroll to position [6139, 0]
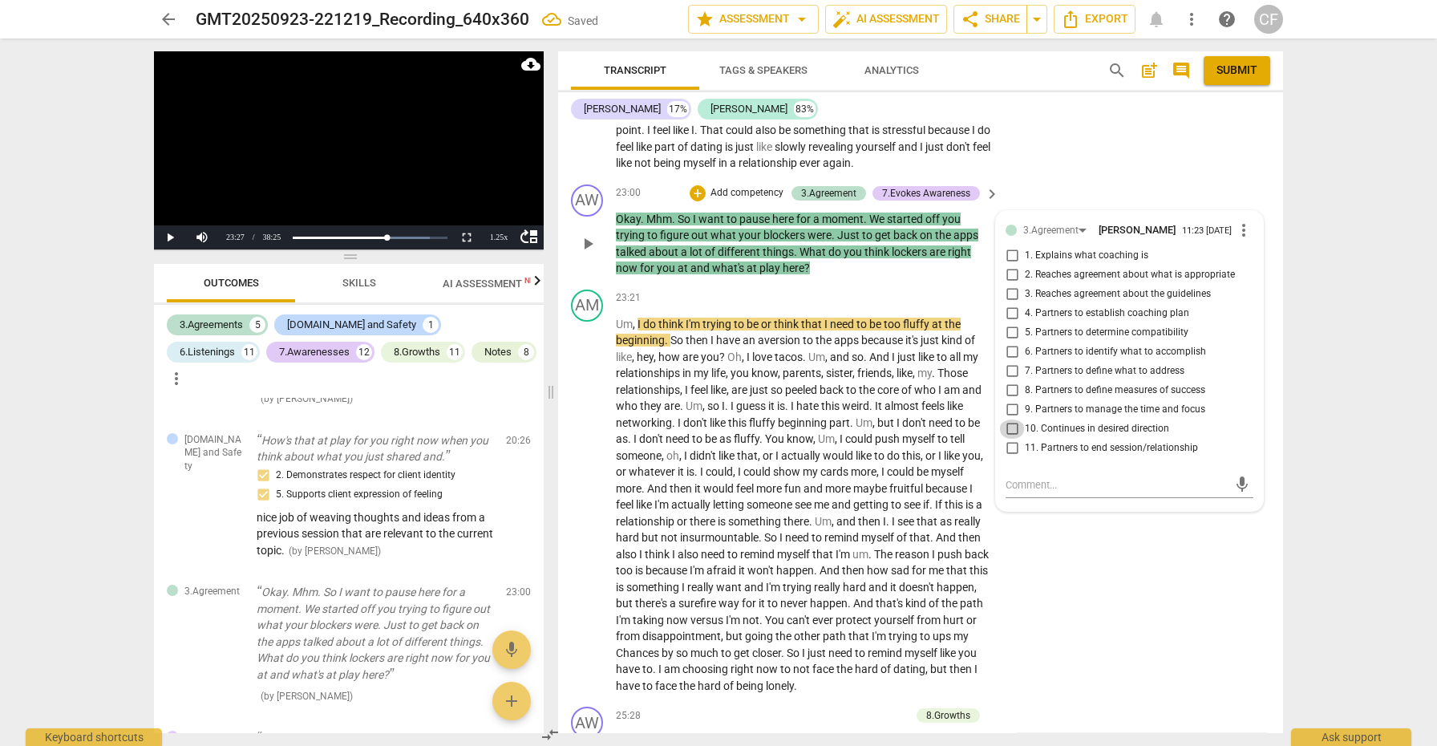
click at [1017, 419] on input "10. Continues in desired direction" at bounding box center [1012, 428] width 26 height 19
click at [1026, 477] on textarea at bounding box center [1117, 484] width 222 height 15
click at [1236, 484] on span "send" at bounding box center [1242, 493] width 18 height 18
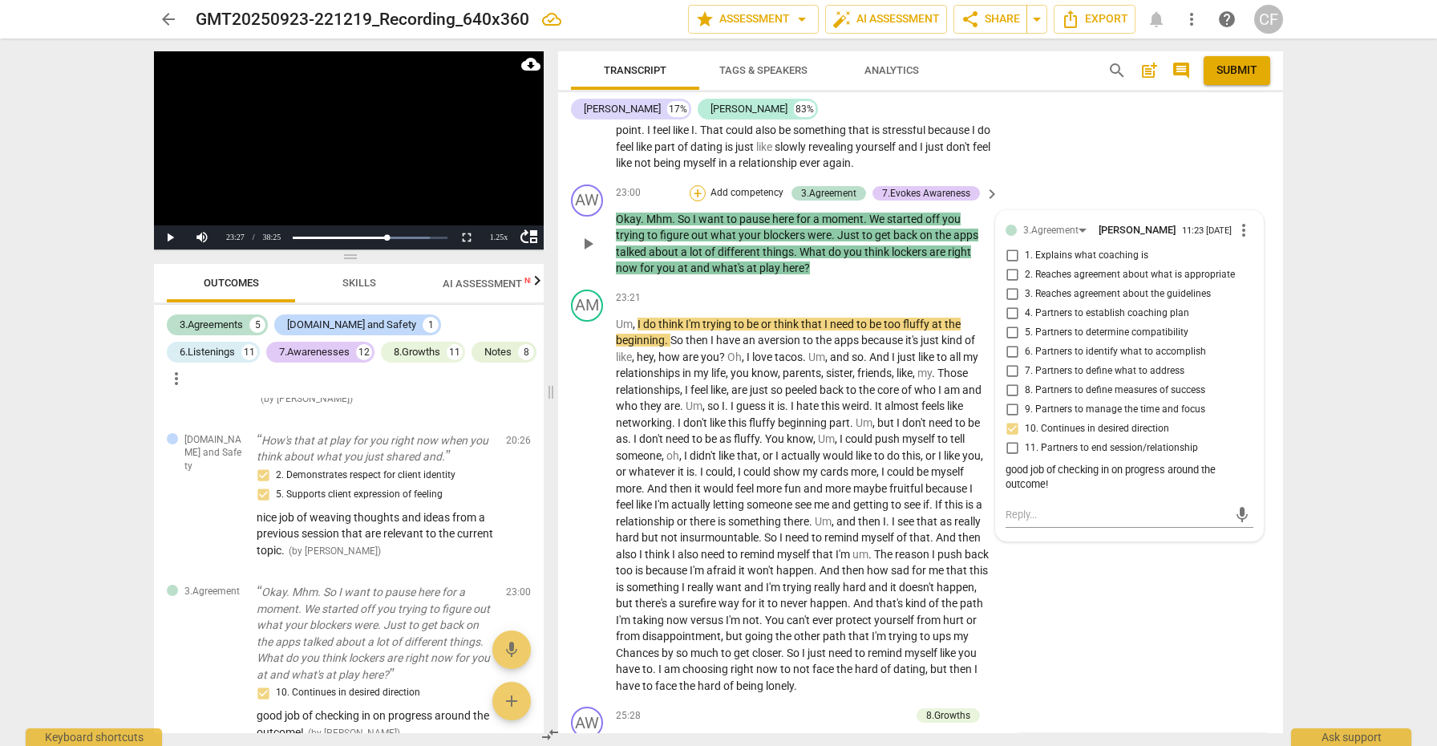
click at [699, 185] on div "+" at bounding box center [698, 193] width 16 height 16
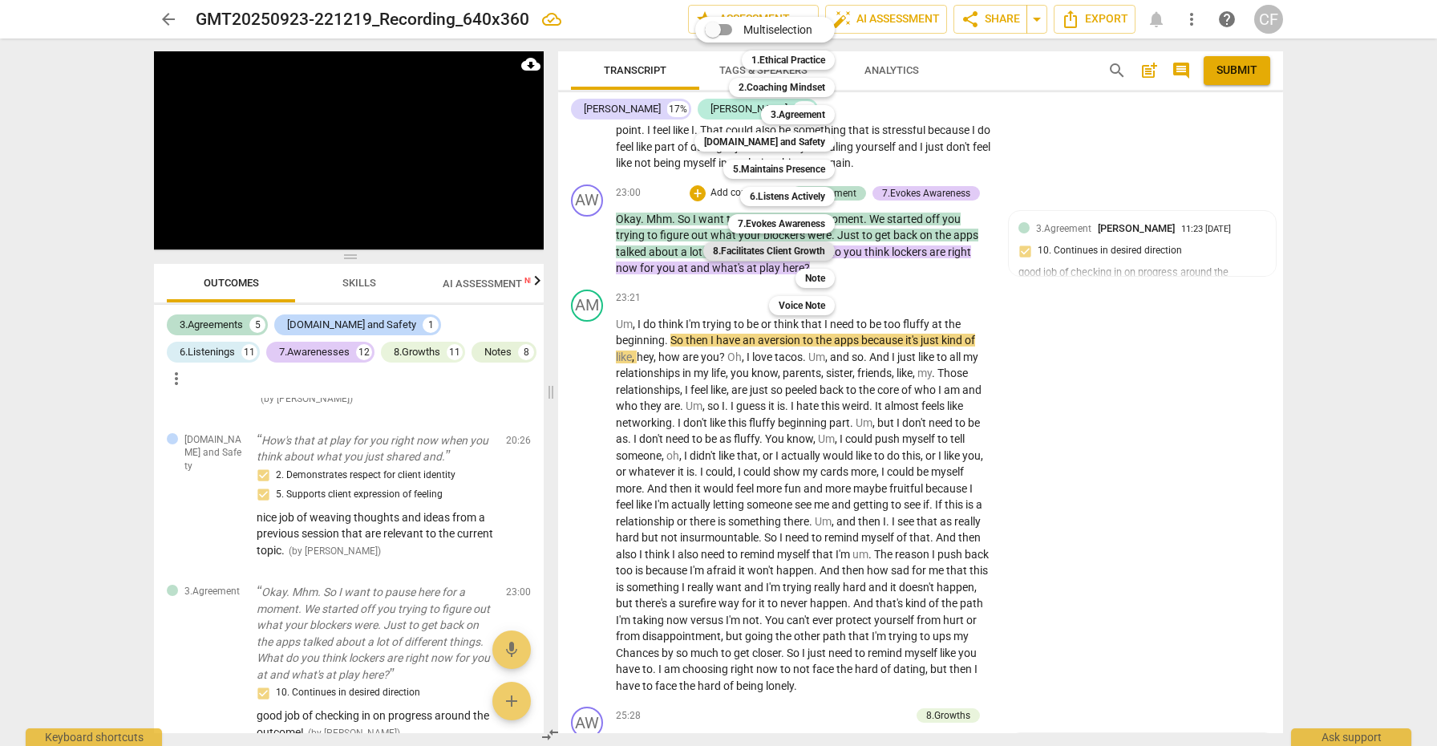
click at [803, 250] on b "8.Facilitates Client Growth" at bounding box center [769, 250] width 112 height 19
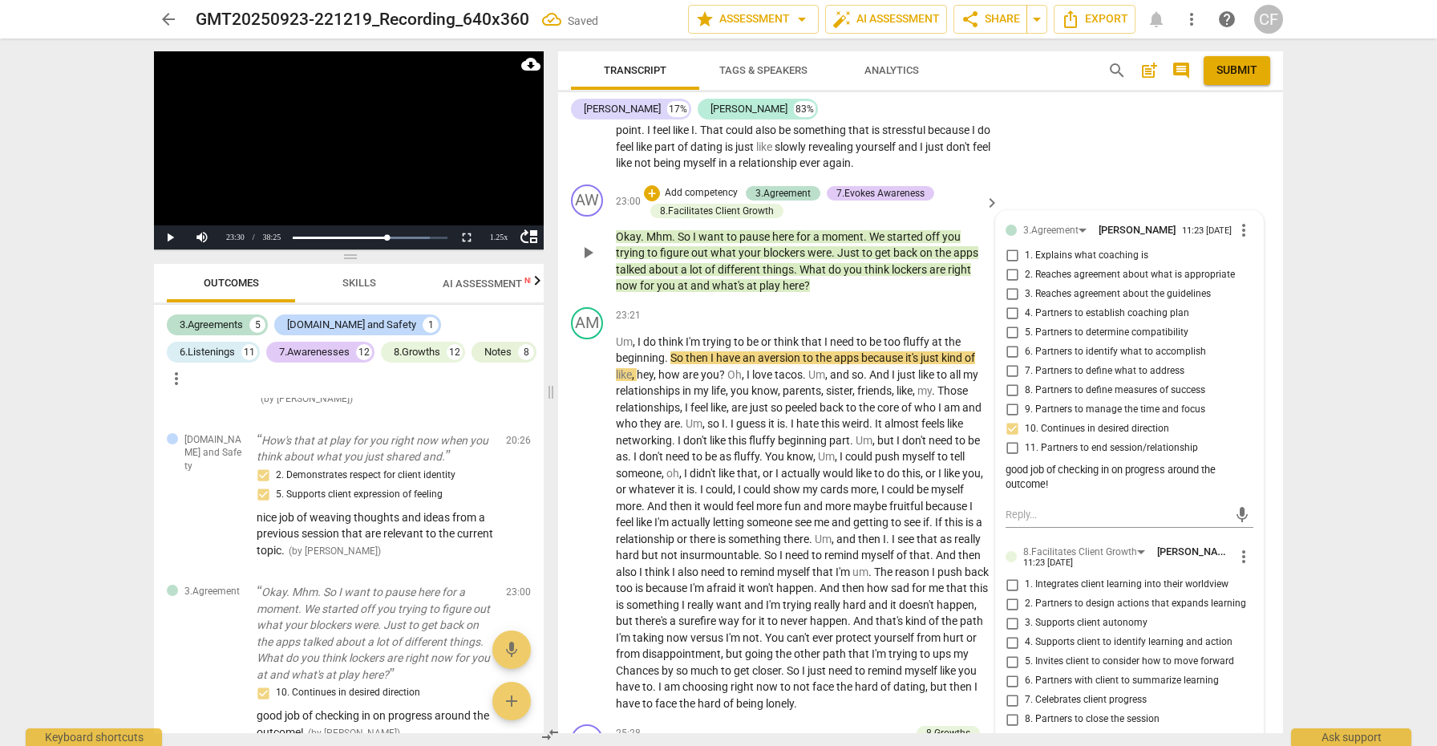
scroll to position [3582, 0]
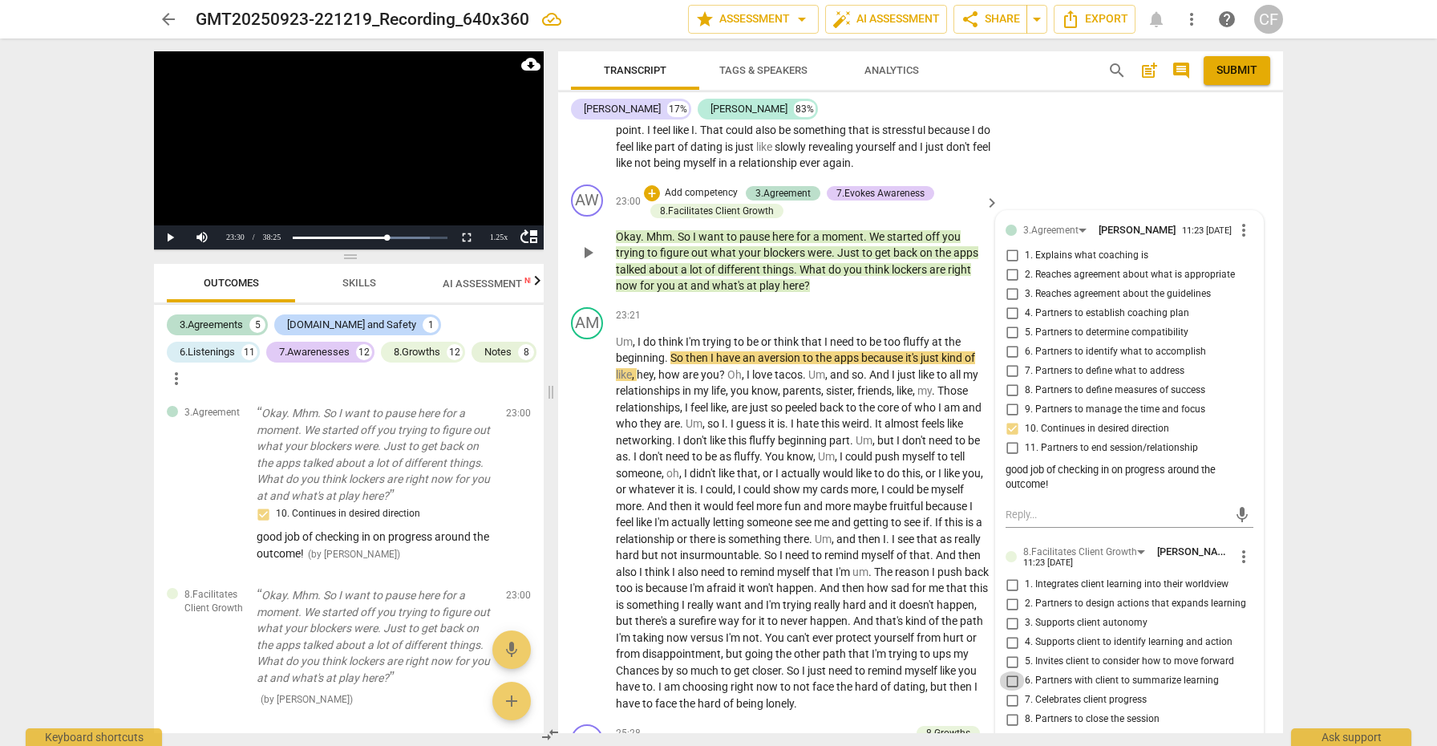
click at [1012, 671] on input "6. Partners with client to summarize learning" at bounding box center [1012, 680] width 26 height 19
click at [590, 513] on span "play_arrow" at bounding box center [587, 522] width 19 height 19
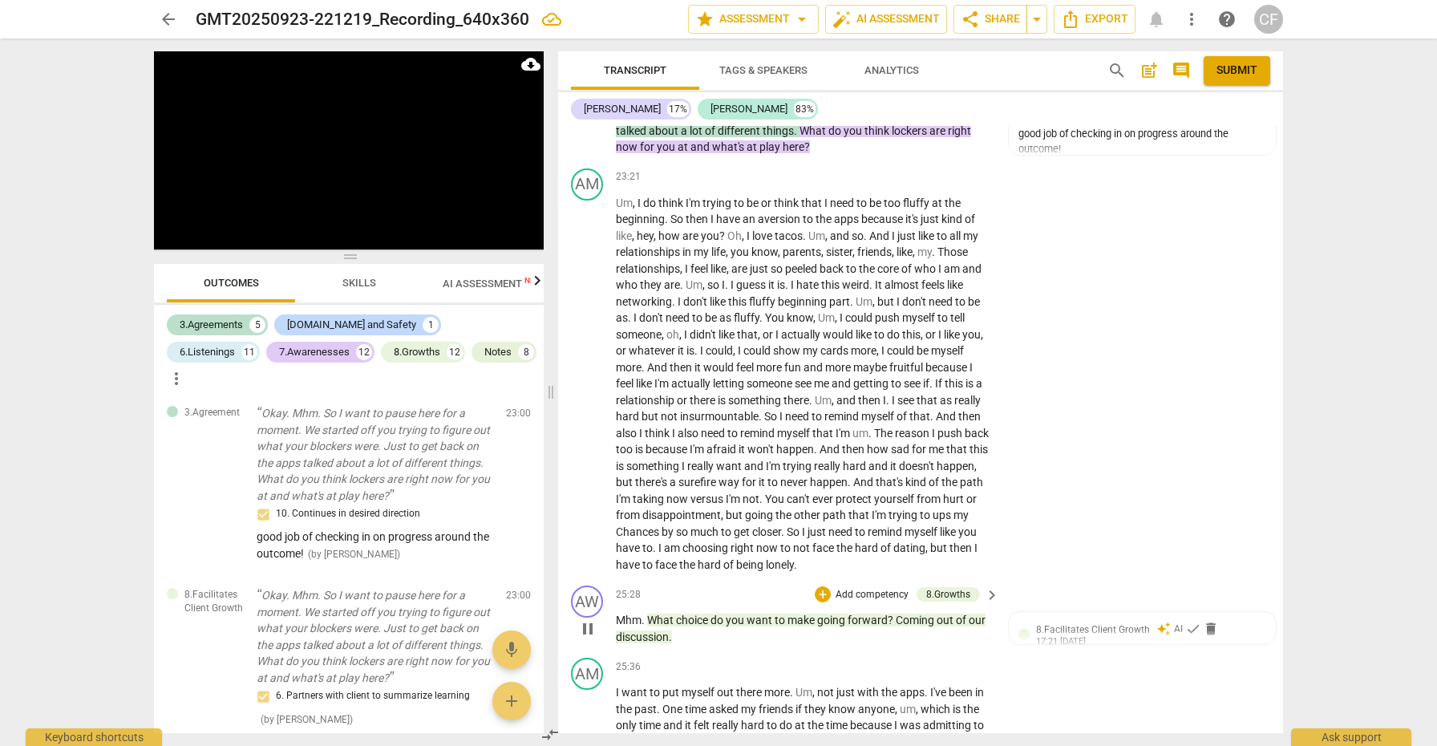
scroll to position [0, 0]
click at [819, 586] on div "+" at bounding box center [823, 594] width 16 height 16
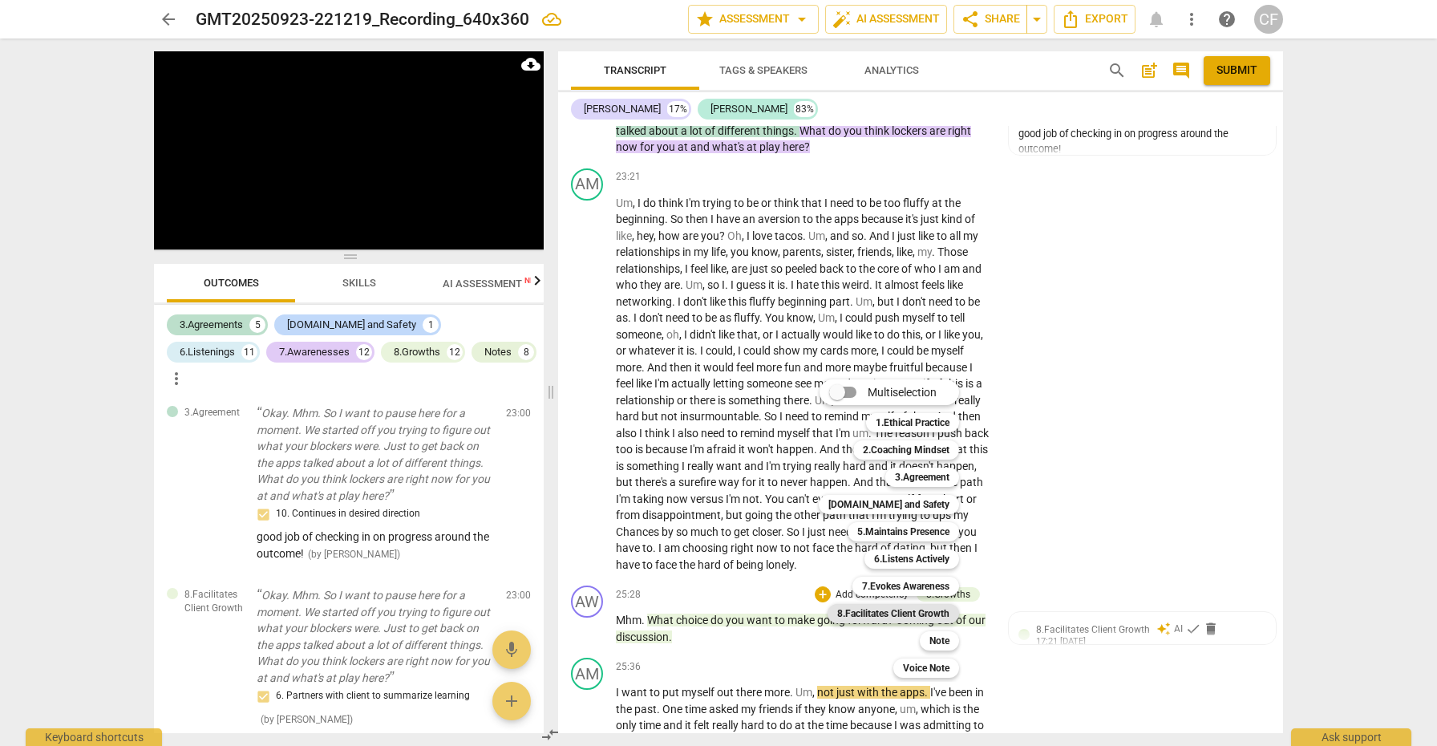
click at [923, 609] on b "8.Facilitates Client Growth" at bounding box center [893, 613] width 112 height 19
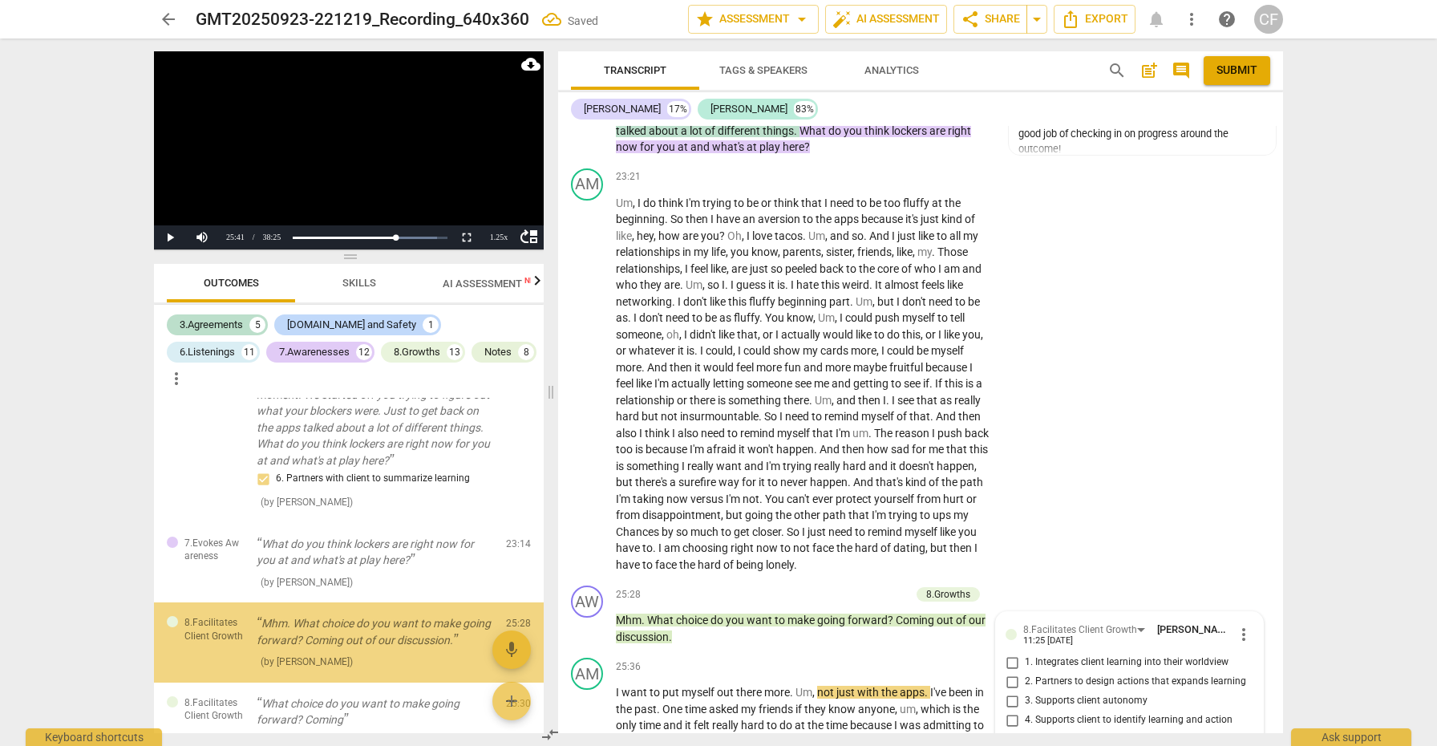
scroll to position [6615, 0]
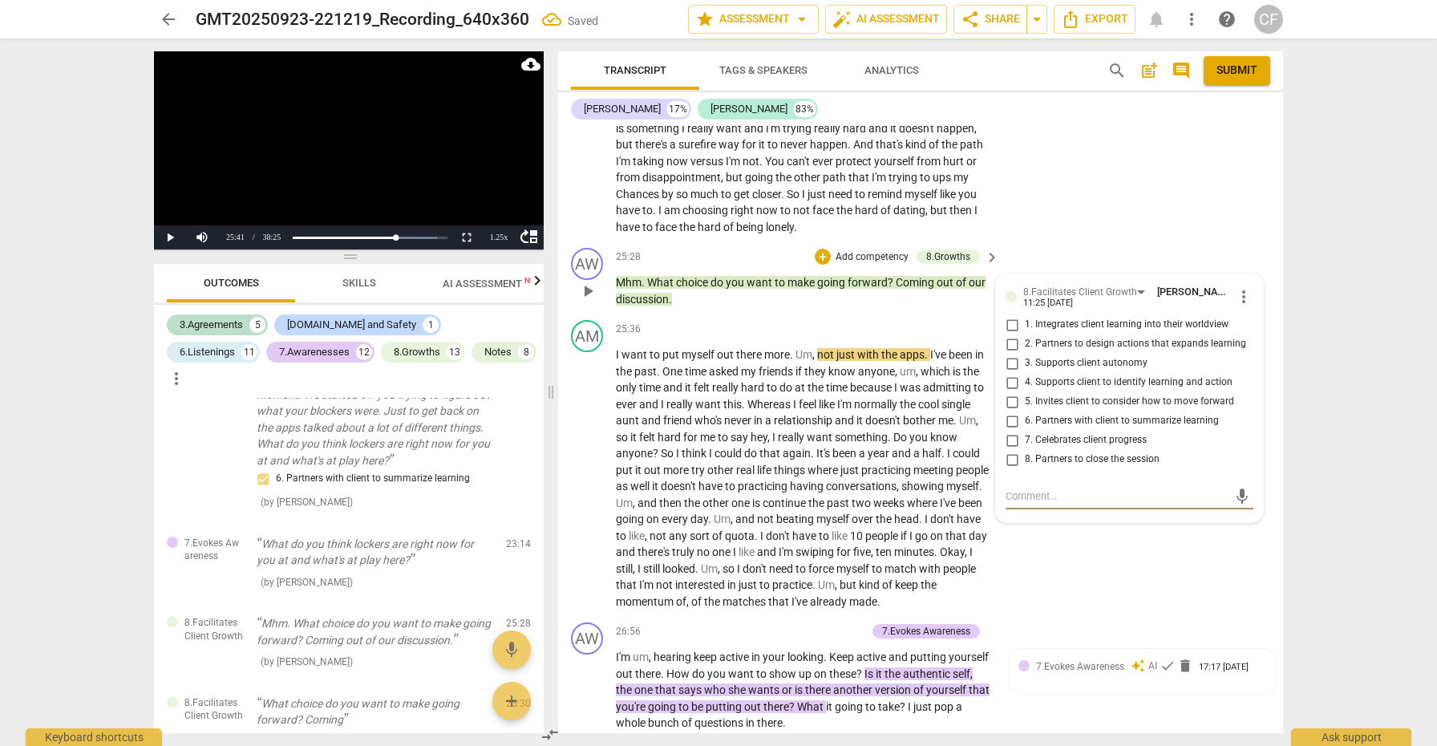
click at [1010, 392] on input "5. Invites client to consider how to move forward" at bounding box center [1012, 401] width 26 height 19
click at [1008, 334] on input "2. Partners to design actions that expands learning" at bounding box center [1012, 343] width 26 height 19
click at [1007, 354] on input "3. Supports client autonomy" at bounding box center [1012, 363] width 26 height 19
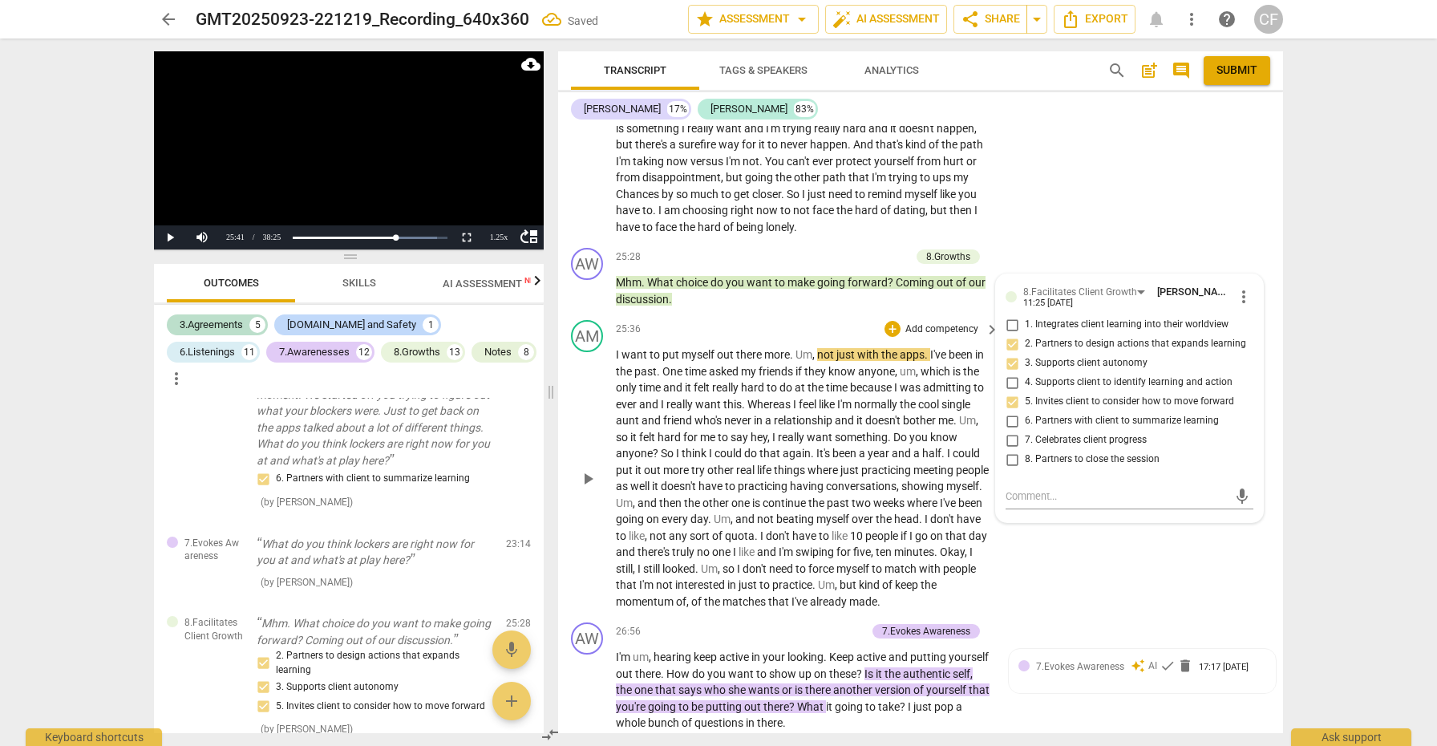
click at [589, 469] on span "play_arrow" at bounding box center [587, 478] width 19 height 19
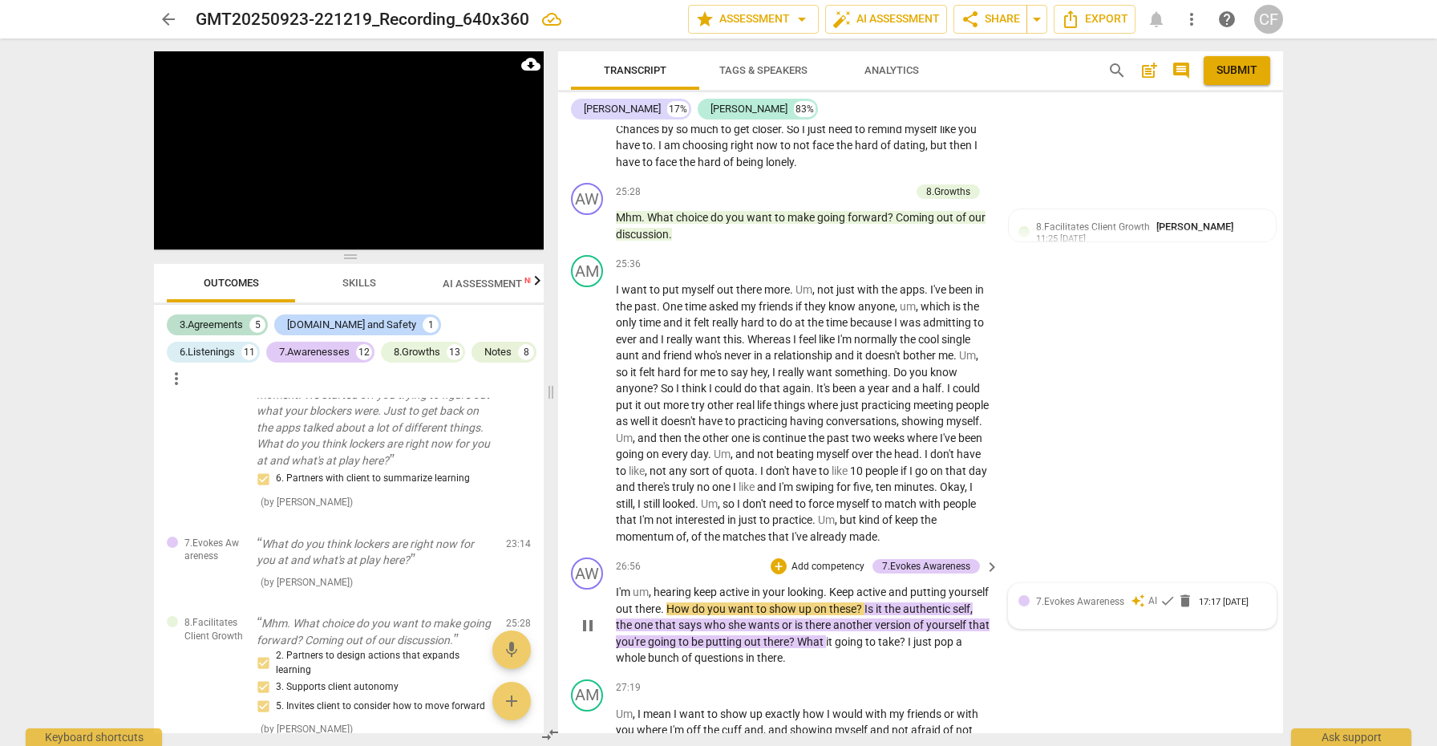
scroll to position [6752, 0]
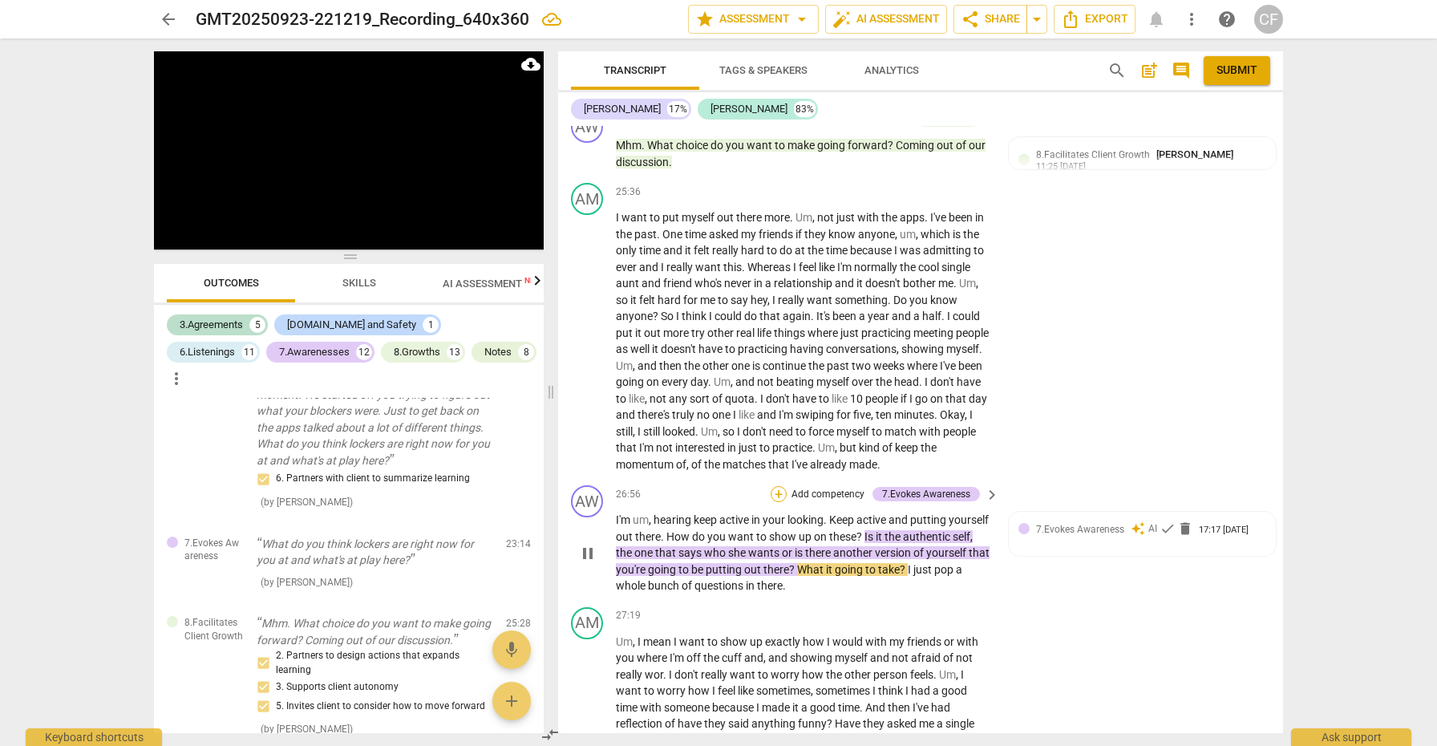
click at [777, 486] on div "+" at bounding box center [779, 494] width 16 height 16
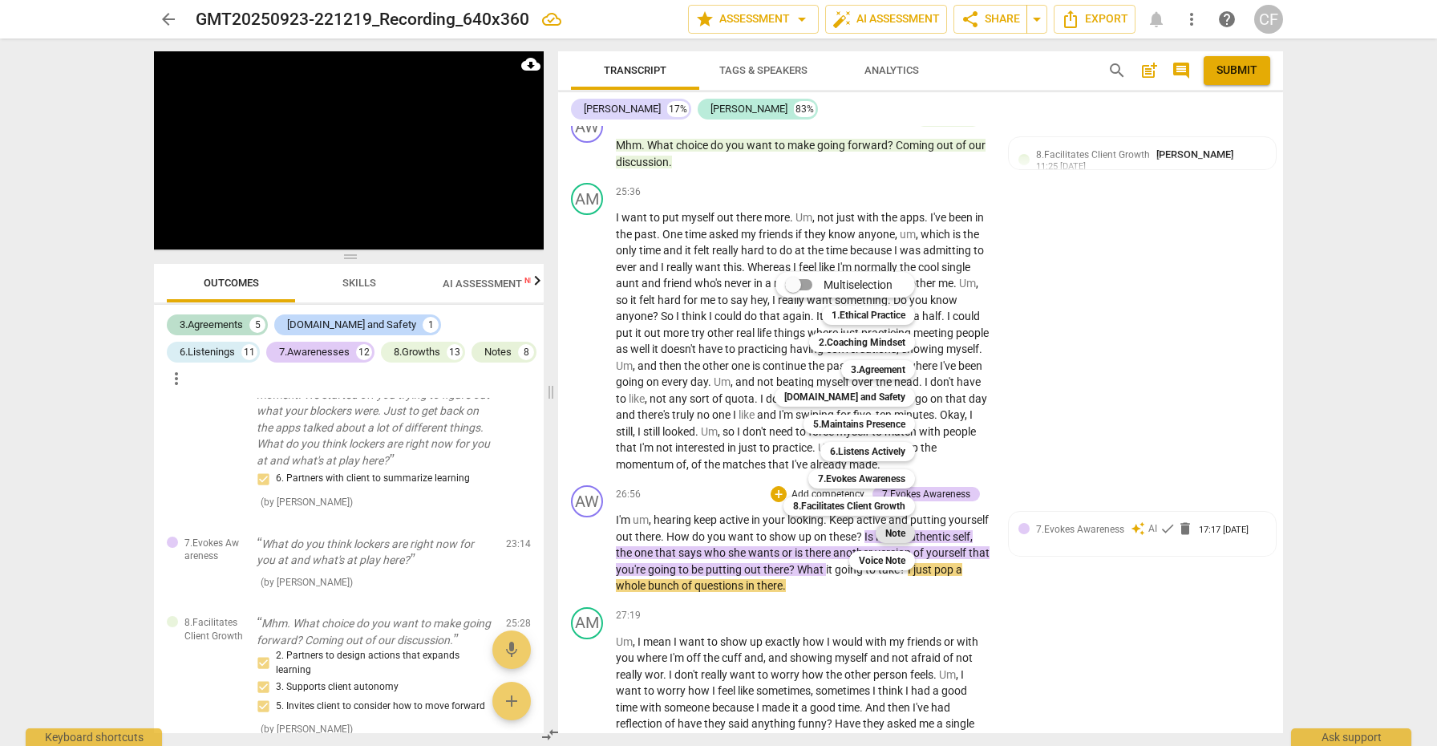
click at [892, 528] on b "Note" at bounding box center [895, 533] width 20 height 19
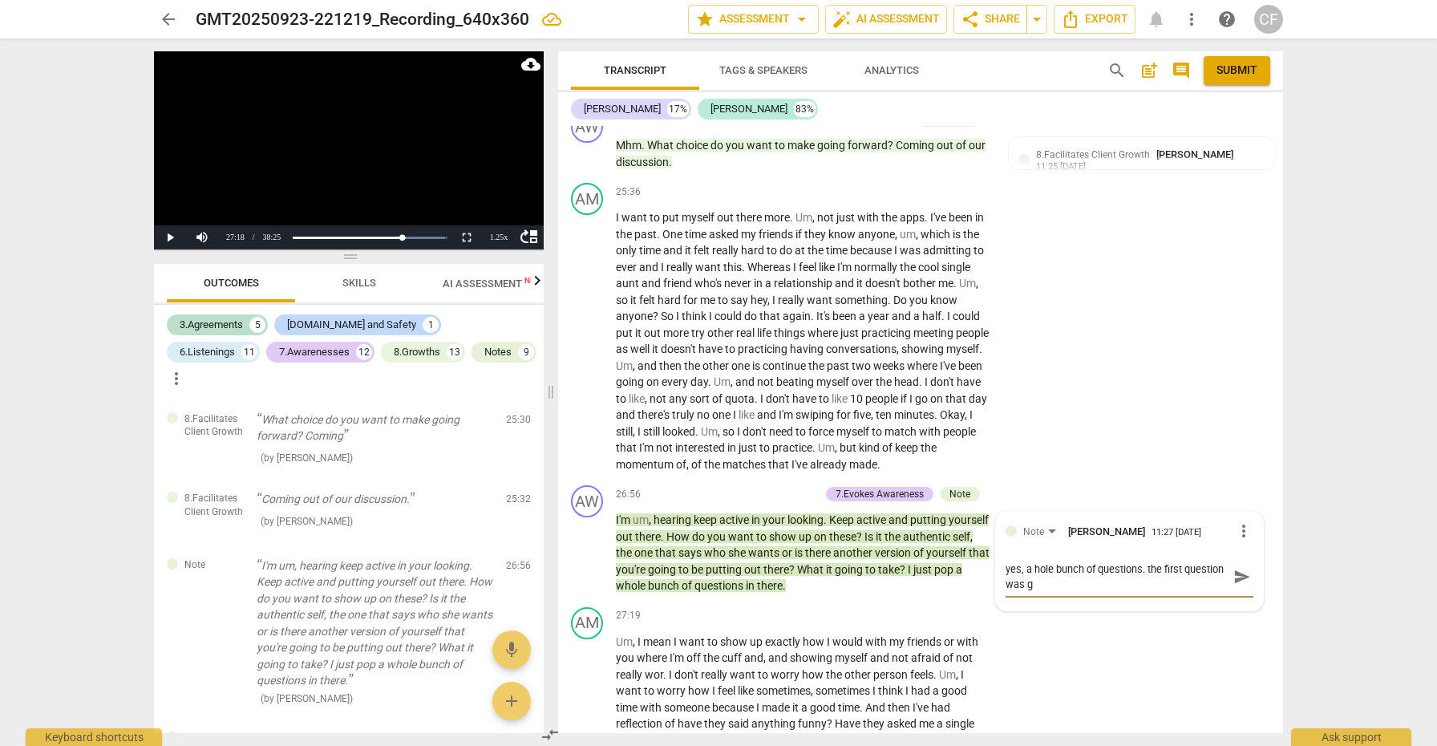
scroll to position [0, 0]
click at [1237, 568] on span "send" at bounding box center [1242, 577] width 18 height 18
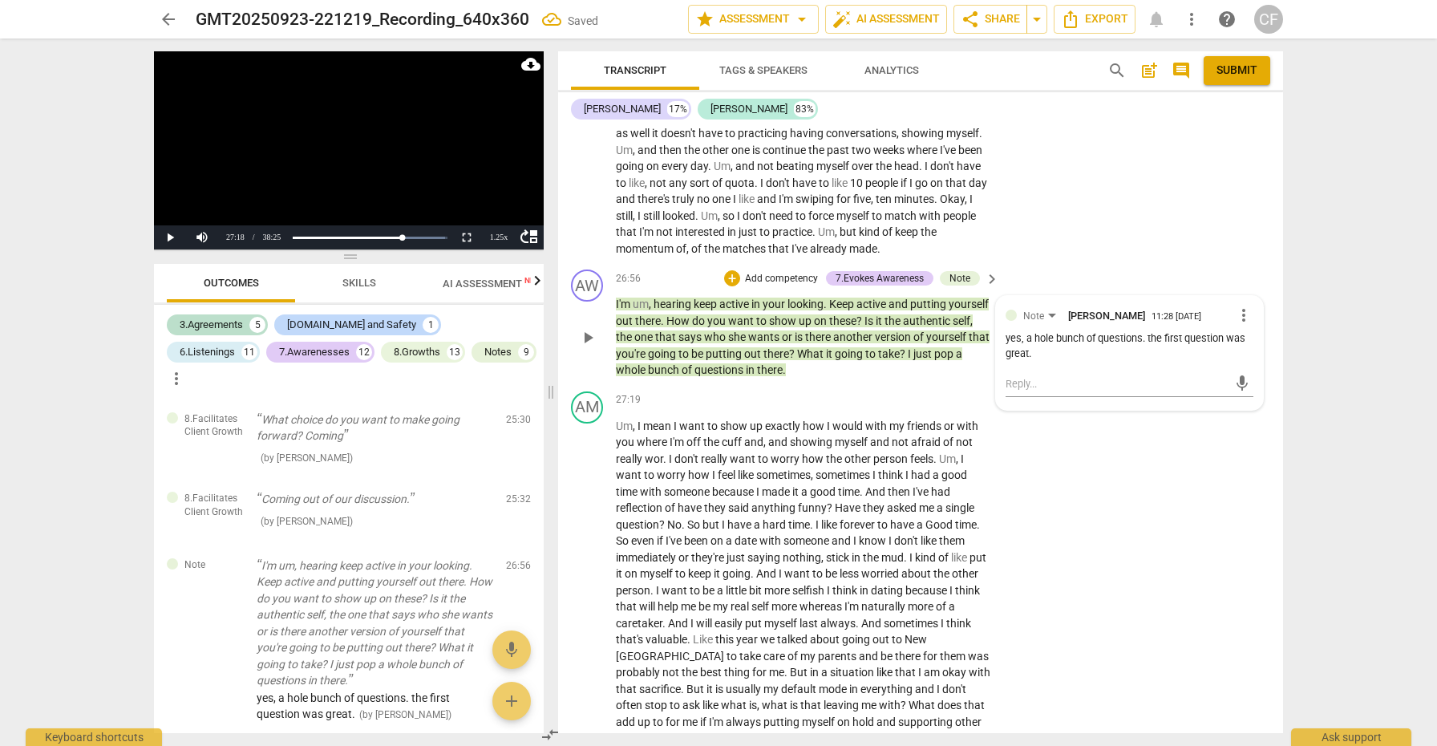
scroll to position [6970, 0]
click at [587, 587] on span "play_arrow" at bounding box center [587, 596] width 19 height 19
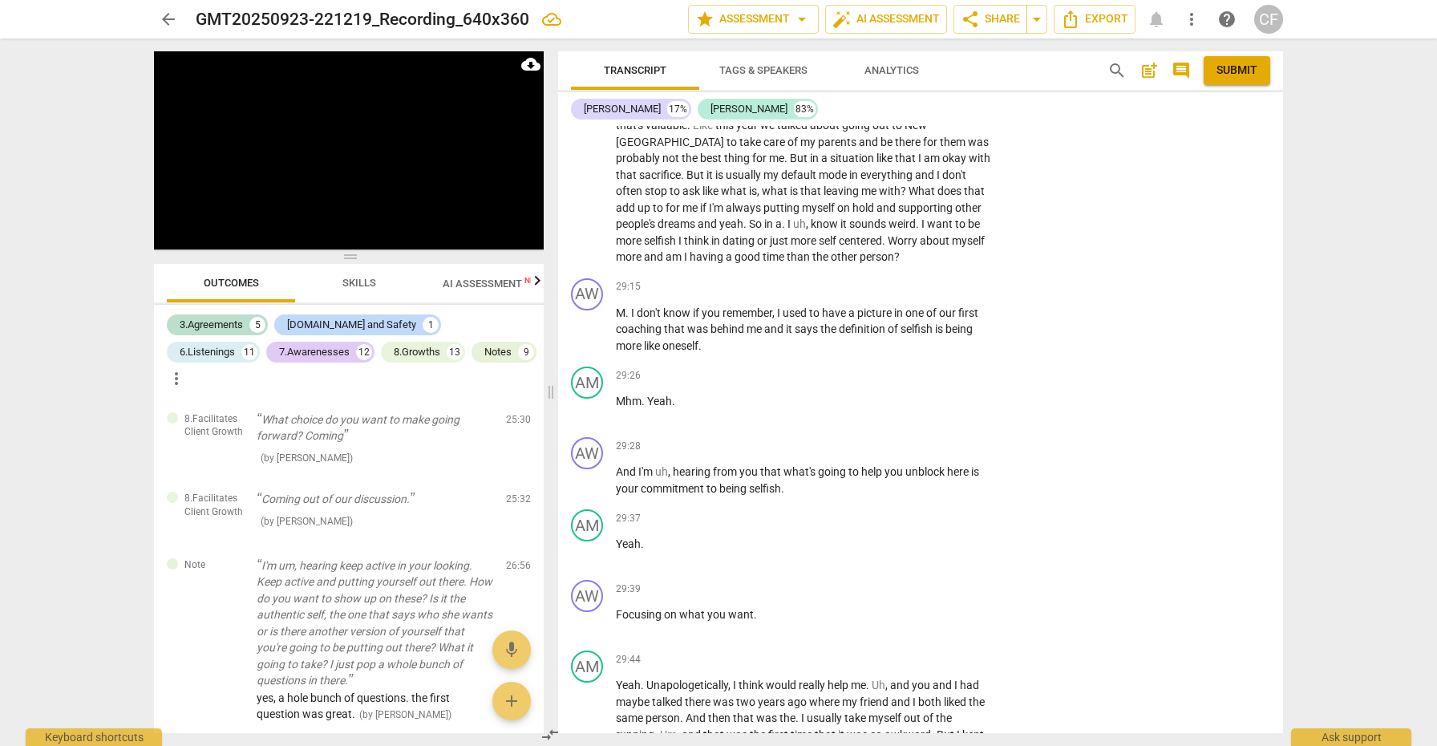
scroll to position [7484, 0]
click at [891, 579] on div "+" at bounding box center [892, 587] width 16 height 16
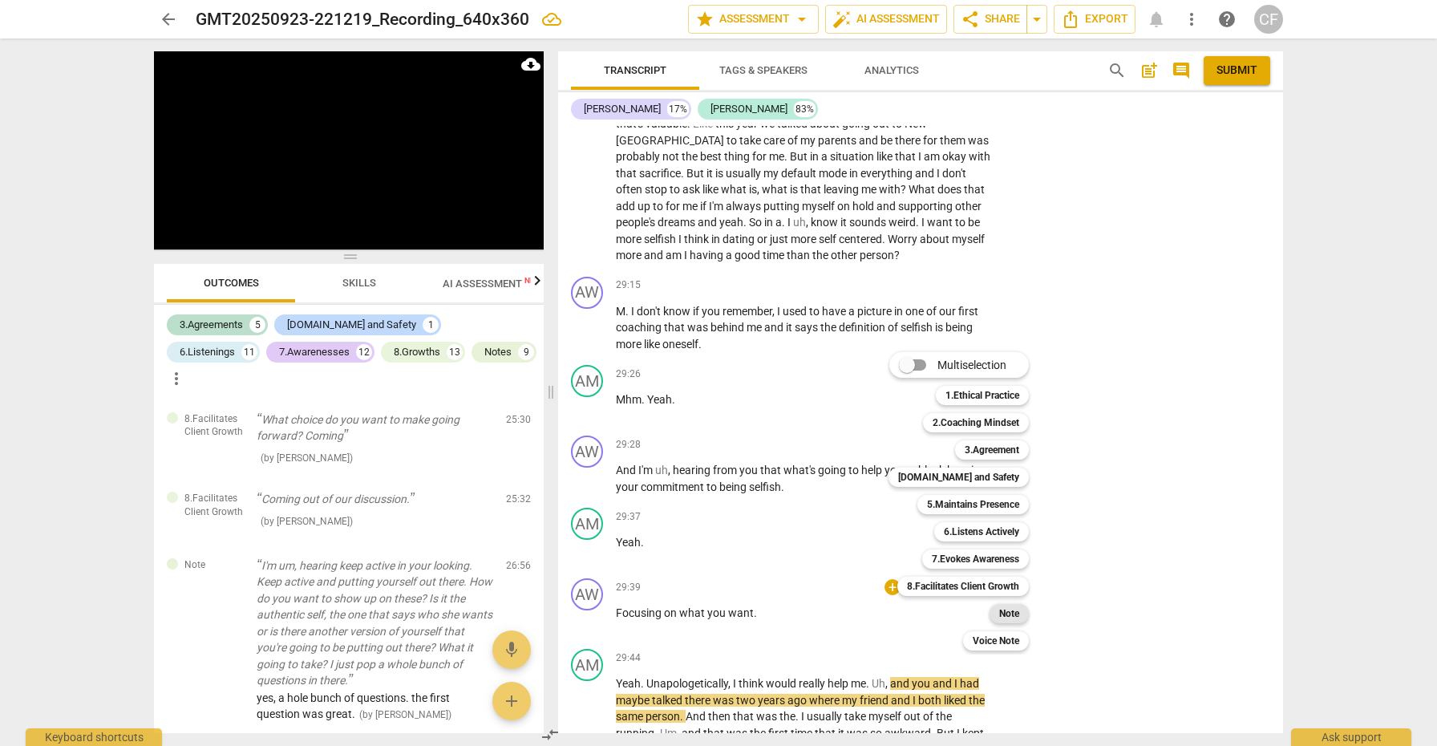
click at [1017, 606] on b "Note" at bounding box center [1009, 613] width 20 height 19
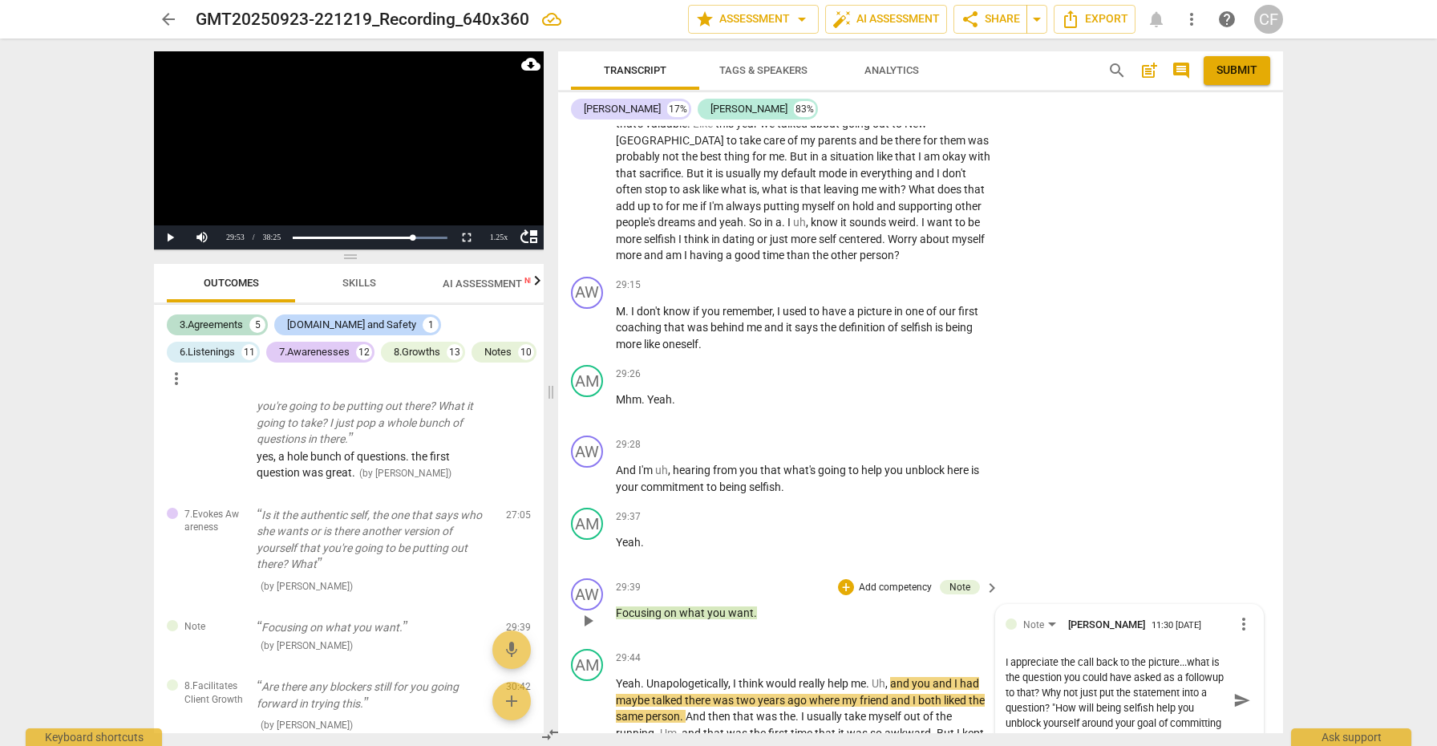
scroll to position [0, 0]
click at [1236, 691] on span "send" at bounding box center [1242, 700] width 18 height 18
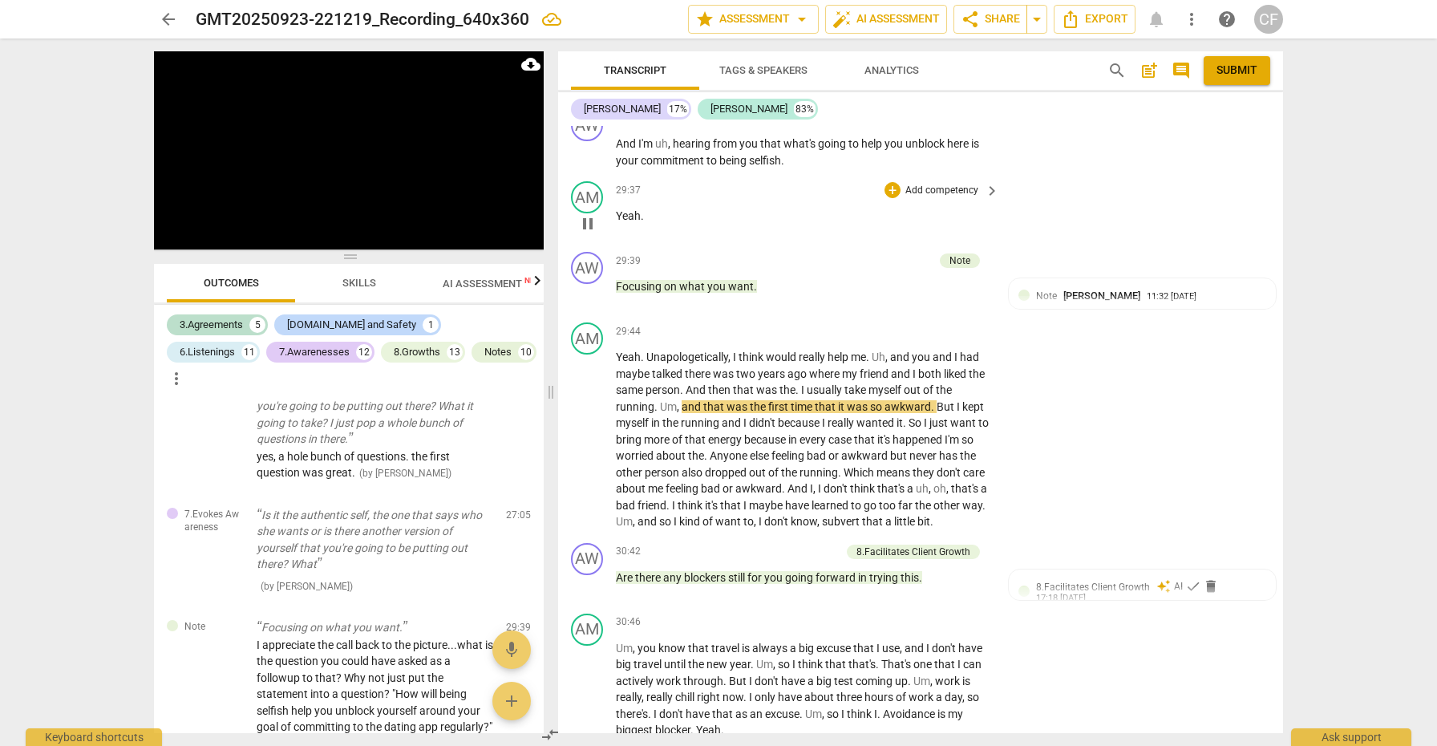
scroll to position [7820, 0]
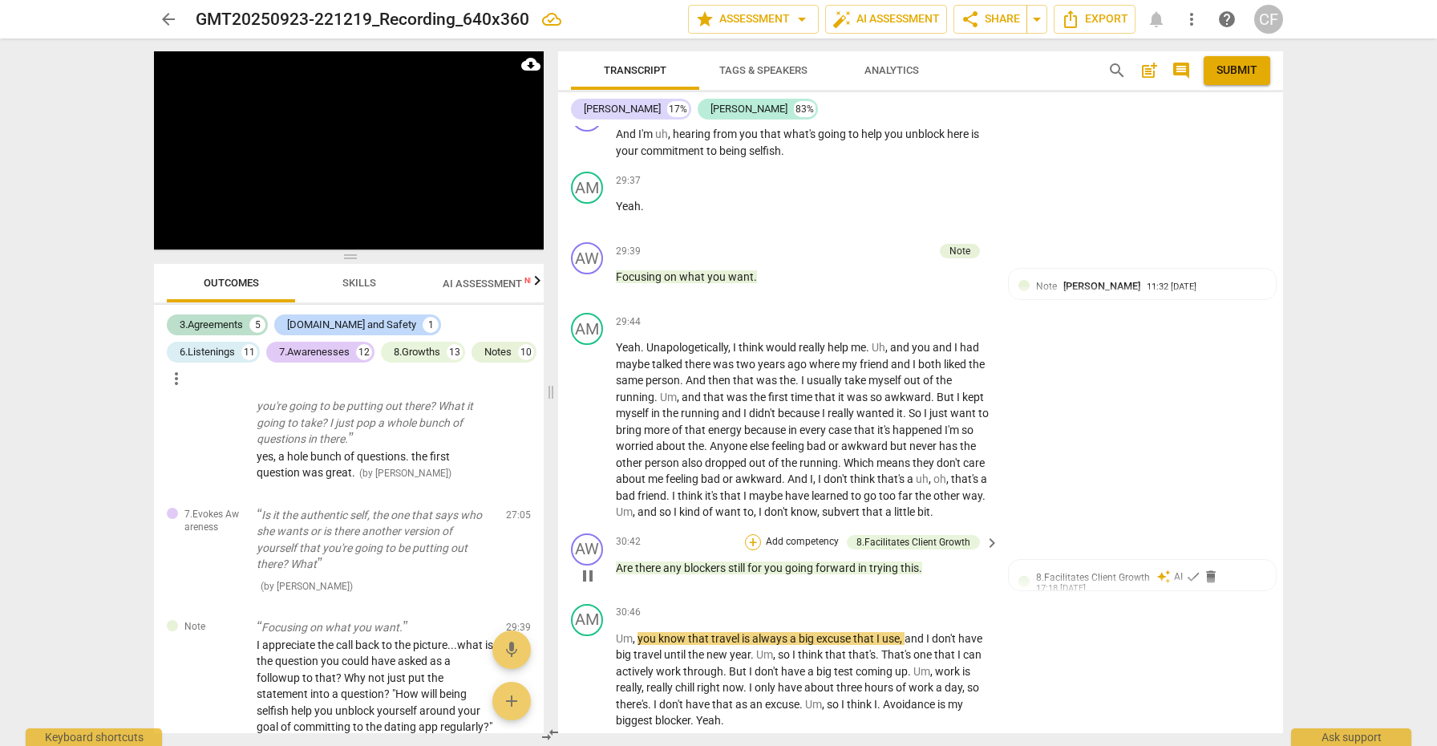
click at [754, 534] on div "+" at bounding box center [753, 542] width 16 height 16
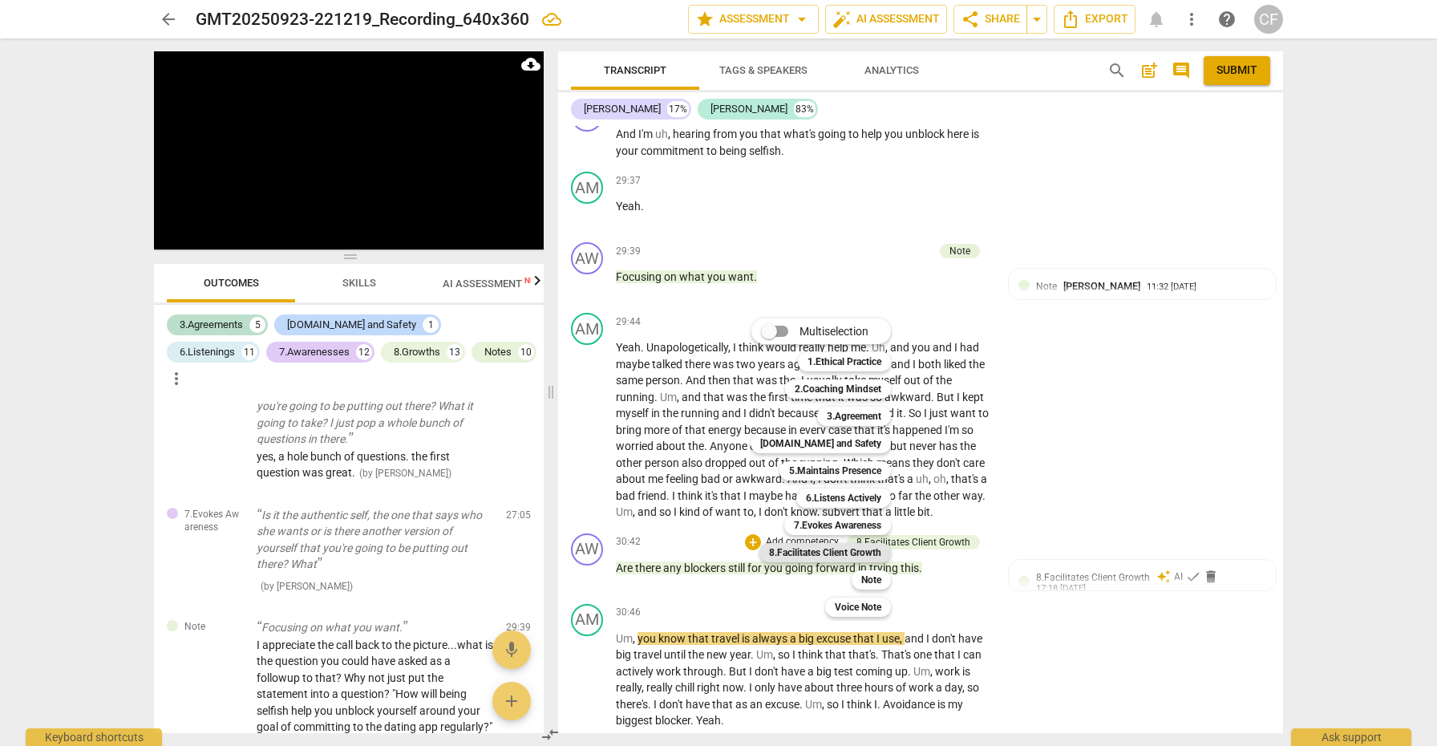
click at [857, 550] on b "8.Facilitates Client Growth" at bounding box center [825, 552] width 112 height 19
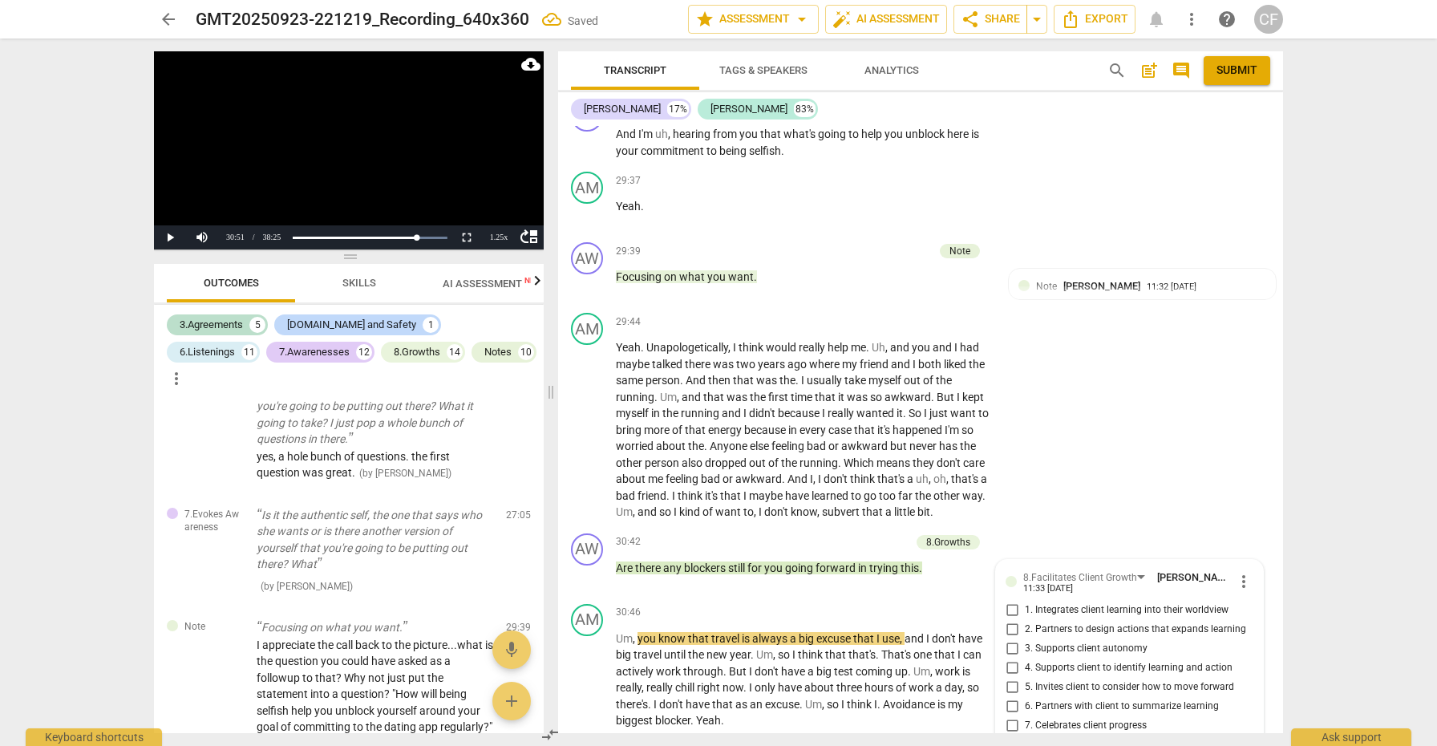
scroll to position [4635, 0]
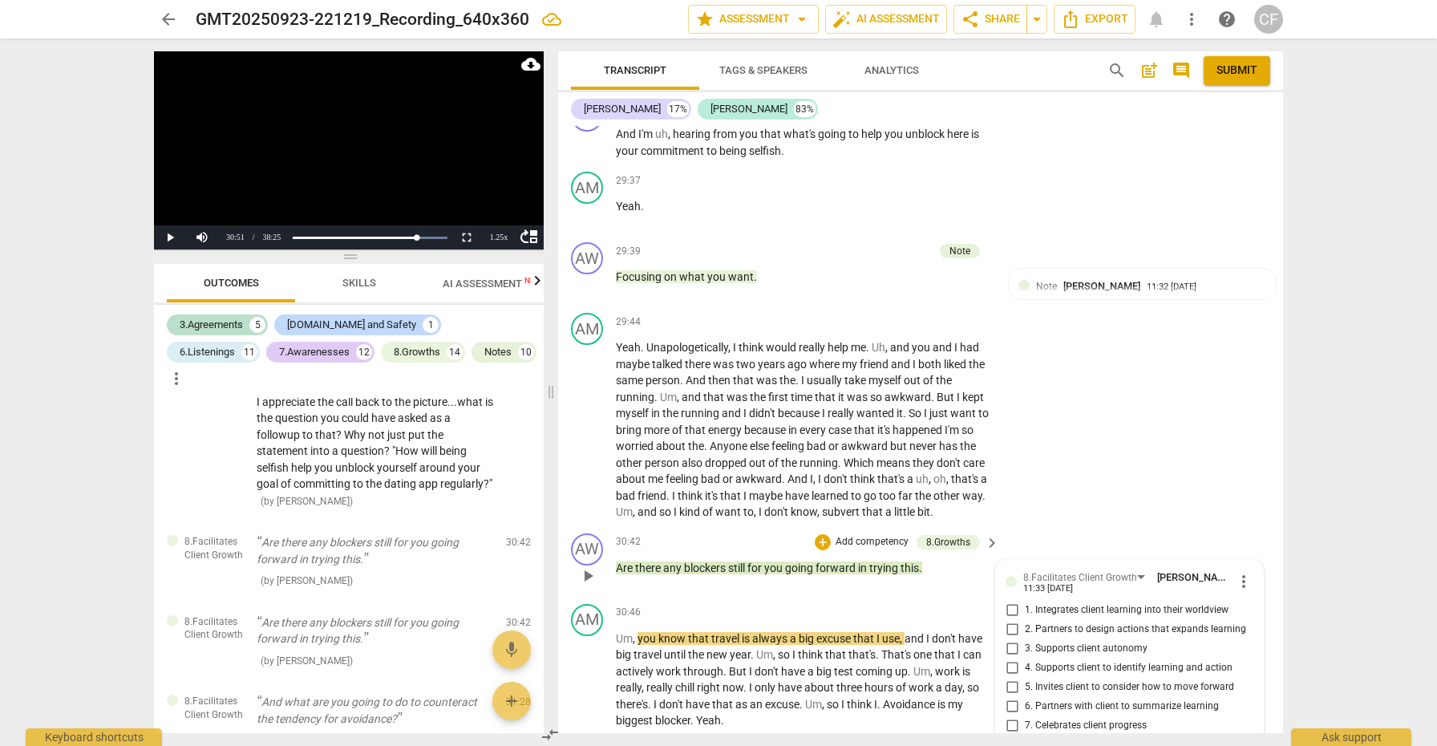
click at [1010, 639] on input "3. Supports client autonomy" at bounding box center [1012, 648] width 26 height 19
click at [1008, 678] on input "5. Invites client to consider how to move forward" at bounding box center [1012, 687] width 26 height 19
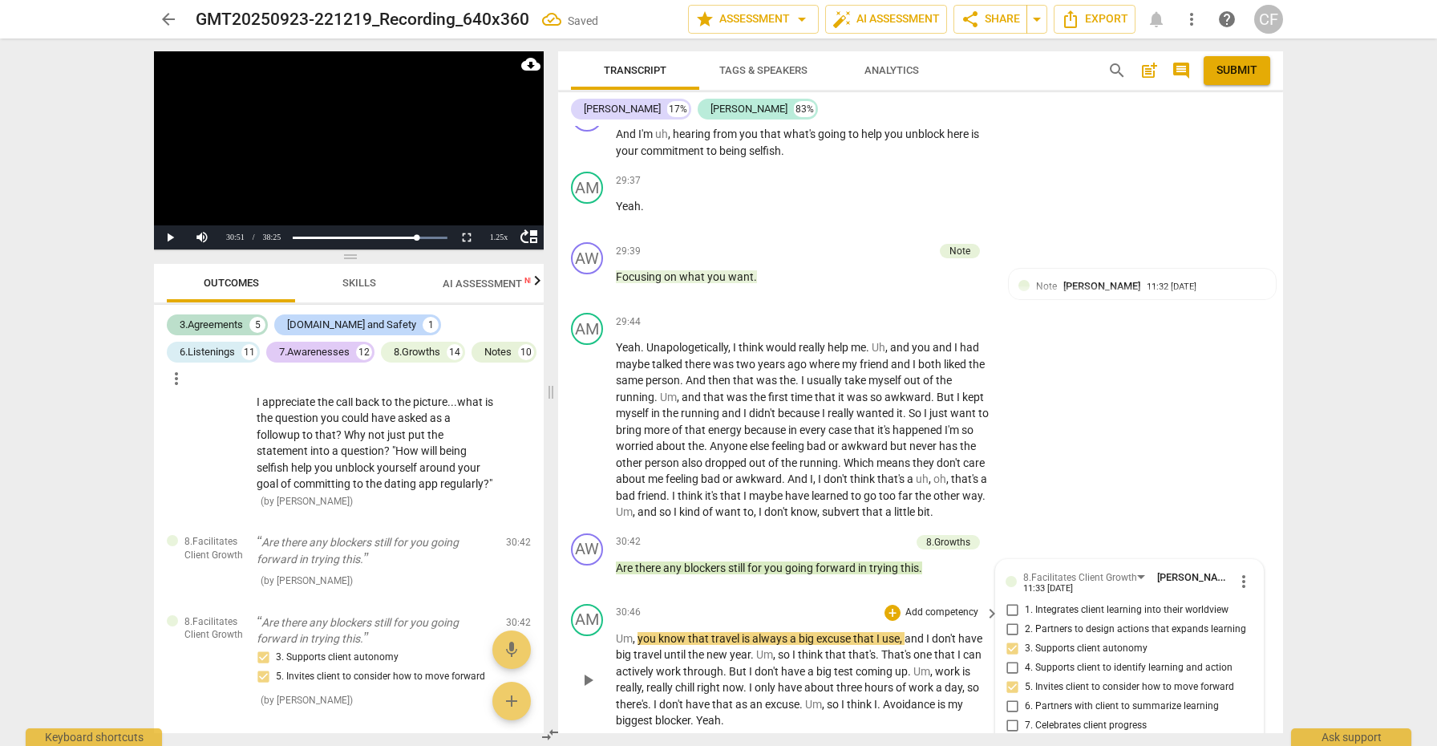
click at [586, 670] on span "play_arrow" at bounding box center [587, 679] width 19 height 19
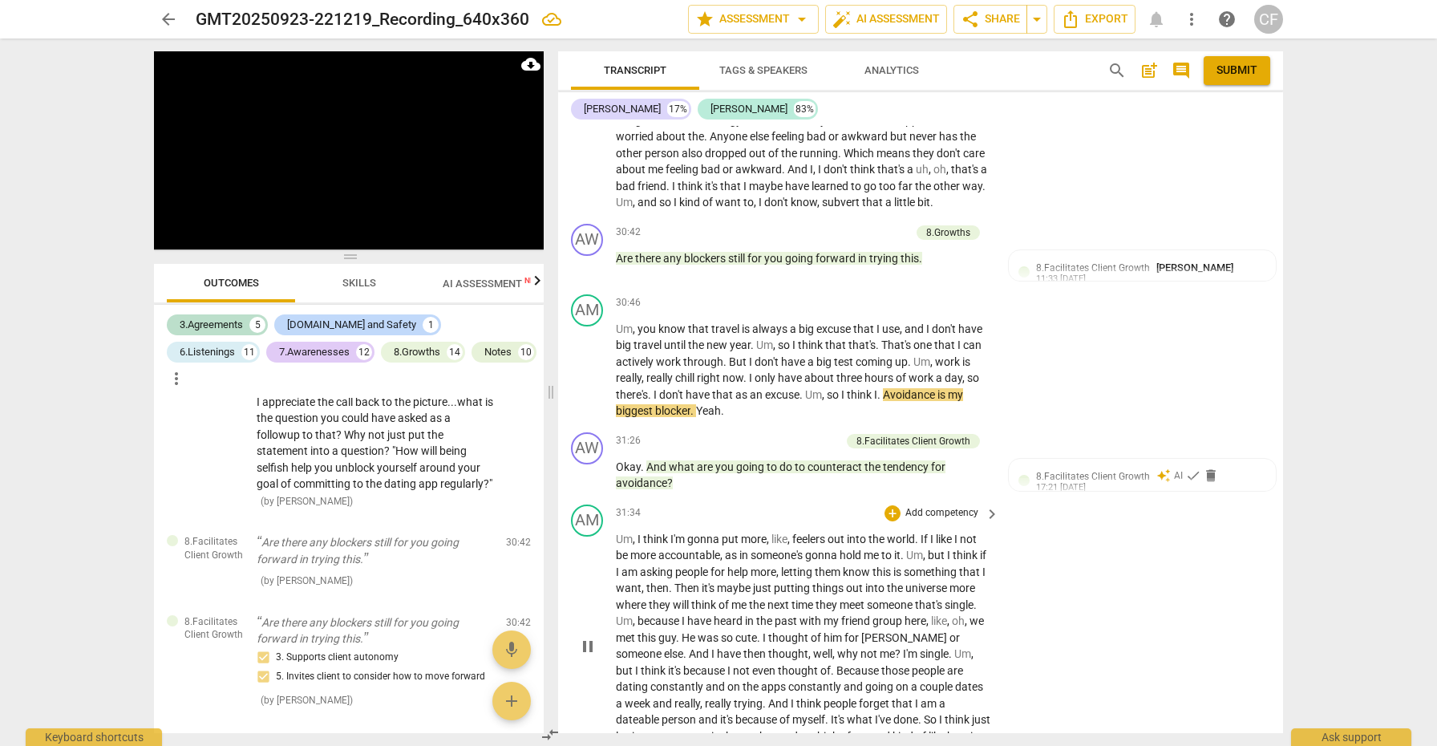
scroll to position [8130, 0]
click at [755, 432] on div "+" at bounding box center [753, 440] width 16 height 16
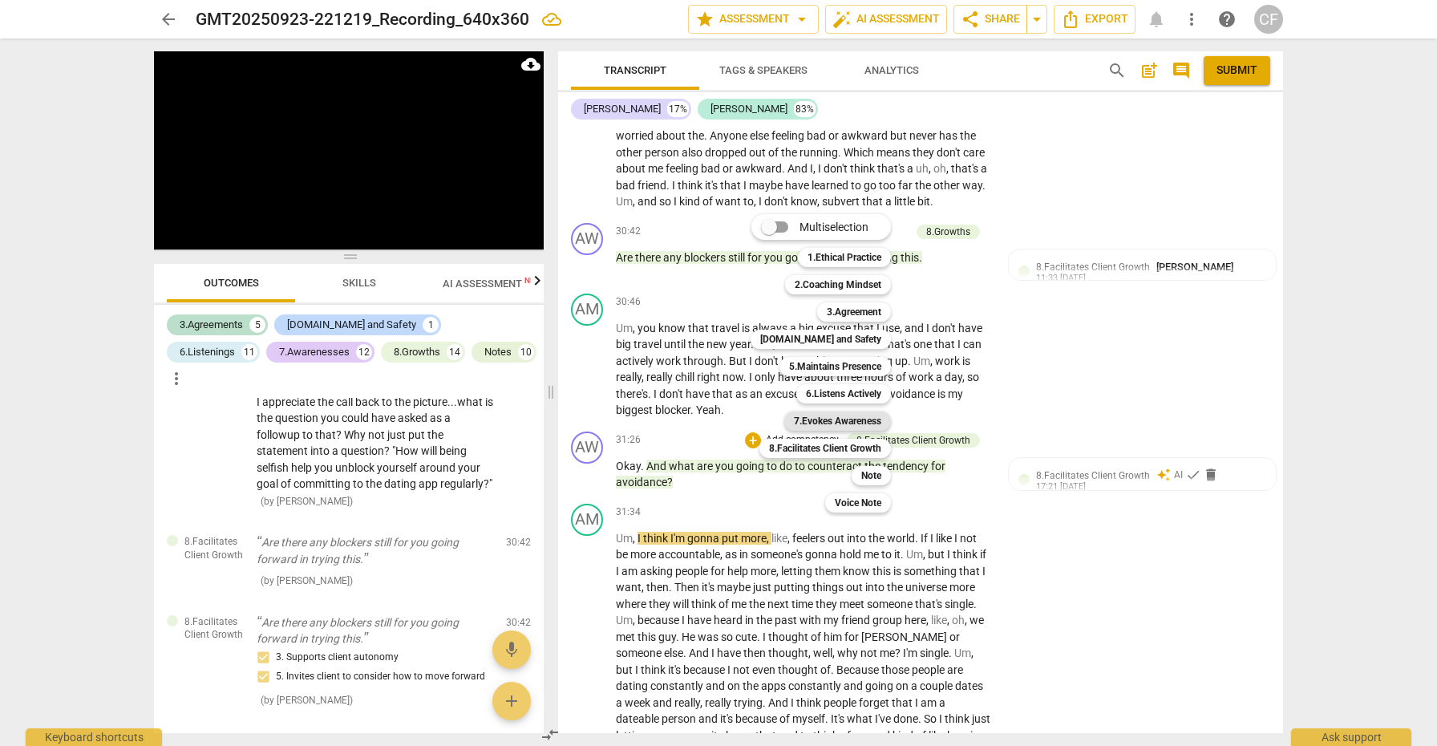
click at [851, 419] on b "7.Evokes Awareness" at bounding box center [837, 420] width 87 height 19
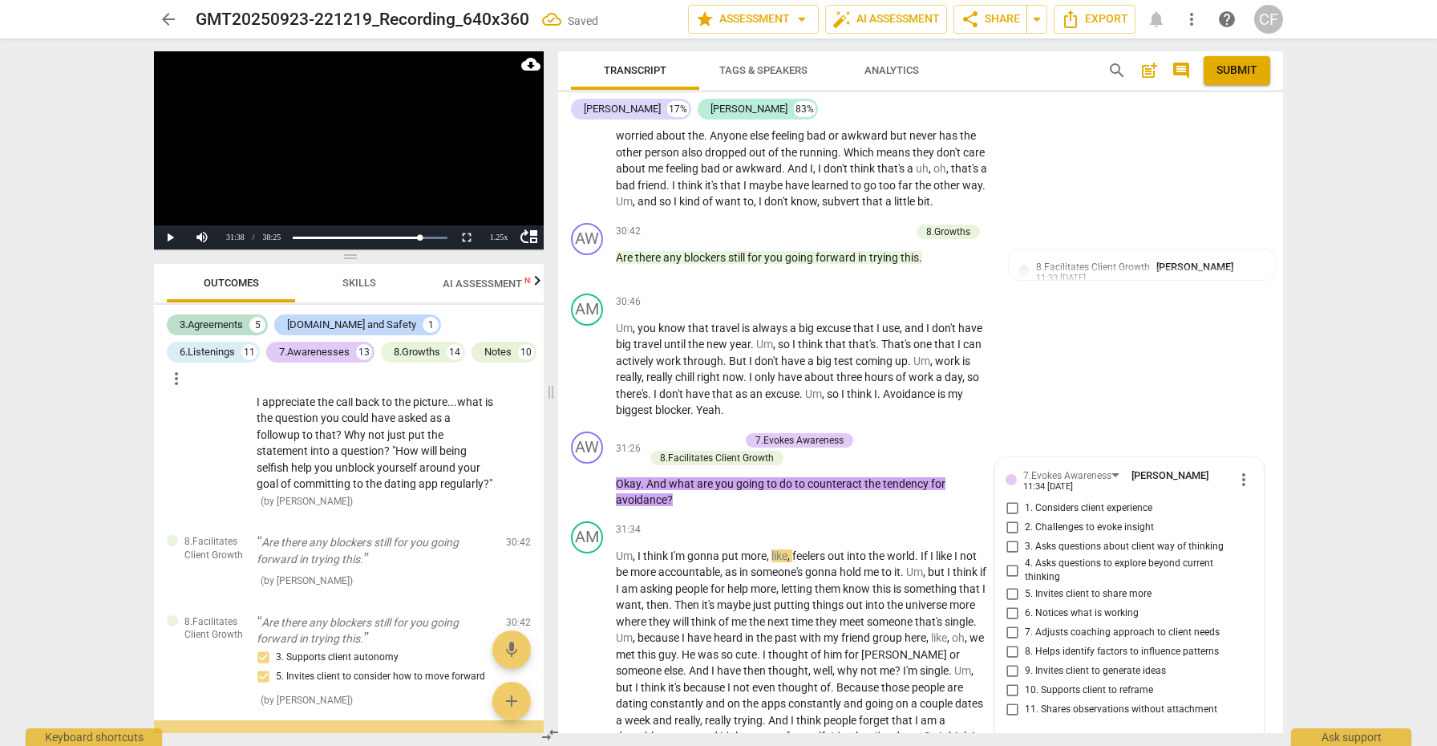
scroll to position [4761, 0]
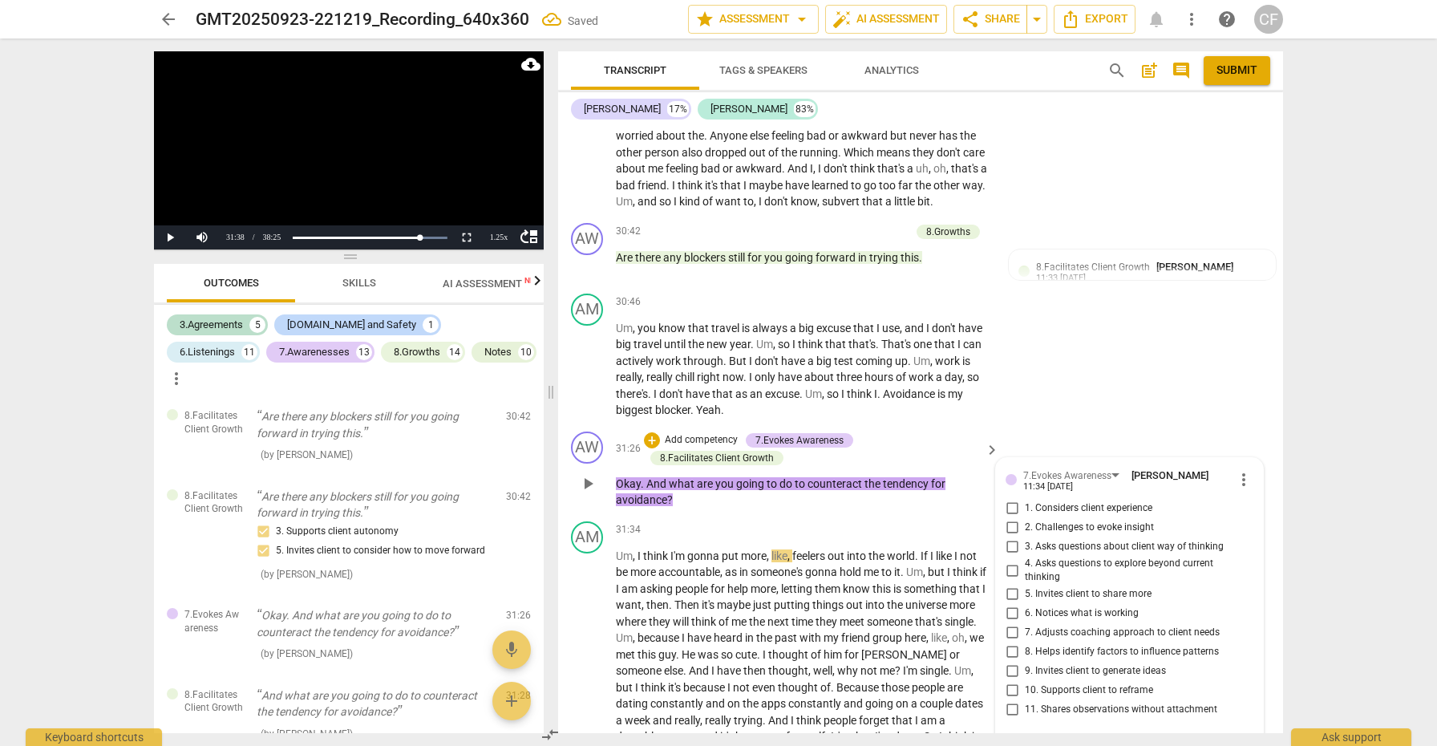
click at [1010, 518] on input "2. Challenges to evoke insight" at bounding box center [1012, 527] width 26 height 19
click at [1010, 642] on input "8. Helps identify factors to influence patterns" at bounding box center [1012, 651] width 26 height 19
click at [1009, 662] on input "9. Invites client to generate ideas" at bounding box center [1012, 671] width 26 height 19
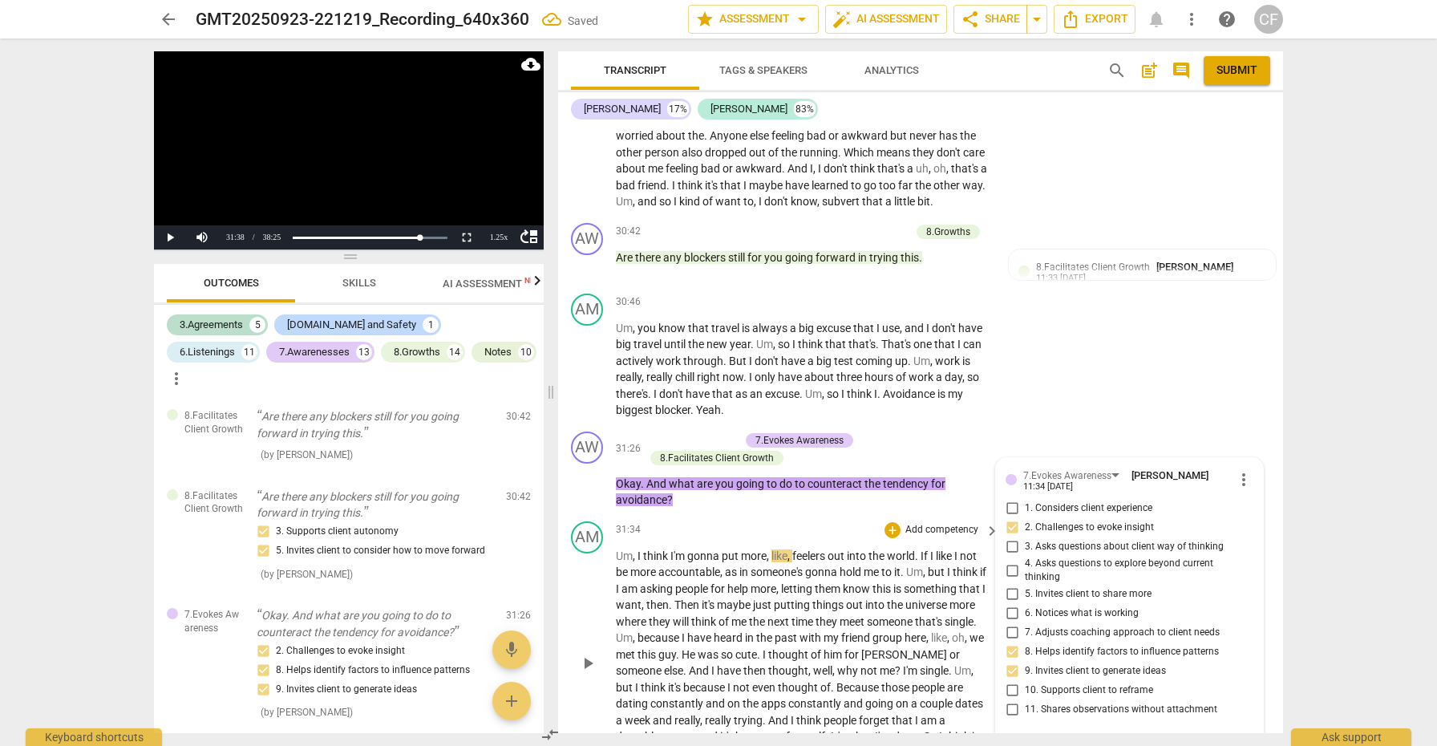
click at [593, 654] on span "play_arrow" at bounding box center [587, 663] width 19 height 19
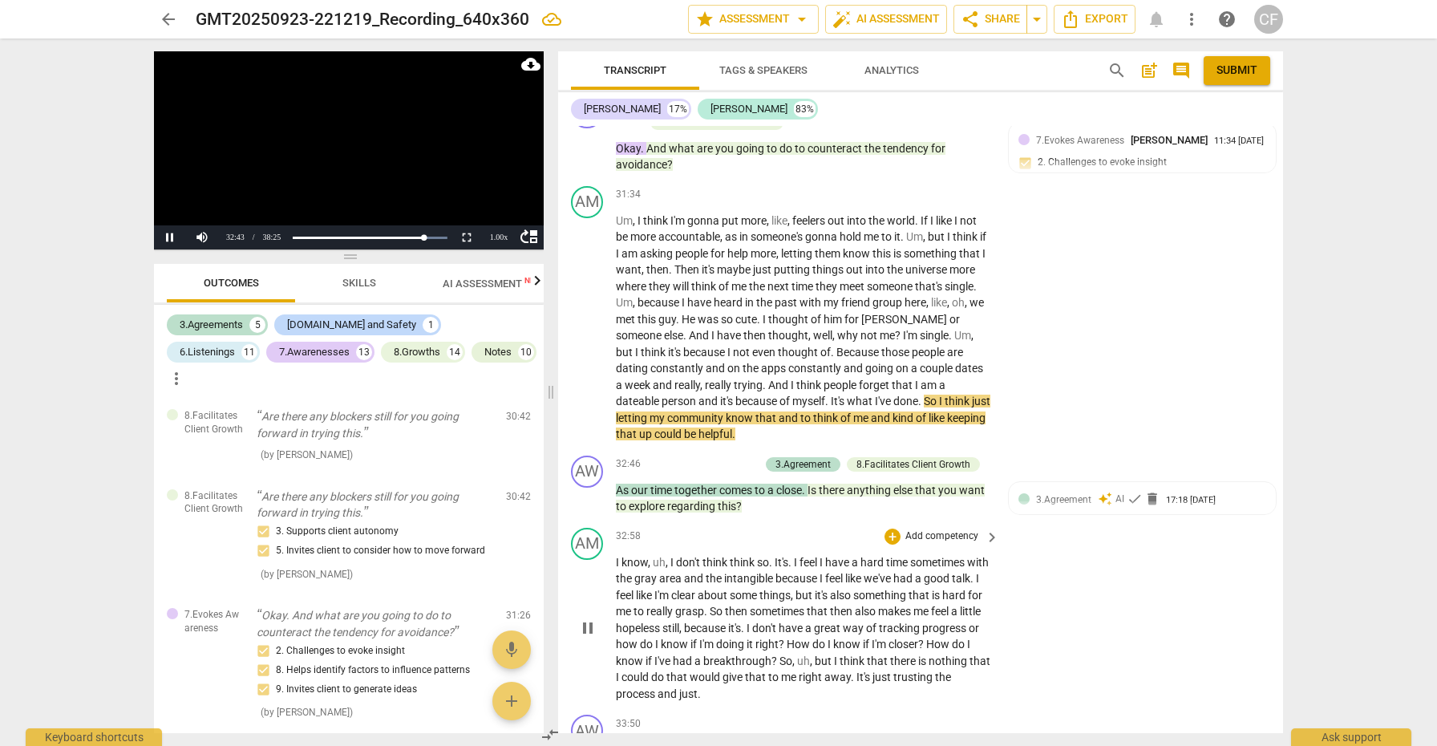
scroll to position [8466, 0]
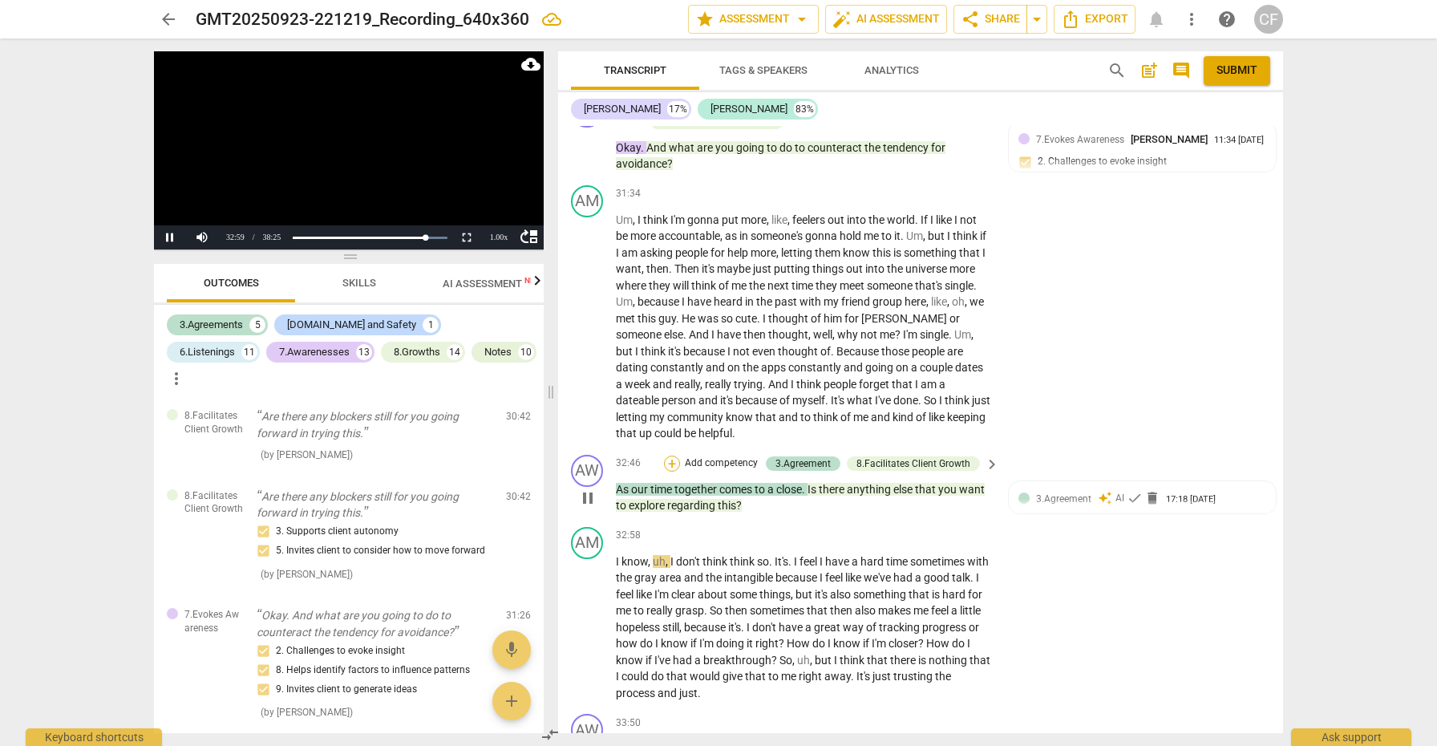
click at [670, 455] on div "+" at bounding box center [672, 463] width 16 height 16
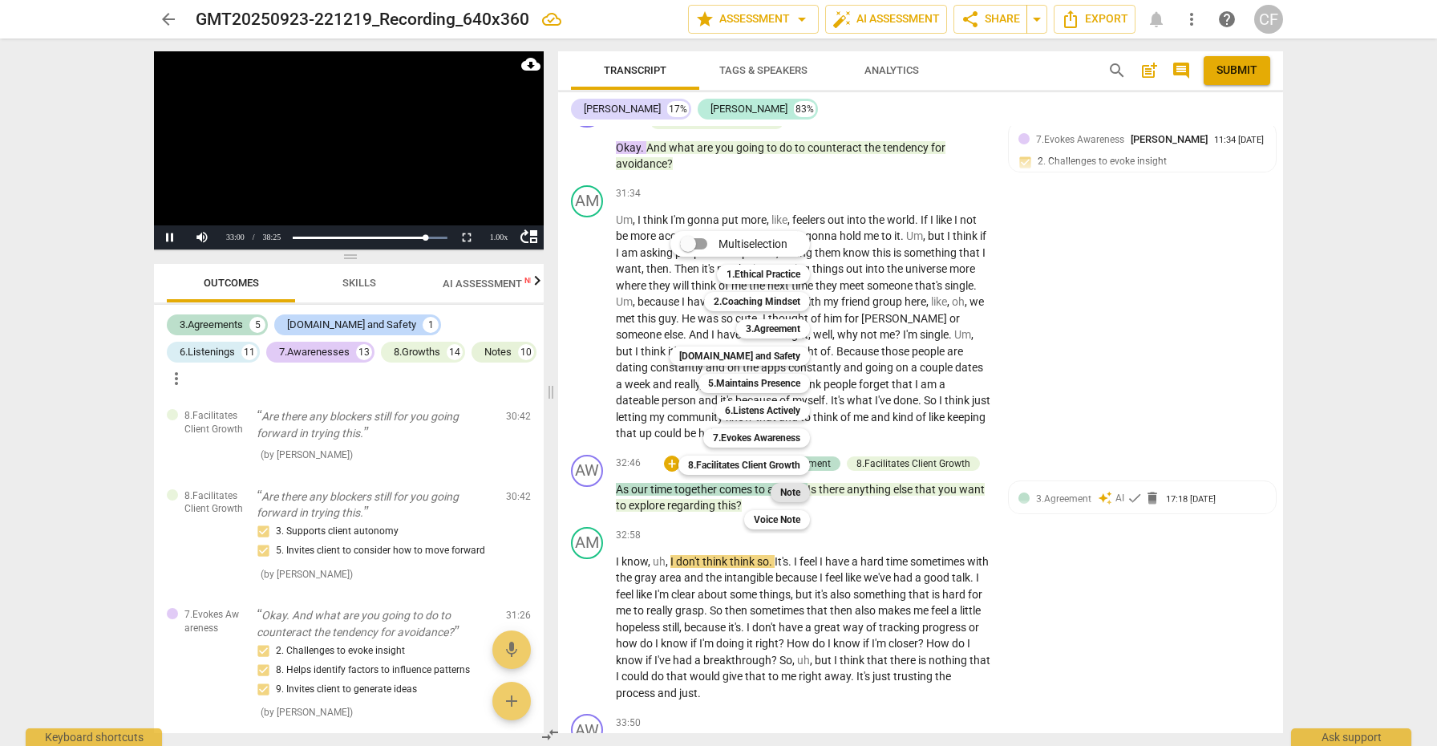
click at [790, 488] on b "Note" at bounding box center [790, 492] width 20 height 19
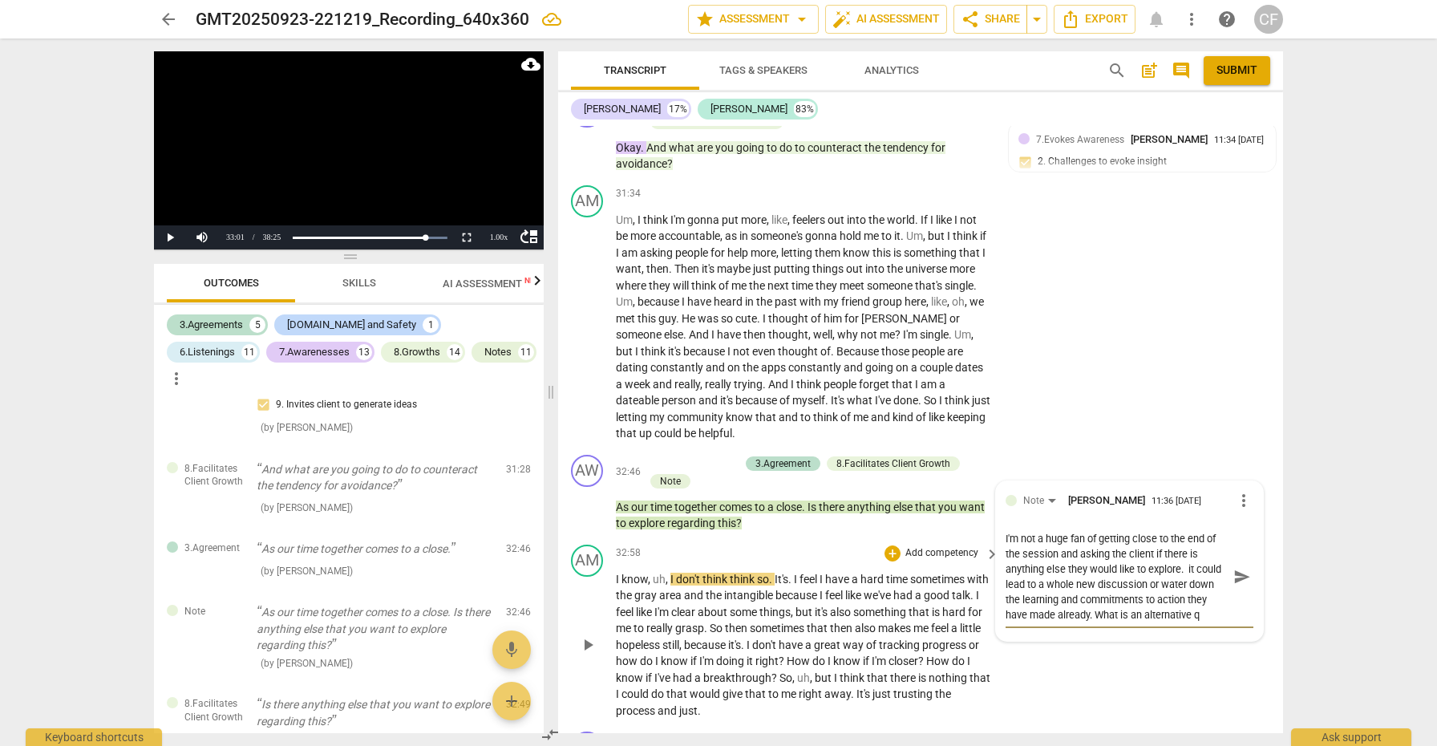
scroll to position [14, 0]
click at [1234, 568] on span "send" at bounding box center [1242, 577] width 18 height 18
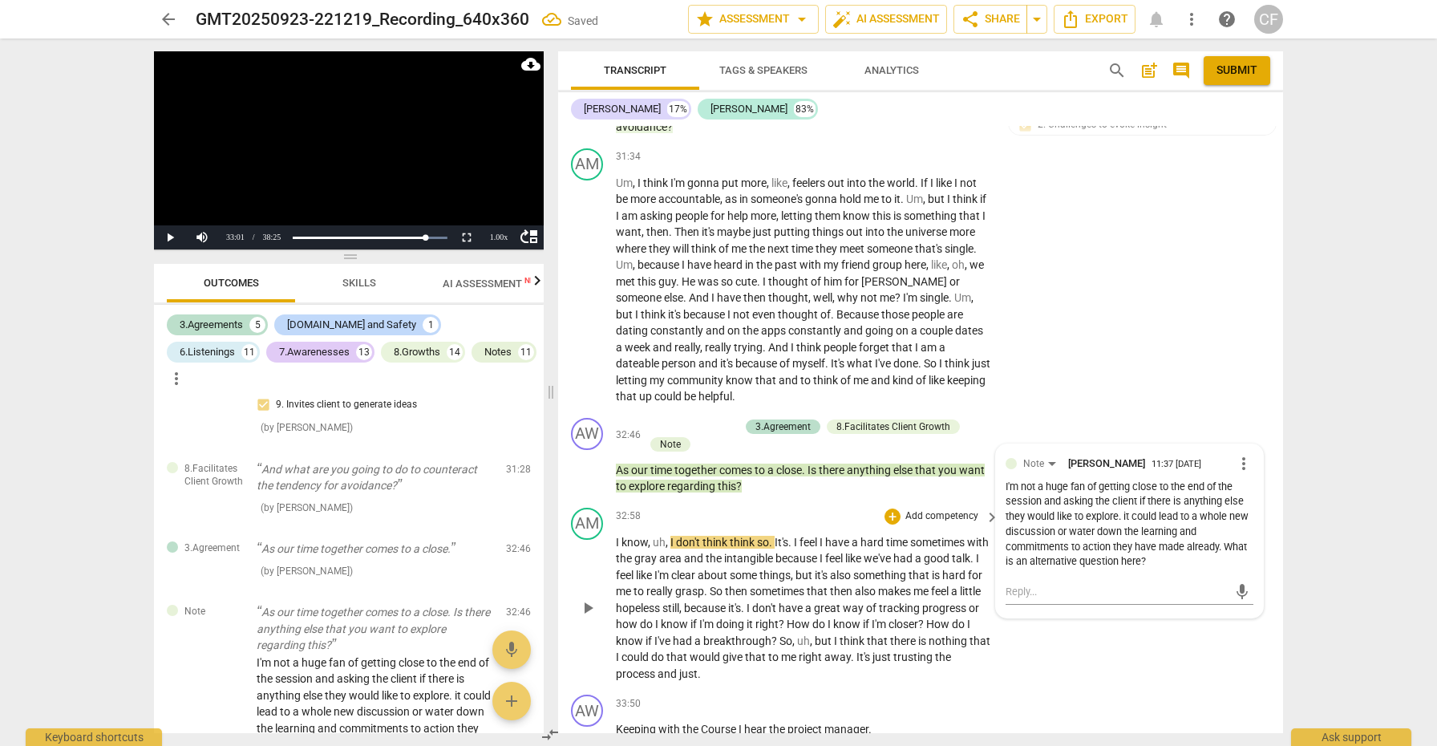
scroll to position [8520, 0]
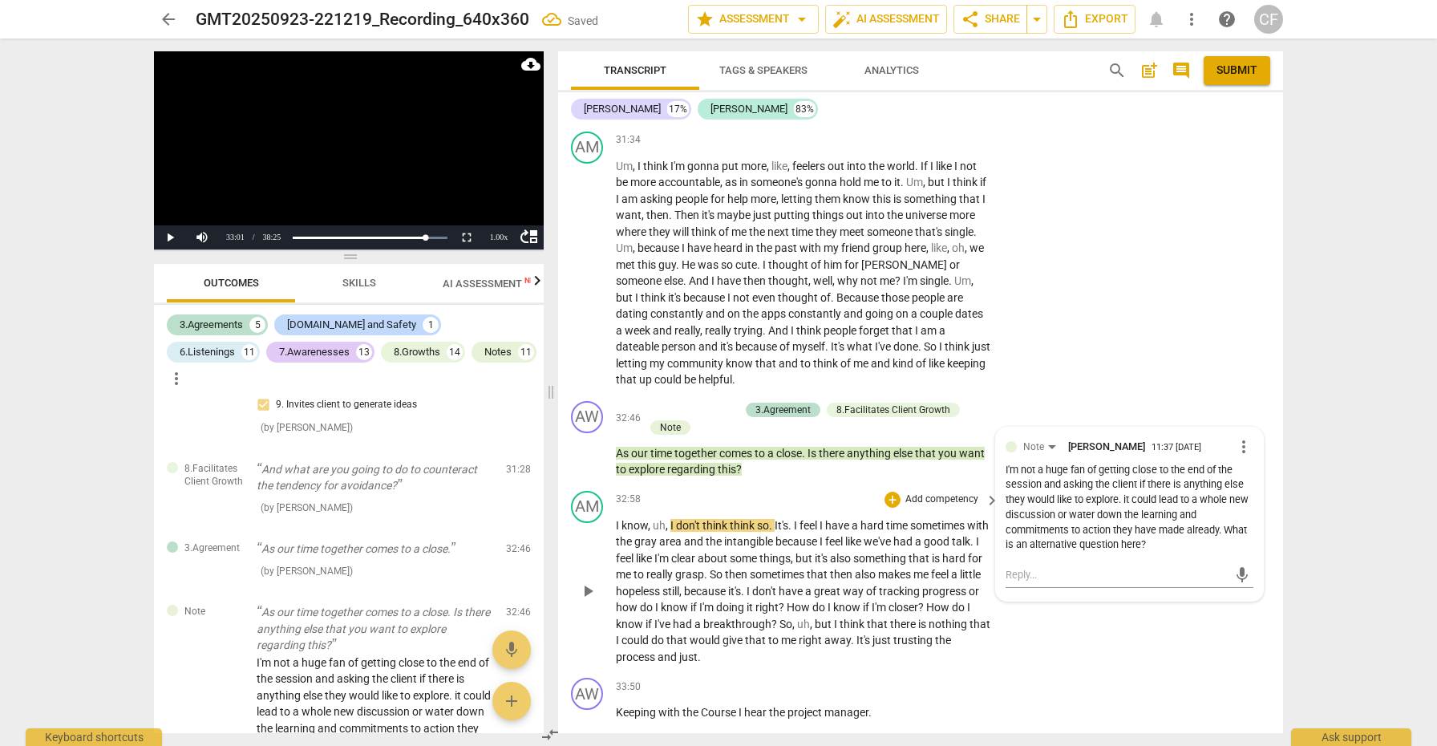
click at [596, 581] on span "play_arrow" at bounding box center [587, 590] width 19 height 19
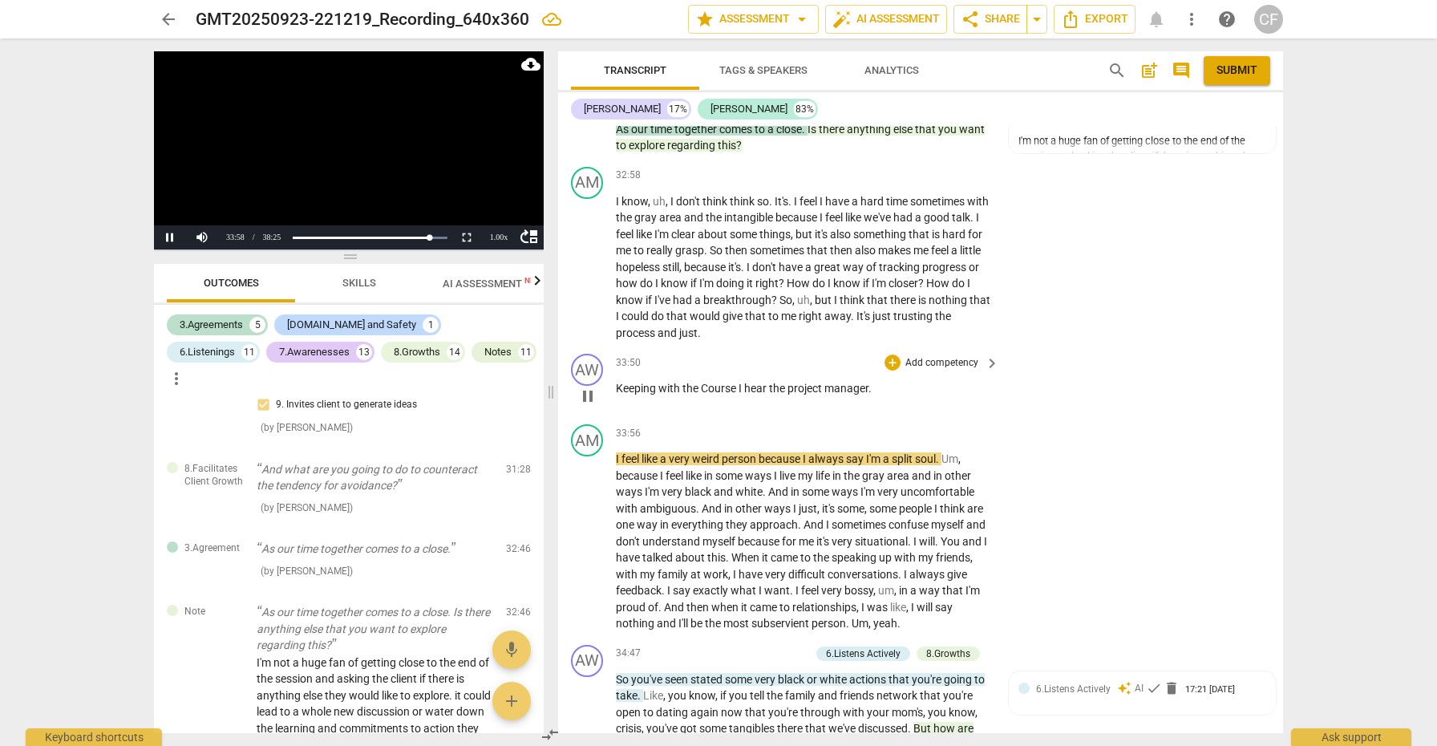
scroll to position [8844, 0]
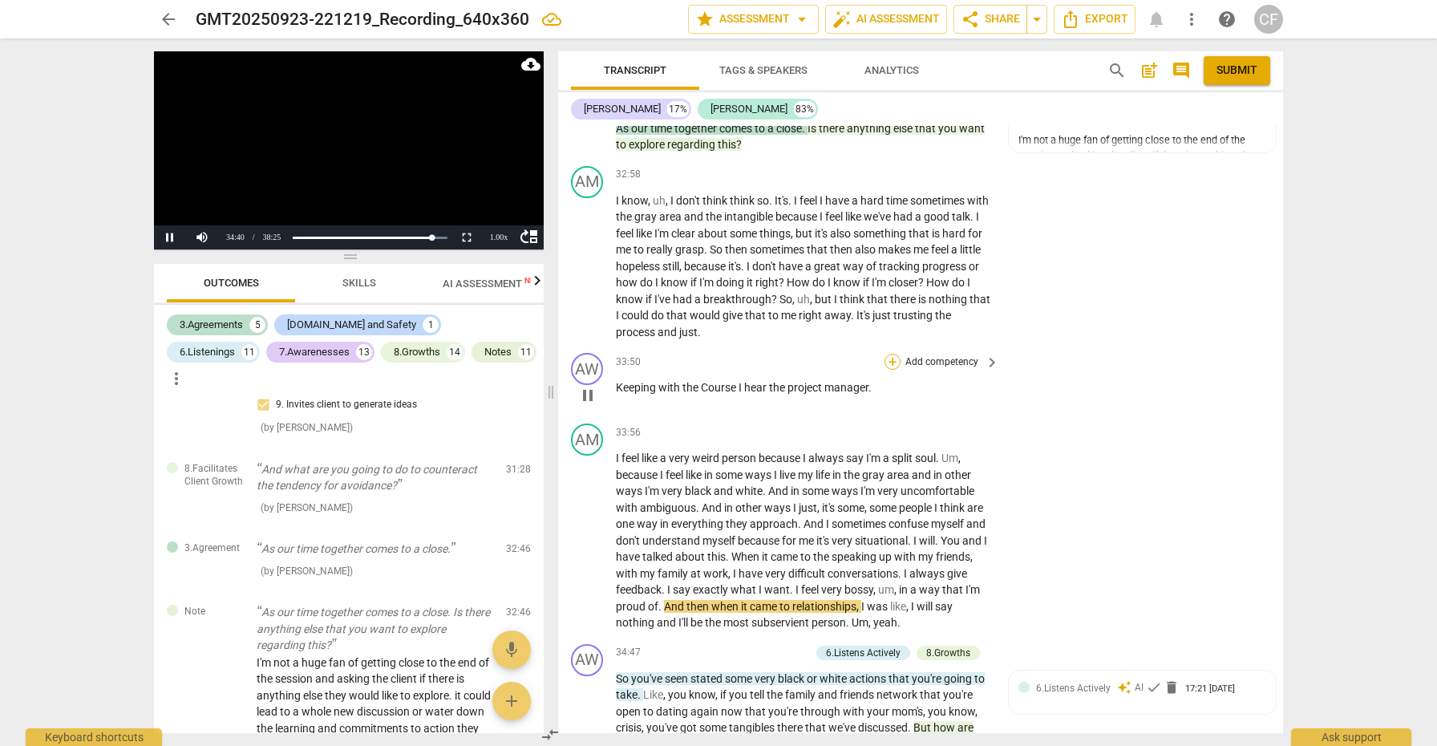
click at [890, 354] on div "+" at bounding box center [892, 362] width 16 height 16
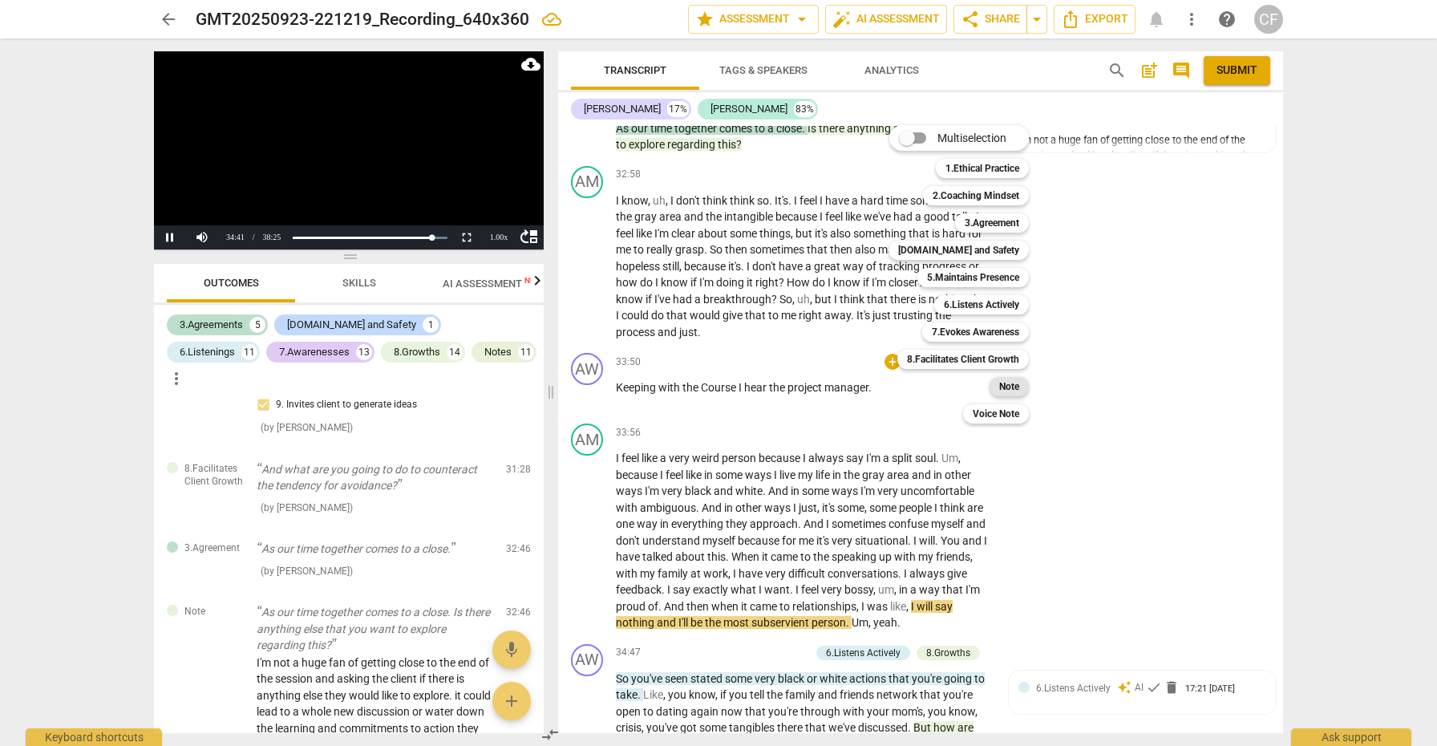
click at [1016, 393] on b "Note" at bounding box center [1009, 386] width 20 height 19
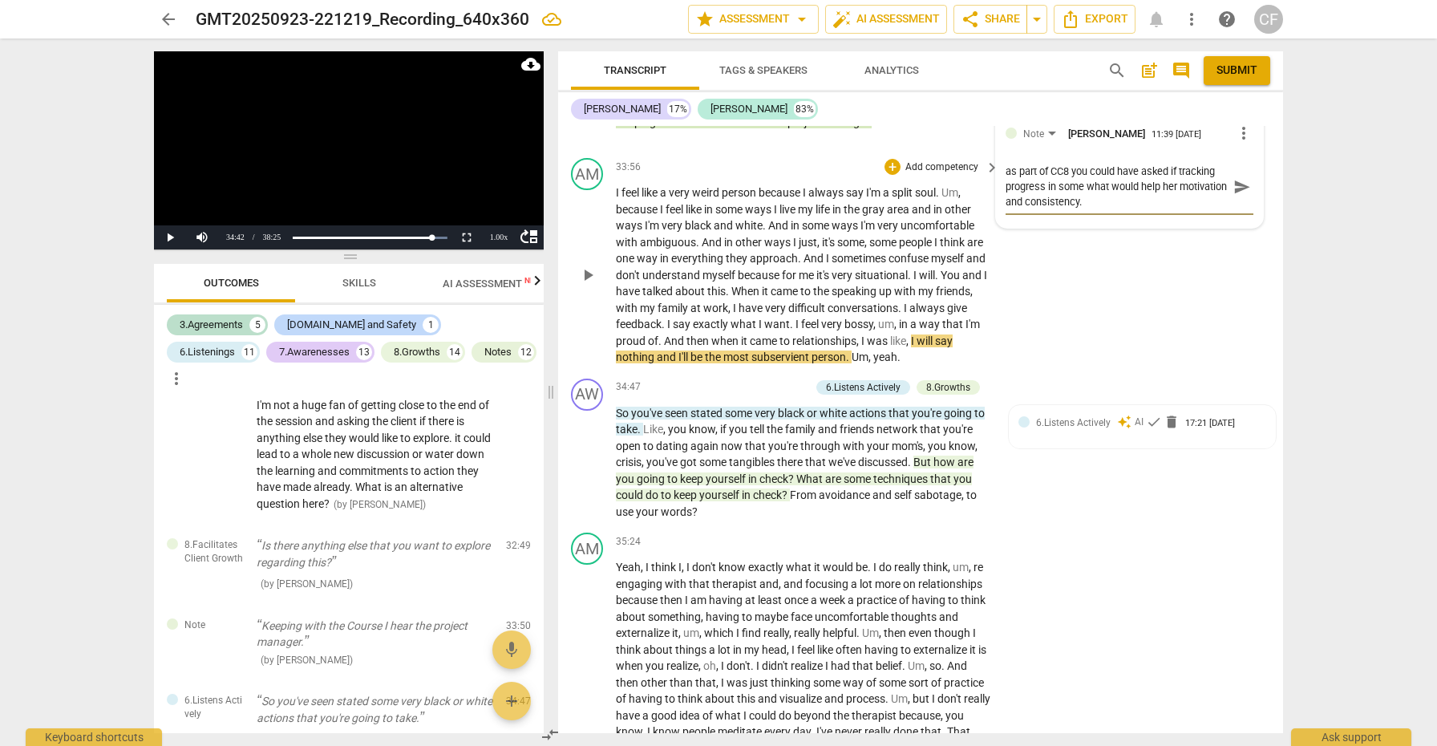
scroll to position [9139, 0]
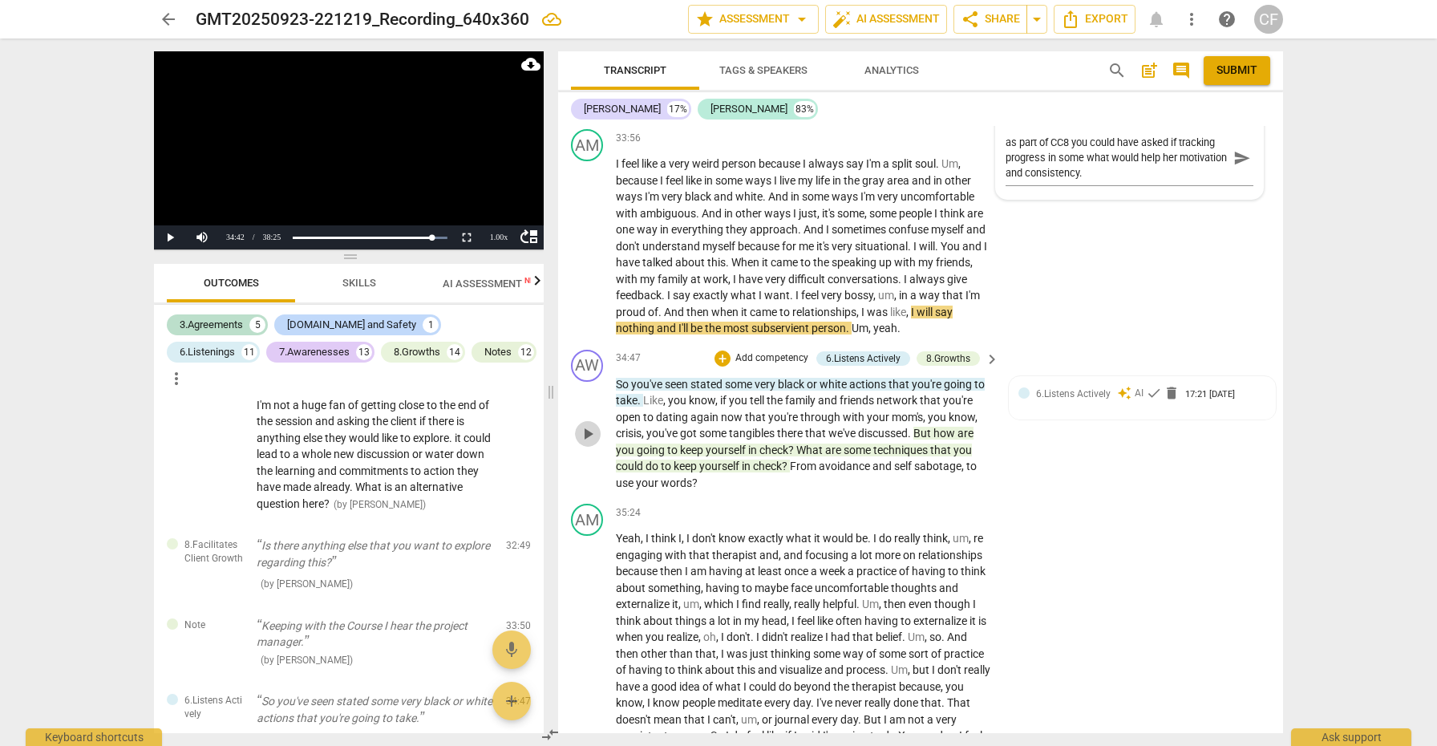
click at [589, 424] on span "play_arrow" at bounding box center [587, 433] width 19 height 19
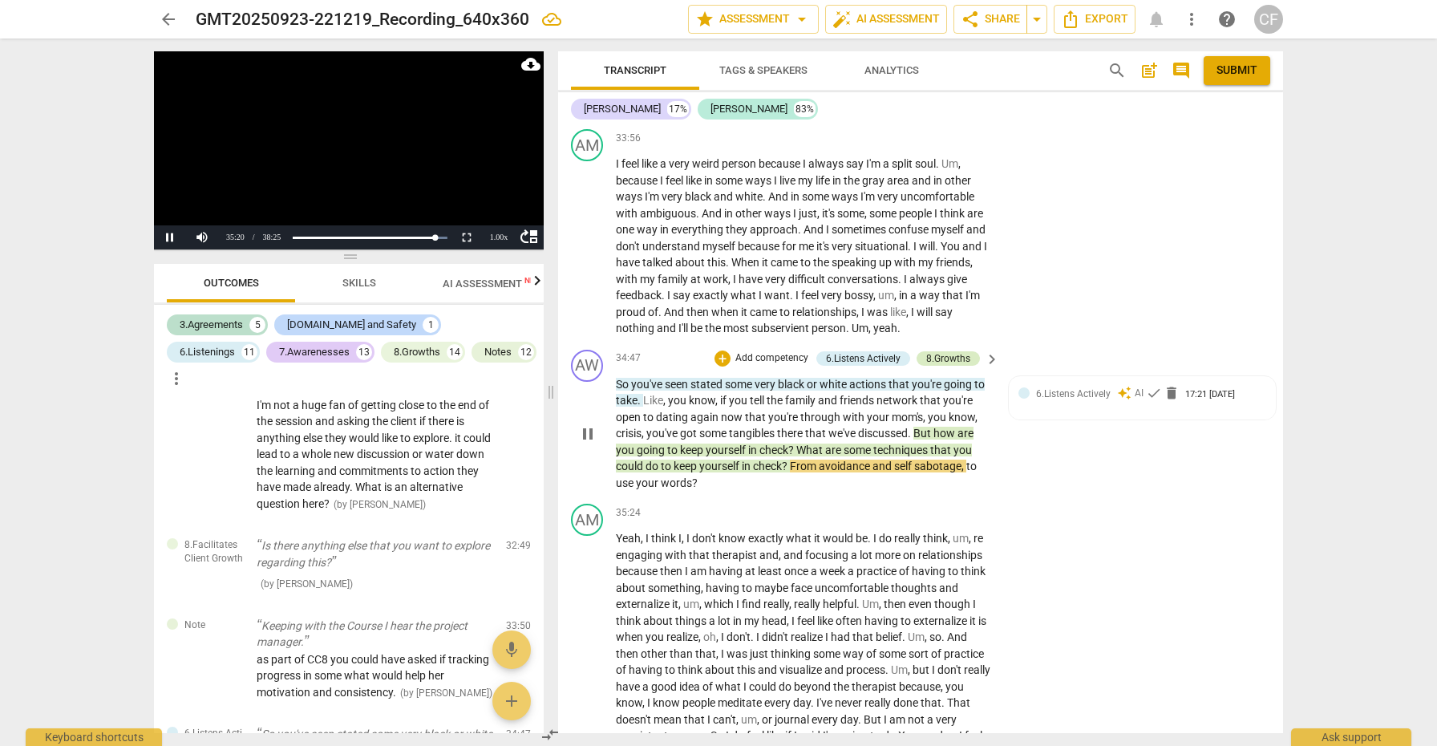
click at [950, 351] on div "8.Growths" at bounding box center [948, 358] width 44 height 14
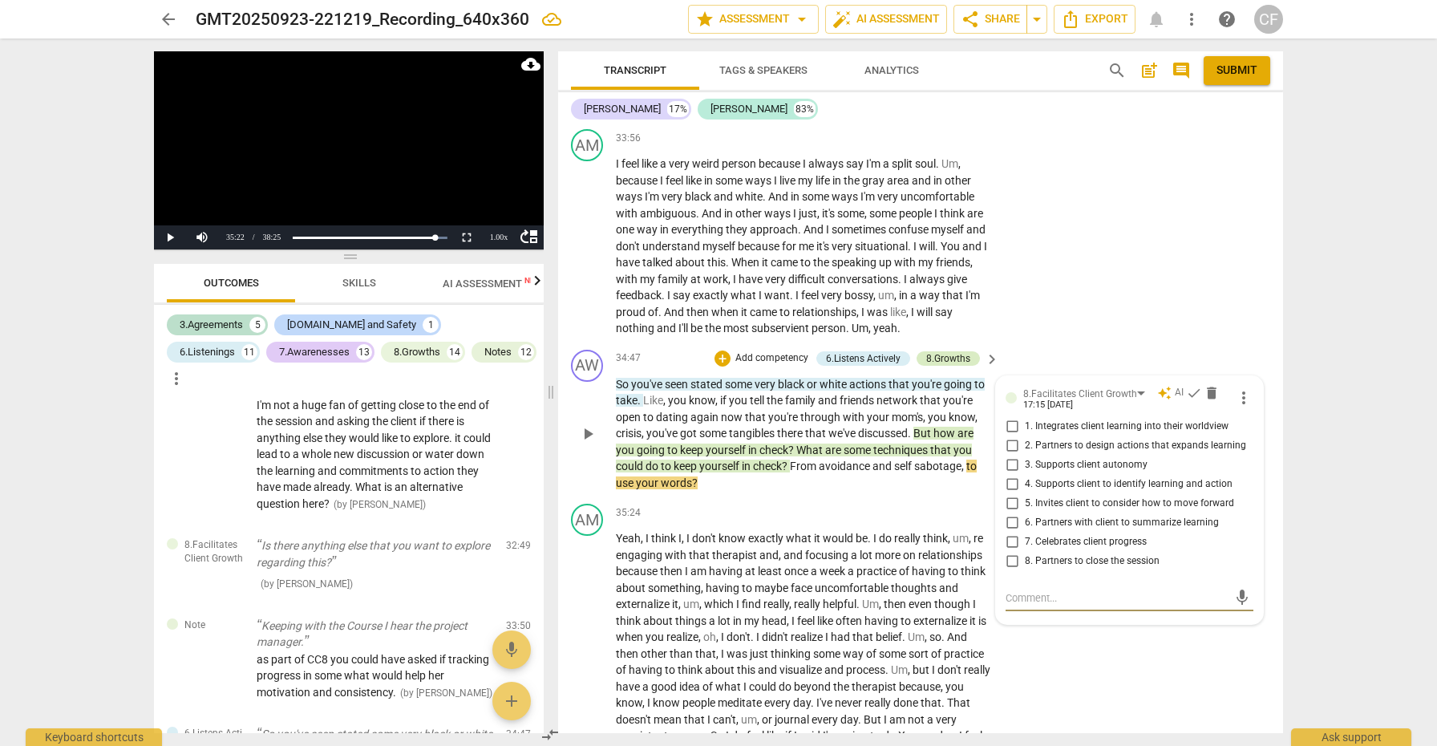
scroll to position [5568, 0]
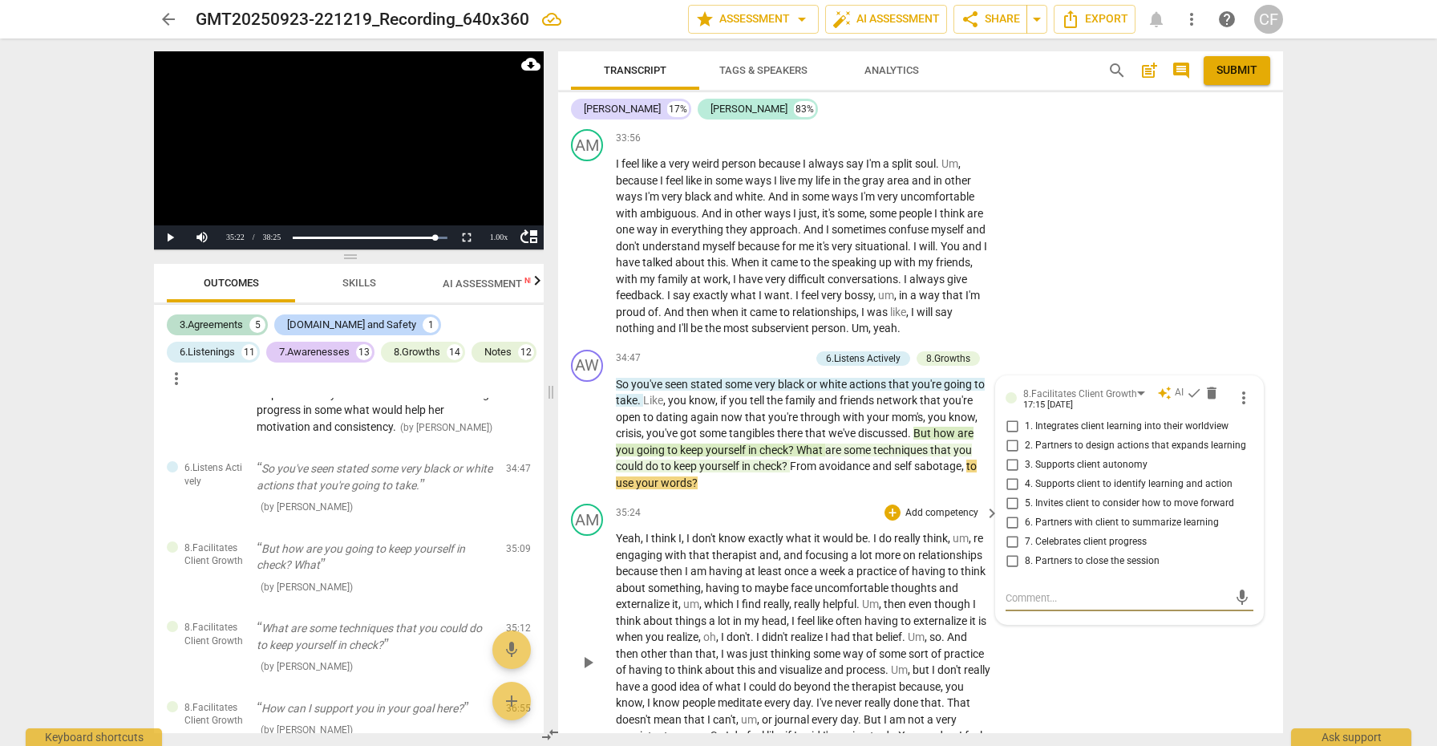
click at [867, 504] on div "35:24 + Add competency keyboard_arrow_right" at bounding box center [808, 513] width 385 height 18
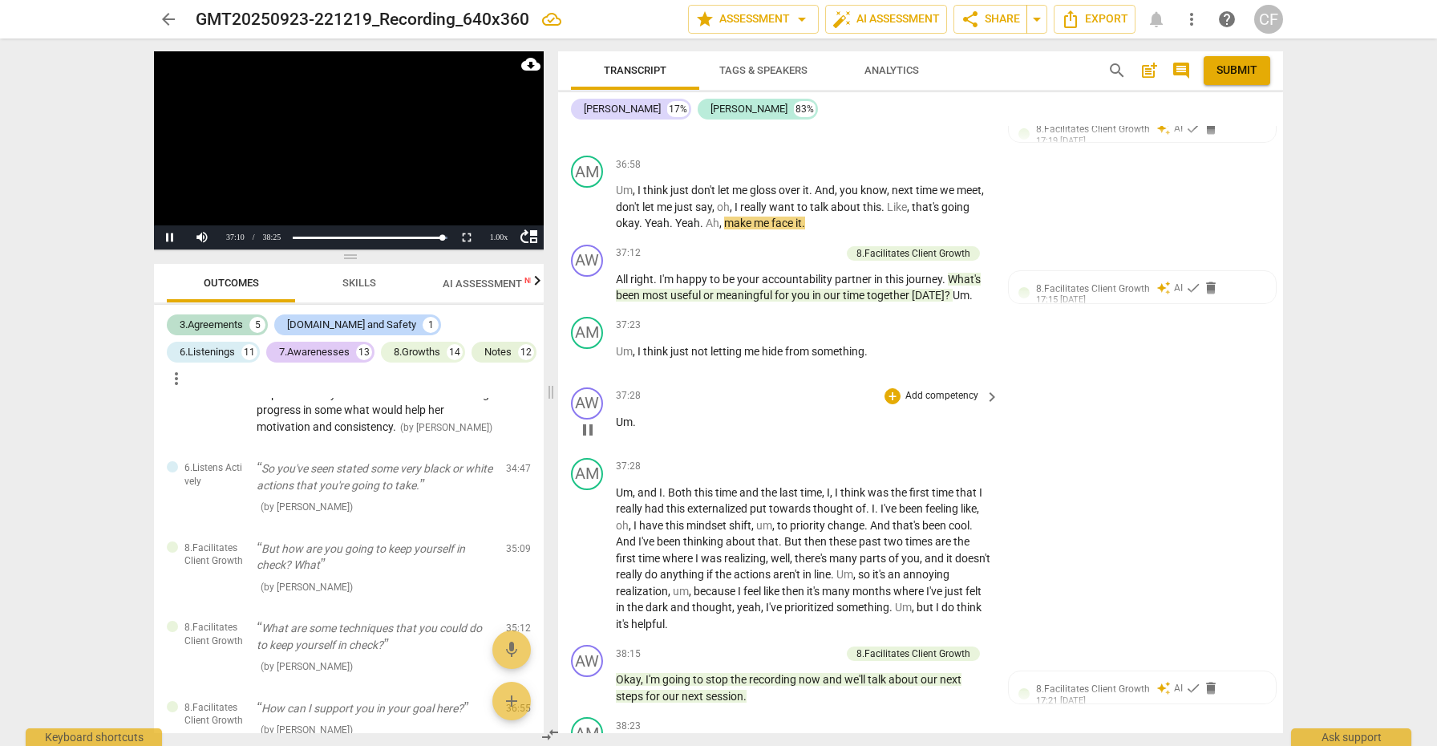
scroll to position [0, 0]
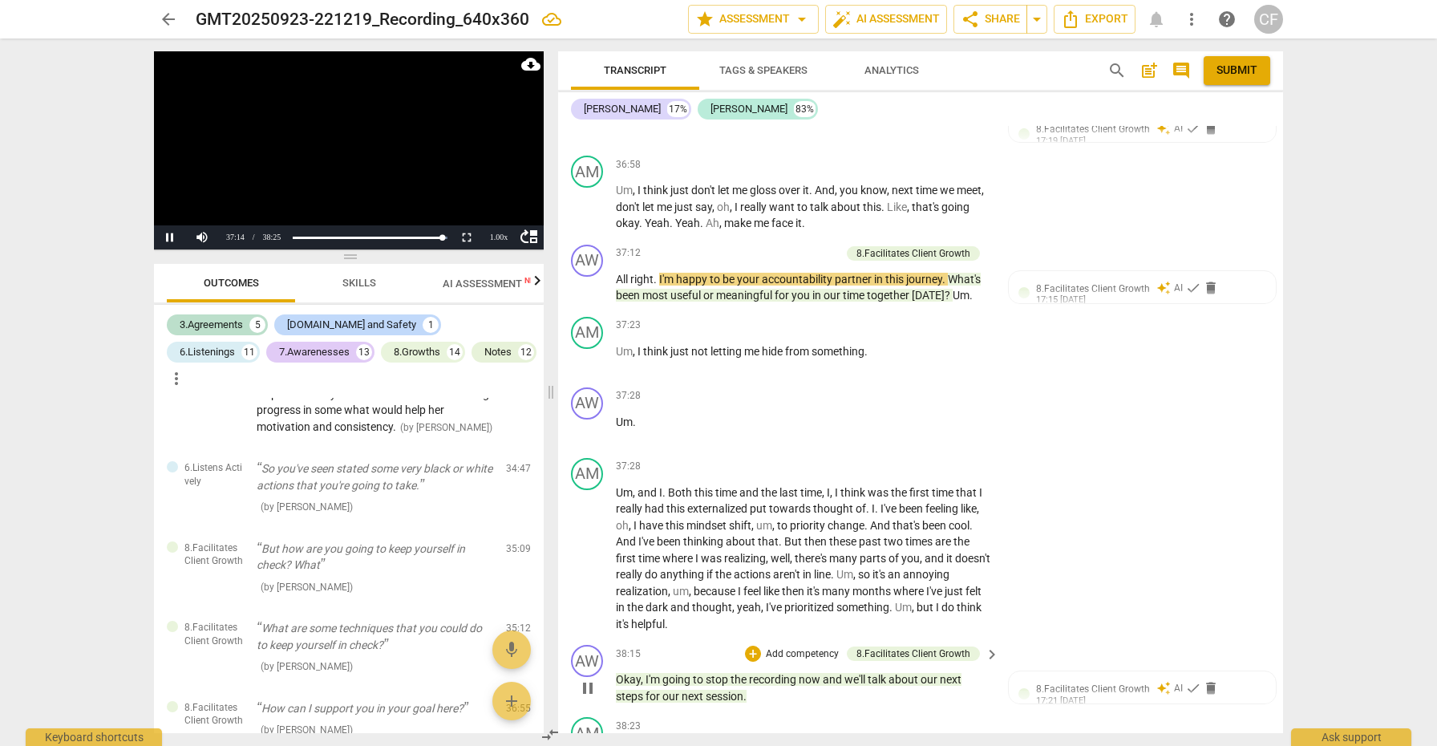
click at [590, 678] on span "pause" at bounding box center [587, 687] width 19 height 19
click at [1244, 67] on span "Submit" at bounding box center [1236, 71] width 41 height 16
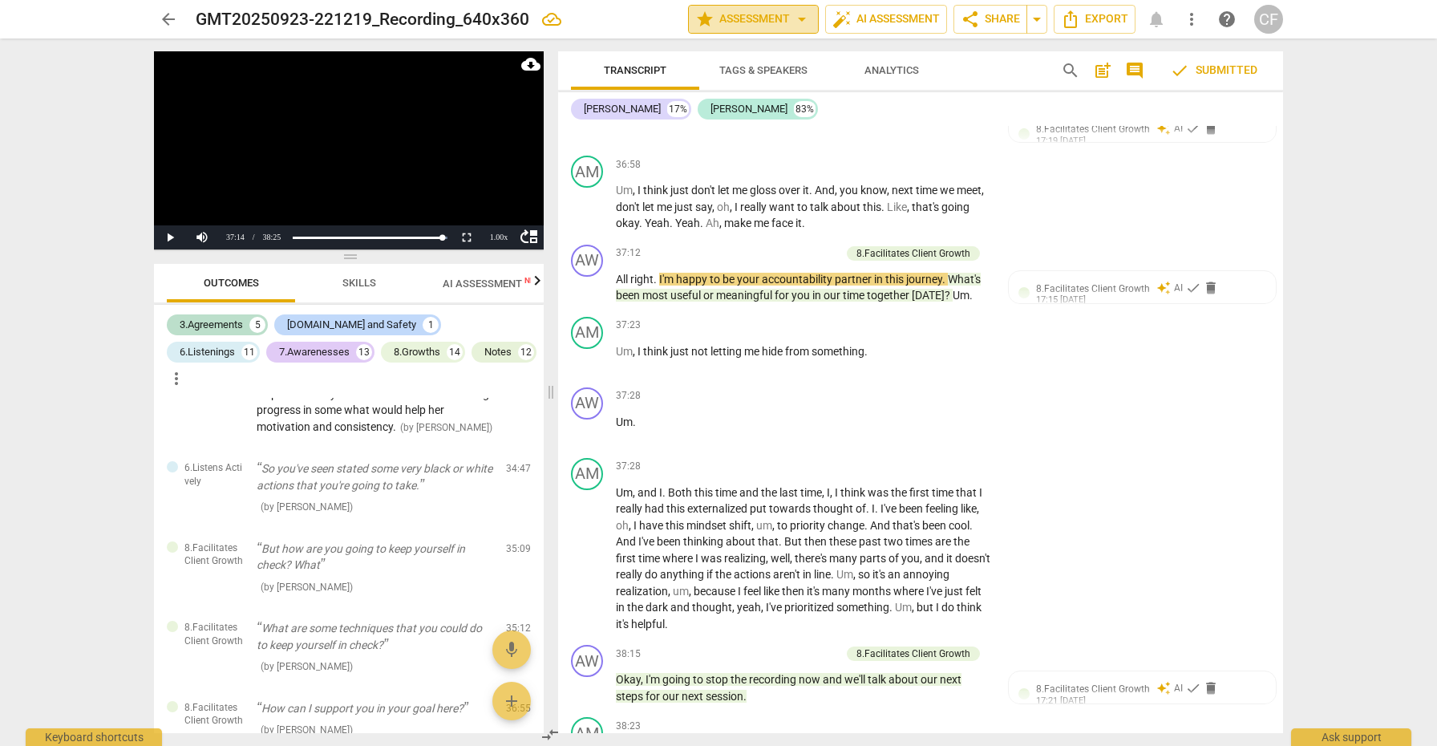
click at [787, 14] on span "star Assessment arrow_drop_down" at bounding box center [753, 19] width 116 height 19
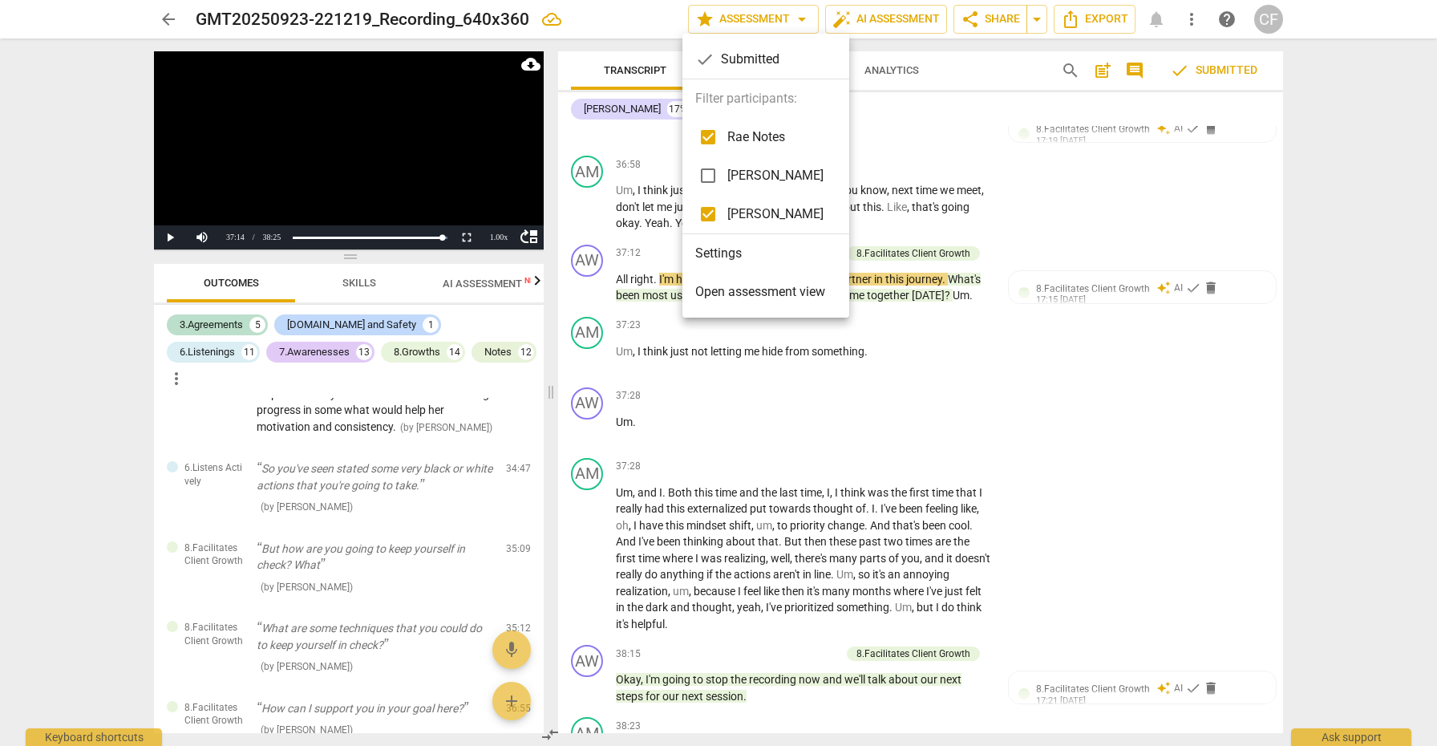
click at [705, 176] on input "checkbox" at bounding box center [708, 175] width 38 height 38
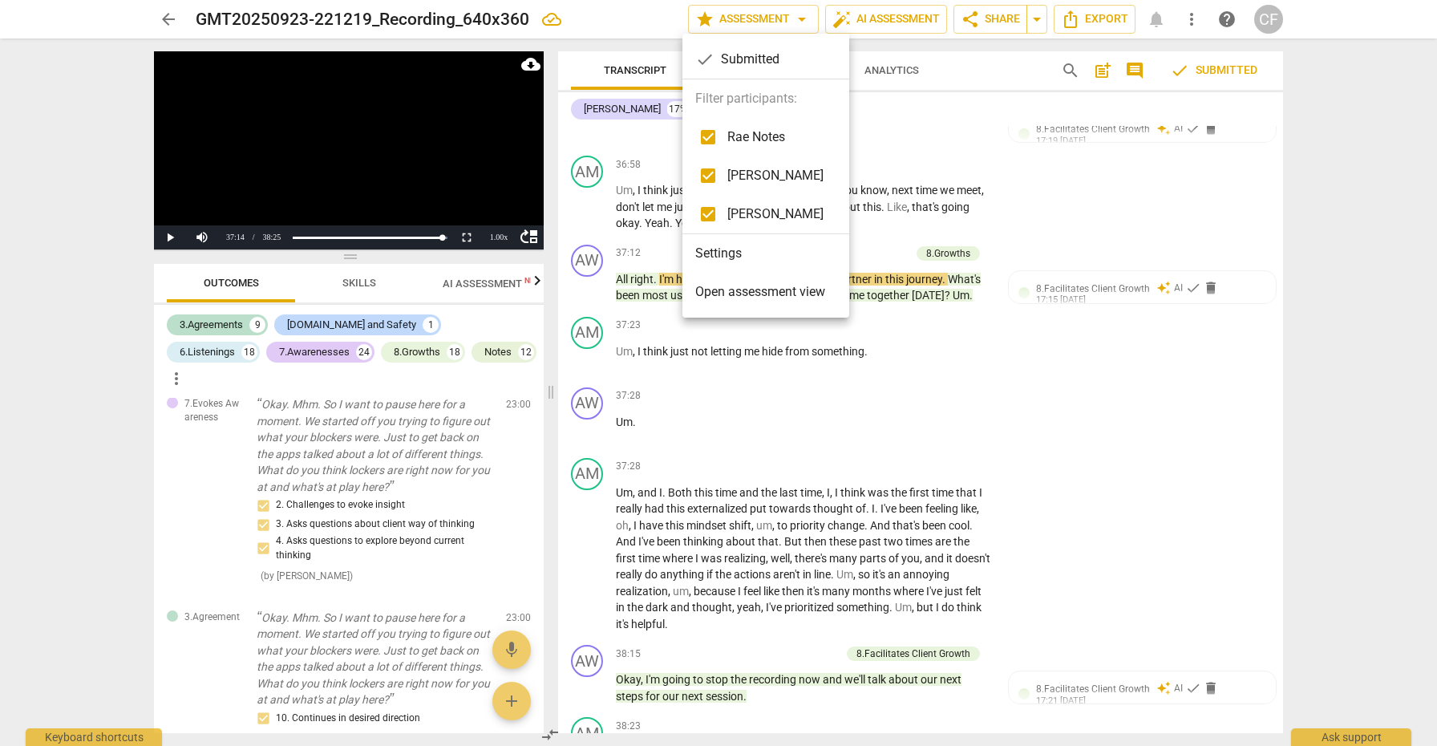
click at [1006, 326] on div at bounding box center [718, 373] width 1437 height 746
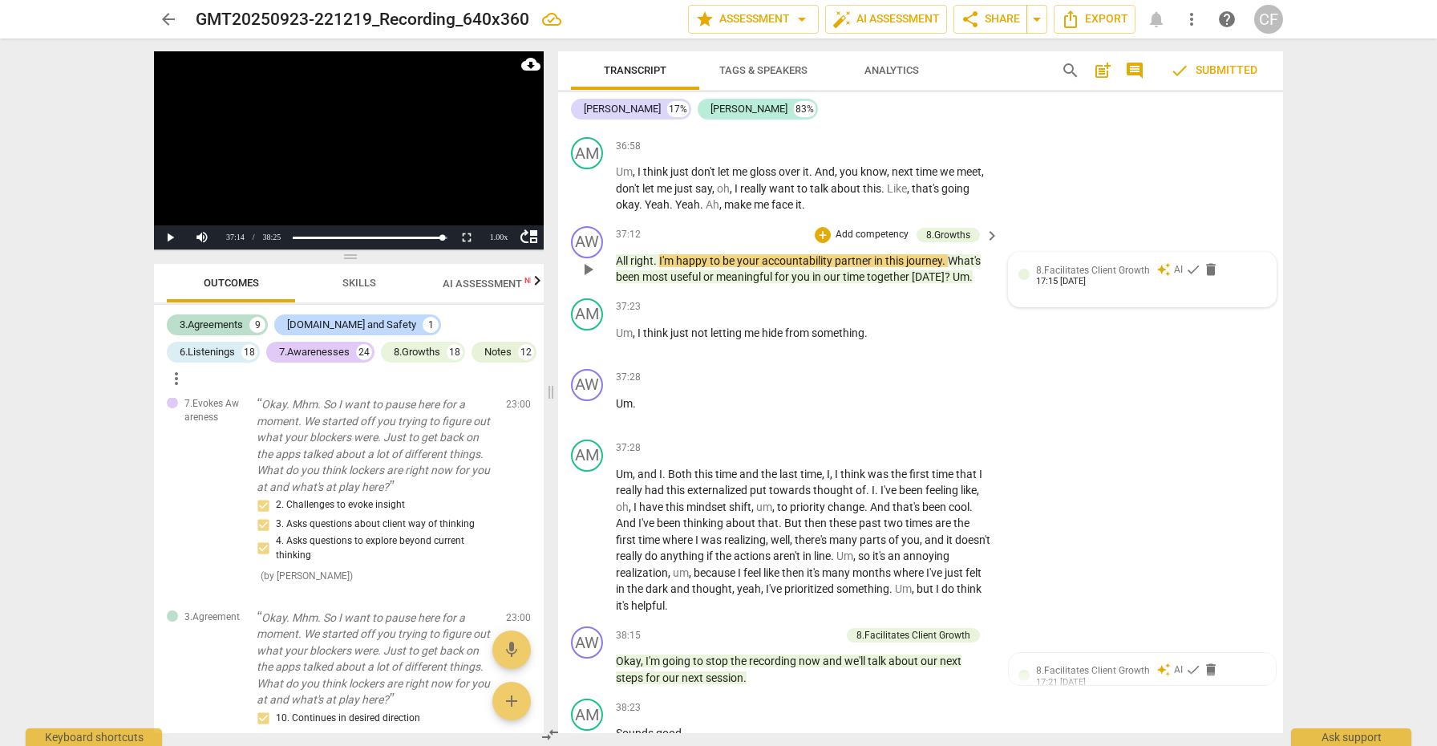
scroll to position [9877, 0]
